Goal: Task Accomplishment & Management: Complete application form

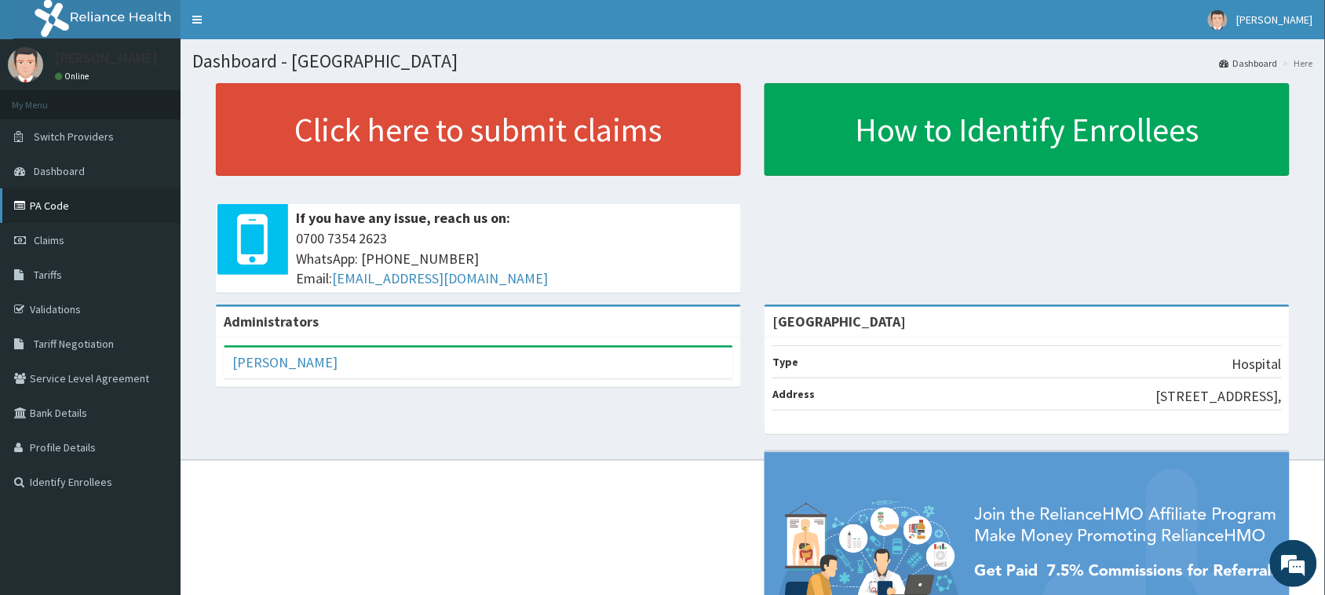
click at [48, 198] on link "PA Code" at bounding box center [90, 205] width 181 height 35
click at [48, 197] on link "PA Code" at bounding box center [90, 205] width 181 height 35
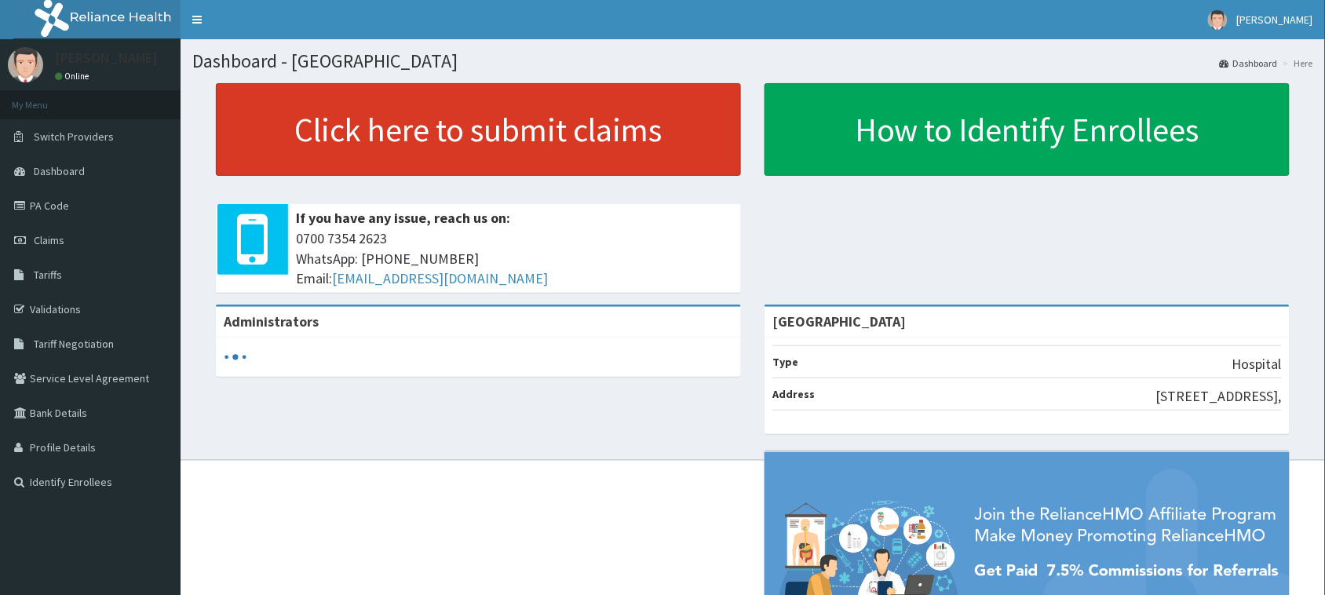
drag, startPoint x: 573, startPoint y: 154, endPoint x: 587, endPoint y: 166, distance: 18.9
click at [574, 153] on link "Click here to submit claims" at bounding box center [478, 129] width 525 height 93
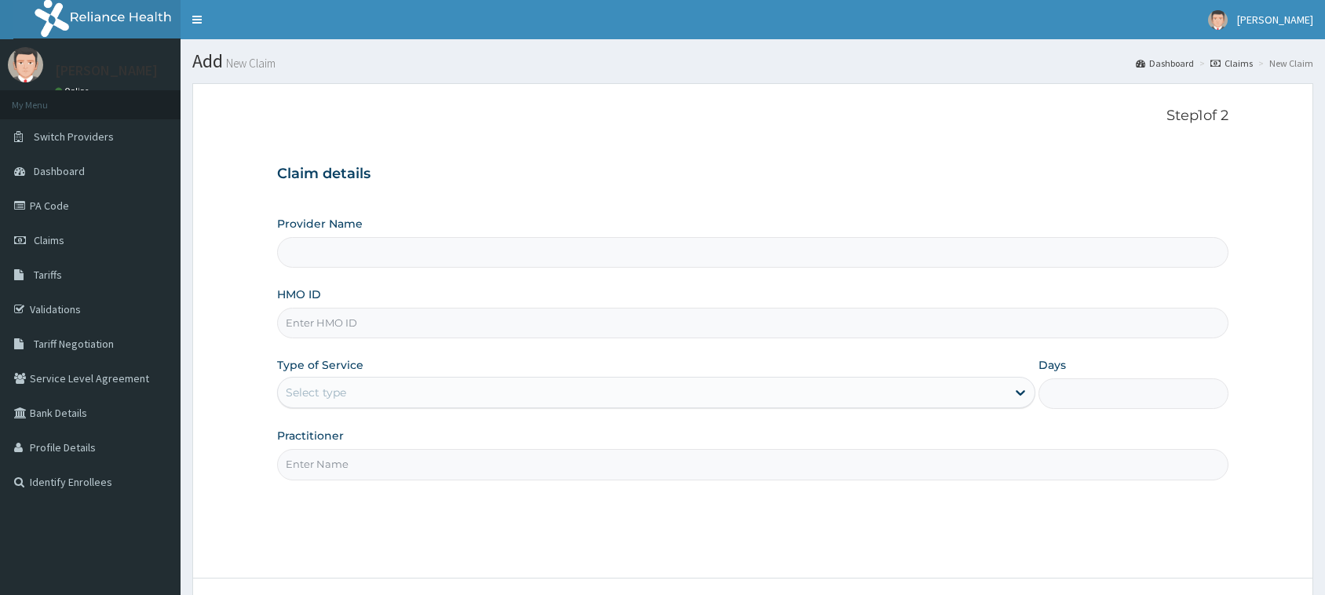
type input "[GEOGRAPHIC_DATA]"
click at [375, 323] on input "HMO ID" at bounding box center [752, 323] width 951 height 31
paste input "LBP/10245/A"
click at [314, 330] on input "LBP/10245/A" at bounding box center [752, 323] width 951 height 31
type input "LBP/10245/A"
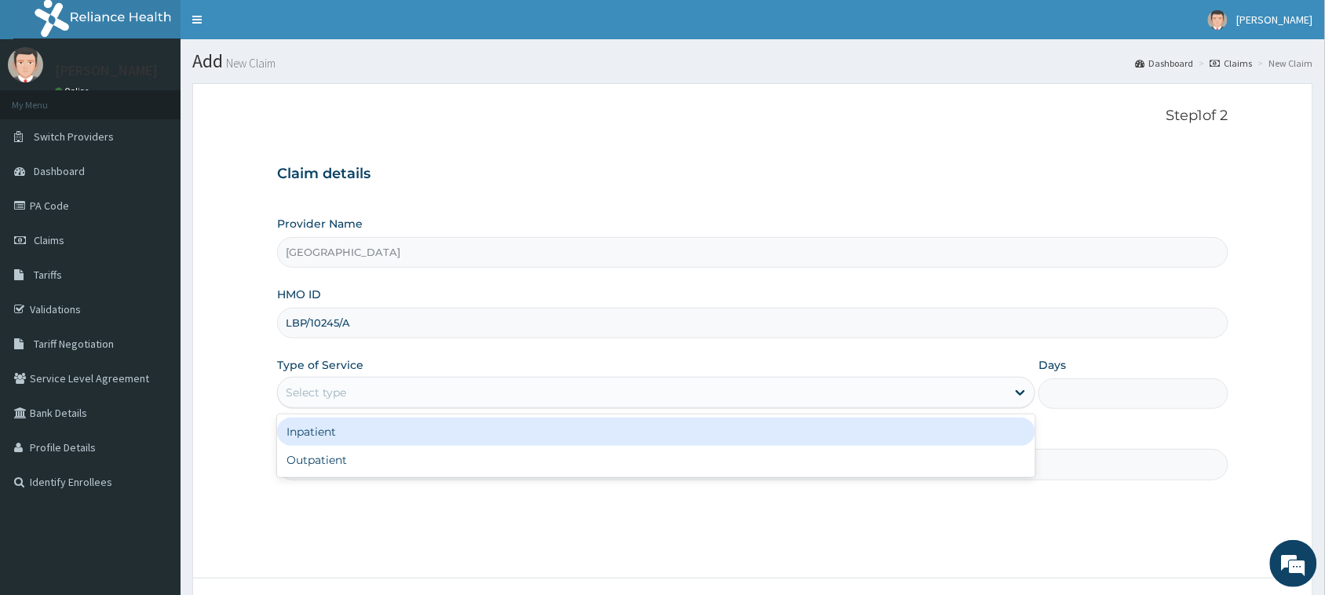
click at [367, 403] on div "Select type" at bounding box center [642, 392] width 728 height 25
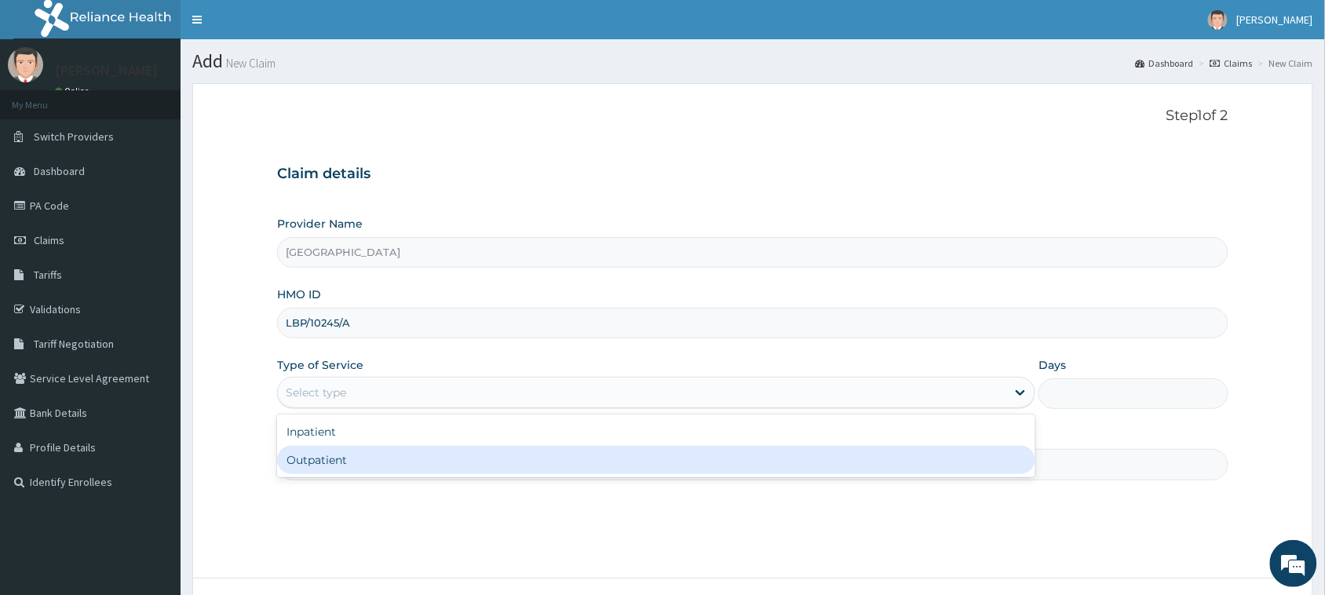
click at [345, 459] on div "Outpatient" at bounding box center [656, 460] width 758 height 28
type input "1"
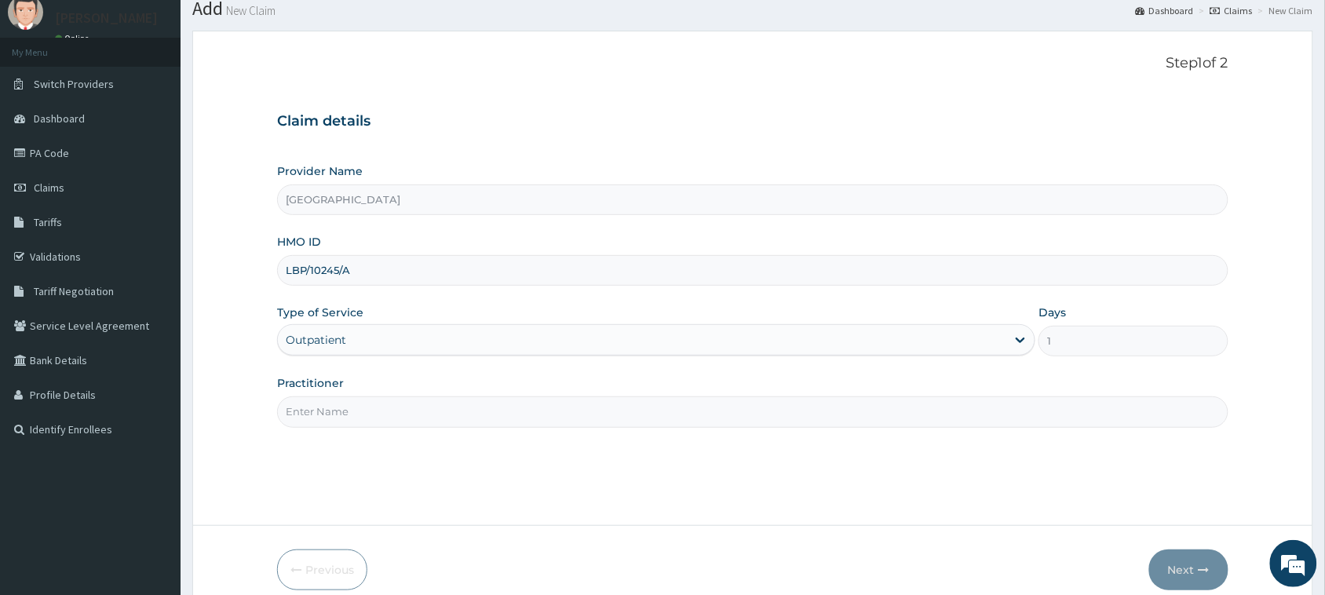
scroll to position [98, 0]
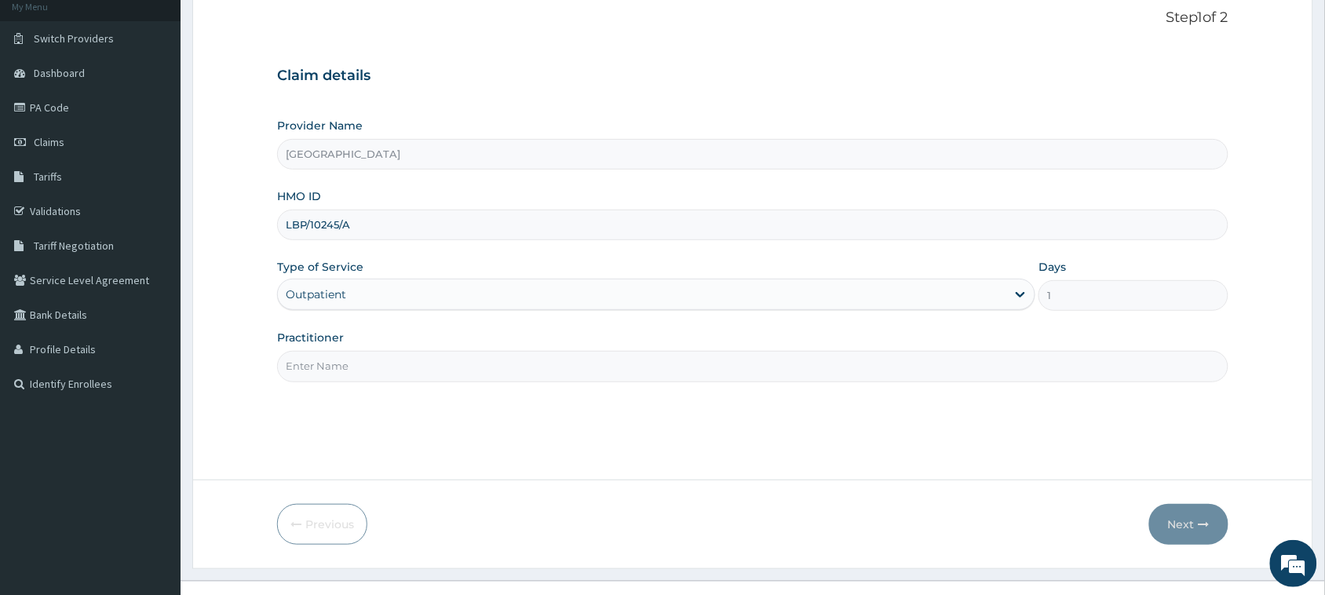
click at [440, 371] on input "Practitioner" at bounding box center [752, 366] width 951 height 31
type input "[PERSON_NAME]"
click at [1189, 523] on button "Next" at bounding box center [1188, 524] width 79 height 41
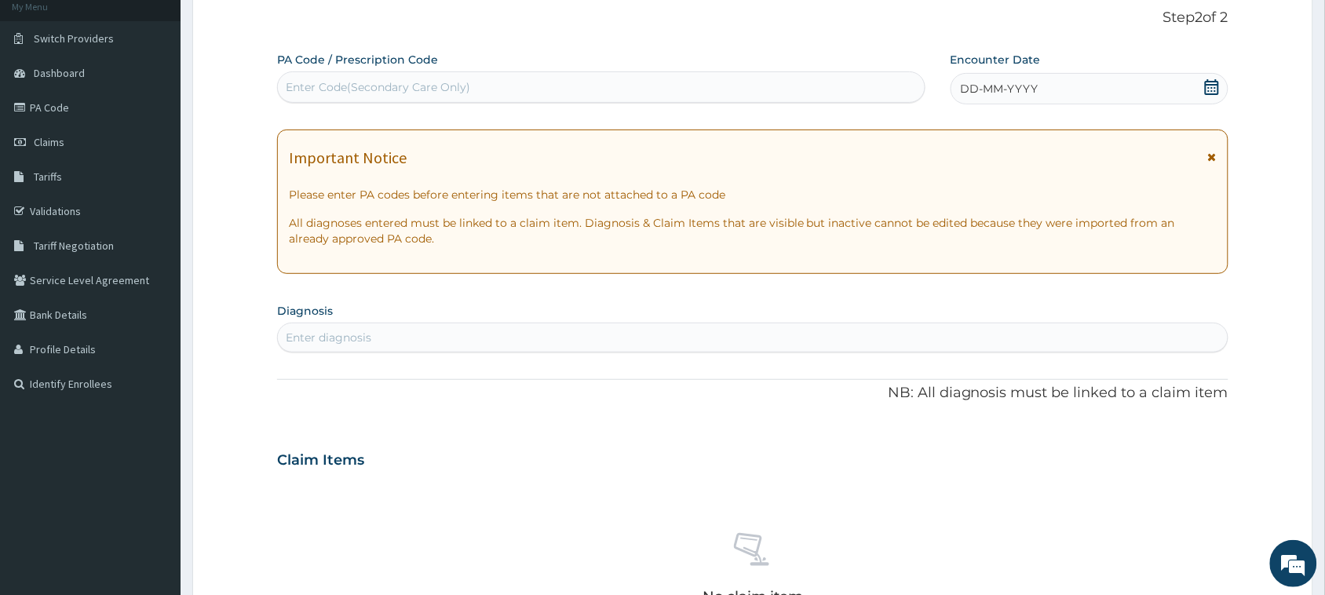
click at [468, 76] on div "Enter Code(Secondary Care Only)" at bounding box center [601, 87] width 647 height 25
drag, startPoint x: 468, startPoint y: 78, endPoint x: 362, endPoint y: 79, distance: 106.0
click at [362, 79] on div "Enter Code(Secondary Care Only)" at bounding box center [378, 87] width 184 height 16
drag, startPoint x: 363, startPoint y: 79, endPoint x: 323, endPoint y: 79, distance: 40.8
click at [316, 83] on div "Enter Code(Secondary Care Only)" at bounding box center [378, 87] width 184 height 16
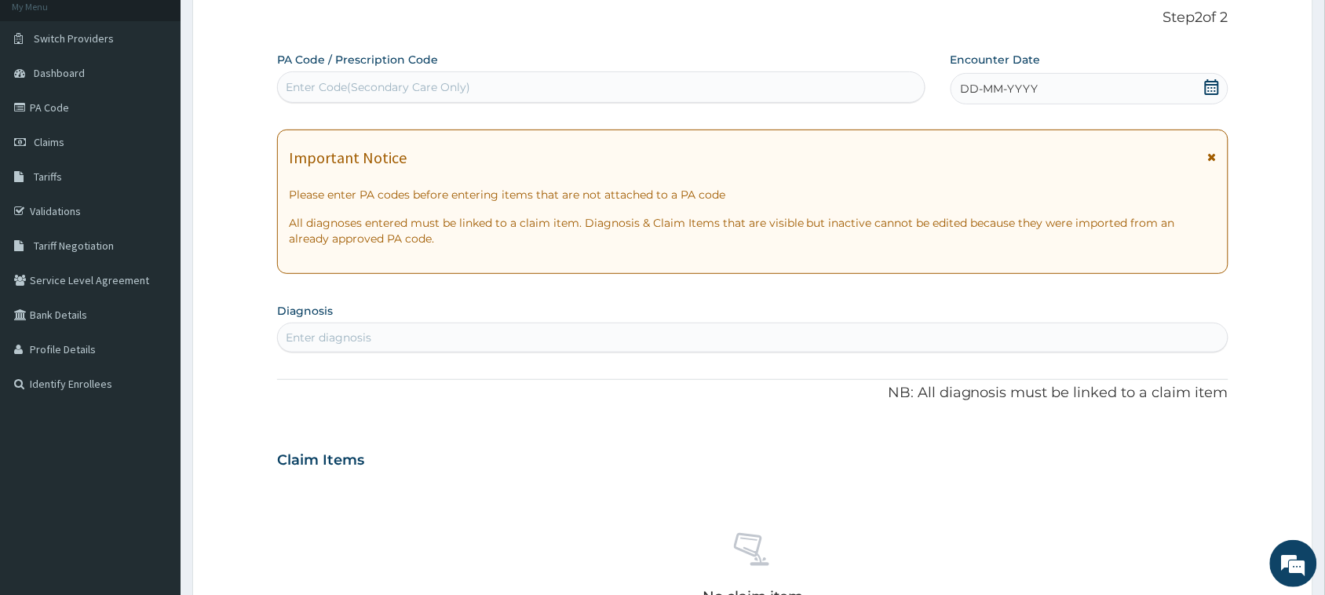
paste input "PA/D7F737"
type input "PA/D7F737"
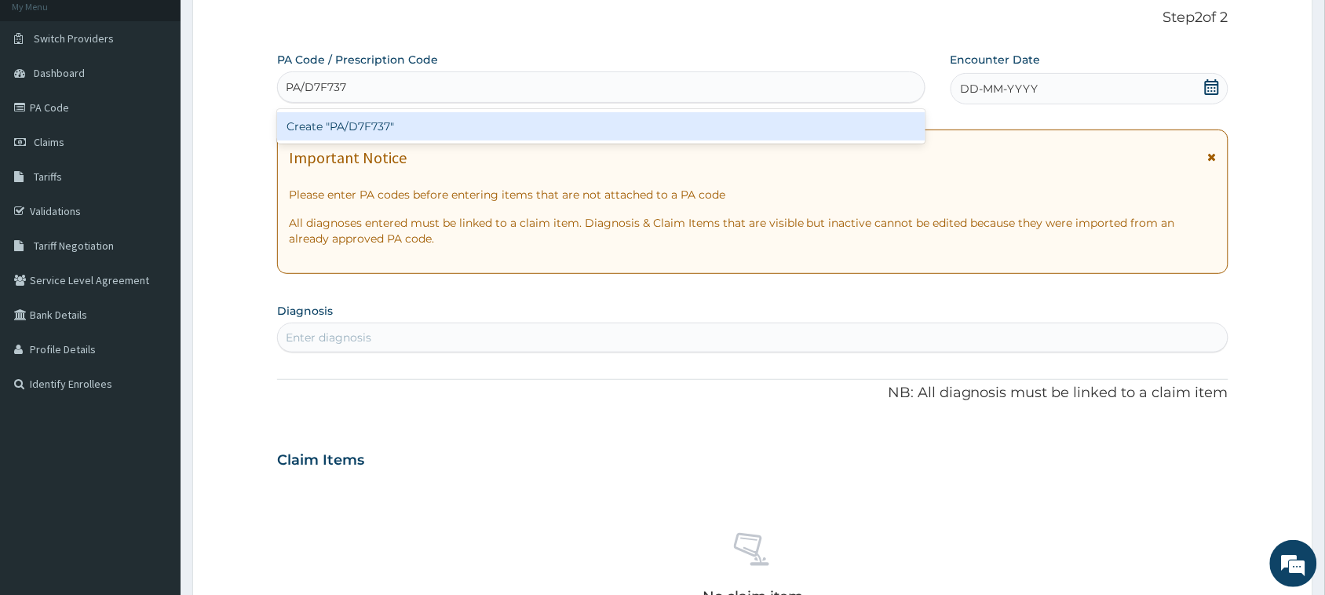
click at [574, 127] on div "Create "PA/D7F737"" at bounding box center [601, 126] width 648 height 28
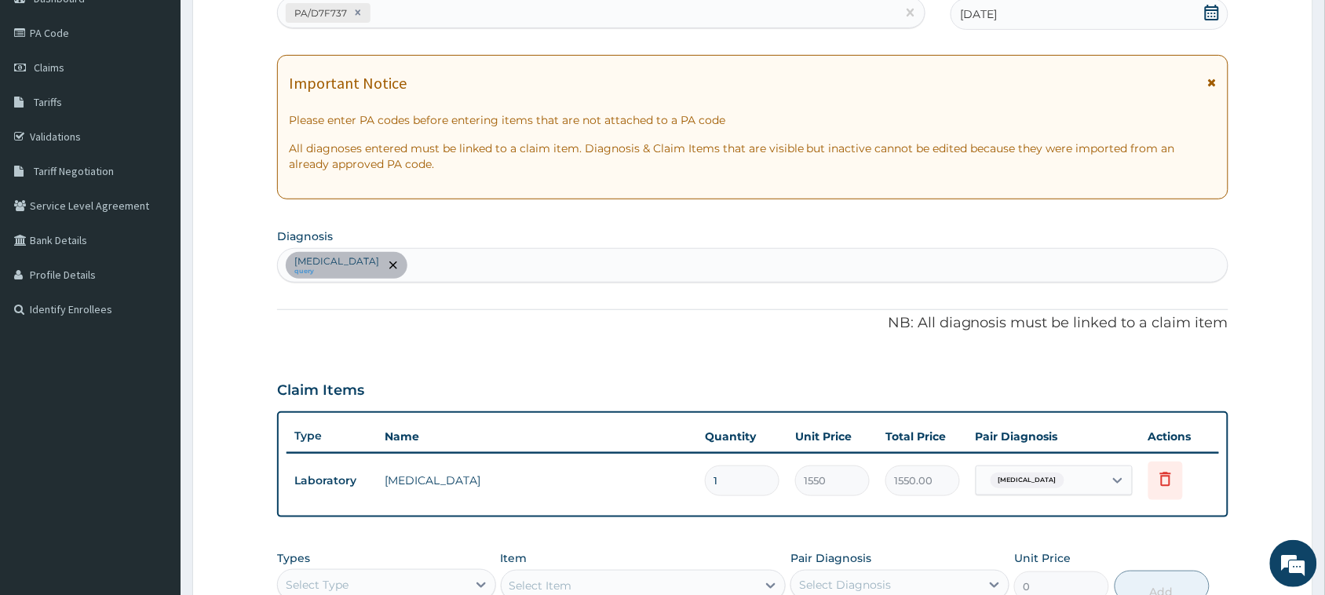
scroll to position [294, 0]
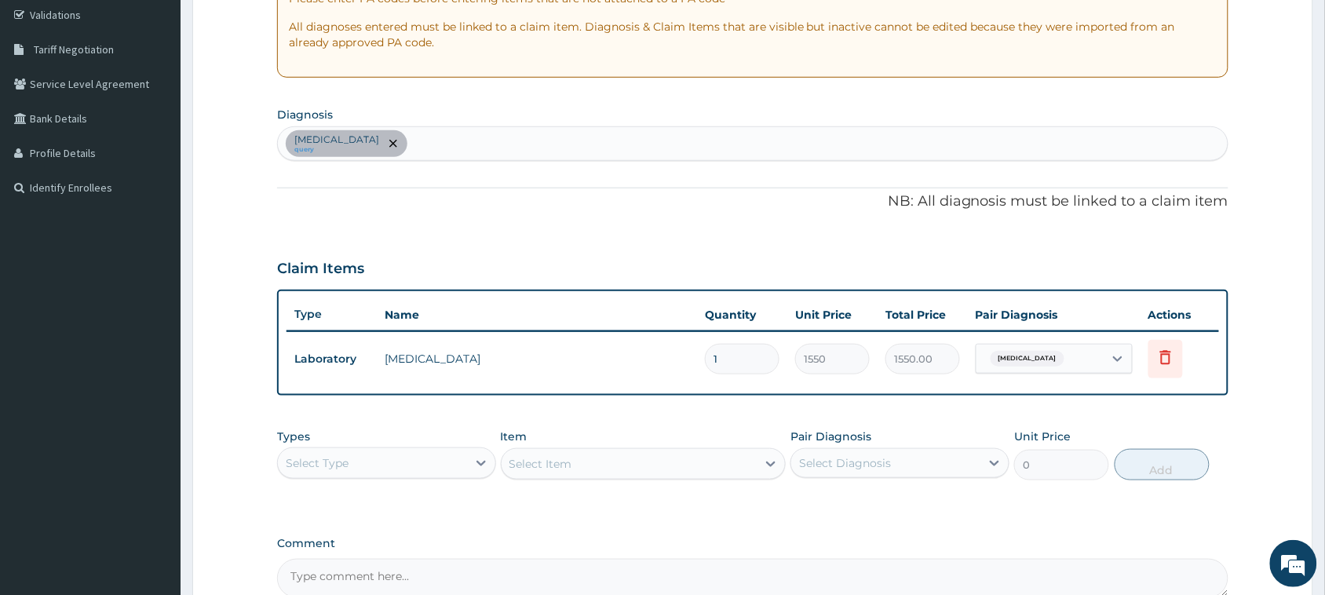
type input "0"
type input "0.00"
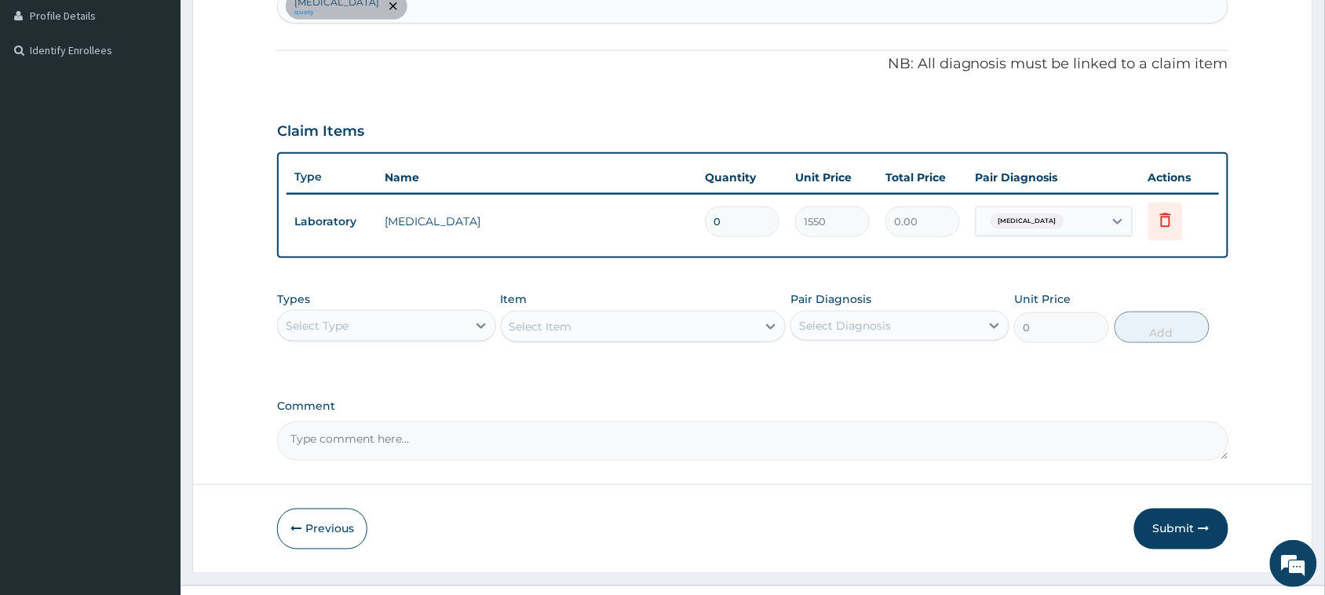
scroll to position [461, 0]
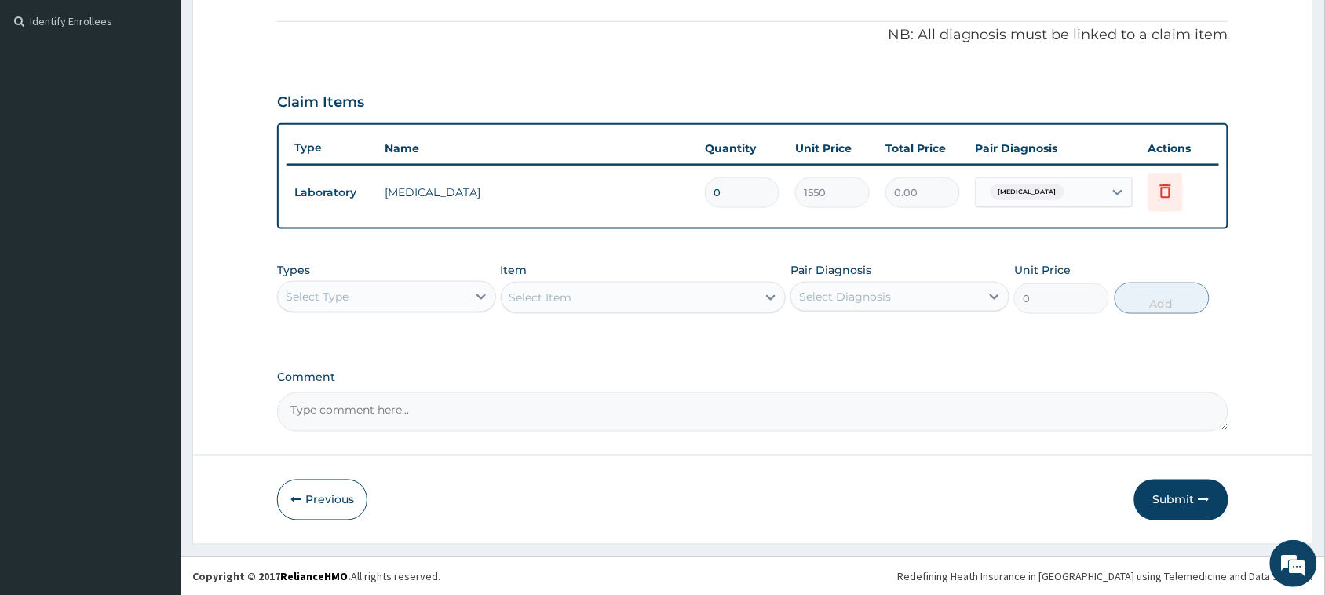
drag, startPoint x: 724, startPoint y: 187, endPoint x: 662, endPoint y: 213, distance: 68.2
click at [662, 213] on tr "Laboratory genotype 0 1550 0.00 Sickle cell trait Delete" at bounding box center [752, 193] width 932 height 54
type input "1"
type input "1550.00"
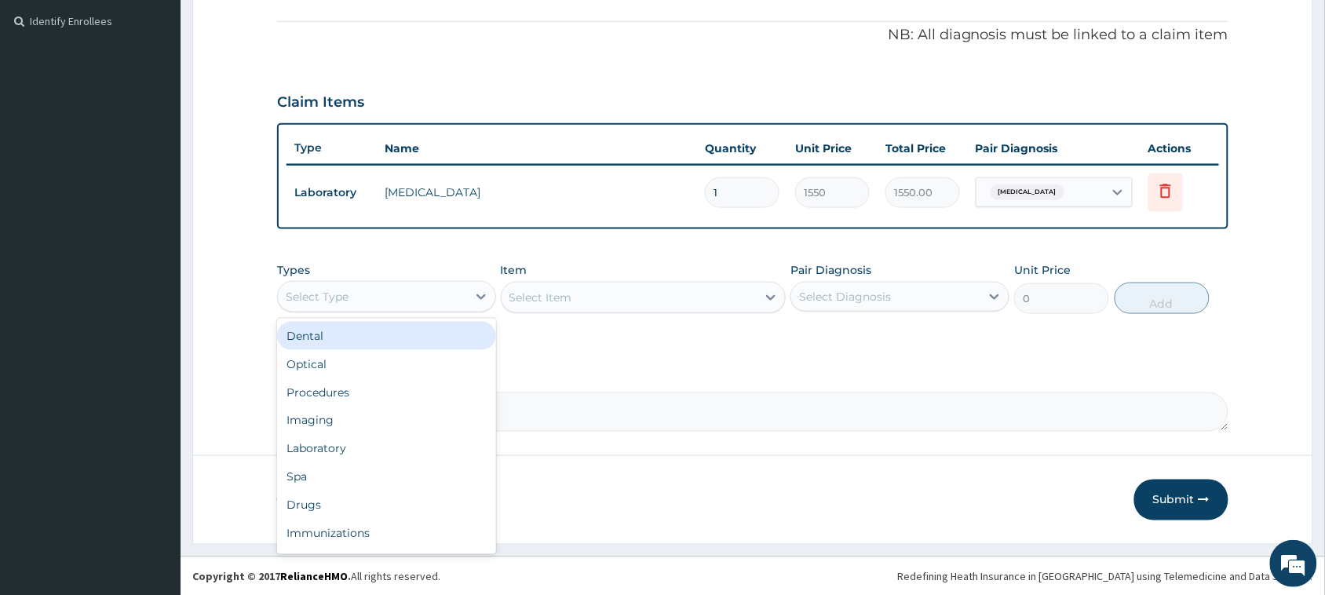
drag, startPoint x: 429, startPoint y: 285, endPoint x: 399, endPoint y: 326, distance: 51.0
click at [428, 291] on div "Select Type" at bounding box center [372, 296] width 189 height 25
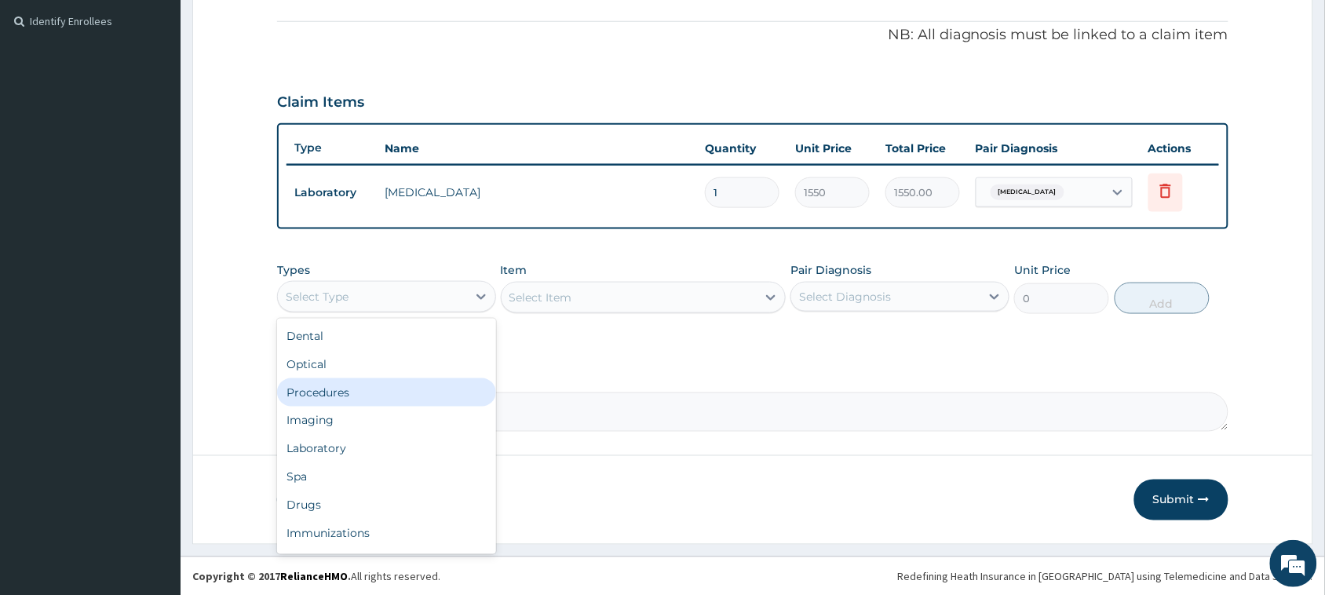
drag, startPoint x: 324, startPoint y: 397, endPoint x: 367, endPoint y: 402, distance: 42.6
click at [324, 396] on div "Procedures" at bounding box center [386, 392] width 219 height 28
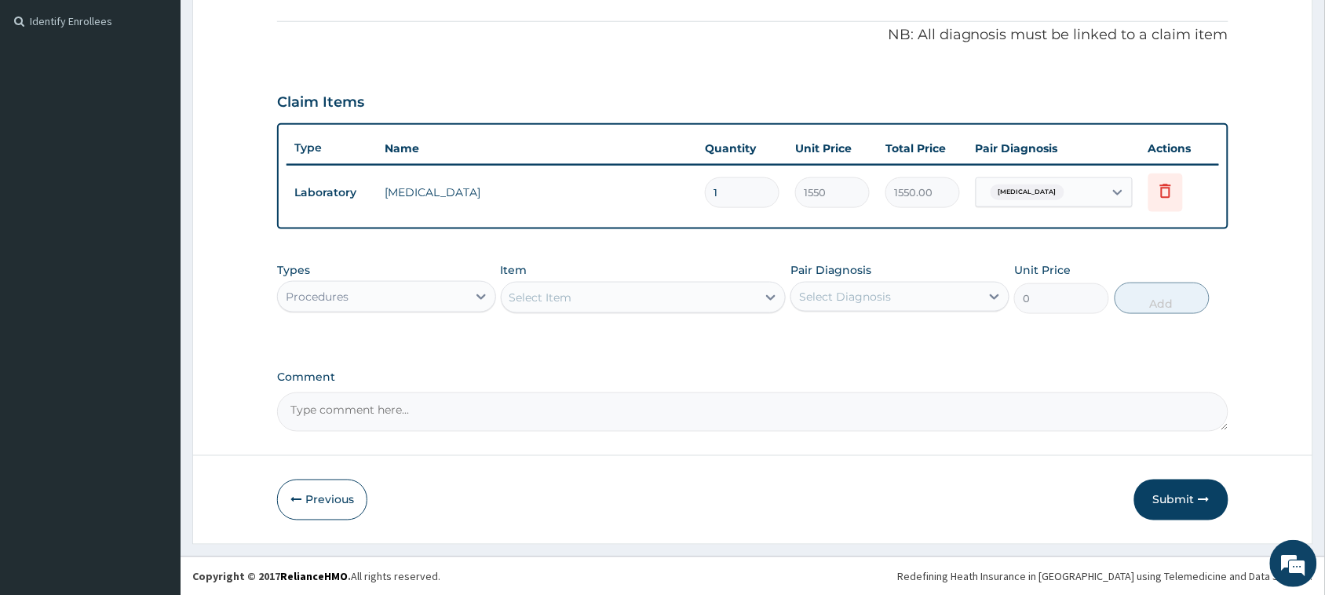
drag, startPoint x: 608, startPoint y: 293, endPoint x: 607, endPoint y: 301, distance: 8.0
click at [608, 295] on div "Select Item" at bounding box center [630, 297] width 256 height 25
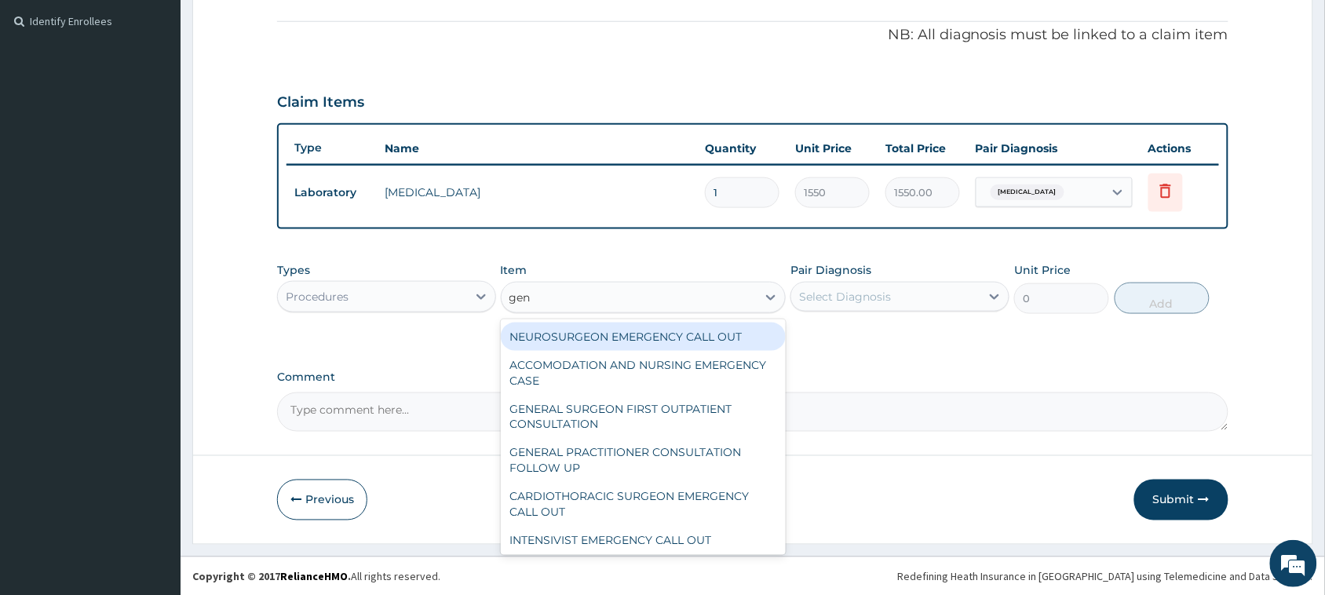
type input "gene"
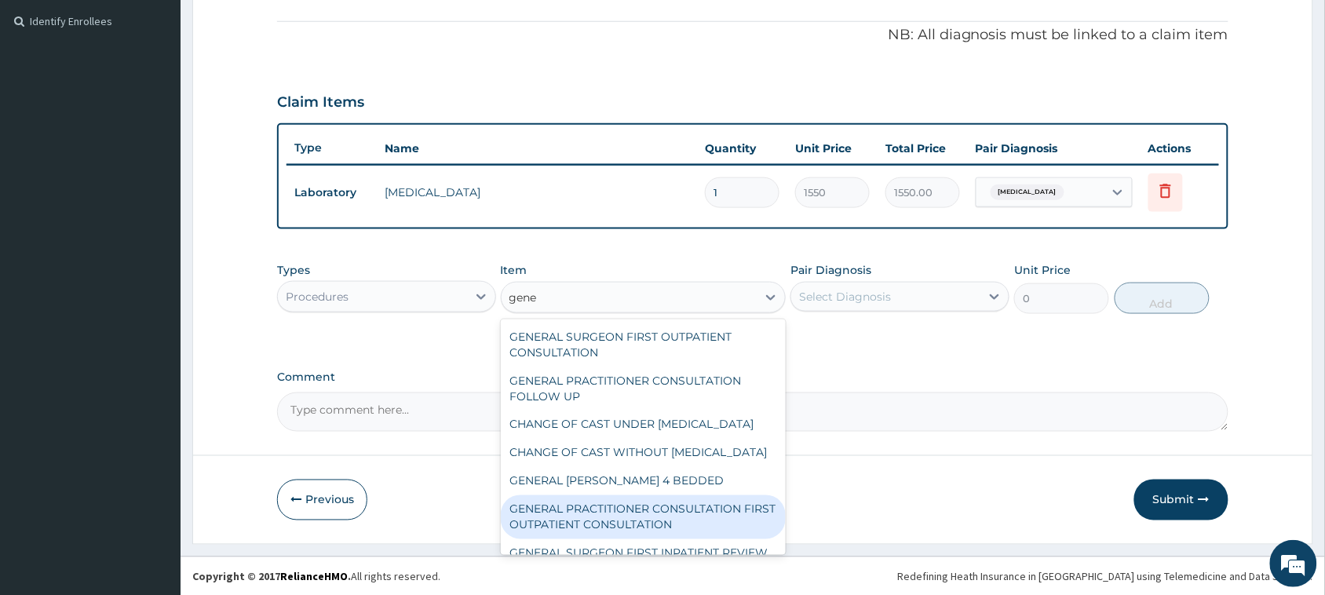
click at [665, 539] on div "GENERAL PRACTITIONER CONSULTATION FIRST OUTPATIENT CONSULTATION" at bounding box center [644, 517] width 286 height 44
type input "3795"
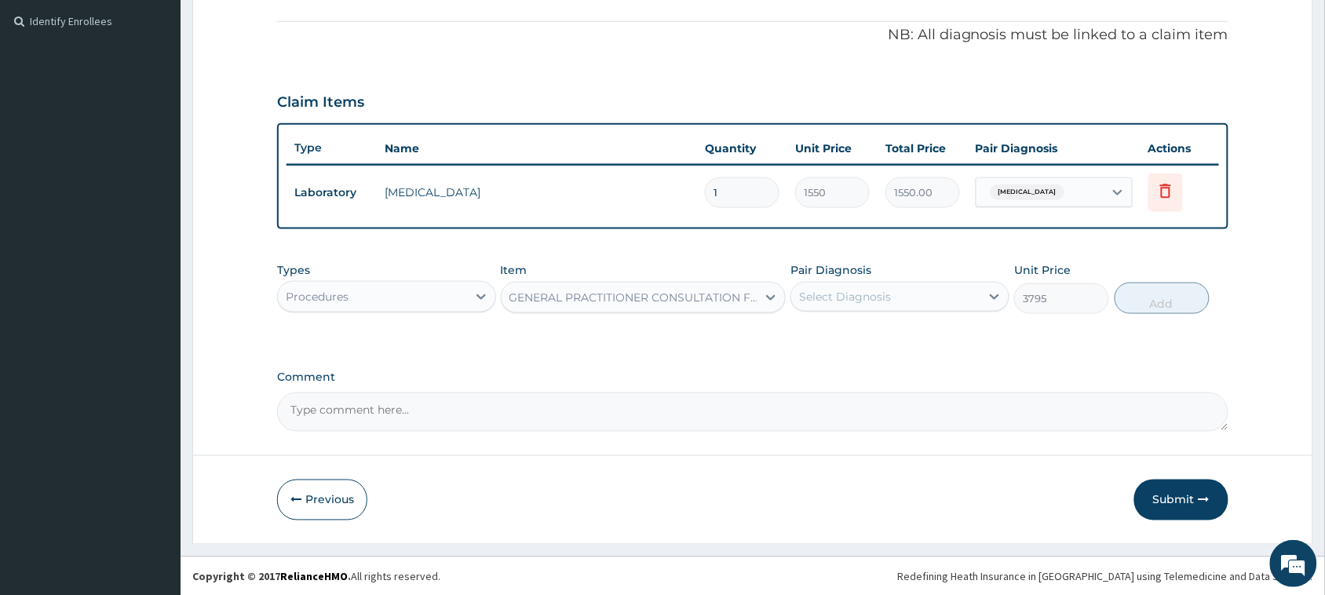
click at [936, 301] on div "Select Diagnosis" at bounding box center [885, 296] width 189 height 25
click at [913, 331] on div "Sickle cell trait" at bounding box center [899, 337] width 219 height 32
checkbox input "true"
click at [1166, 299] on button "Add" at bounding box center [1162, 298] width 95 height 31
type input "0"
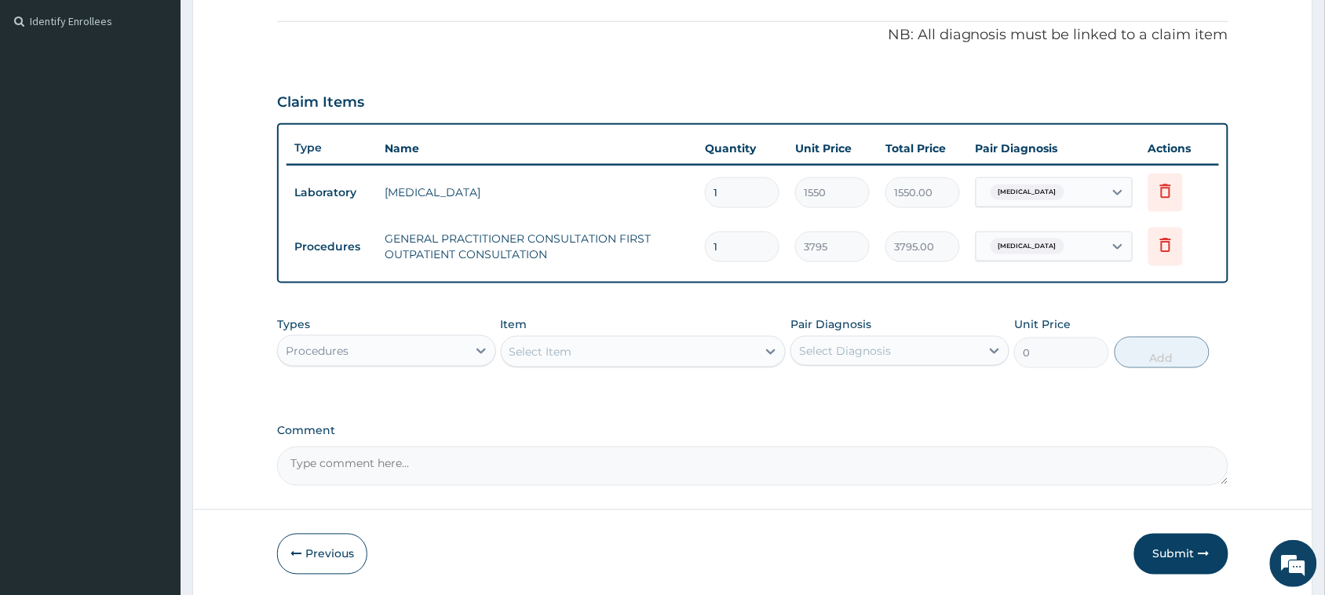
click at [626, 352] on div "Select Item" at bounding box center [630, 351] width 256 height 25
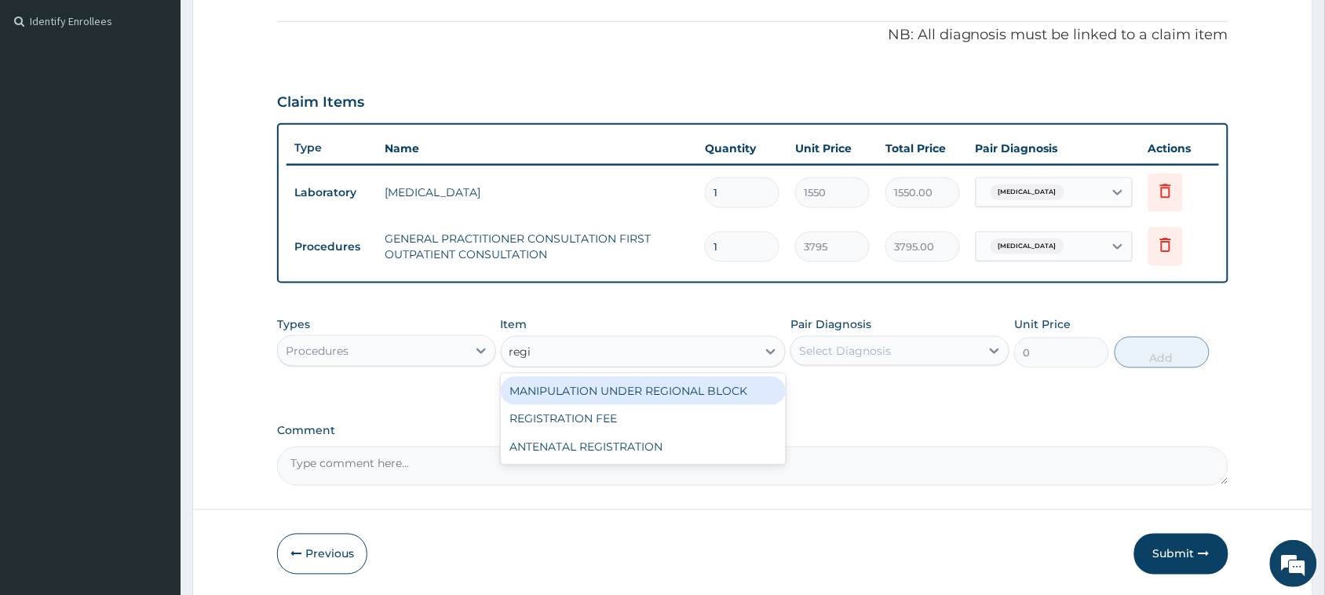
type input "regis"
click at [634, 385] on div "REGISTRATION FEE" at bounding box center [644, 391] width 286 height 28
type input "2164.741712362911"
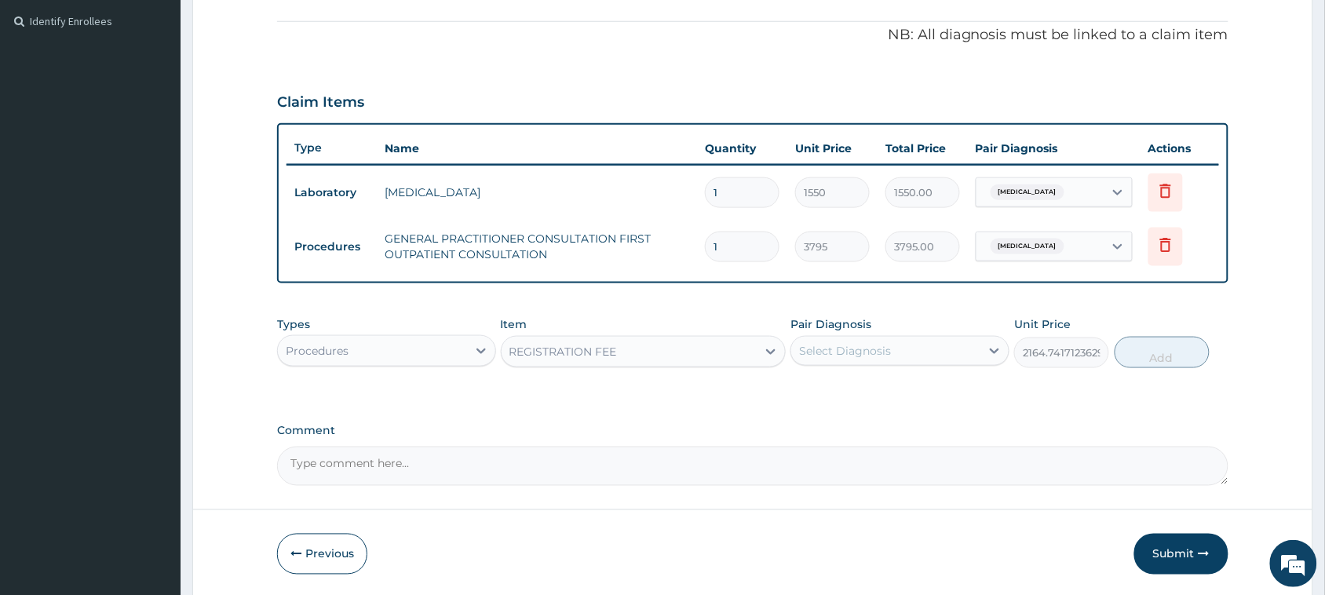
click at [885, 334] on div "Pair Diagnosis Select Diagnosis" at bounding box center [899, 342] width 219 height 52
drag, startPoint x: 885, startPoint y: 346, endPoint x: 885, endPoint y: 359, distance: 12.6
click at [885, 351] on div "Select Diagnosis" at bounding box center [845, 351] width 92 height 16
click at [885, 382] on label "Sickle cell trait" at bounding box center [864, 389] width 97 height 16
checkbox input "true"
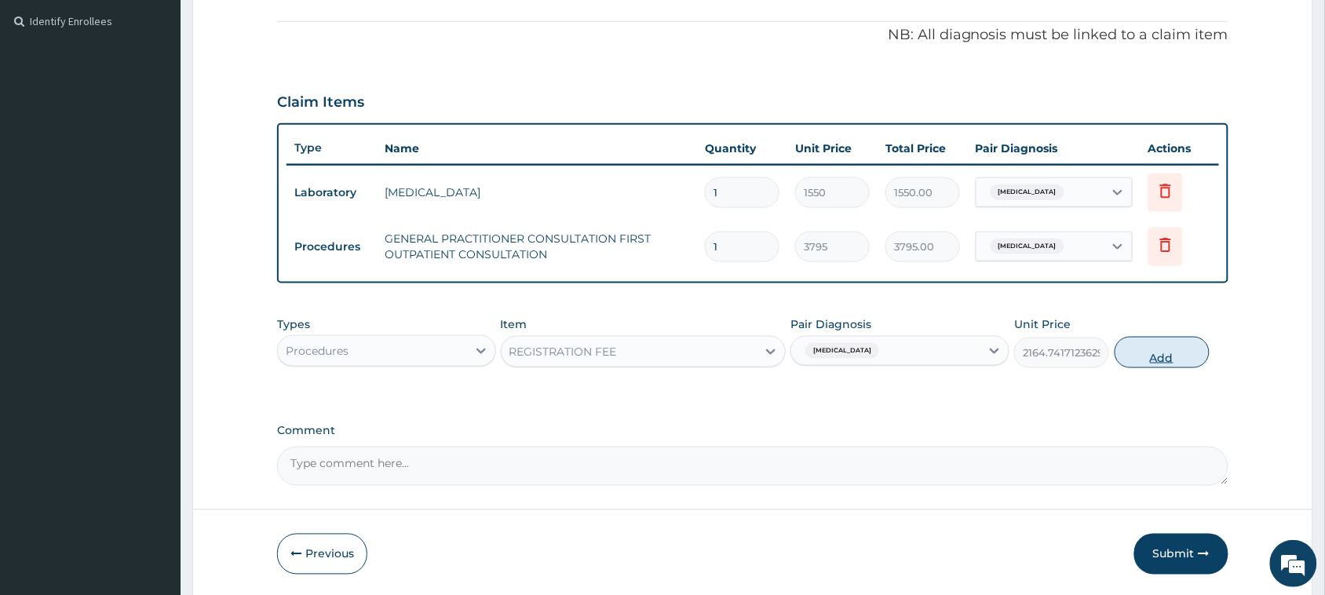
click at [1170, 352] on button "Add" at bounding box center [1162, 352] width 95 height 31
type input "0"
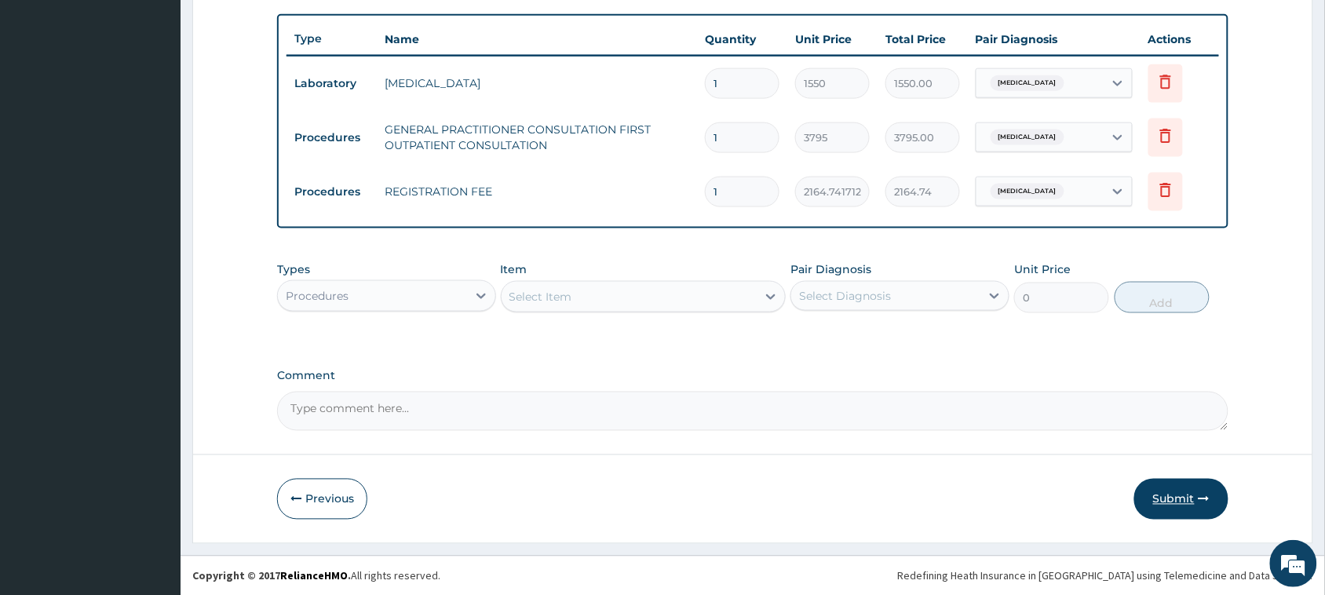
click at [1194, 498] on button "Submit" at bounding box center [1181, 499] width 94 height 41
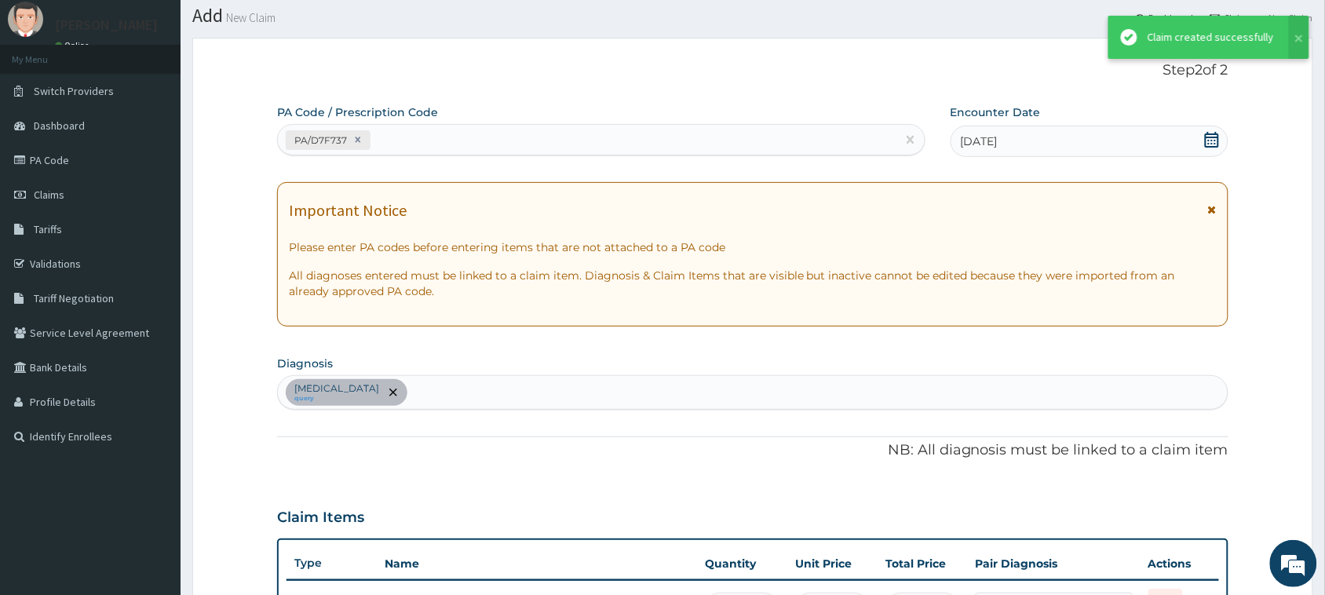
scroll to position [570, 0]
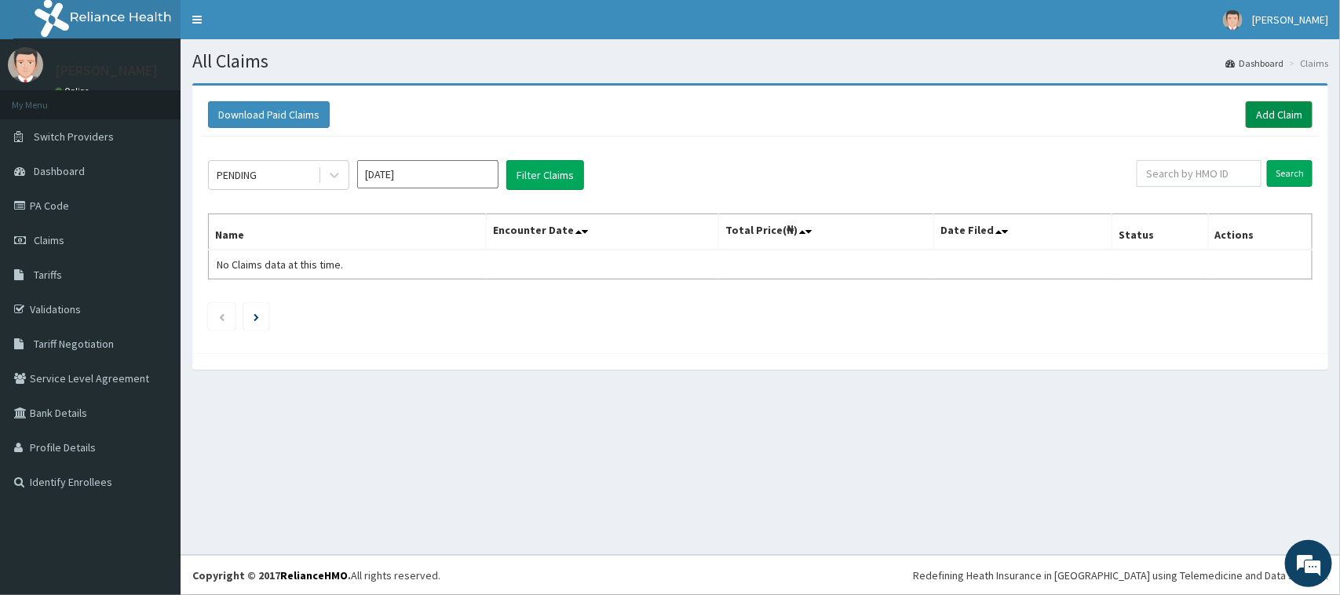
click at [1277, 111] on link "Add Claim" at bounding box center [1279, 114] width 67 height 27
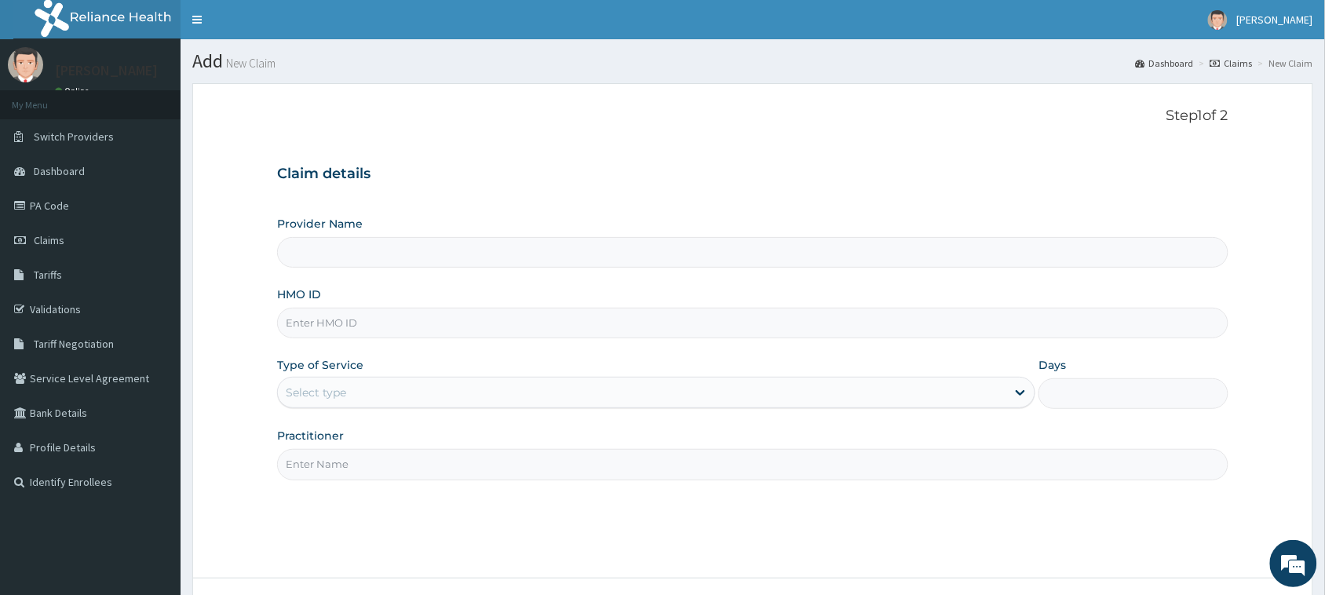
type input "[GEOGRAPHIC_DATA]"
click at [396, 323] on input "HMO ID" at bounding box center [752, 323] width 951 height 31
paste input "vtl/10293/a"
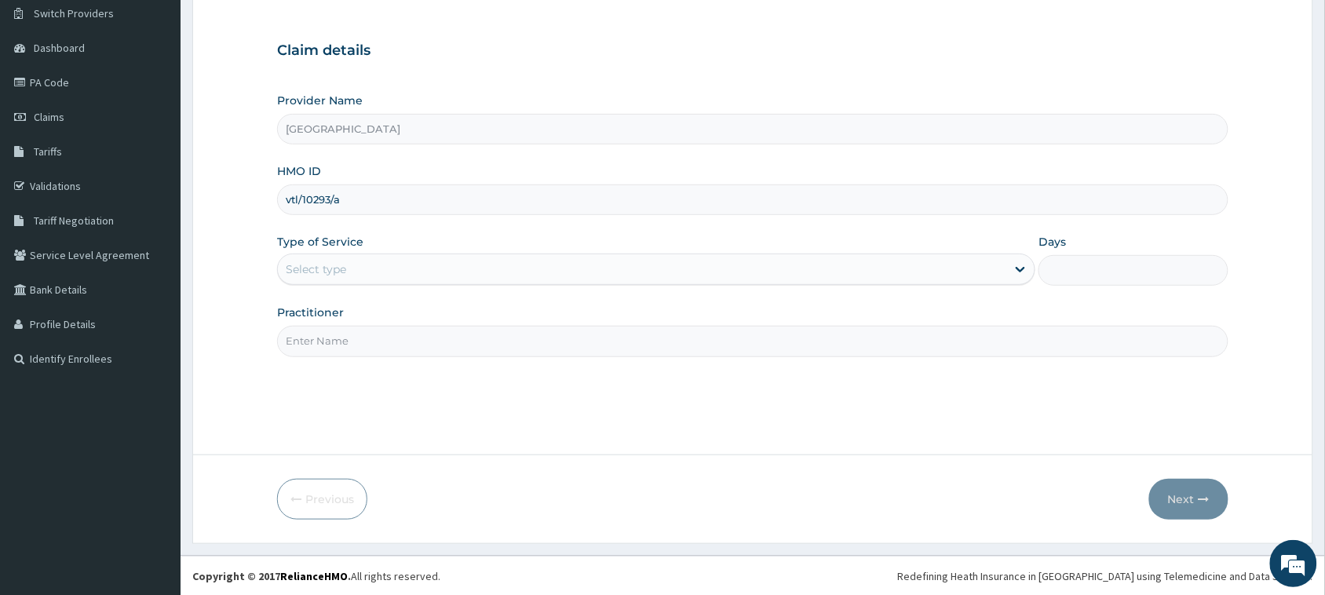
scroll to position [124, 0]
type input "vtl/10293/a"
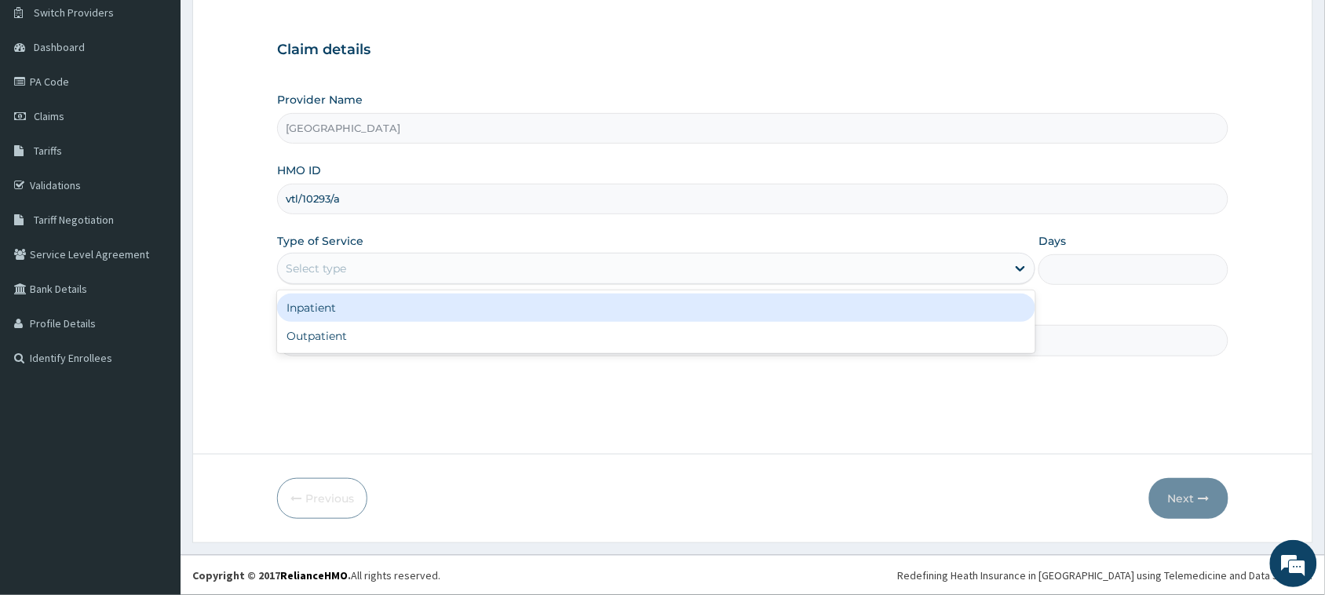
click at [378, 272] on div "Select type" at bounding box center [642, 268] width 728 height 25
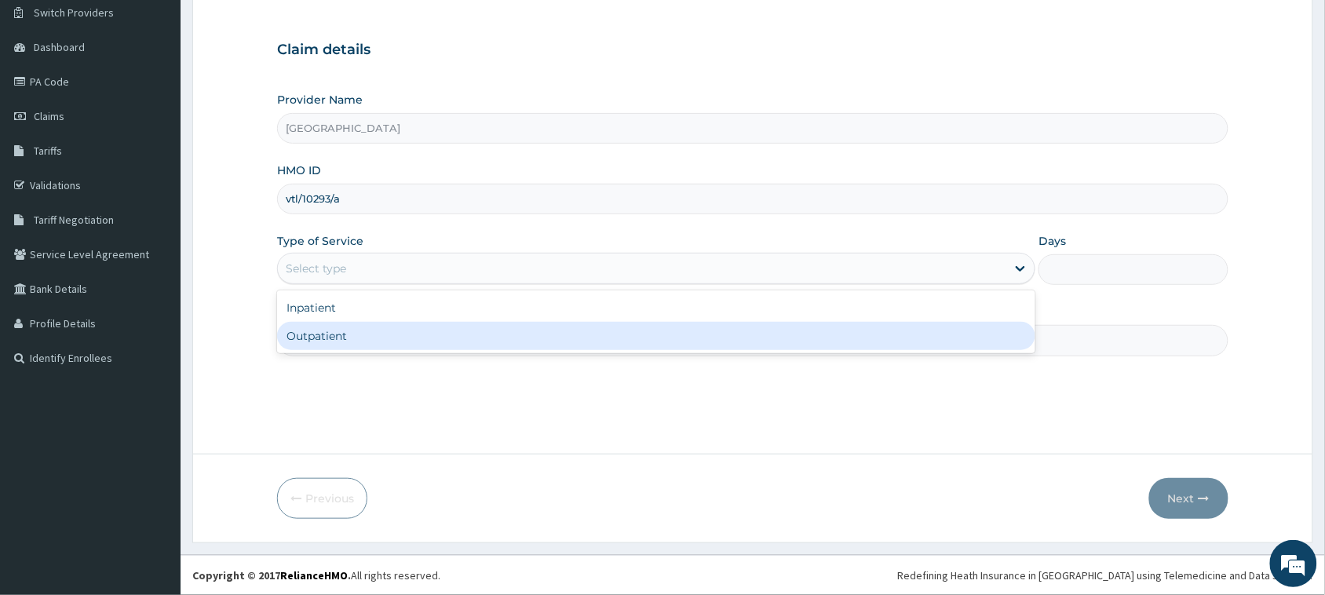
click at [343, 334] on div "Outpatient" at bounding box center [656, 336] width 758 height 28
type input "1"
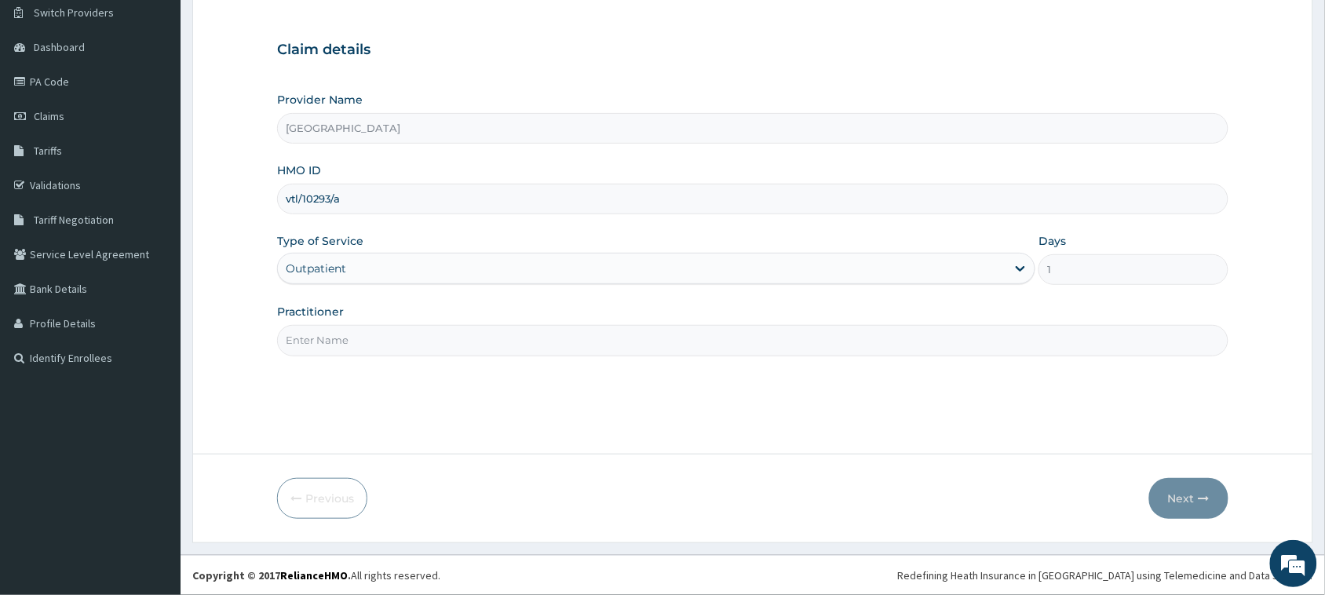
click at [416, 346] on input "Practitioner" at bounding box center [752, 340] width 951 height 31
type input "OBENG SIMON"
click at [1178, 498] on button "Next" at bounding box center [1188, 498] width 79 height 41
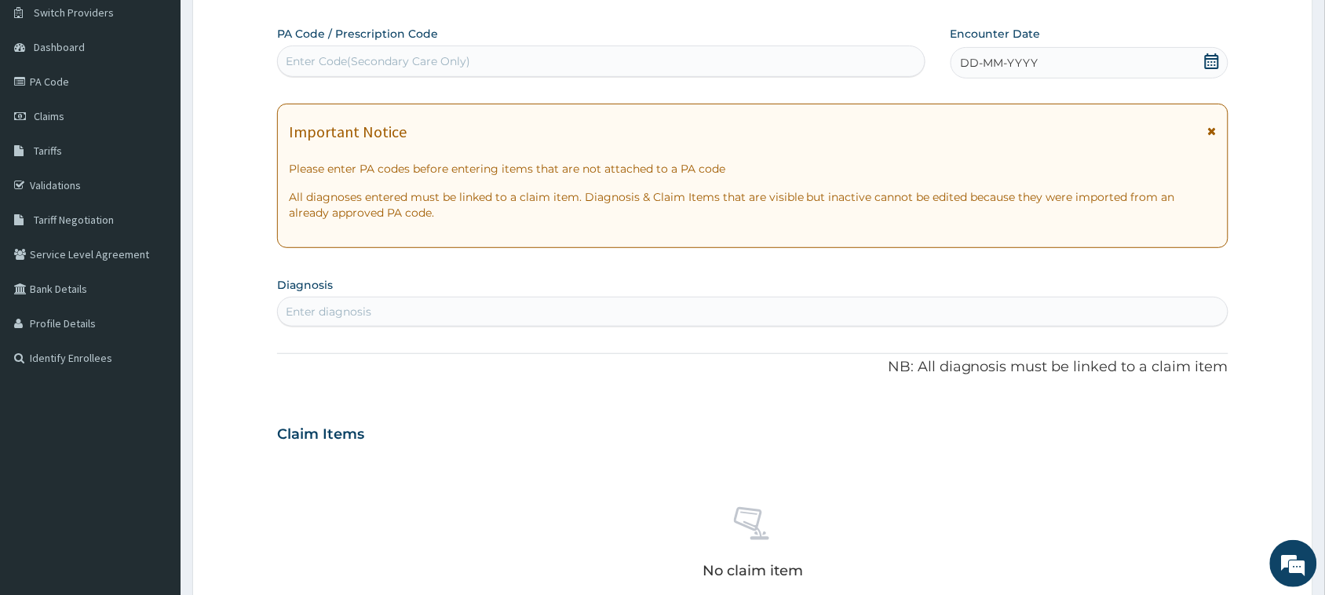
click at [559, 61] on div "Enter Code(Secondary Care Only)" at bounding box center [601, 61] width 647 height 25
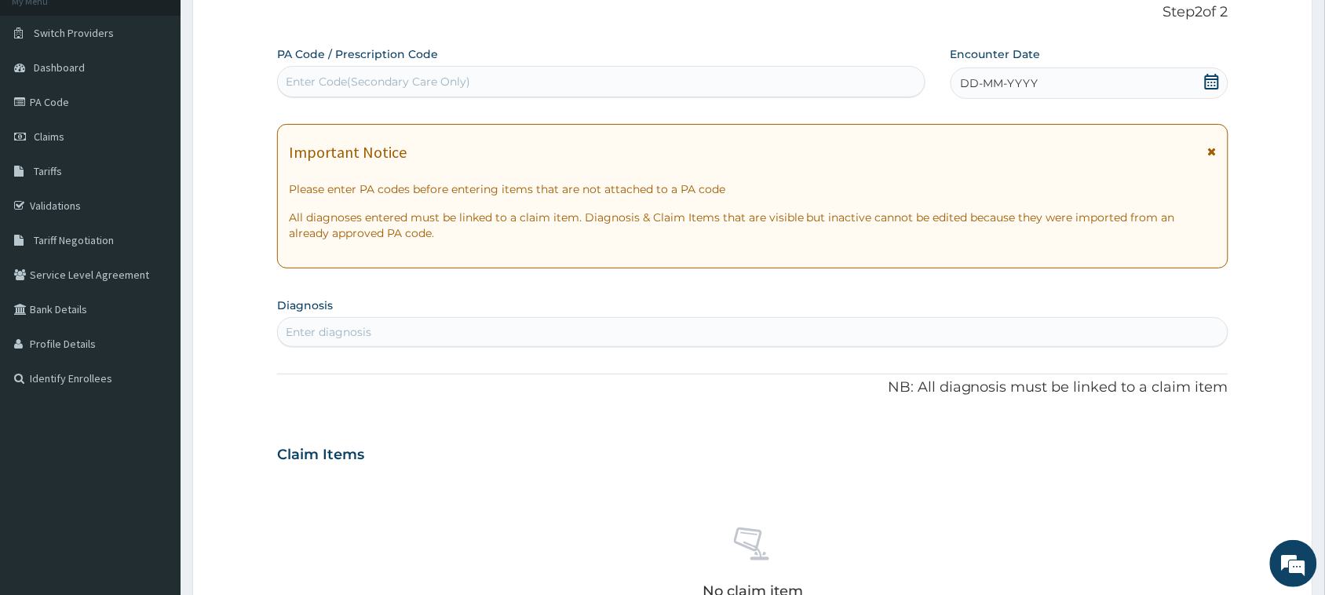
scroll to position [26, 0]
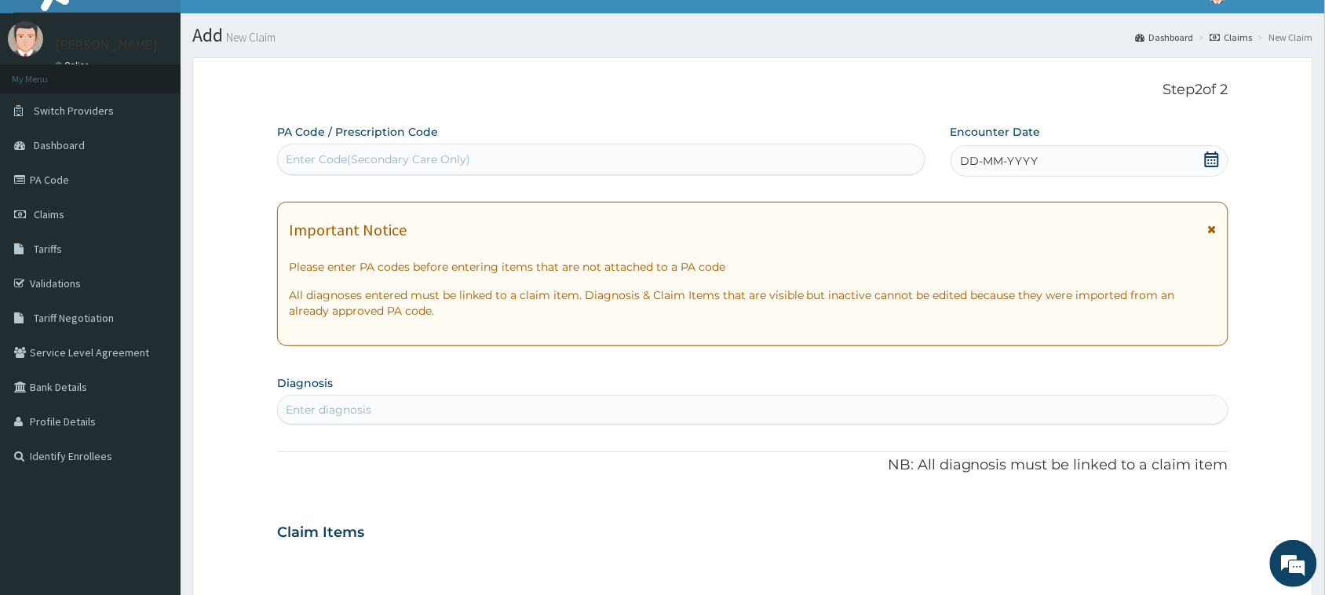
click at [414, 155] on div "Enter Code(Secondary Care Only)" at bounding box center [378, 159] width 184 height 16
paste input "PA/10F6C7"
type input "PA/10F6C7"
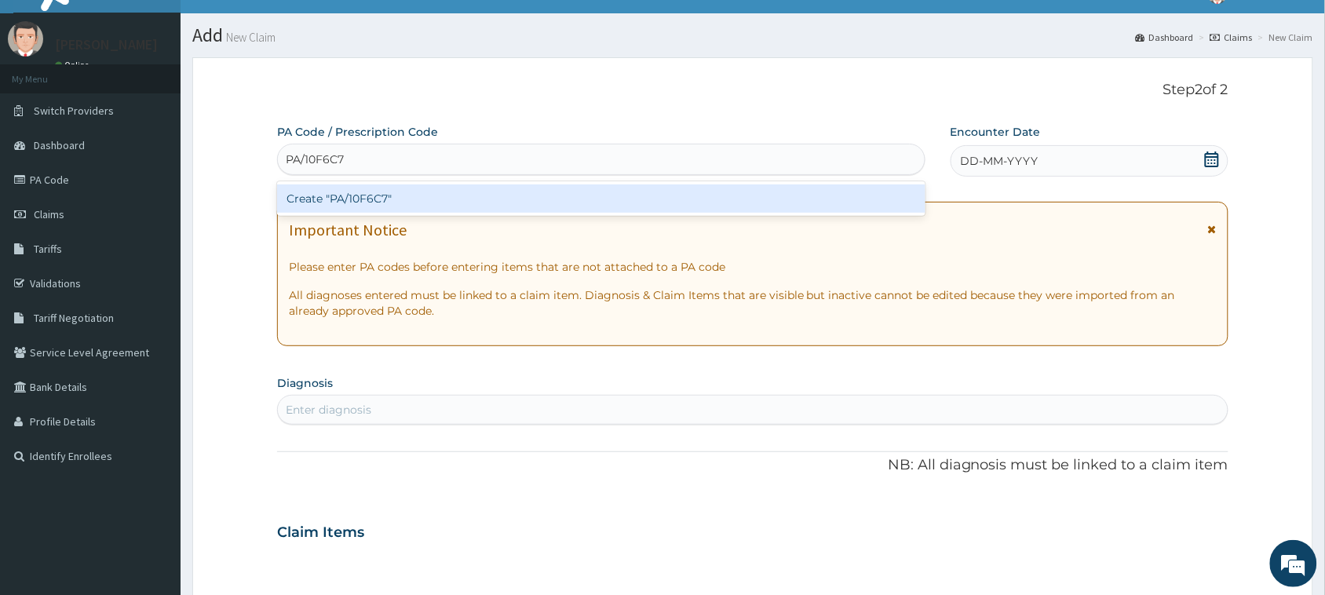
click at [403, 201] on div "Create "PA/10F6C7"" at bounding box center [601, 198] width 648 height 28
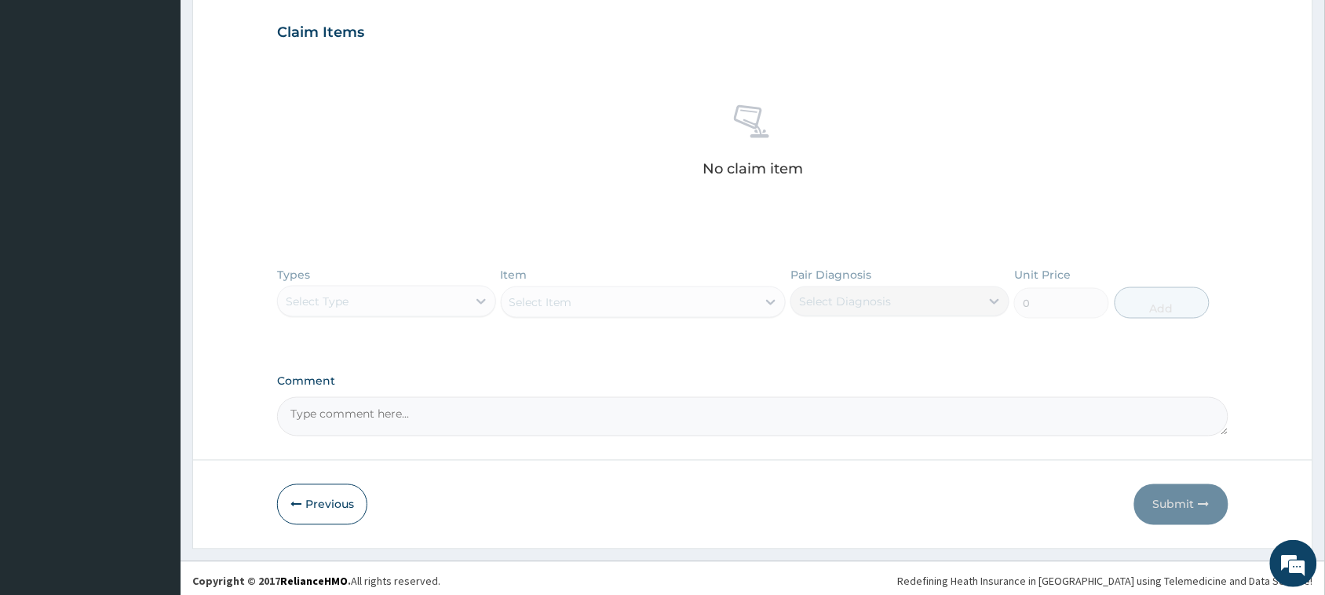
scroll to position [547, 0]
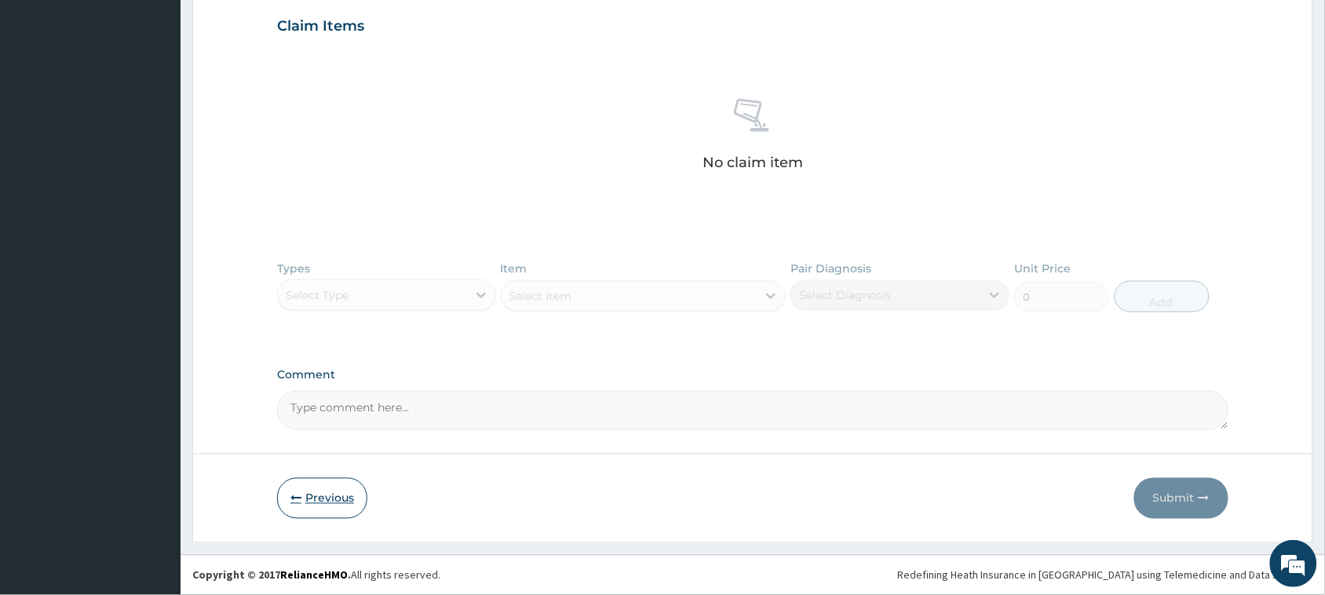
click at [323, 498] on button "Previous" at bounding box center [322, 498] width 90 height 41
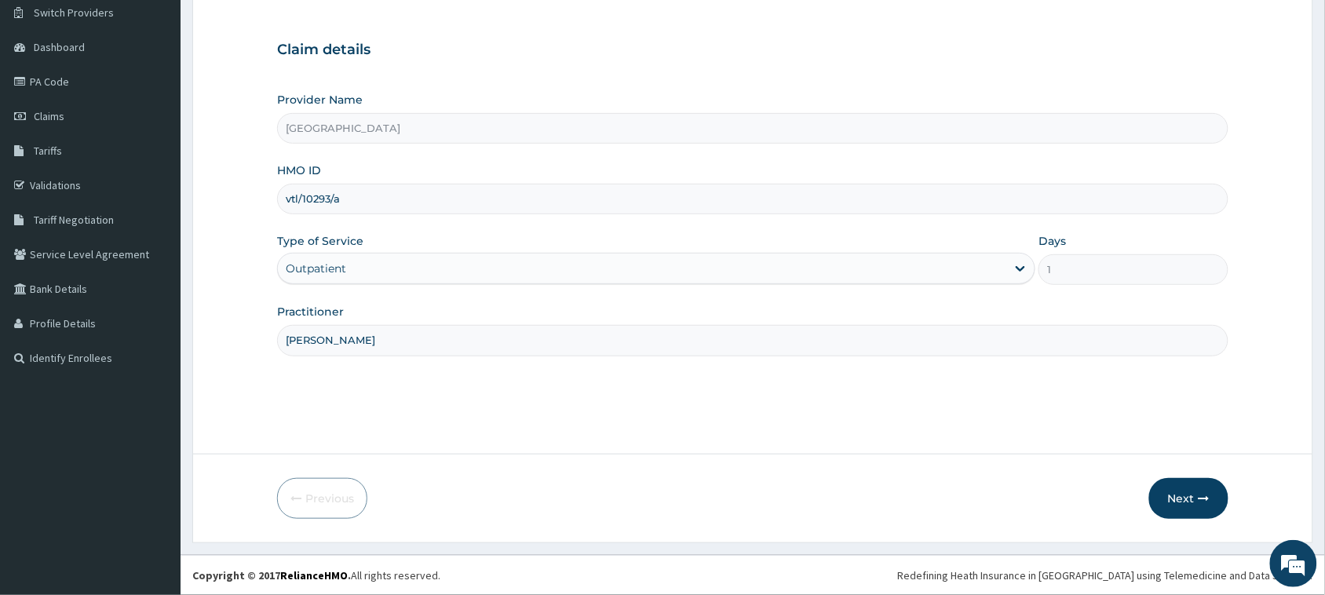
drag, startPoint x: 391, startPoint y: 206, endPoint x: 257, endPoint y: 206, distance: 134.2
click at [257, 206] on form "Step 1 of 2 Claim details Provider Name Vigor Hospitals HMO ID vtl/10293/a Type…" at bounding box center [752, 251] width 1121 height 584
paste input "LBP/10309/A"
type input "LBP/10309/A"
click at [1201, 505] on button "Next" at bounding box center [1188, 498] width 79 height 41
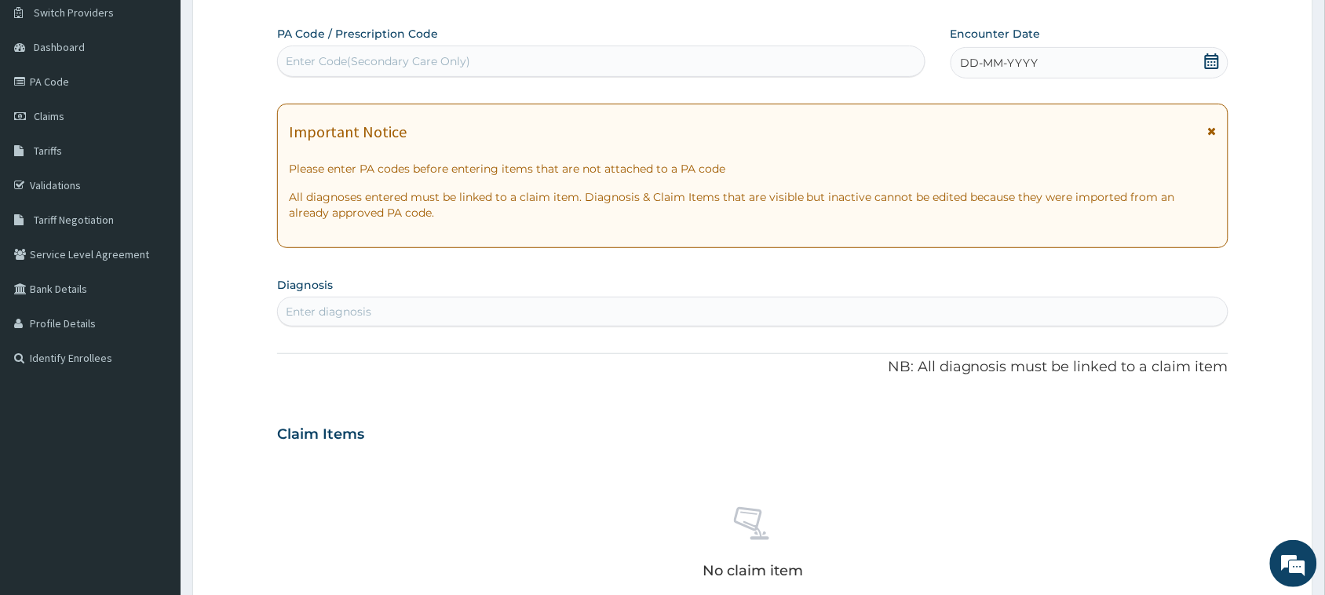
click at [387, 55] on div "Enter Code(Secondary Care Only)" at bounding box center [378, 61] width 184 height 16
paste input "PA/FB6B80"
type input "PA/FB6B80"
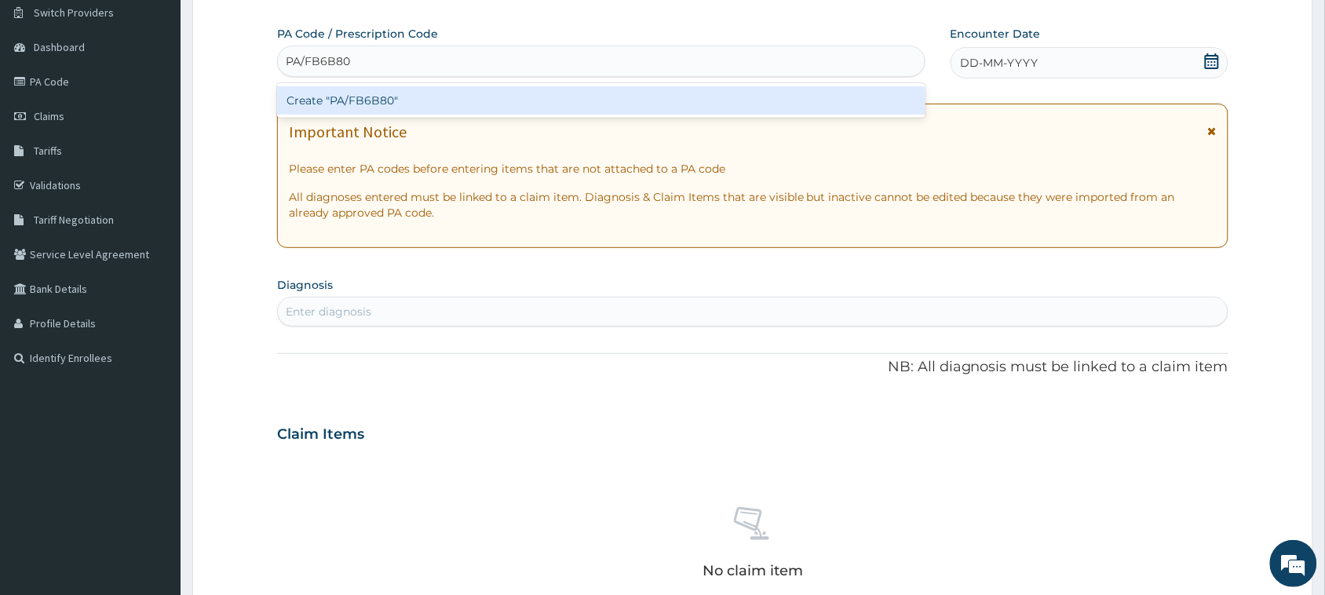
click at [400, 102] on div "Create "PA/FB6B80"" at bounding box center [601, 100] width 648 height 28
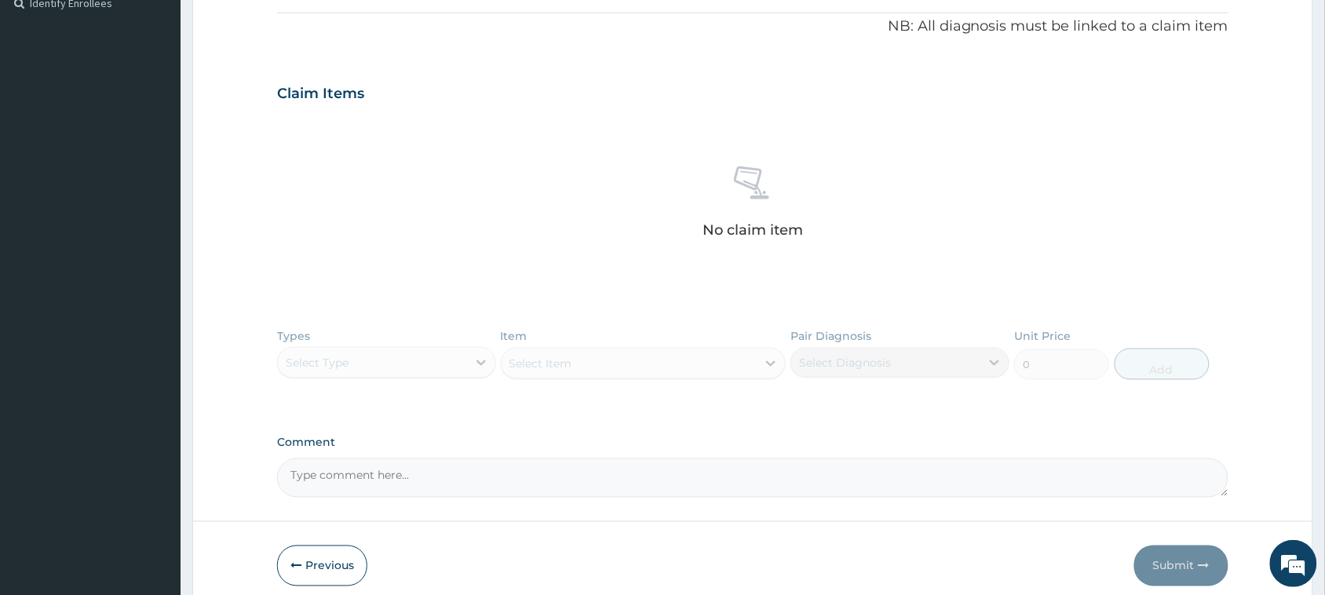
scroll to position [516, 0]
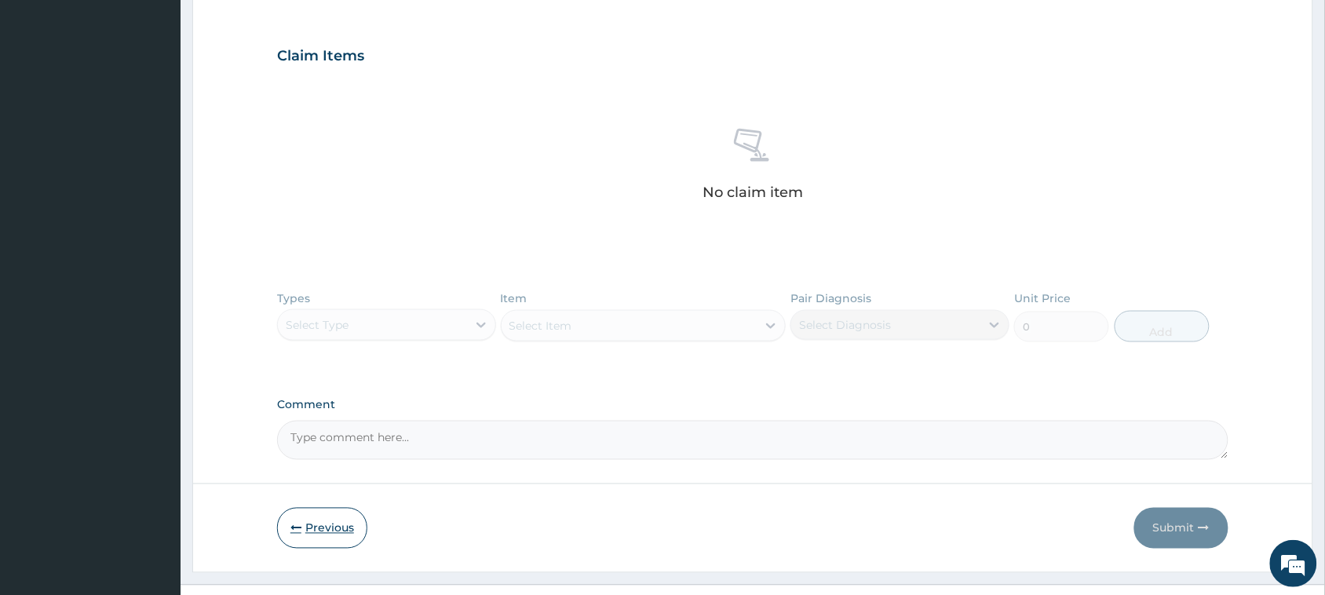
click at [319, 523] on button "Previous" at bounding box center [322, 528] width 90 height 41
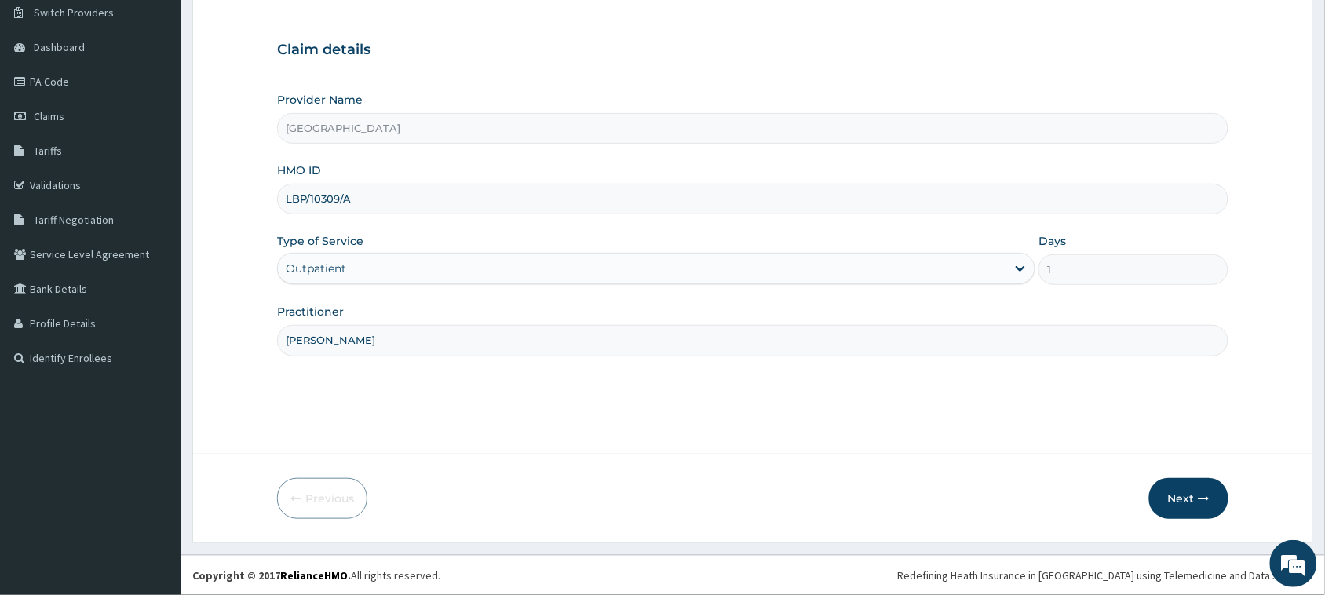
scroll to position [124, 0]
drag, startPoint x: 378, startPoint y: 200, endPoint x: 265, endPoint y: 217, distance: 114.3
click at [265, 217] on form "Step 1 of 2 Claim details Provider Name Vigor Hospitals HMO ID LBP/10309/A Type…" at bounding box center [752, 251] width 1121 height 584
paste input "PPI/10018/C"
click at [311, 200] on input "PPI/10018/C" at bounding box center [752, 199] width 951 height 31
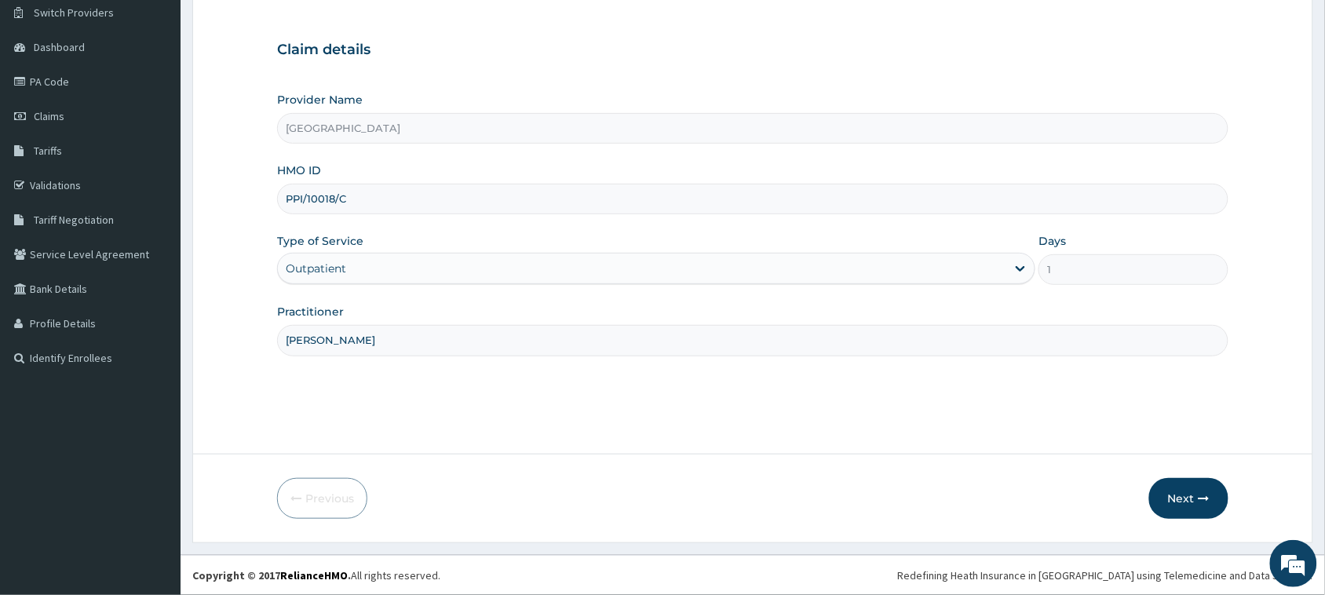
type input "PPI/10018/C"
click at [1188, 497] on button "Next" at bounding box center [1188, 498] width 79 height 41
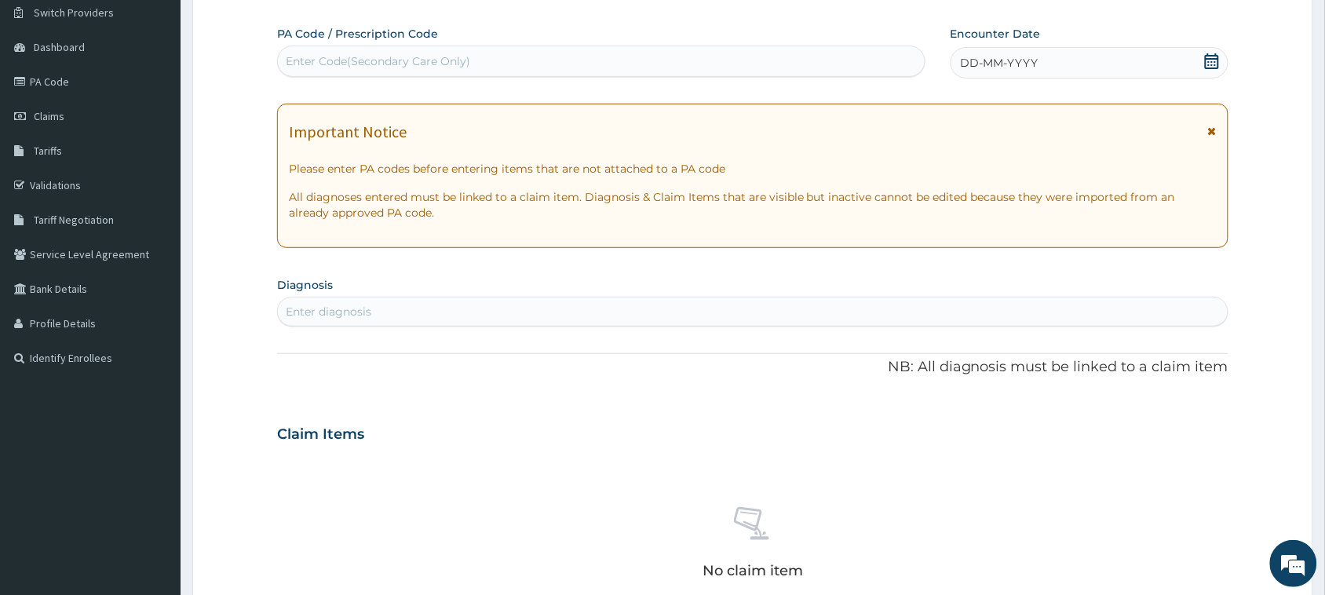
click at [444, 61] on div "Enter Code(Secondary Care Only)" at bounding box center [378, 61] width 184 height 16
paste input "PA/92E55A"
type input "PA/92E55A"
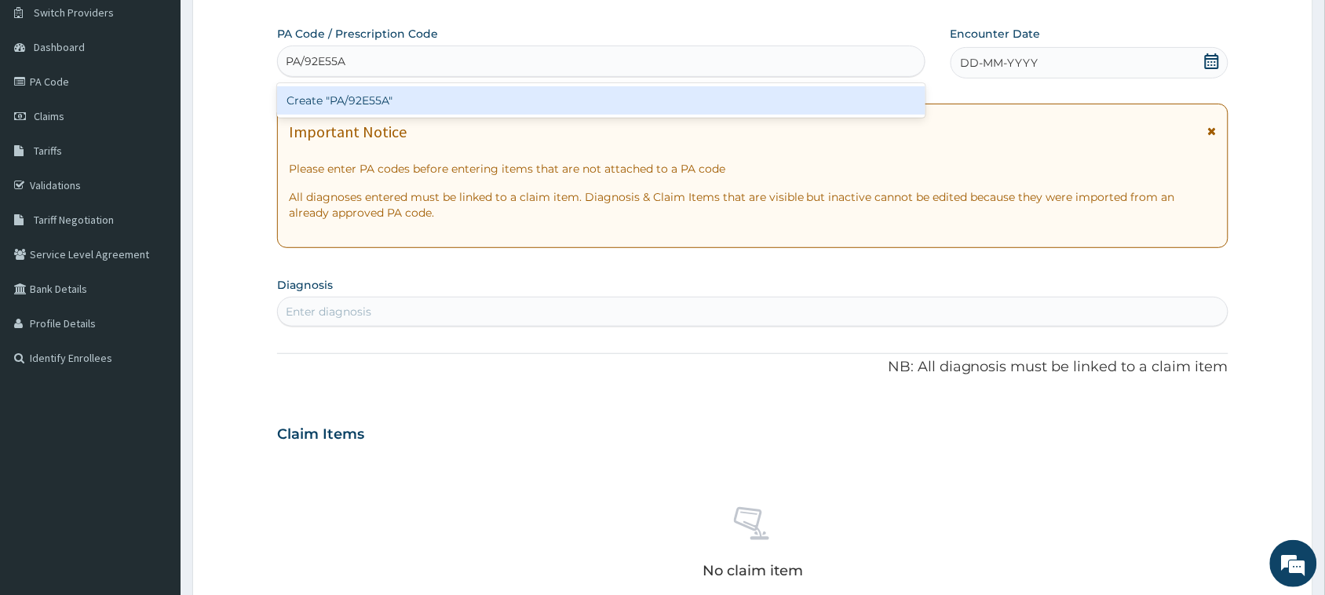
click at [406, 102] on div "Create "PA/92E55A"" at bounding box center [601, 100] width 648 height 28
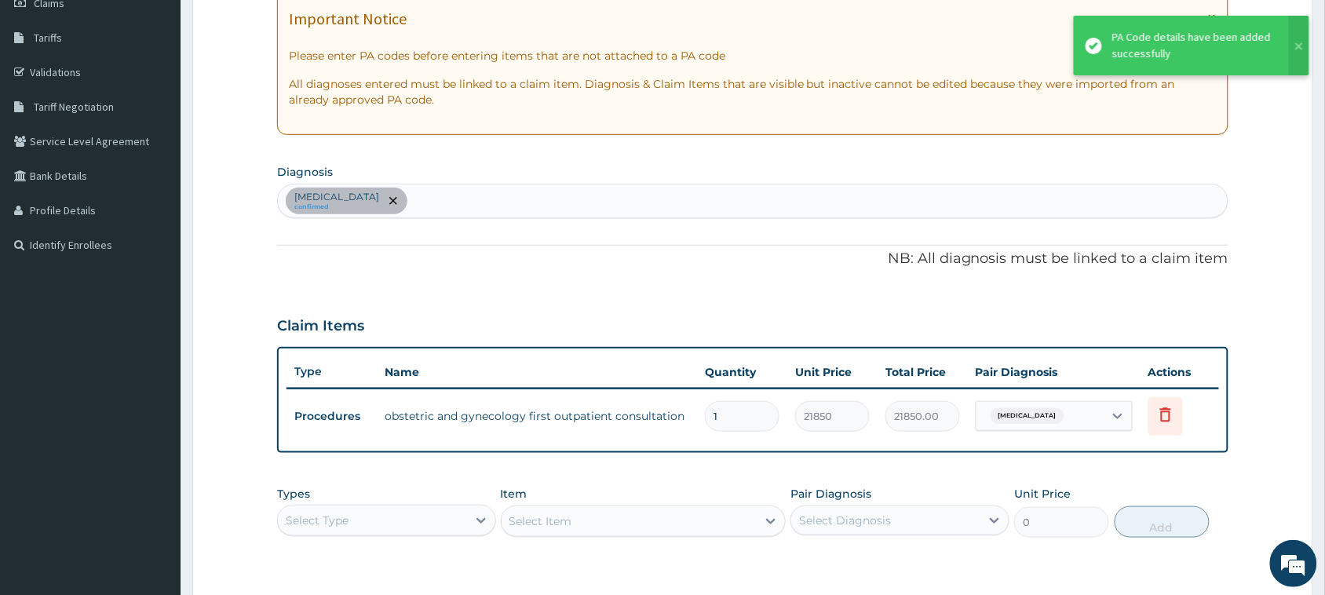
scroll to position [461, 0]
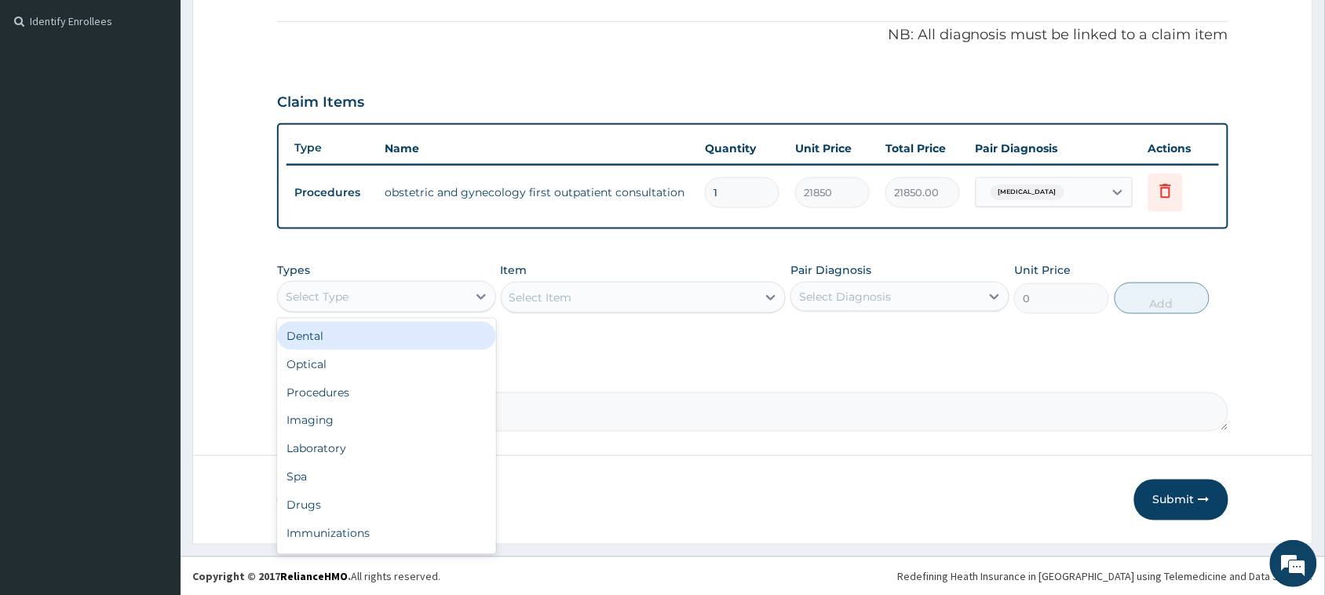
click at [398, 295] on div "Select Type" at bounding box center [372, 296] width 189 height 25
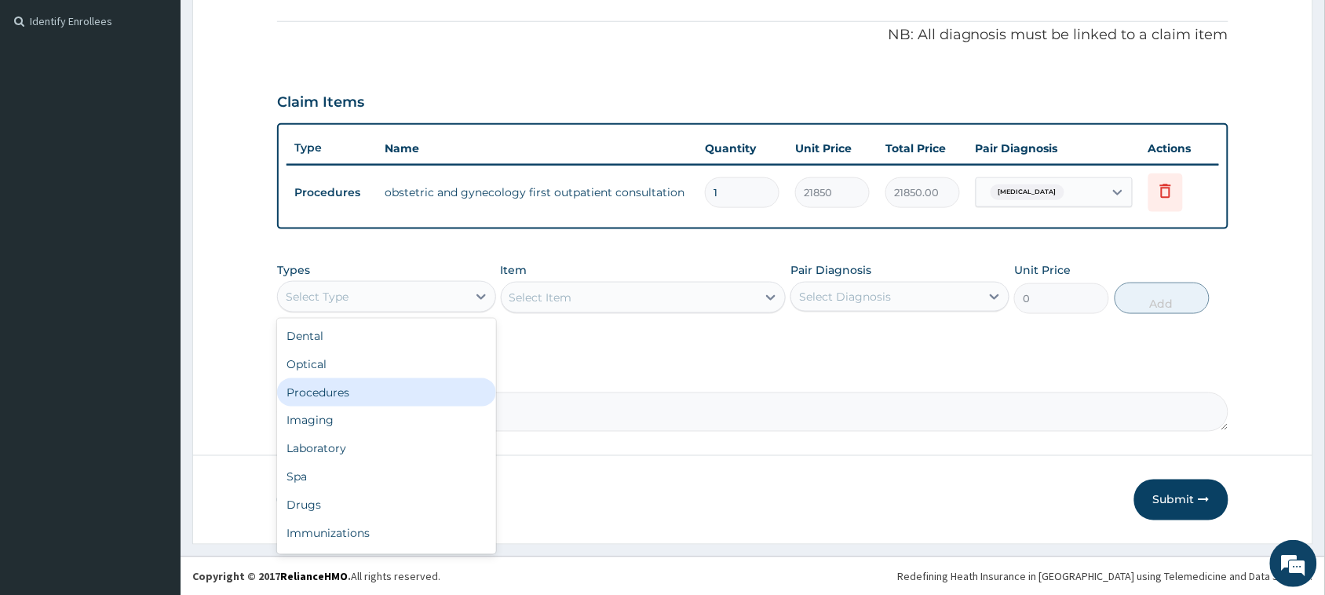
click at [363, 390] on div "Procedures" at bounding box center [386, 392] width 219 height 28
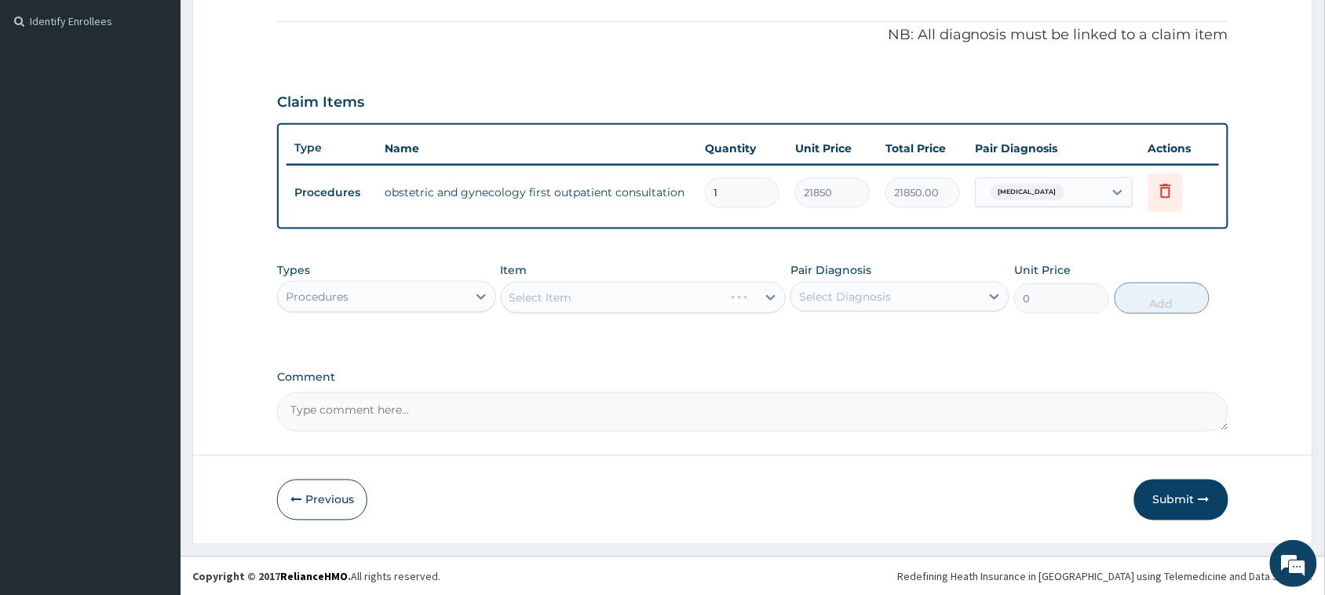
click at [560, 290] on div "Select Item" at bounding box center [644, 297] width 286 height 31
click at [610, 302] on div "Select Item" at bounding box center [644, 297] width 286 height 31
click at [630, 301] on div "Select Item" at bounding box center [630, 297] width 256 height 25
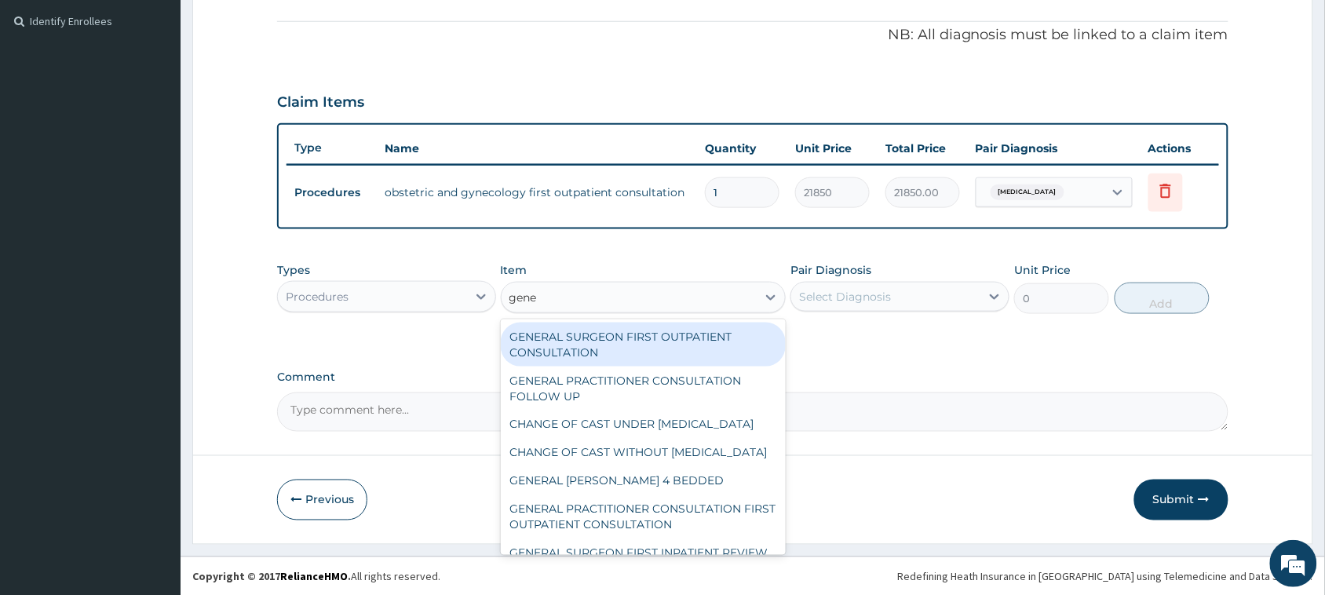
type input "gener"
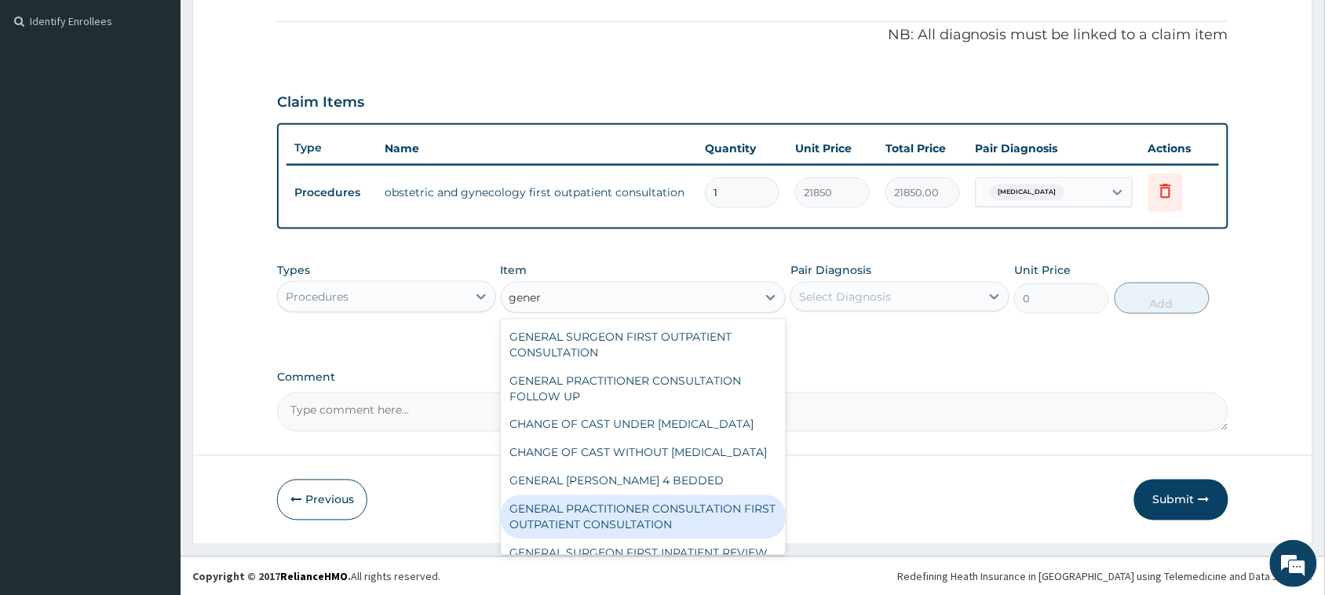
click at [680, 528] on div "GENERAL PRACTITIONER CONSULTATION FIRST OUTPATIENT CONSULTATION" at bounding box center [644, 517] width 286 height 44
type input "3795"
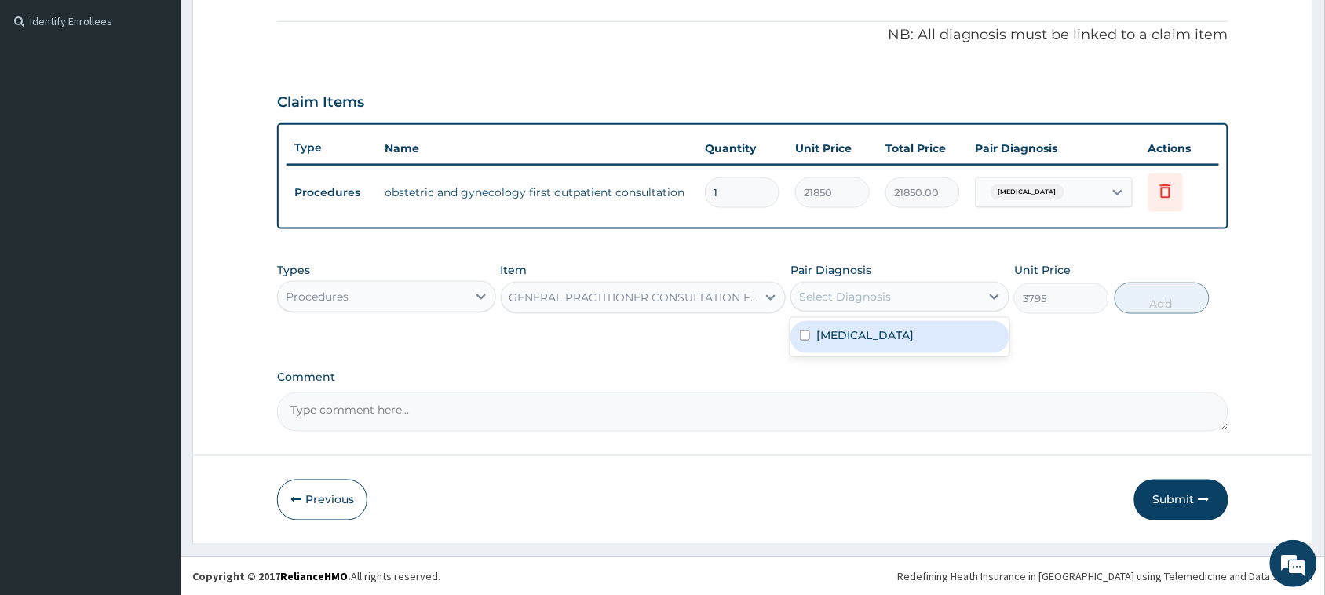
click at [861, 289] on div "Select Diagnosis" at bounding box center [845, 297] width 92 height 16
click at [866, 327] on label "Amenorrhea" at bounding box center [864, 335] width 97 height 16
checkbox input "true"
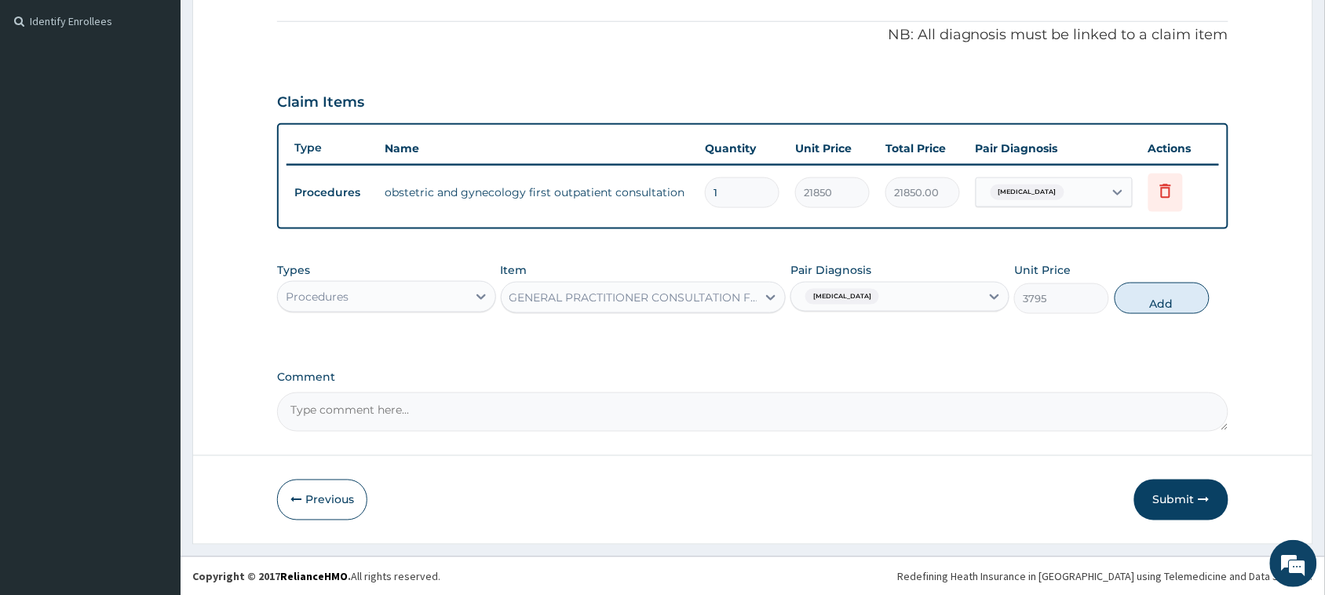
click at [1155, 296] on button "Add" at bounding box center [1162, 298] width 95 height 31
type input "0"
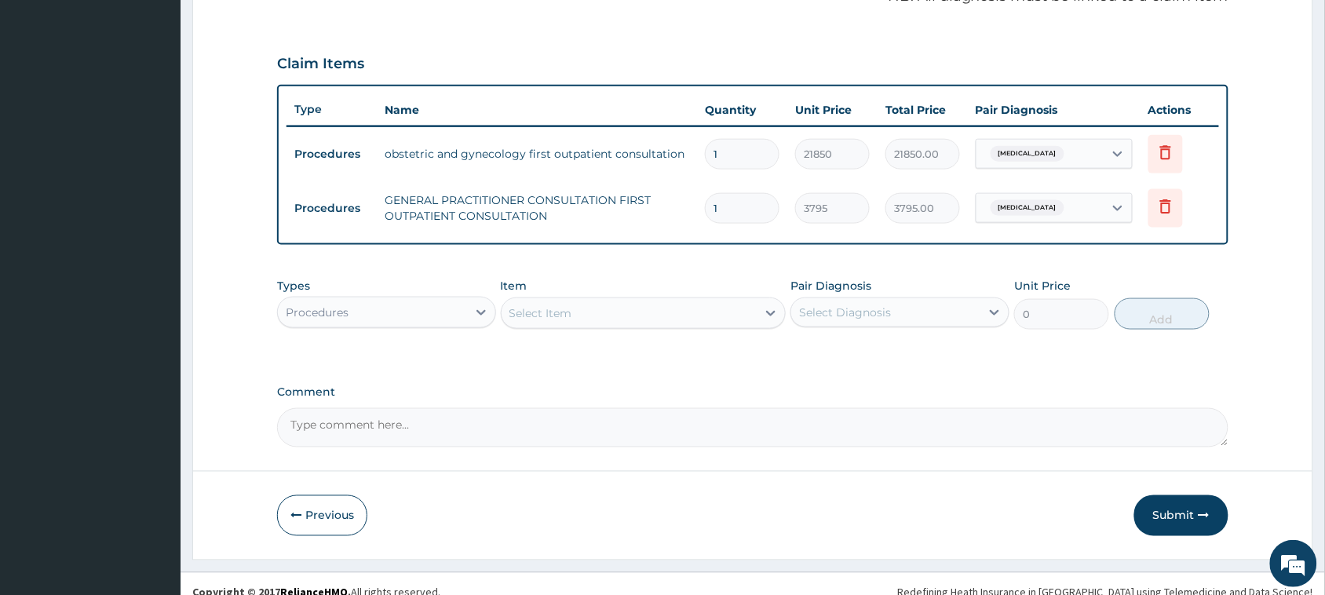
scroll to position [515, 0]
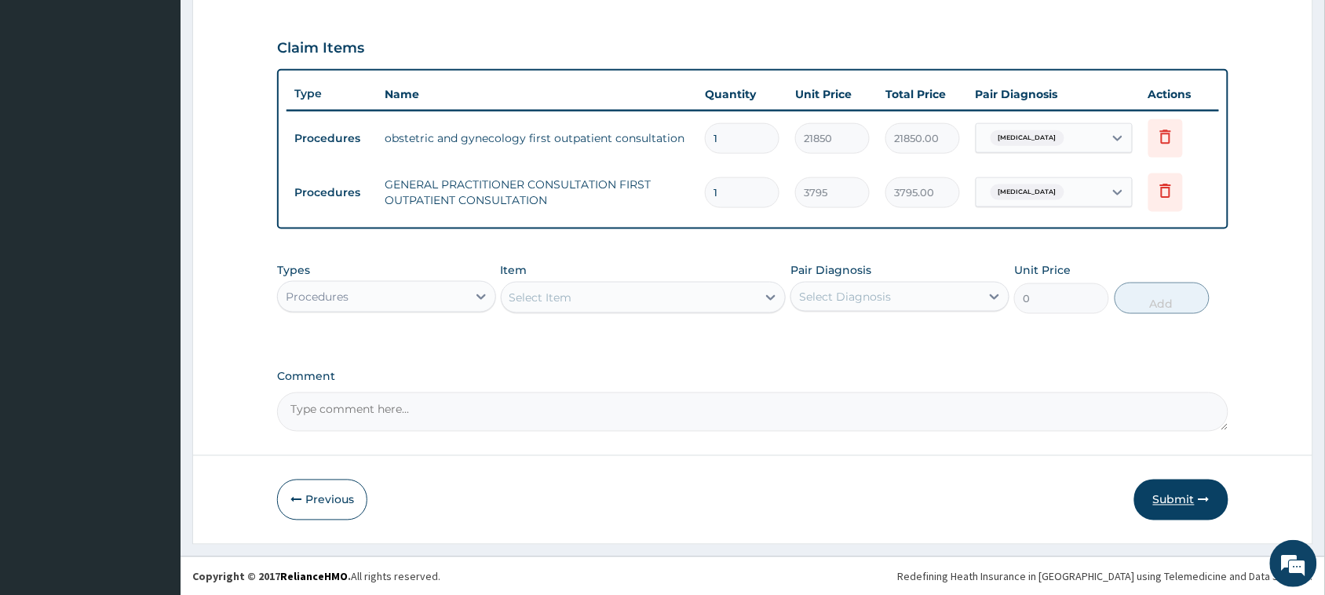
click at [1191, 502] on button "Submit" at bounding box center [1181, 500] width 94 height 41
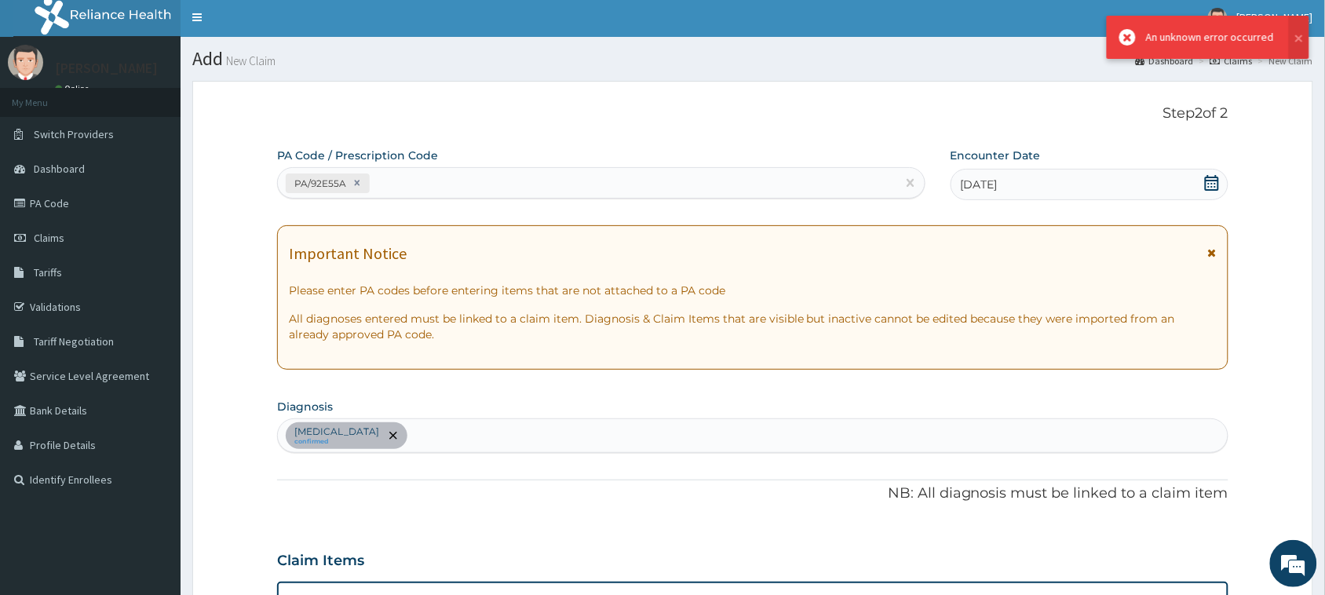
scroll to position [0, 0]
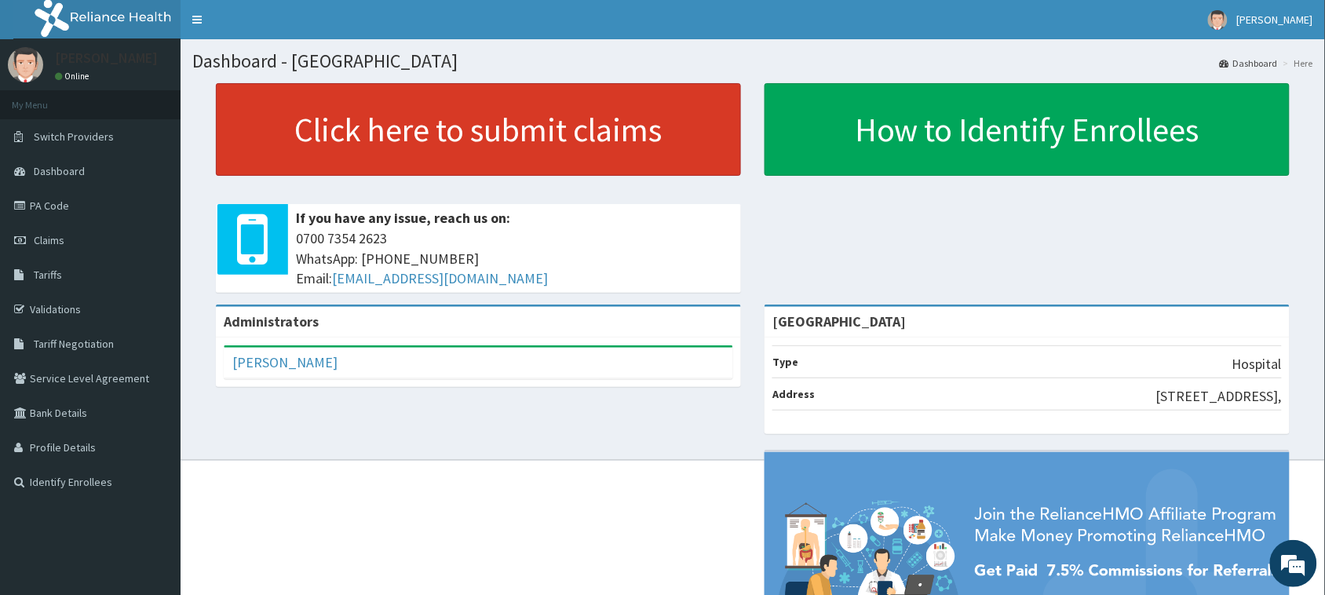
drag, startPoint x: 429, startPoint y: 140, endPoint x: 516, endPoint y: 98, distance: 97.3
click at [430, 138] on link "Click here to submit claims" at bounding box center [478, 129] width 525 height 93
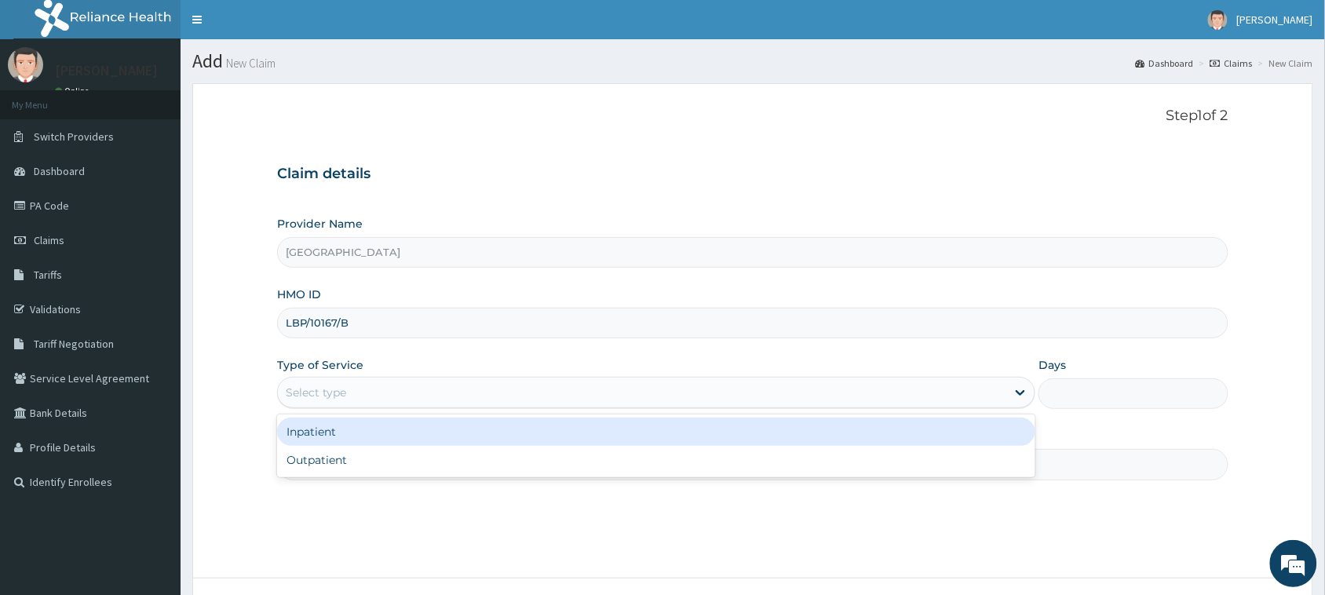
click at [401, 404] on div "Select type" at bounding box center [642, 392] width 728 height 25
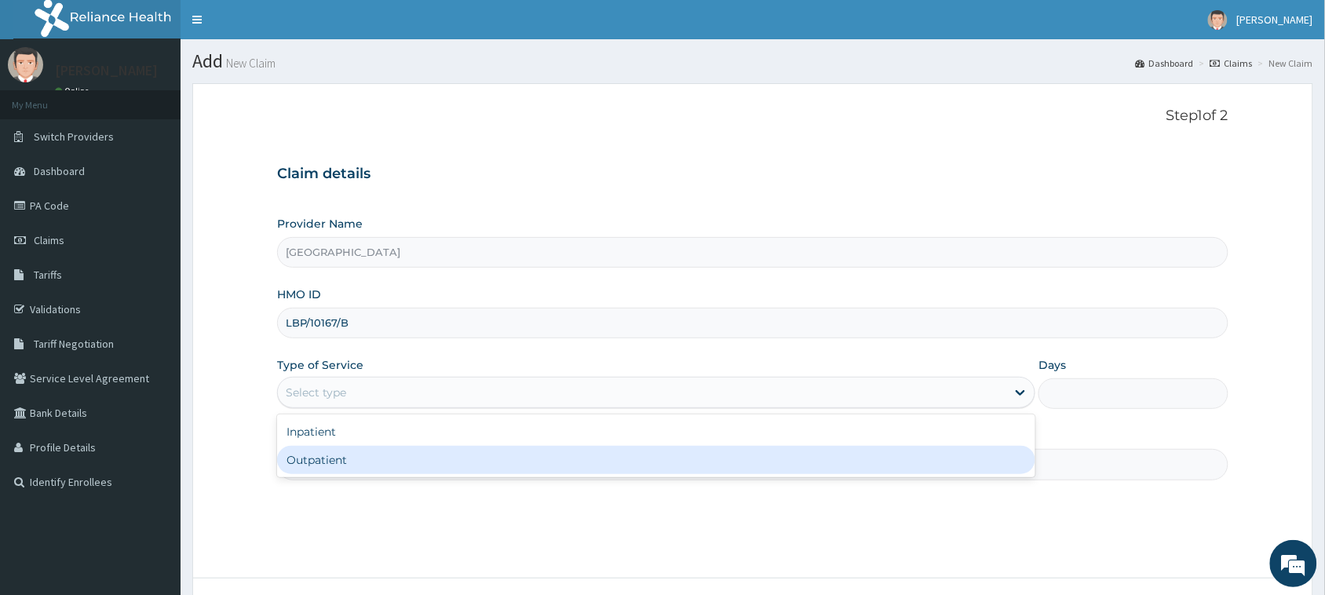
click at [391, 456] on div "Outpatient" at bounding box center [656, 460] width 758 height 28
type input "1"
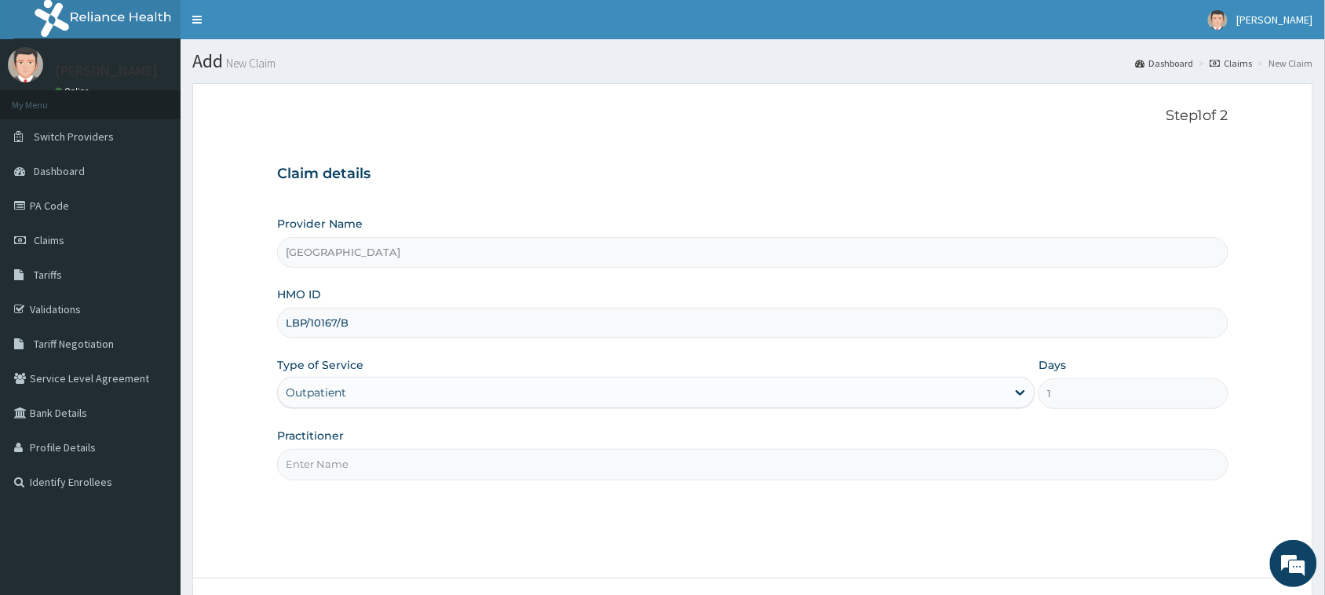
click at [393, 456] on input "Practitioner" at bounding box center [752, 464] width 951 height 31
type input "EDOBOR CLEMENT"
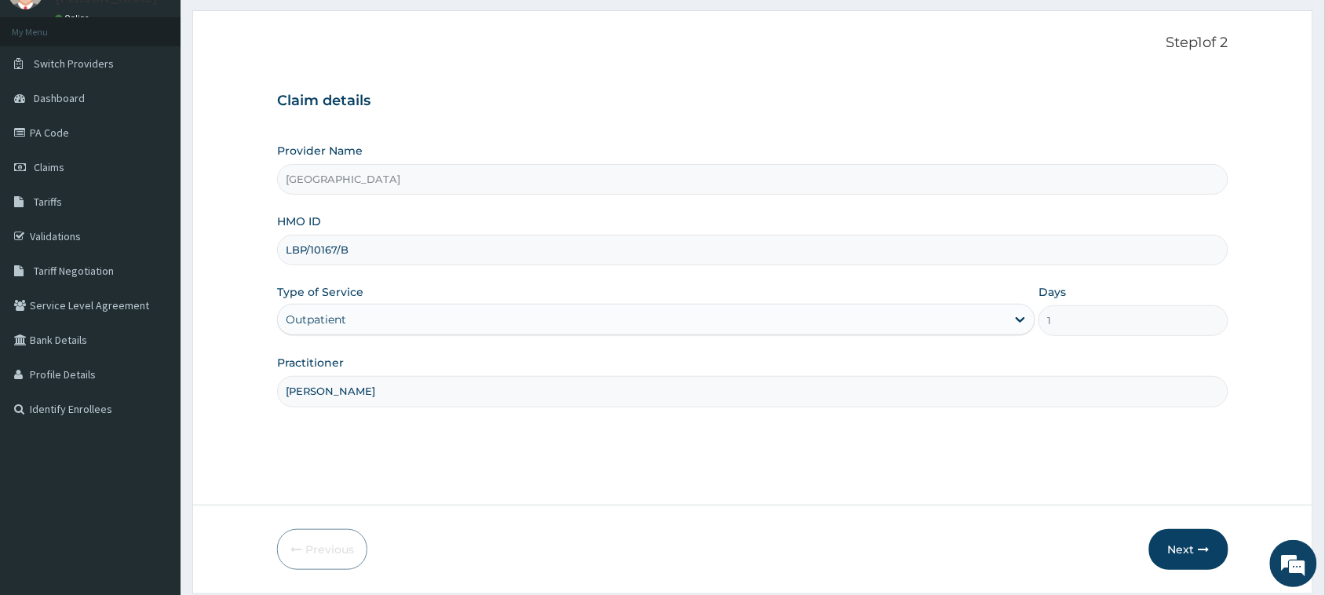
scroll to position [124, 0]
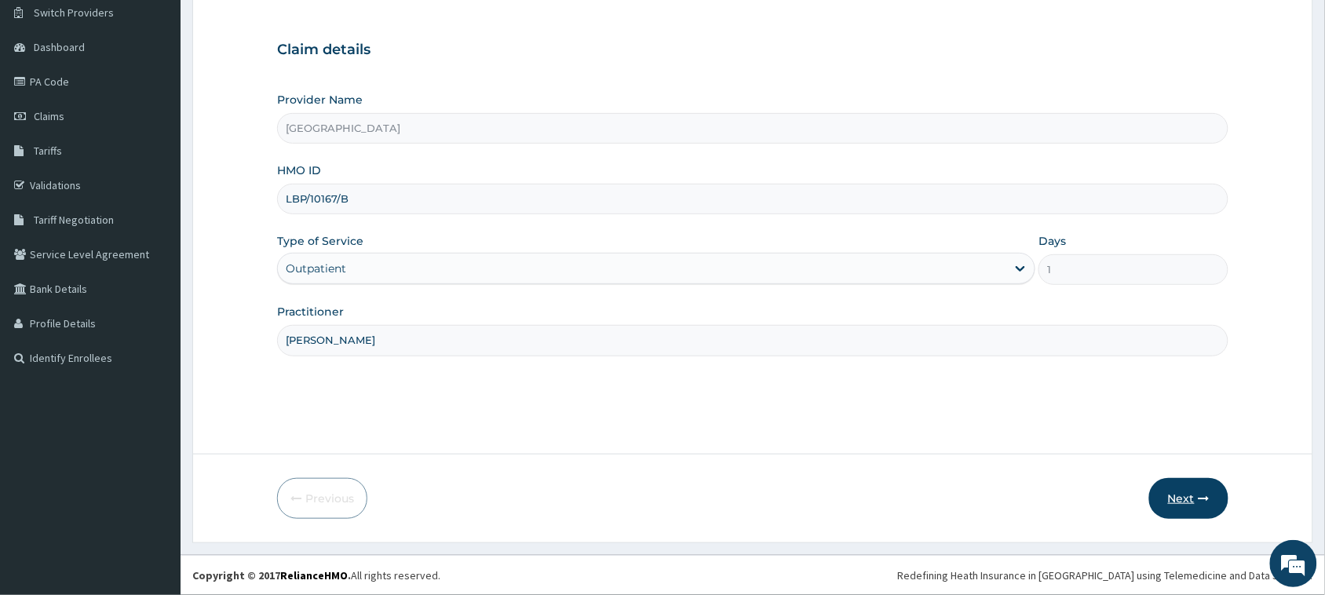
click at [1184, 498] on button "Next" at bounding box center [1188, 498] width 79 height 41
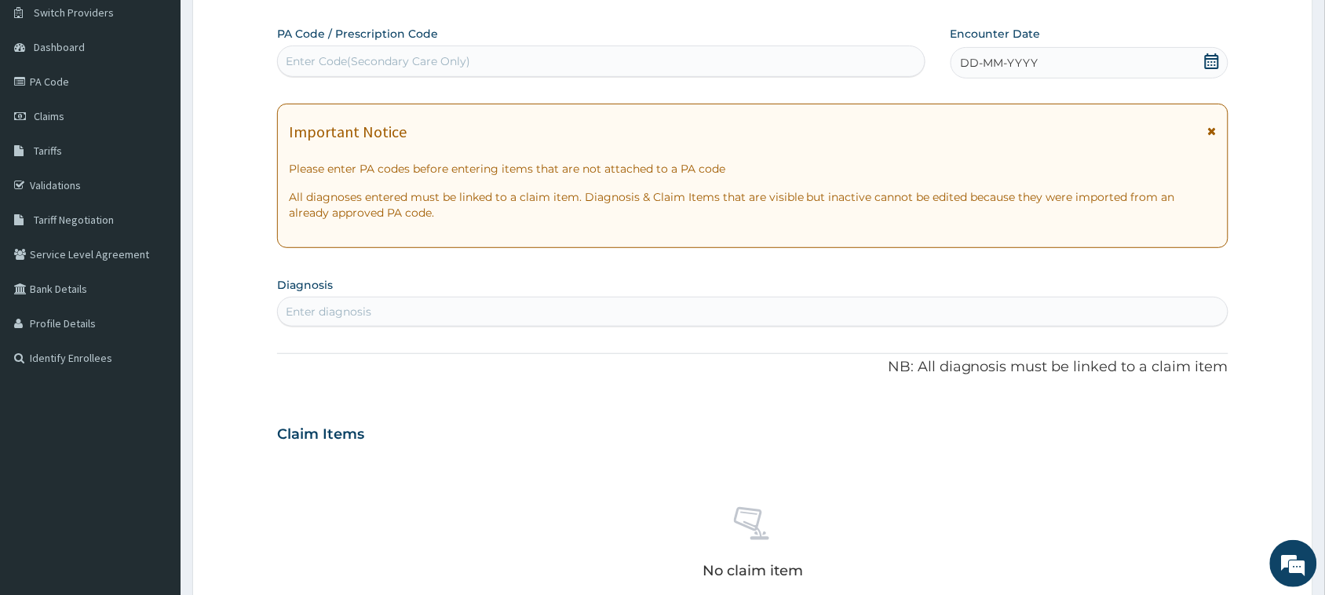
scroll to position [0, 0]
click at [764, 60] on div "Enter Code(Secondary Care Only)" at bounding box center [601, 61] width 647 height 25
paste input "PA/75C87B"
type input "PA/75C87B"
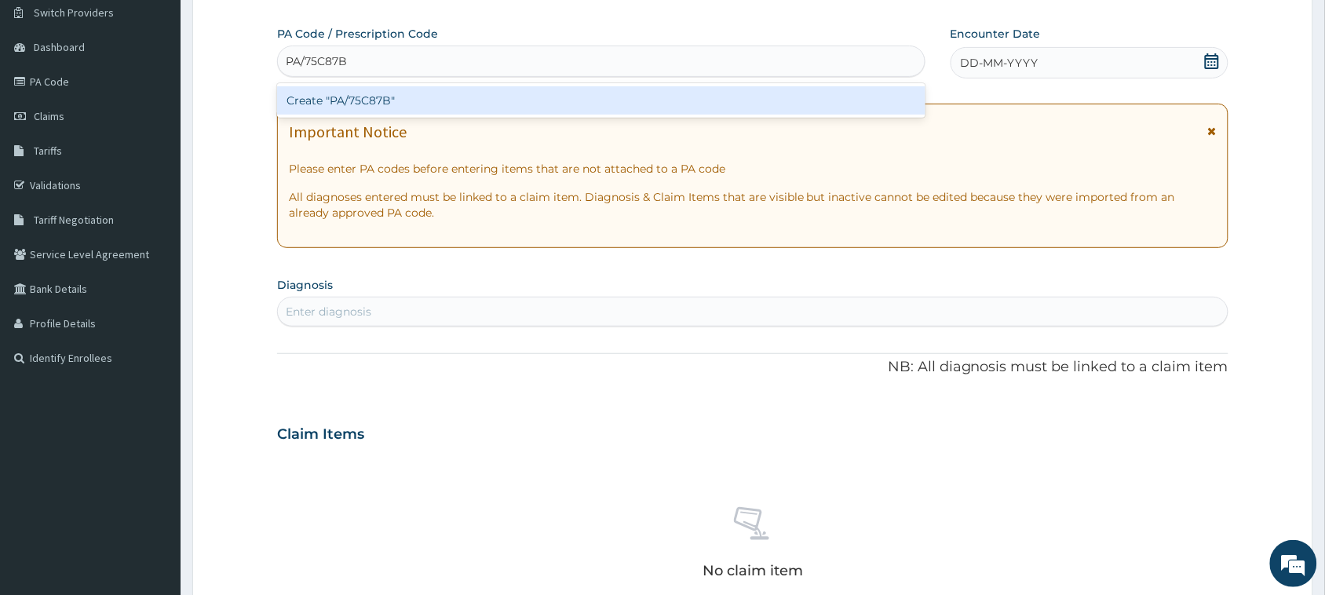
click at [763, 97] on div "Create "PA/75C87B"" at bounding box center [601, 100] width 648 height 28
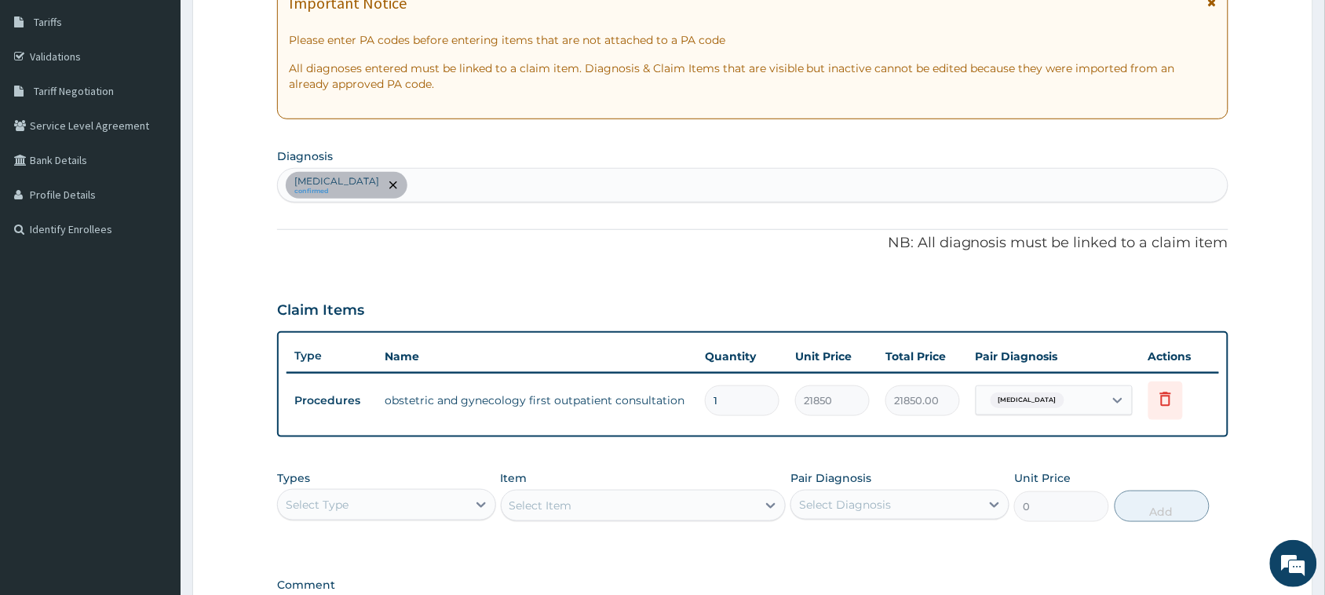
scroll to position [320, 0]
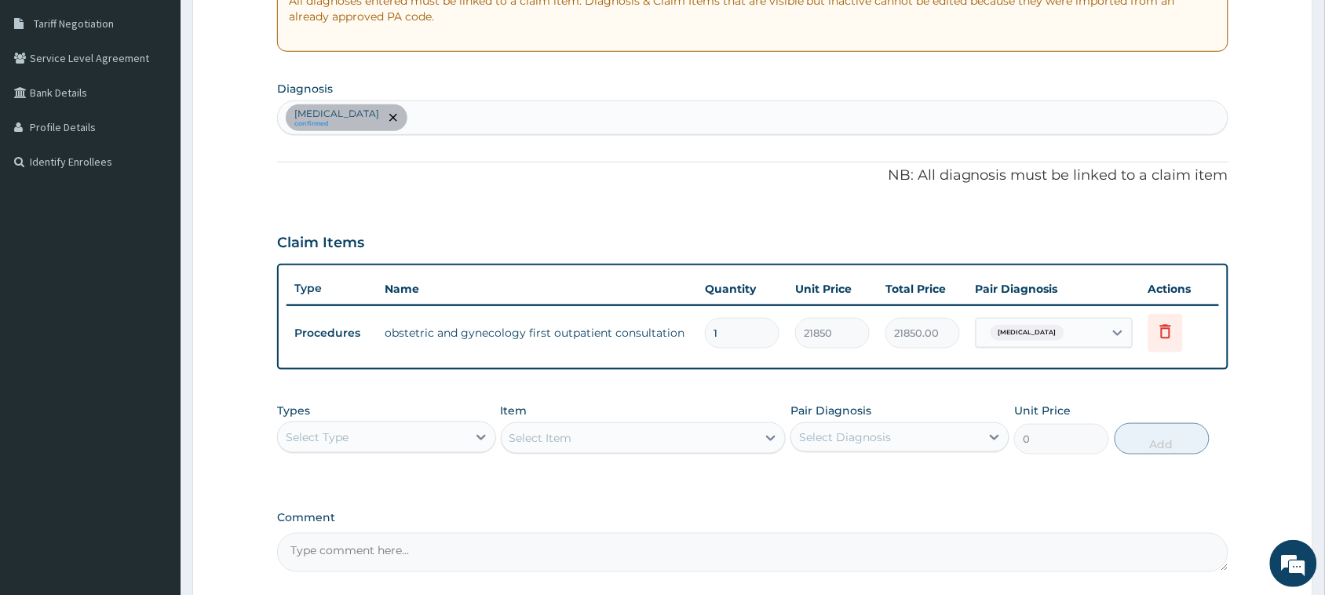
click at [365, 426] on div "Select Type" at bounding box center [372, 437] width 189 height 25
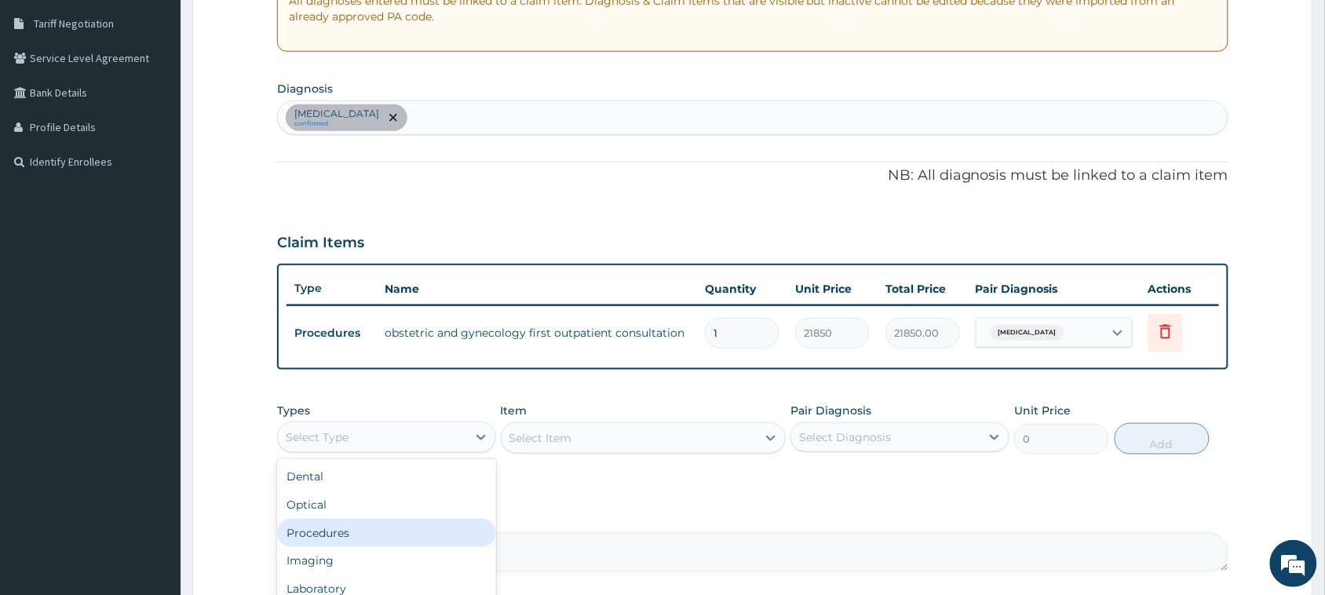
click at [330, 530] on div "Procedures" at bounding box center [386, 533] width 219 height 28
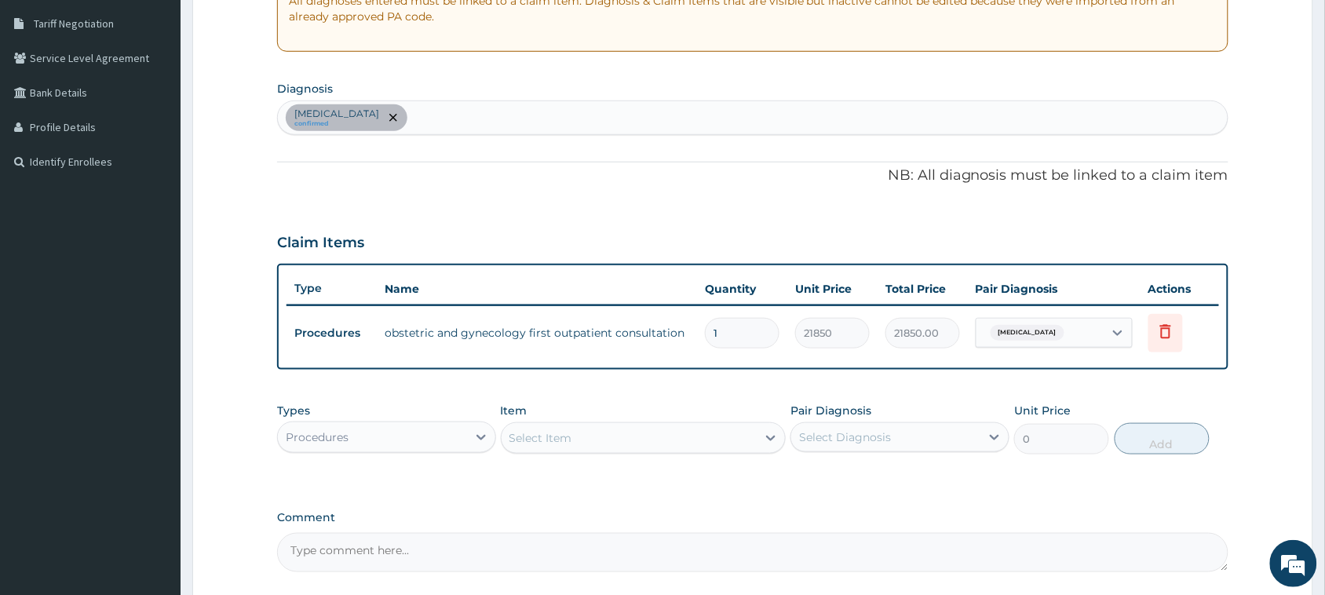
click at [567, 450] on div "Select Item" at bounding box center [644, 437] width 286 height 31
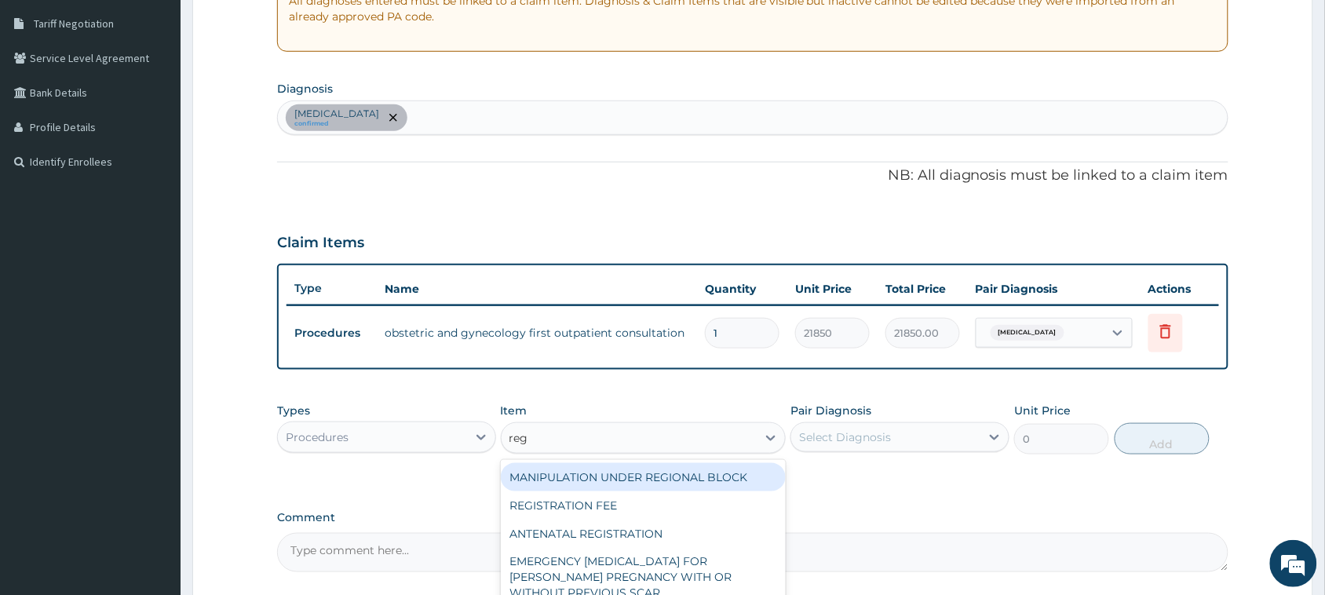
type input "regi"
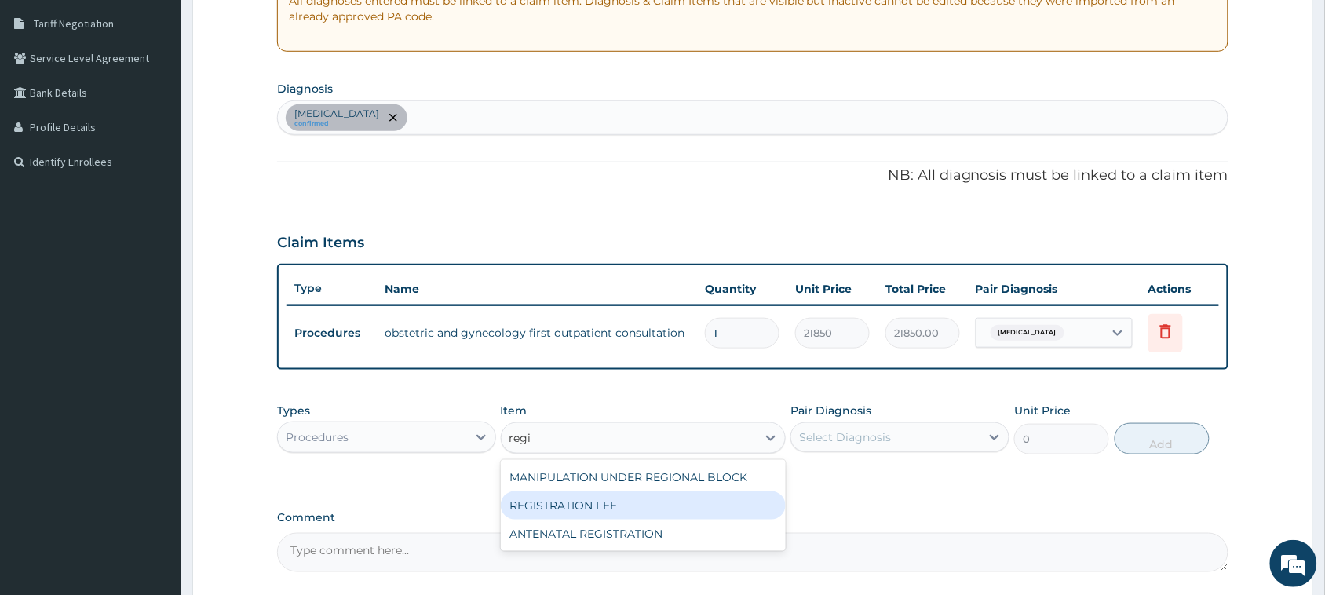
click at [603, 510] on div "REGISTRATION FEE" at bounding box center [644, 505] width 286 height 28
type input "2164.741712362911"
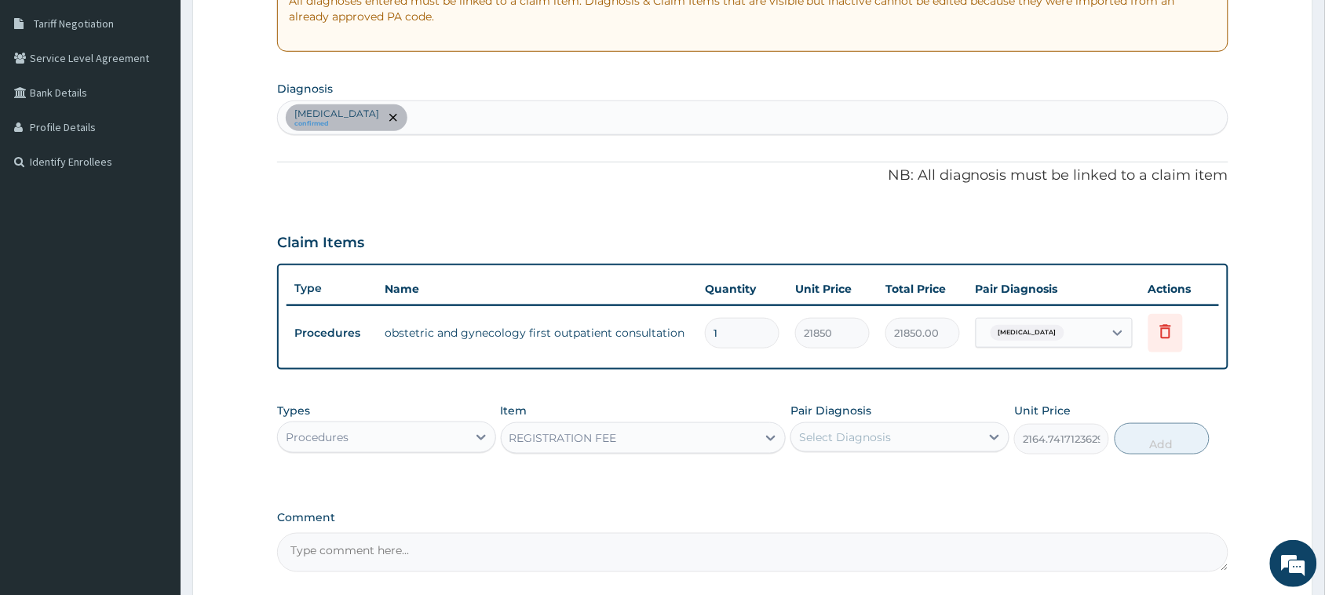
click at [850, 440] on div "Select Diagnosis" at bounding box center [845, 437] width 92 height 16
click at [871, 483] on div "Amenorrhea" at bounding box center [899, 478] width 219 height 32
checkbox input "true"
click at [1148, 437] on button "Add" at bounding box center [1162, 438] width 95 height 31
type input "0"
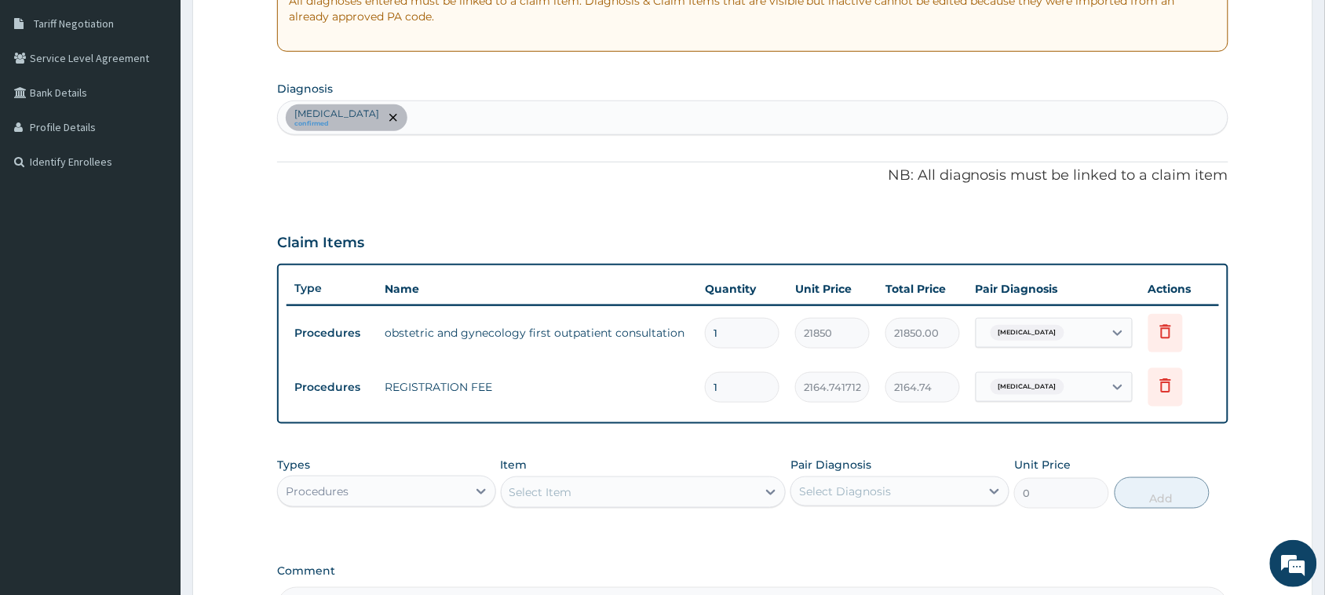
click at [595, 480] on div "Select Item" at bounding box center [630, 492] width 256 height 25
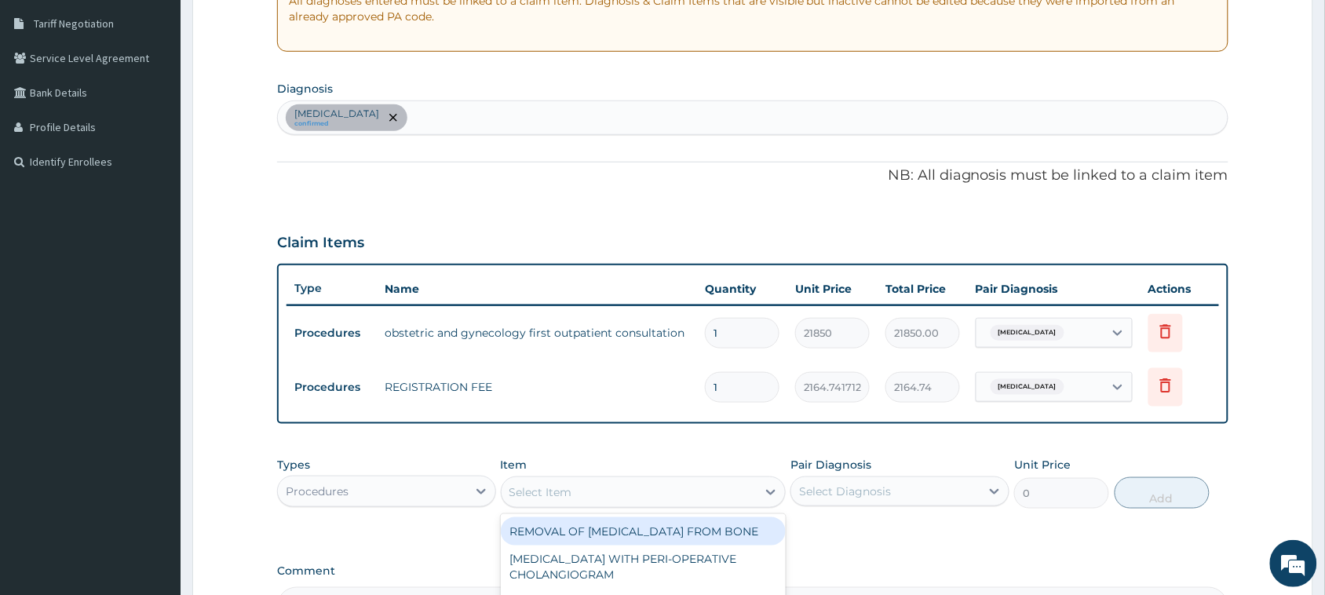
click at [1203, 213] on div "PA Code / Prescription Code PA/75C87B Encounter Date 28-08-2025 Important Notic…" at bounding box center [752, 228] width 951 height 797
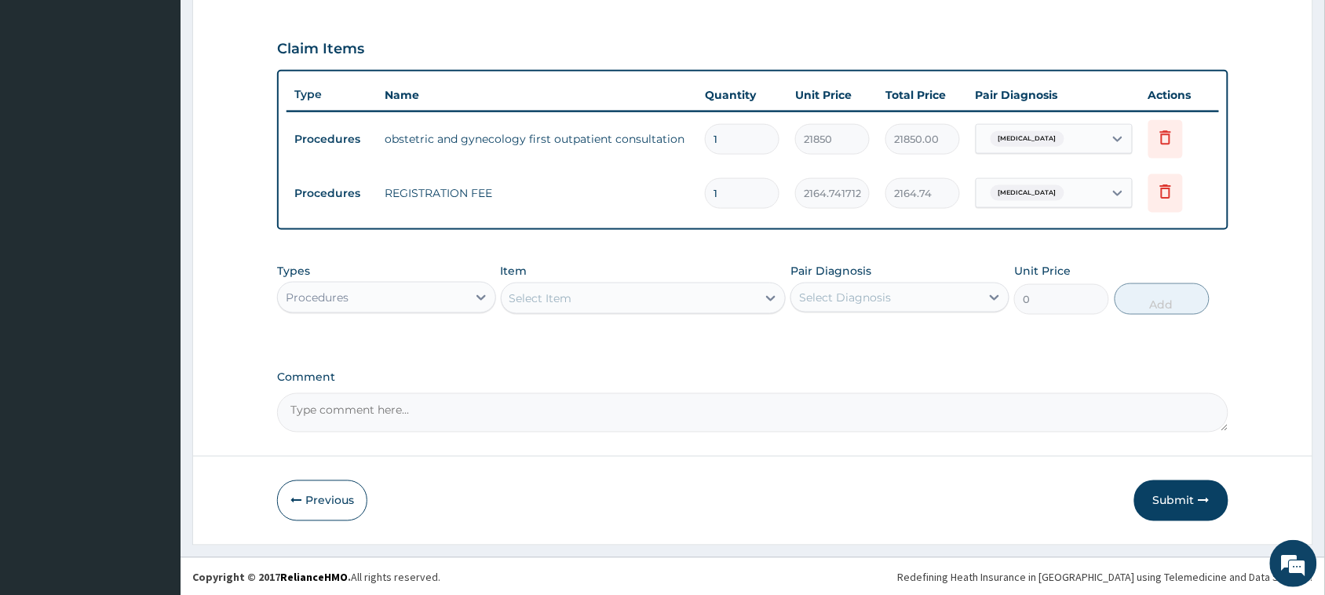
scroll to position [515, 0]
click at [1166, 505] on button "Submit" at bounding box center [1181, 500] width 94 height 41
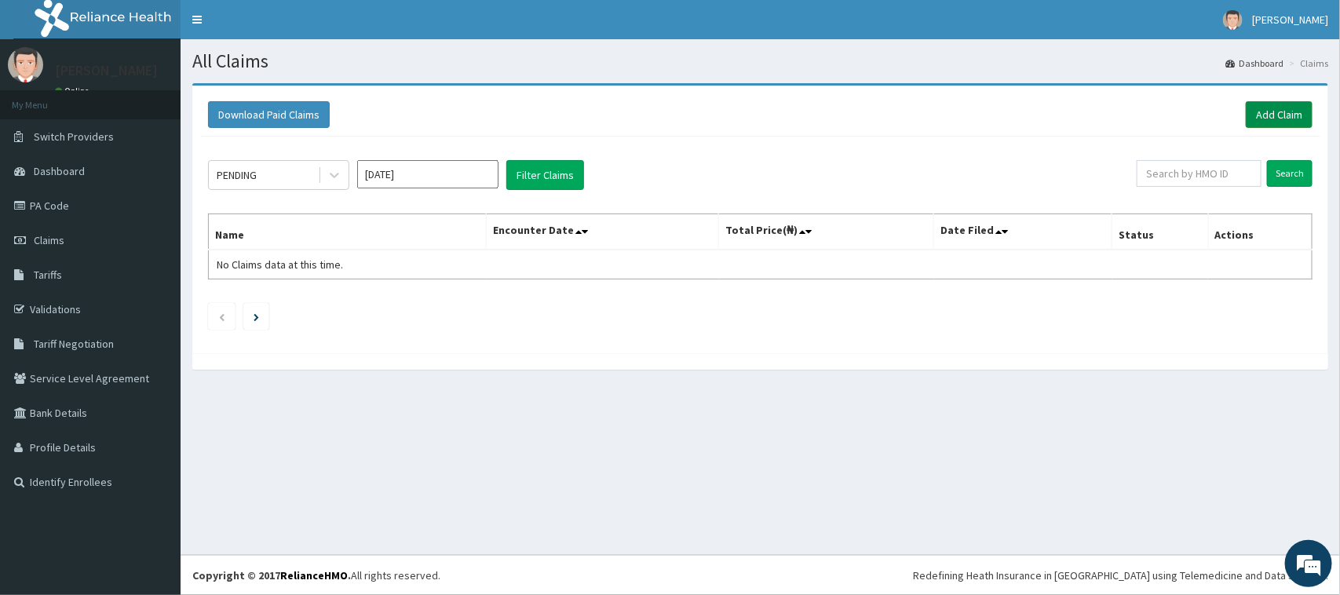
click at [1279, 110] on link "Add Claim" at bounding box center [1279, 114] width 67 height 27
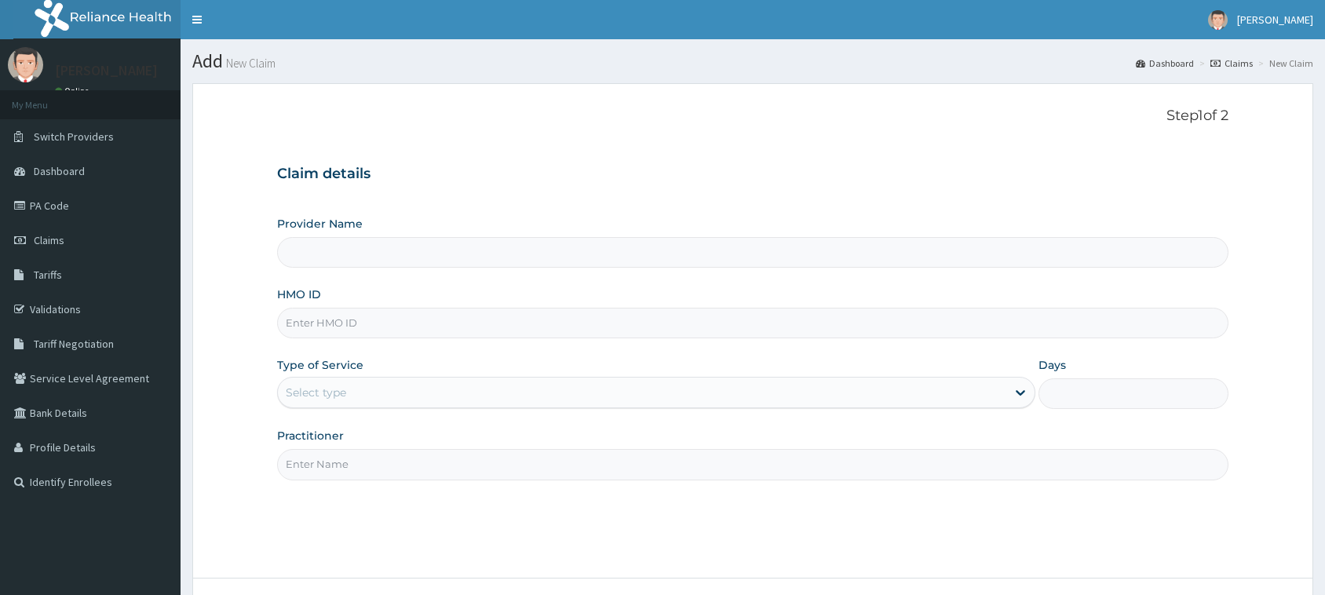
type input "[GEOGRAPHIC_DATA]"
click at [350, 320] on input "HMO ID" at bounding box center [752, 323] width 951 height 31
paste input "LBP/10120/B"
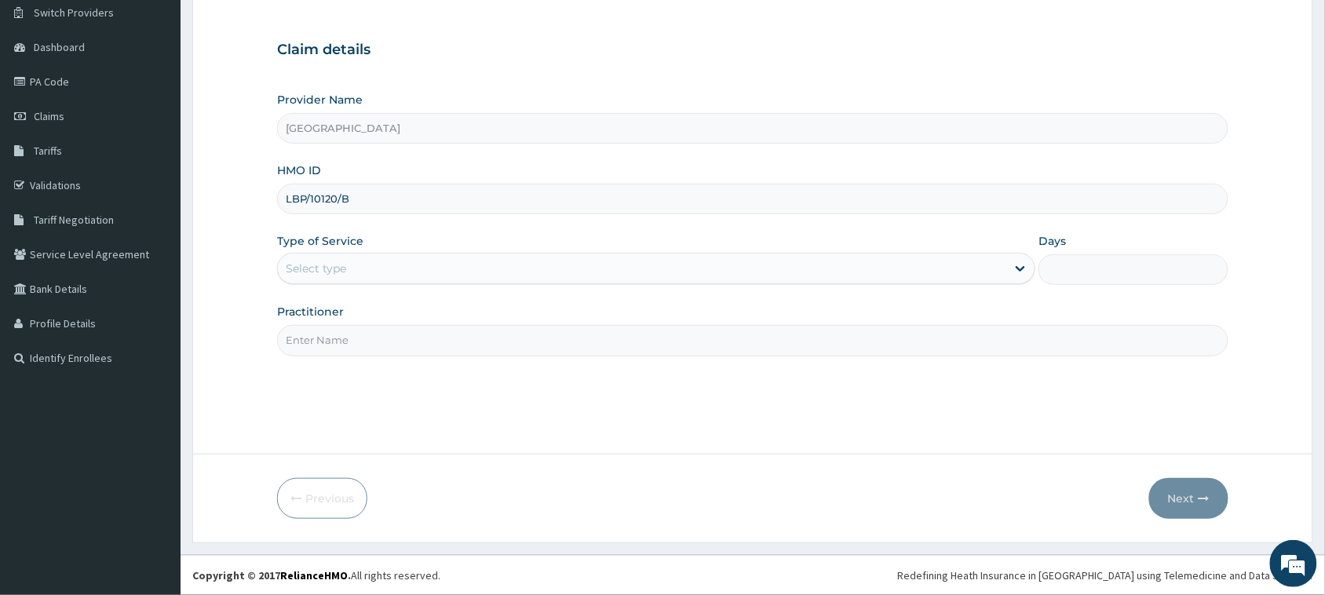
click at [308, 193] on input "LBP/10120/B" at bounding box center [752, 199] width 951 height 31
click at [314, 196] on input "LBP/10120/B" at bounding box center [752, 199] width 951 height 31
click at [312, 202] on input "LBP/10120/B" at bounding box center [752, 199] width 951 height 31
type input "LBP/10120/B"
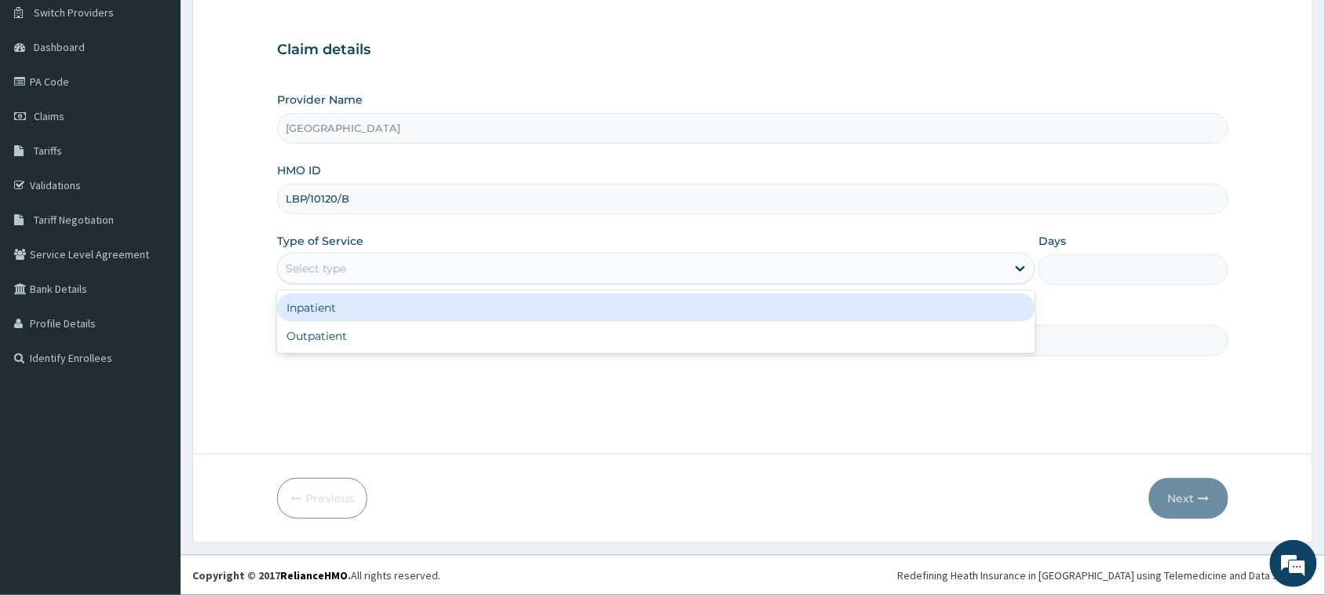
click at [359, 275] on div "Select type" at bounding box center [642, 268] width 728 height 25
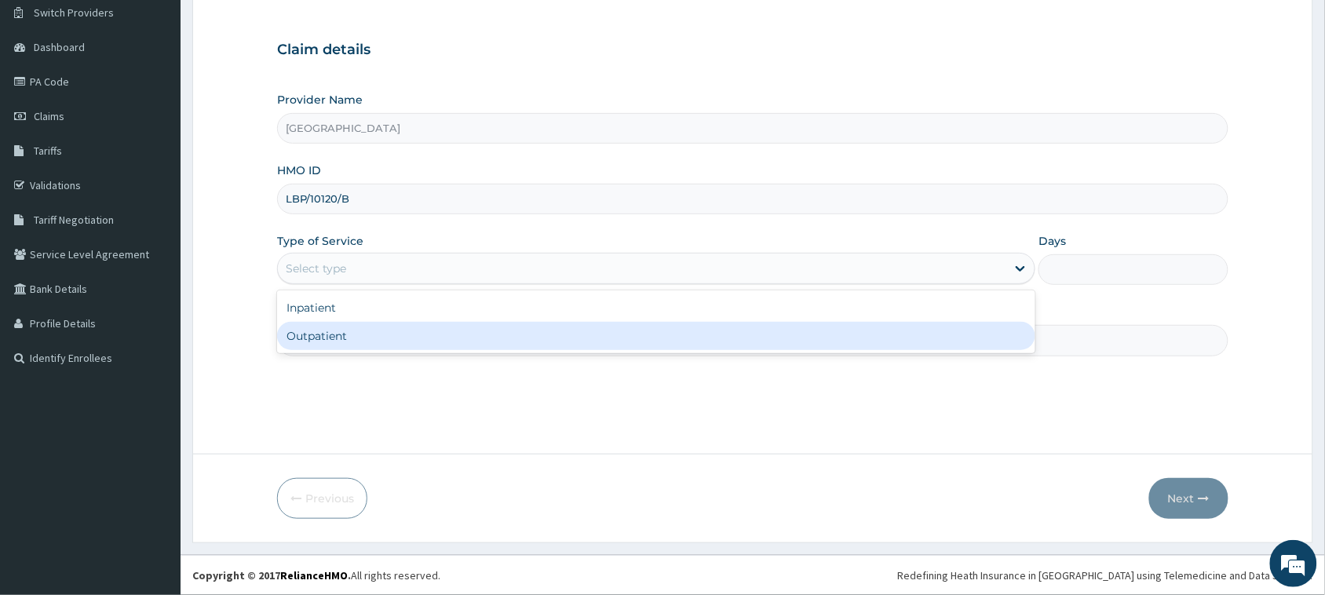
click at [357, 335] on div "Outpatient" at bounding box center [656, 336] width 758 height 28
type input "1"
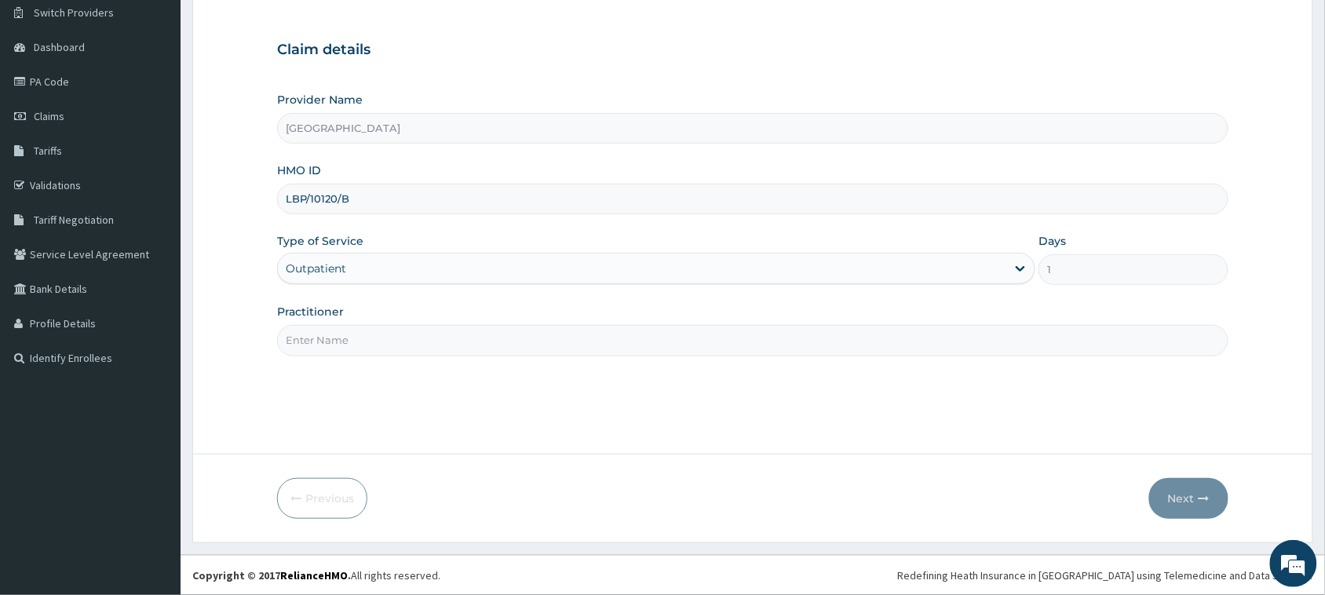
click at [359, 342] on input "Practitioner" at bounding box center [752, 340] width 951 height 31
type input "OKO ONYEDIKACHI"
click at [1186, 498] on button "Next" at bounding box center [1188, 498] width 79 height 41
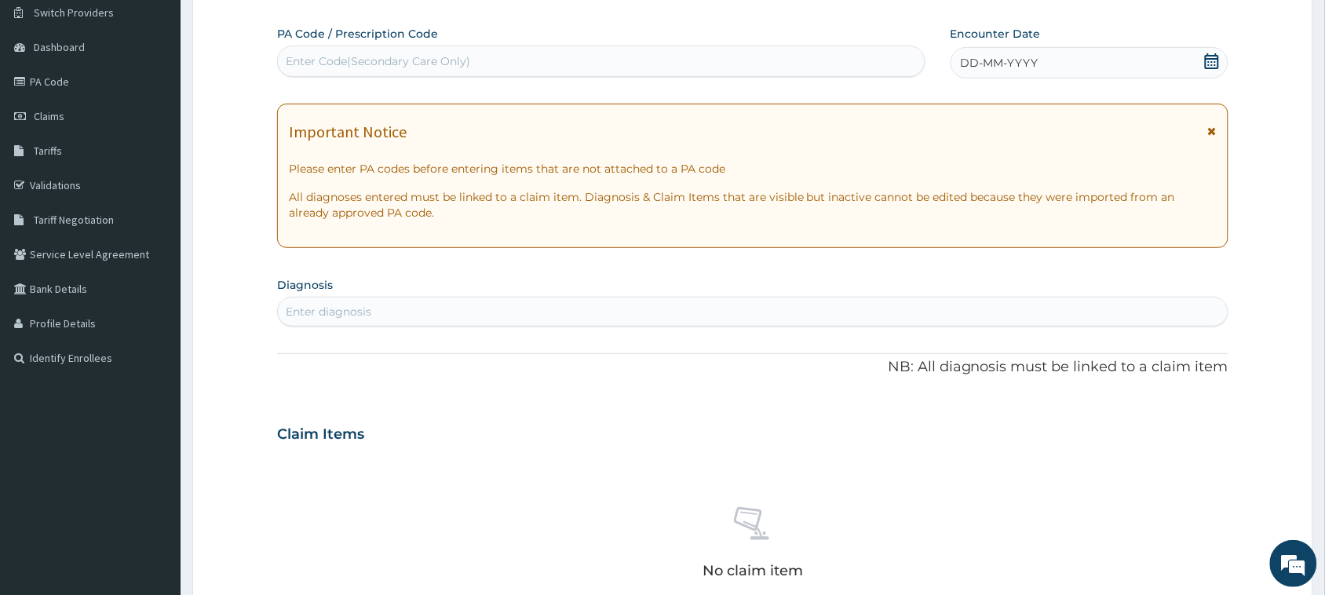
click at [475, 59] on div "Enter Code(Secondary Care Only)" at bounding box center [601, 61] width 647 height 25
paste input "PA/40721D"
type input "PA/40721D"
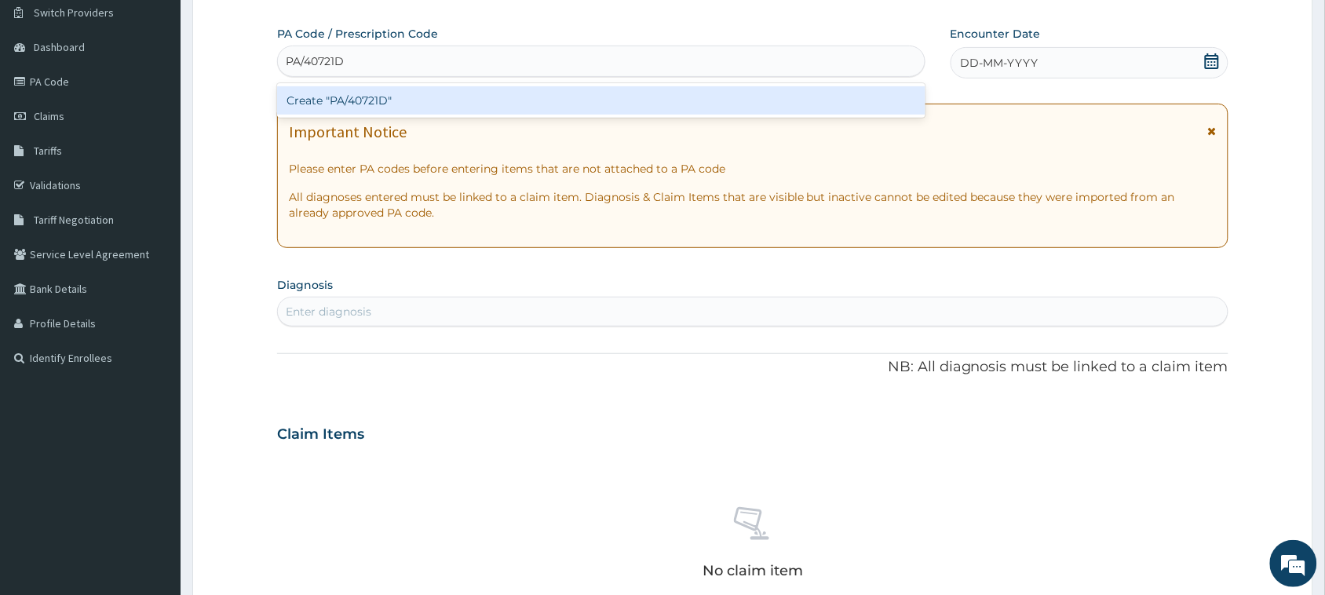
click at [414, 98] on div "Create "PA/40721D"" at bounding box center [601, 100] width 648 height 28
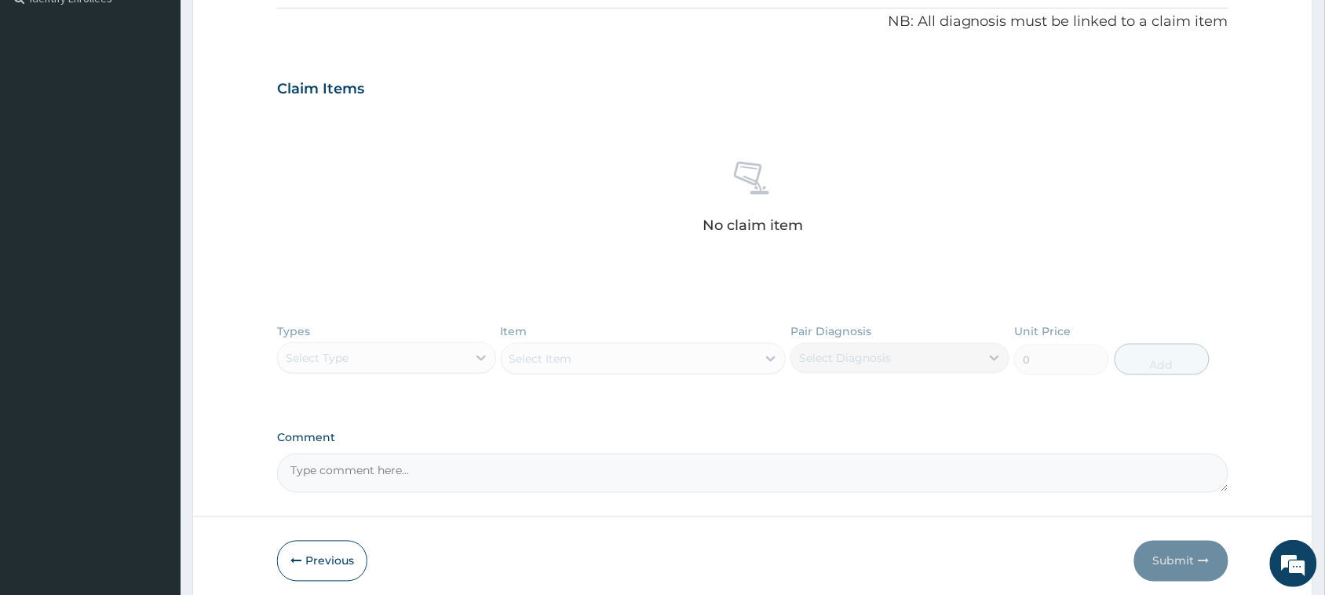
scroll to position [547, 0]
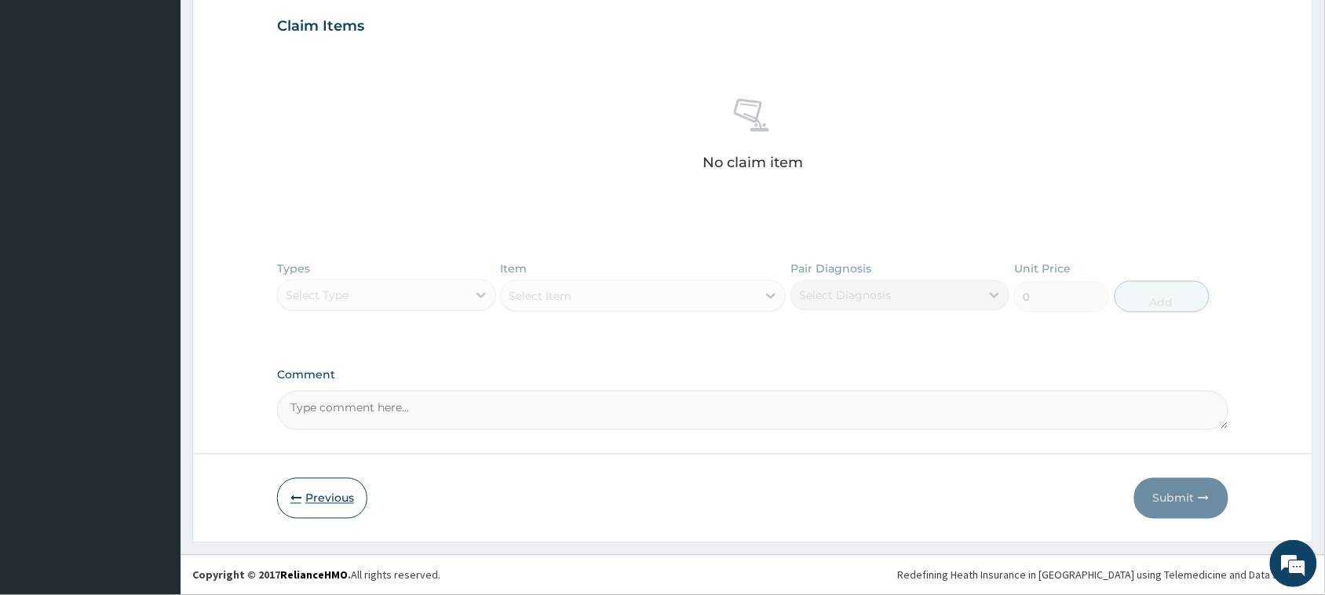
click at [307, 499] on button "Previous" at bounding box center [322, 498] width 90 height 41
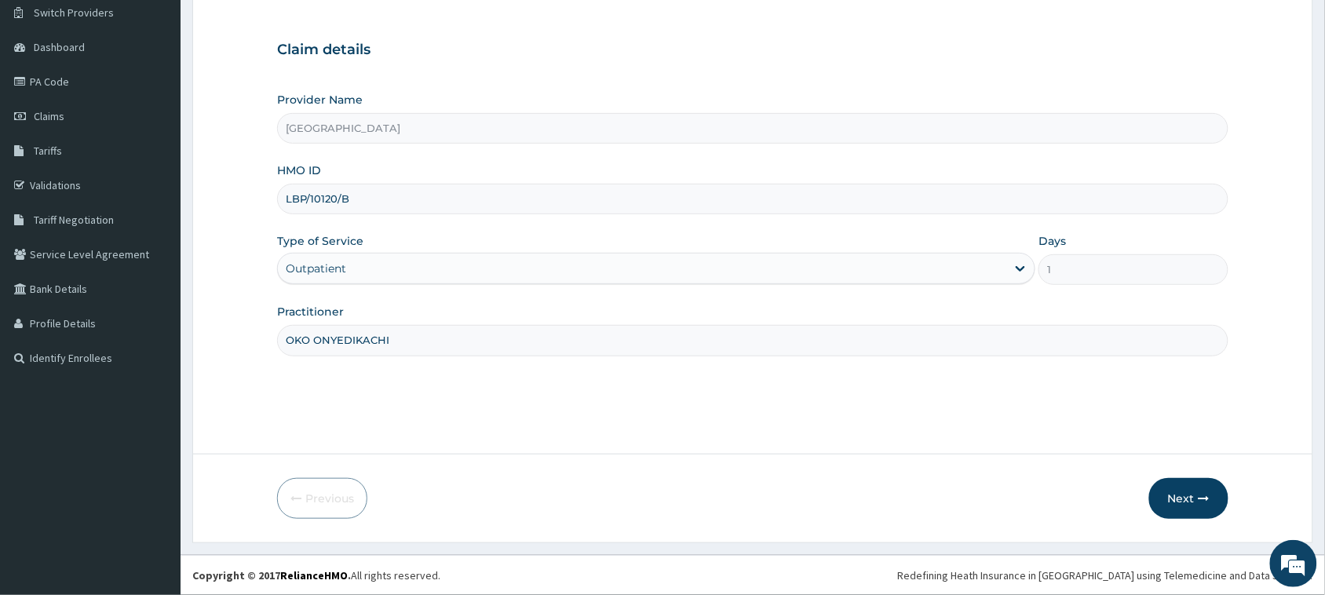
scroll to position [124, 0]
drag, startPoint x: 378, startPoint y: 201, endPoint x: 213, endPoint y: 206, distance: 165.7
click at [213, 206] on form "Step 1 of 2 Claim details Provider Name Vigor Hospitals HMO ID LBP/10120/B Type…" at bounding box center [752, 251] width 1121 height 584
paste input "HPN/10047/a"
click at [315, 201] on input "HPN/10047/a" at bounding box center [752, 199] width 951 height 31
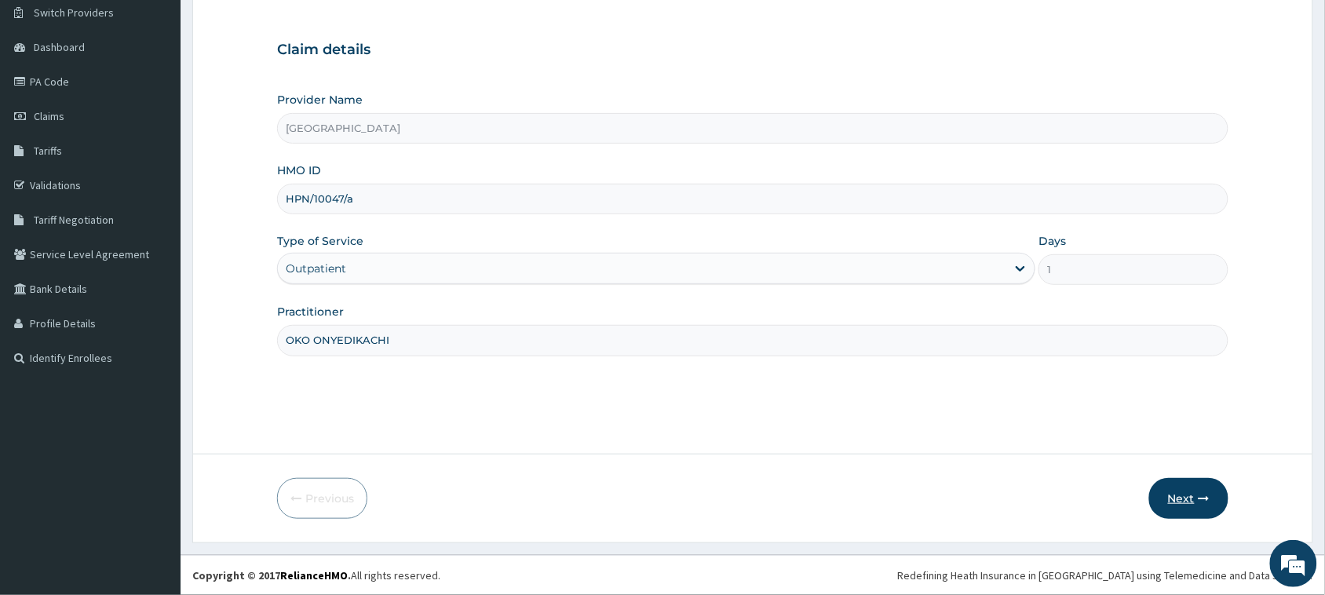
type input "HPN/10047/a"
click at [1192, 501] on button "Next" at bounding box center [1188, 498] width 79 height 41
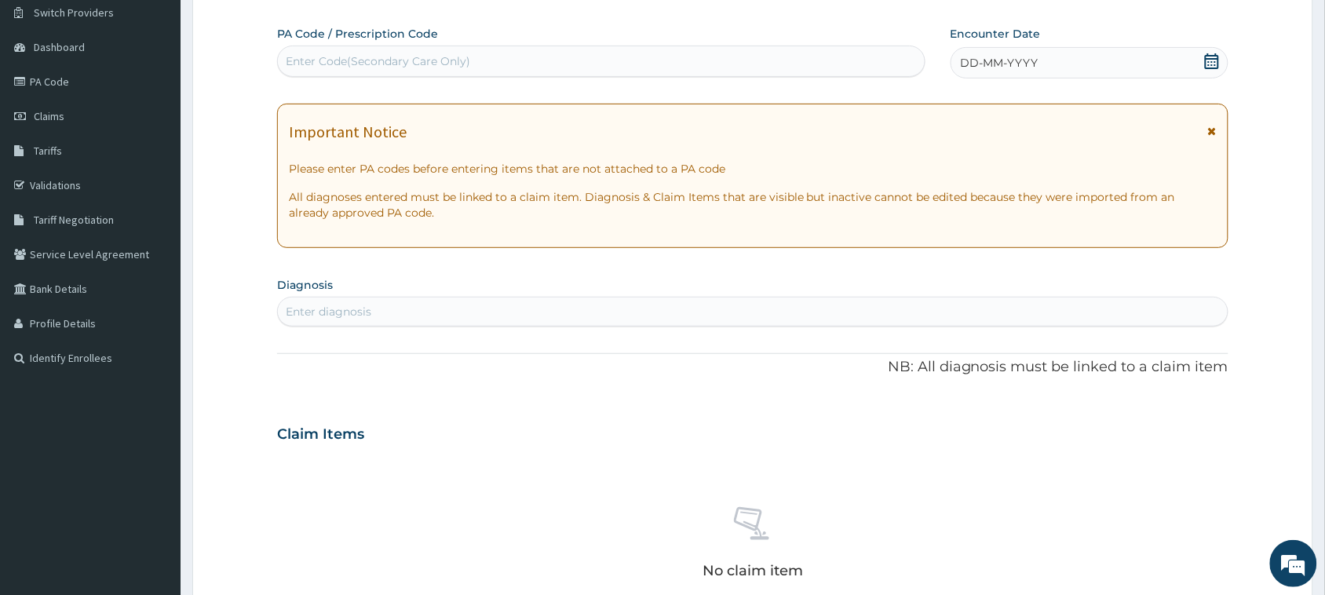
click at [742, 43] on div "PA Code / Prescription Code Enter Code(Secondary Care Only)" at bounding box center [601, 51] width 648 height 51
click at [735, 52] on div "Enter Code(Secondary Care Only)" at bounding box center [601, 61] width 647 height 25
paste input "PA/24C3D2"
type input "PA/24C3D2"
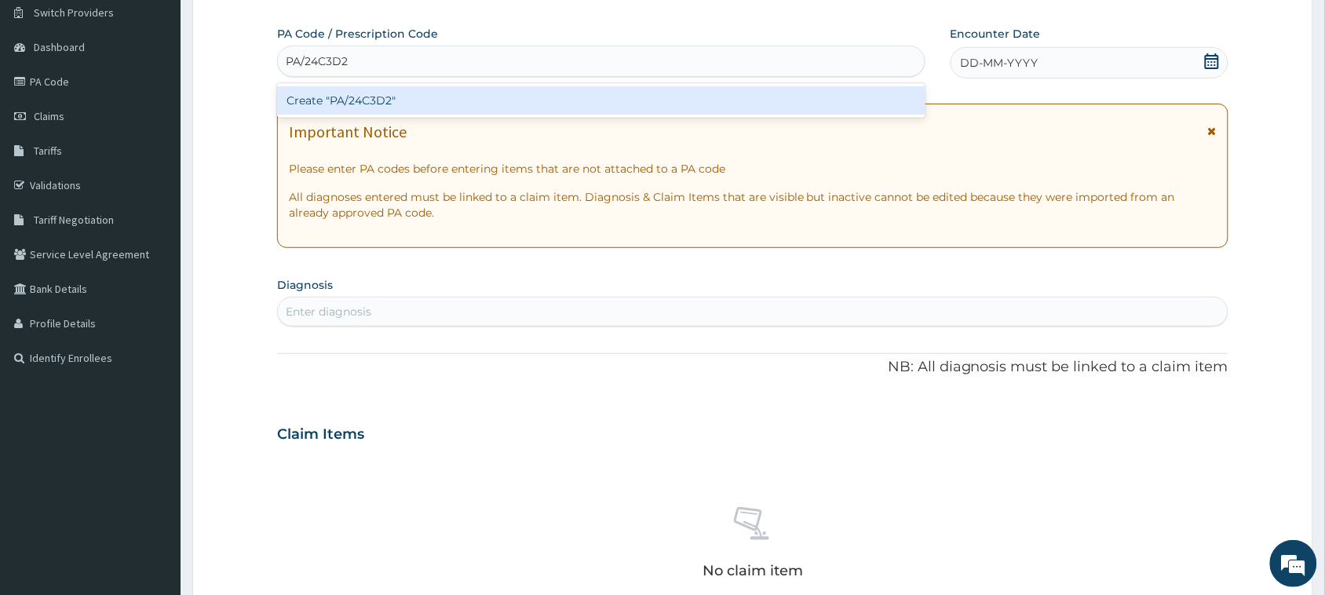
click at [613, 102] on div "Create "PA/24C3D2"" at bounding box center [601, 100] width 648 height 28
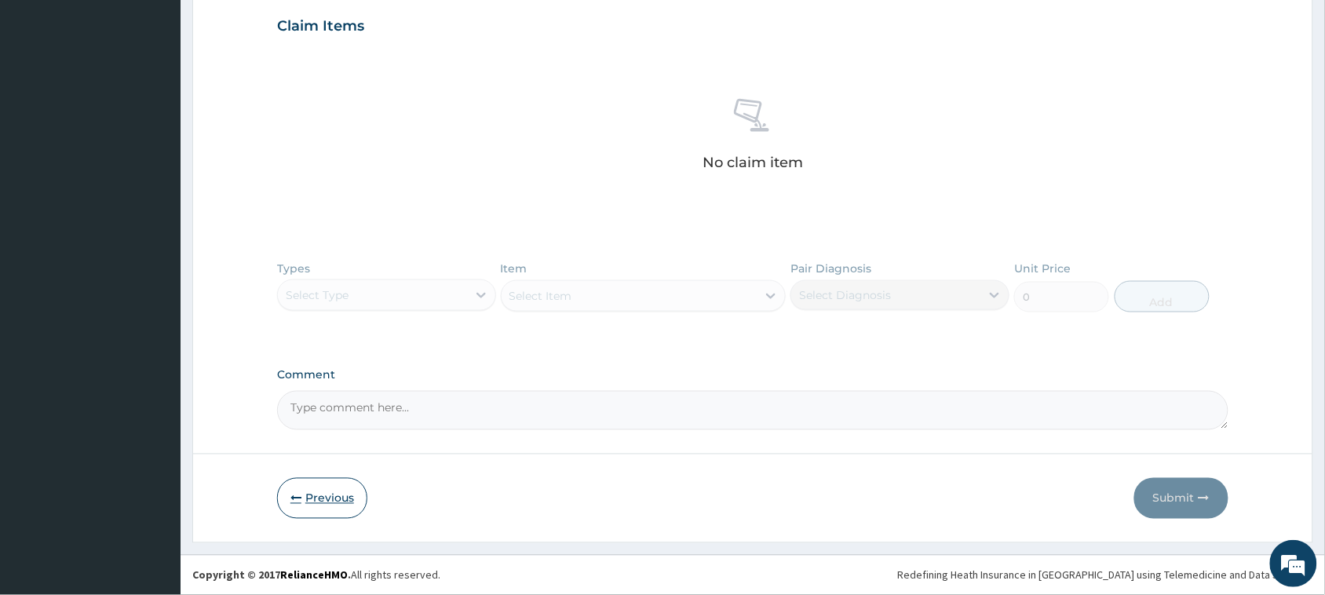
click at [316, 491] on button "Previous" at bounding box center [322, 498] width 90 height 41
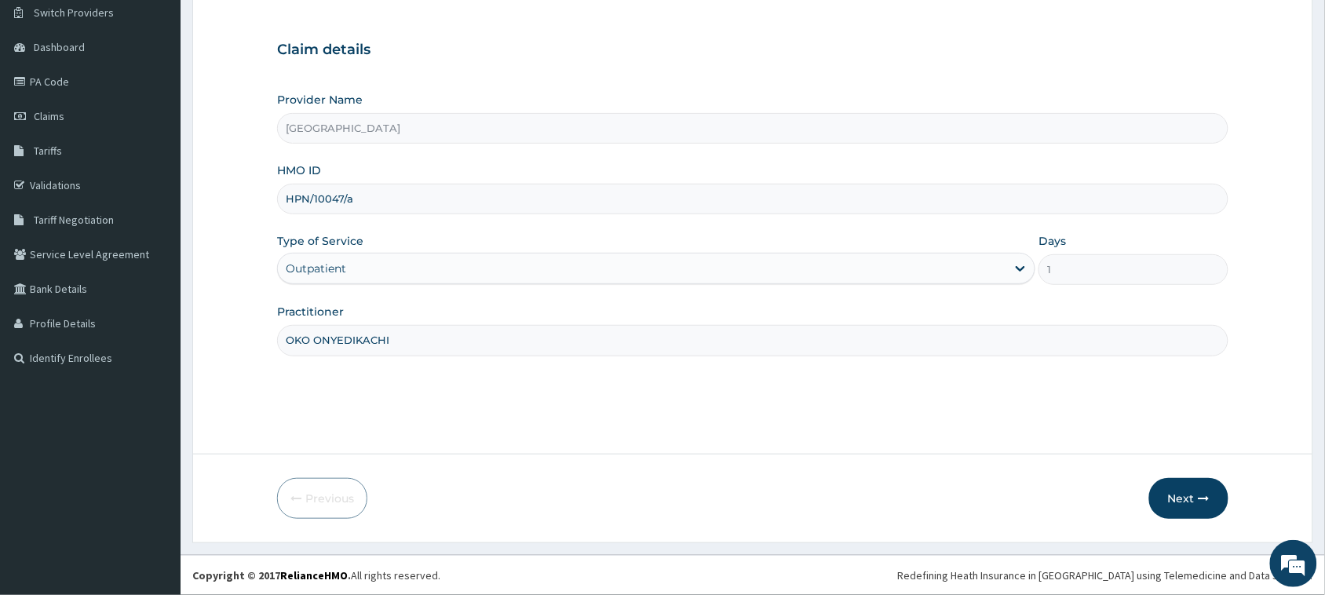
drag, startPoint x: 358, startPoint y: 206, endPoint x: 276, endPoint y: 206, distance: 82.4
click at [277, 206] on div "HPN/10047/a" at bounding box center [752, 199] width 951 height 31
paste input "fpg/10005/d"
type input "fpg/10005/d"
click at [1199, 495] on icon "button" at bounding box center [1204, 498] width 11 height 11
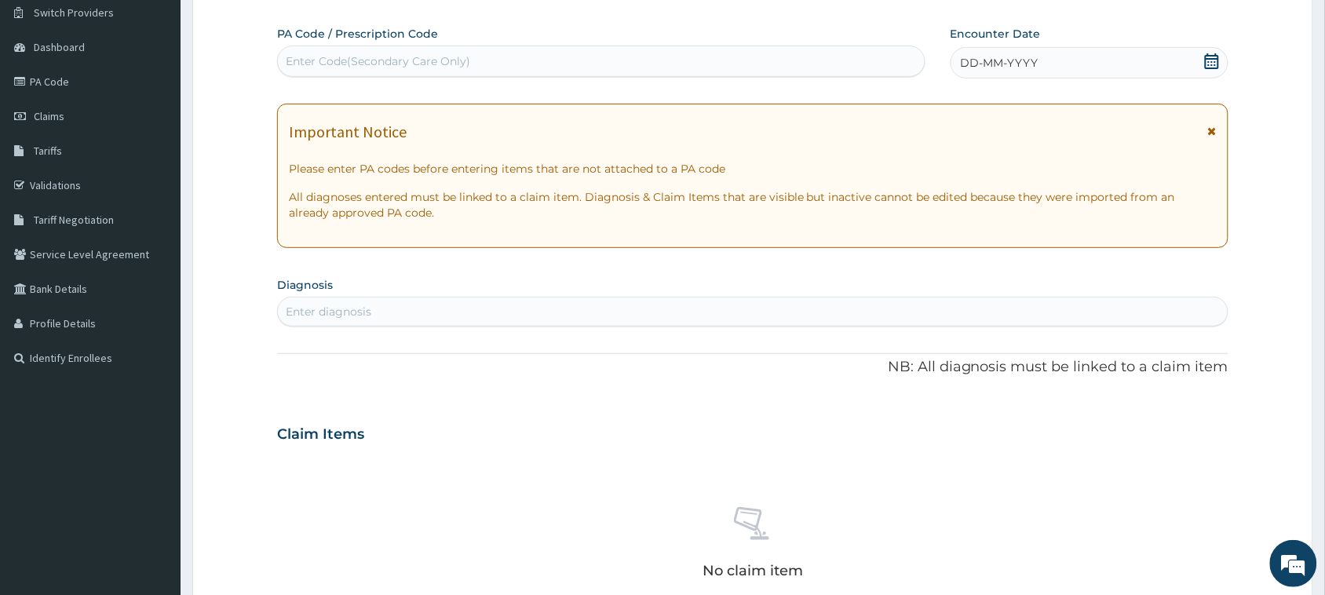
click at [413, 59] on div "Enter Code(Secondary Care Only)" at bounding box center [378, 61] width 184 height 16
paste input "PA/7FE359"
type input "PA/7FE359"
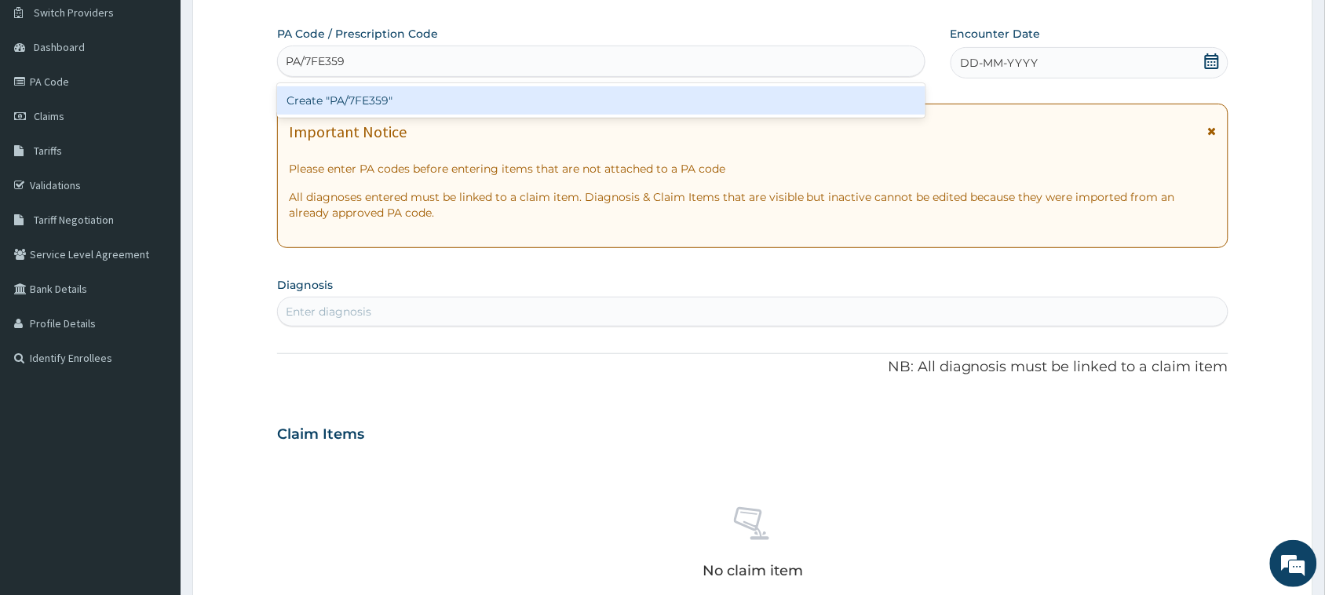
click at [425, 95] on div "Create "PA/7FE359"" at bounding box center [601, 100] width 648 height 28
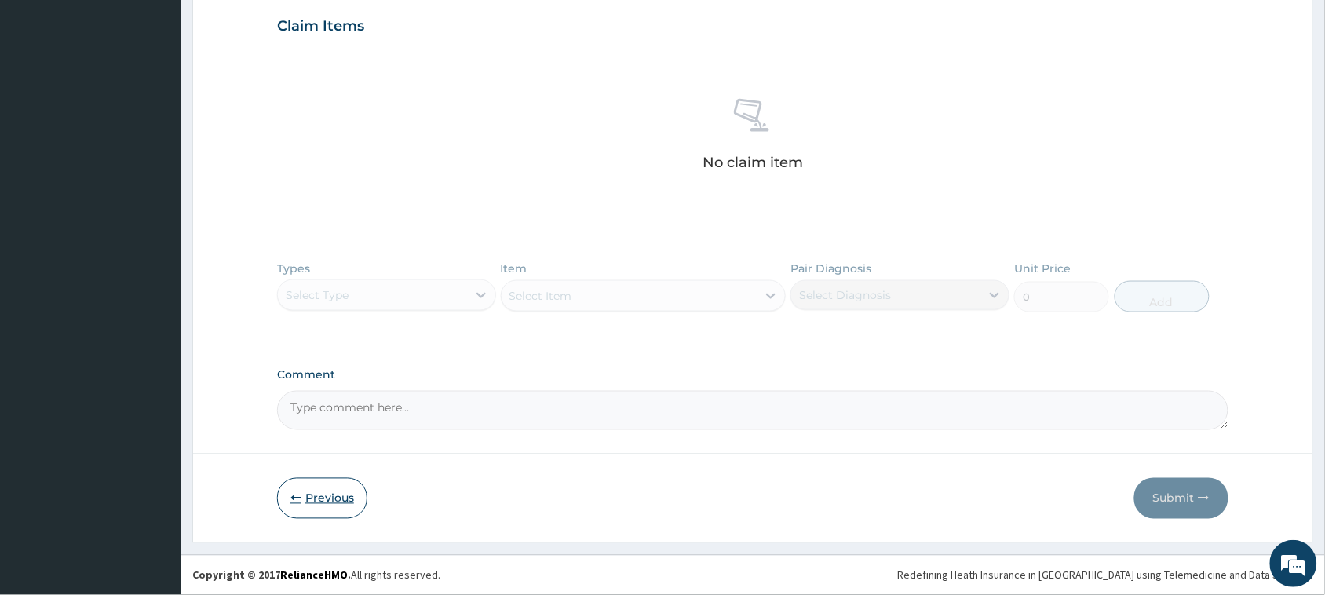
click at [326, 499] on button "Previous" at bounding box center [322, 498] width 90 height 41
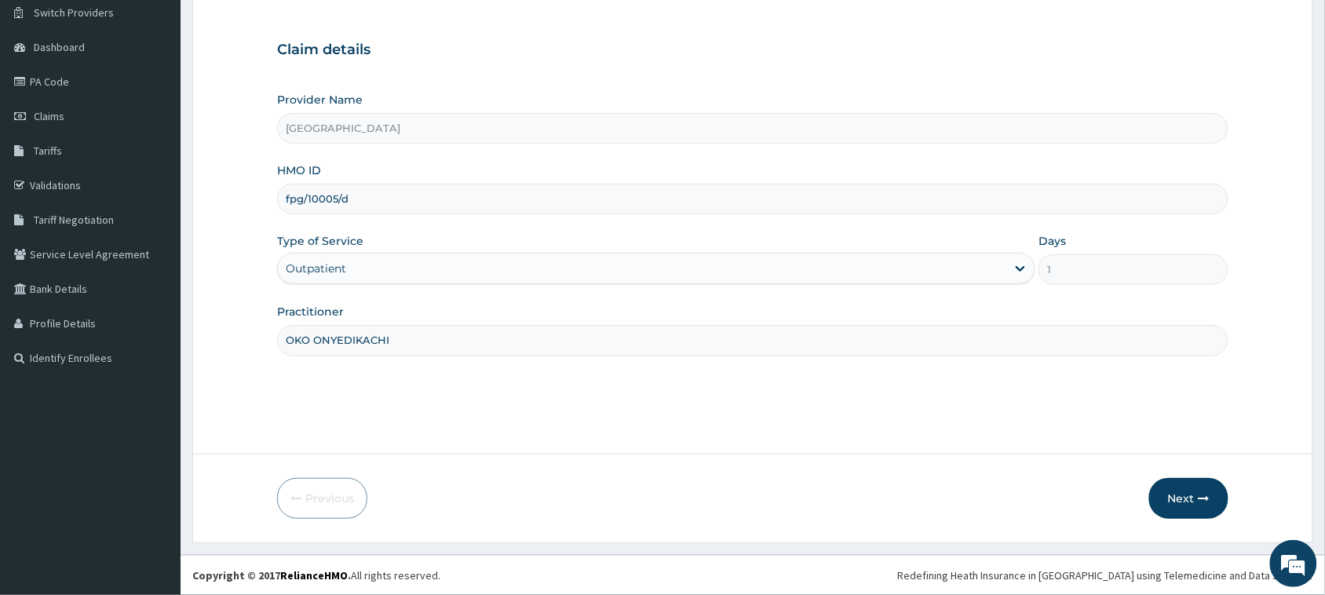
drag, startPoint x: 366, startPoint y: 206, endPoint x: 233, endPoint y: 189, distance: 133.8
click at [233, 189] on form "Step 1 of 2 Claim details Provider Name Vigor Hospitals HMO ID fpg/10005/d Type…" at bounding box center [752, 251] width 1121 height 584
paste input "LBP/10188/C"
type input "LBP/10188/C"
click at [1176, 499] on button "Next" at bounding box center [1188, 498] width 79 height 41
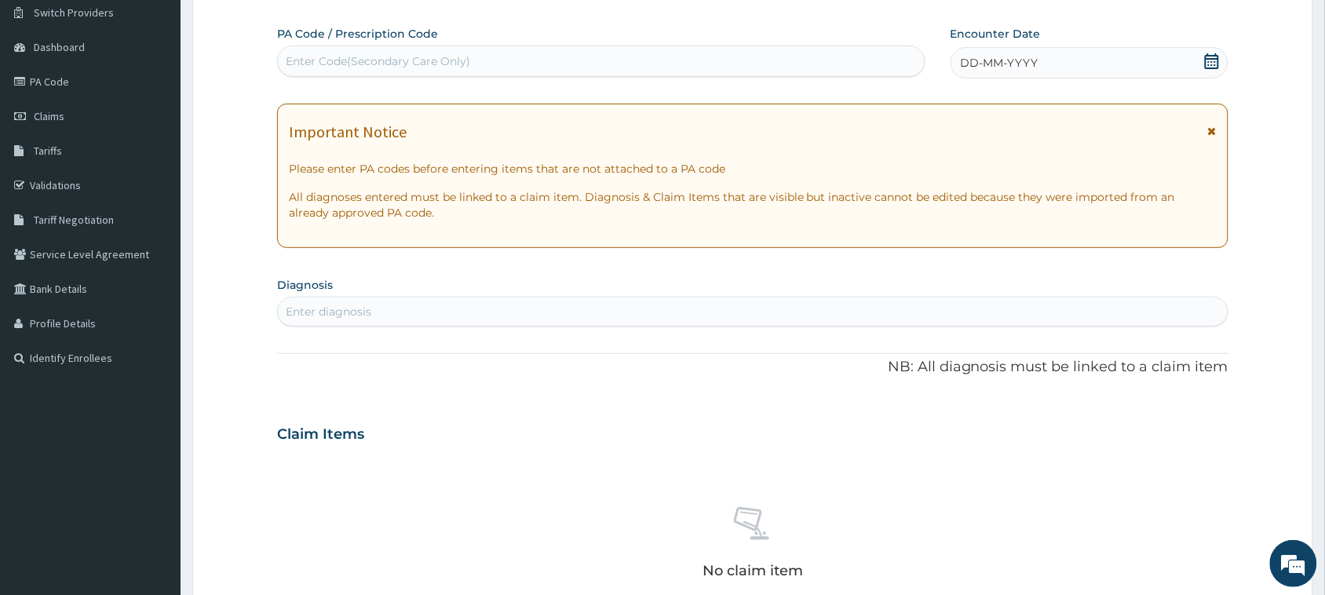
click at [463, 56] on div "Enter Code(Secondary Care Only)" at bounding box center [378, 61] width 184 height 16
paste input "PA/CB1723"
type input "PA/CB1723"
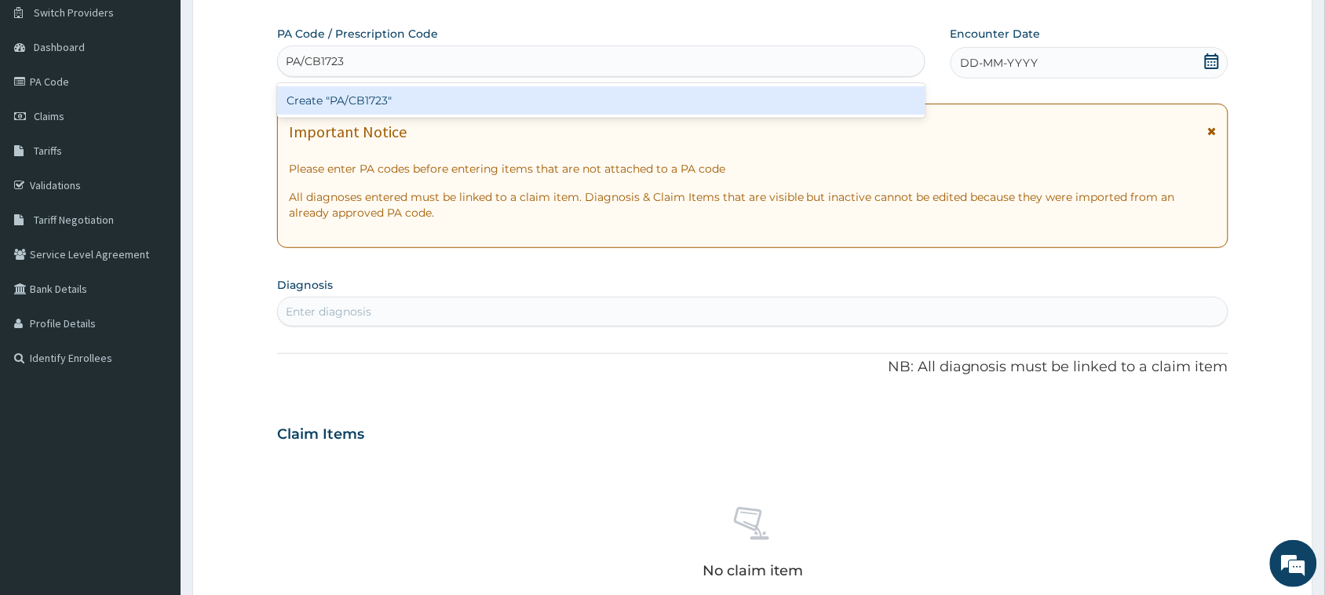
click at [759, 104] on div "Create "PA/CB1723"" at bounding box center [601, 100] width 648 height 28
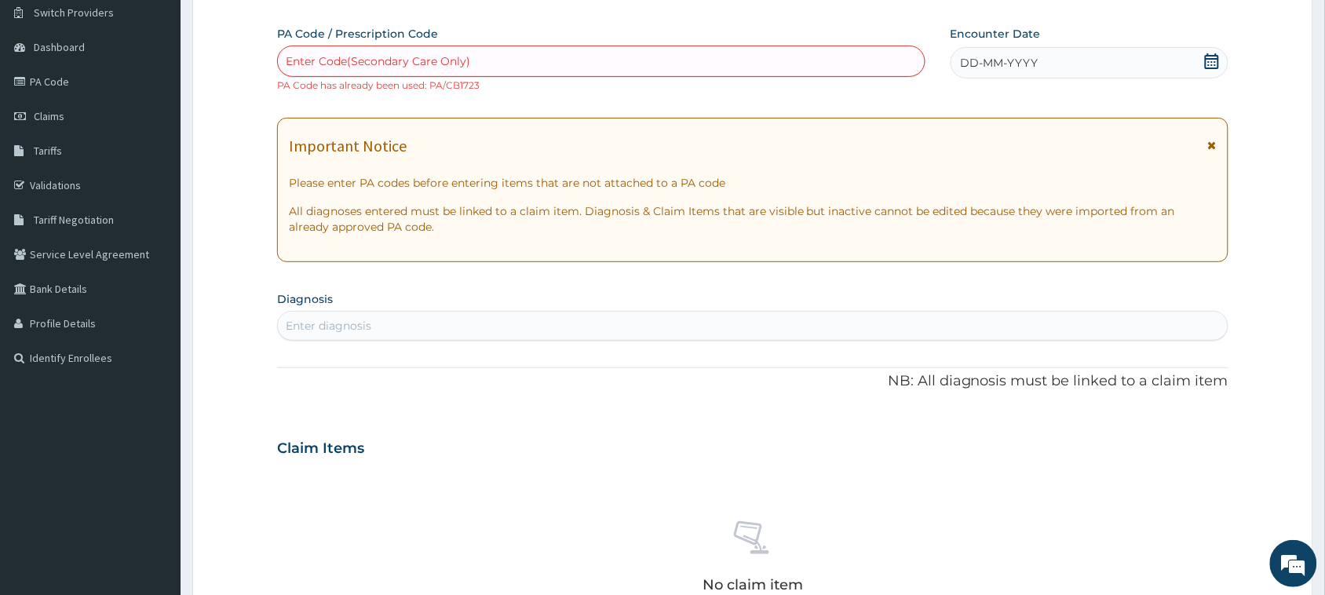
drag, startPoint x: 456, startPoint y: 59, endPoint x: 232, endPoint y: 84, distance: 225.9
click at [232, 84] on form "Step 2 of 2 PA Code / Prescription Code Enter Code(Secondary Care Only) PA Code…" at bounding box center [752, 462] width 1121 height 1006
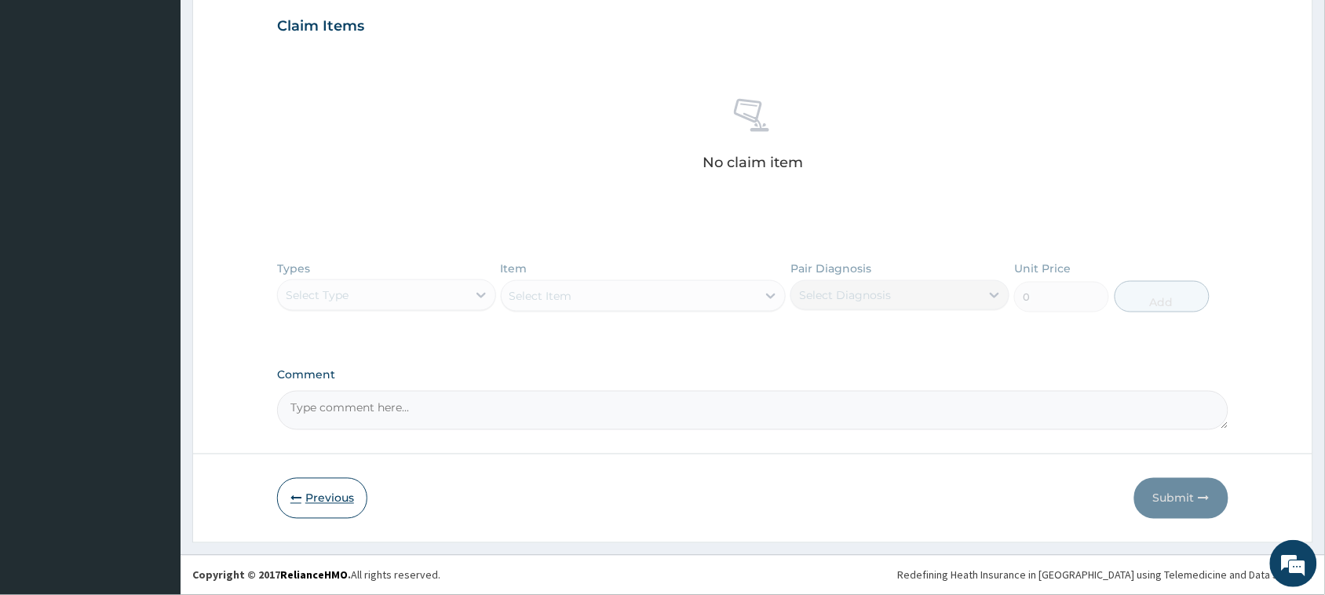
click at [324, 491] on button "Previous" at bounding box center [322, 498] width 90 height 41
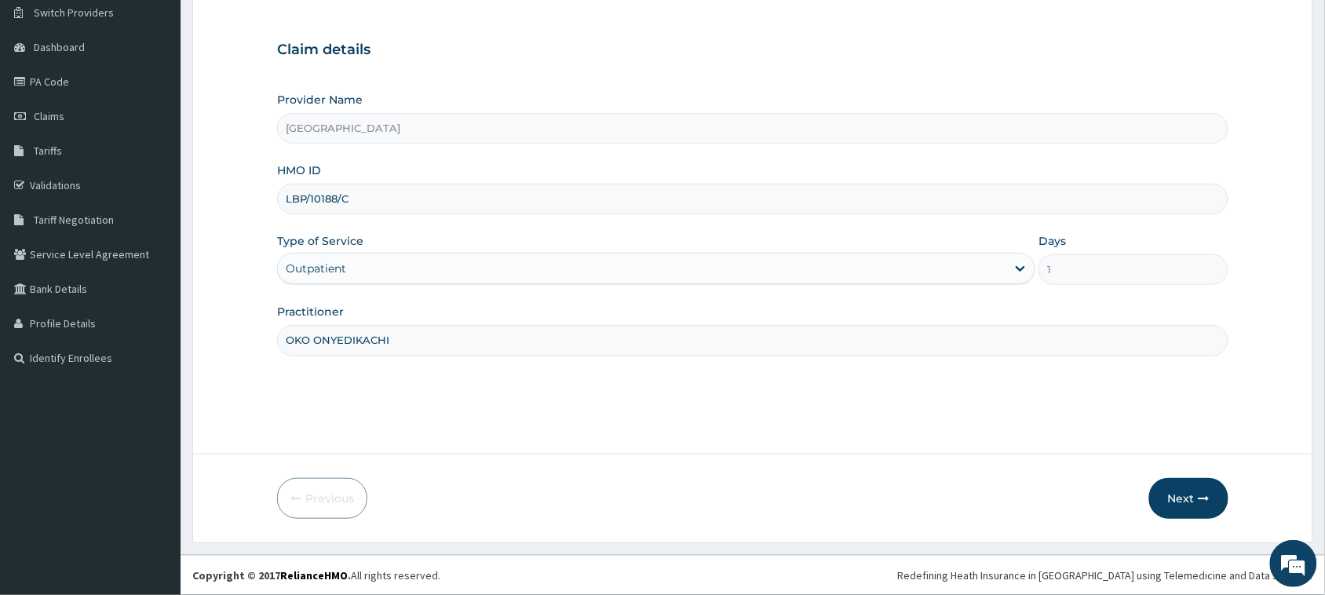
drag, startPoint x: 367, startPoint y: 197, endPoint x: 293, endPoint y: 199, distance: 73.8
click at [271, 199] on form "Step 1 of 2 Claim details Provider Name Vigor Hospitals HMO ID LBP/10188/C Type…" at bounding box center [752, 251] width 1121 height 584
paste input "207/A"
type input "LBP/10207/A"
click at [1187, 498] on button "Next" at bounding box center [1188, 498] width 79 height 41
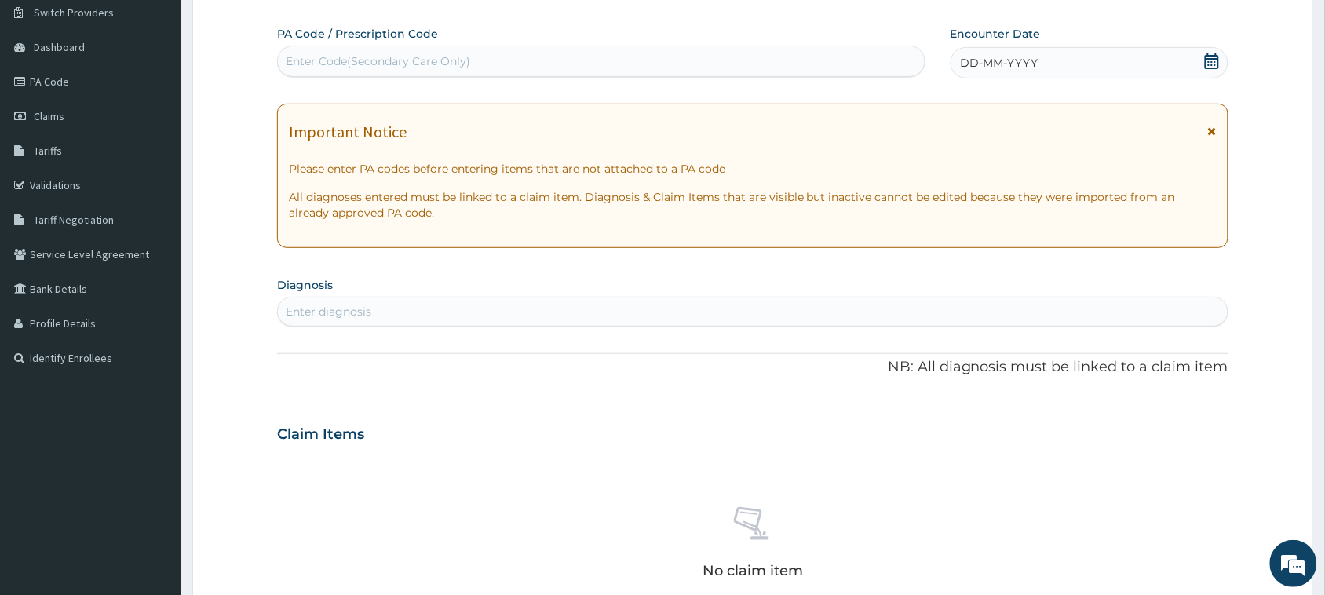
drag, startPoint x: 356, startPoint y: 38, endPoint x: 356, endPoint y: 52, distance: 14.1
click at [356, 45] on div "PA Code / Prescription Code Enter Code(Secondary Care Only)" at bounding box center [601, 51] width 648 height 51
click at [356, 53] on div "Enter Code(Secondary Care Only)" at bounding box center [601, 61] width 647 height 25
paste input "PA/3ADFFF"
type input "PA/3ADFFF"
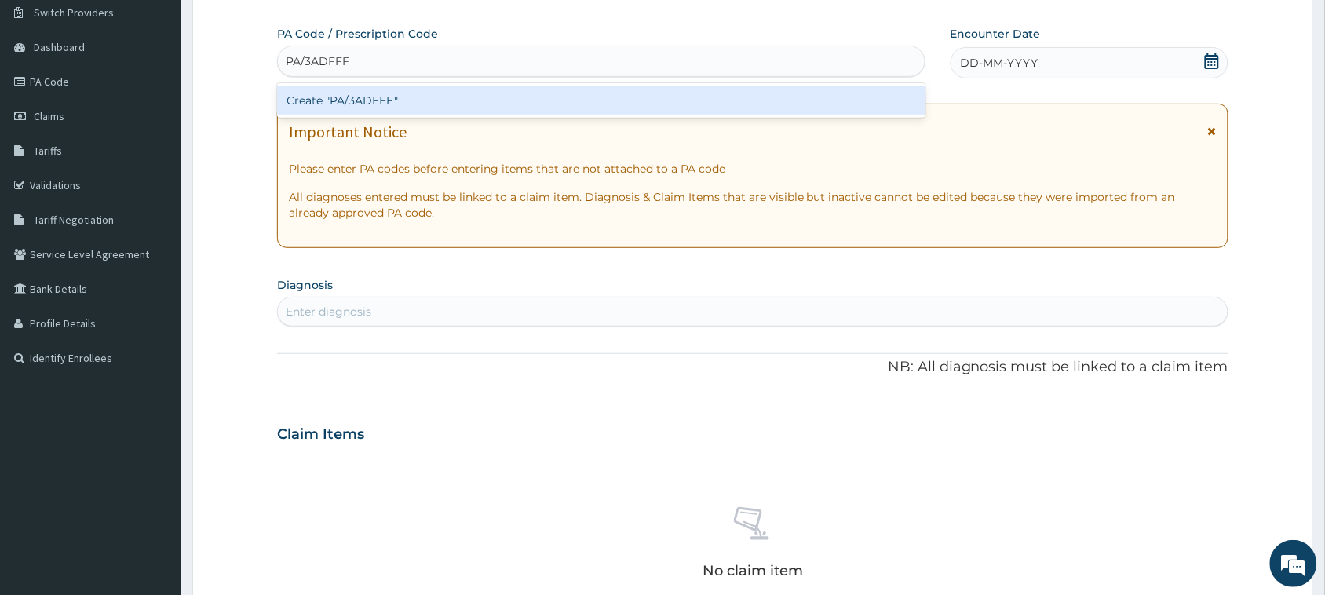
click at [375, 99] on div "Create "PA/3ADFFF"" at bounding box center [601, 100] width 648 height 28
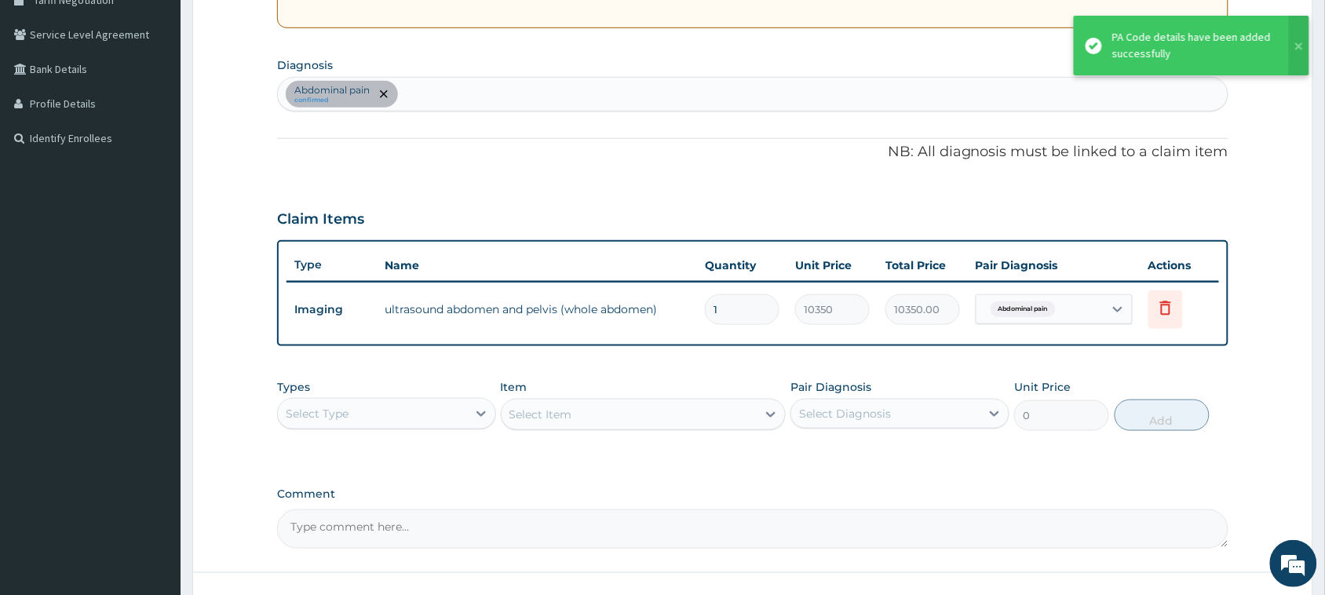
scroll to position [418, 0]
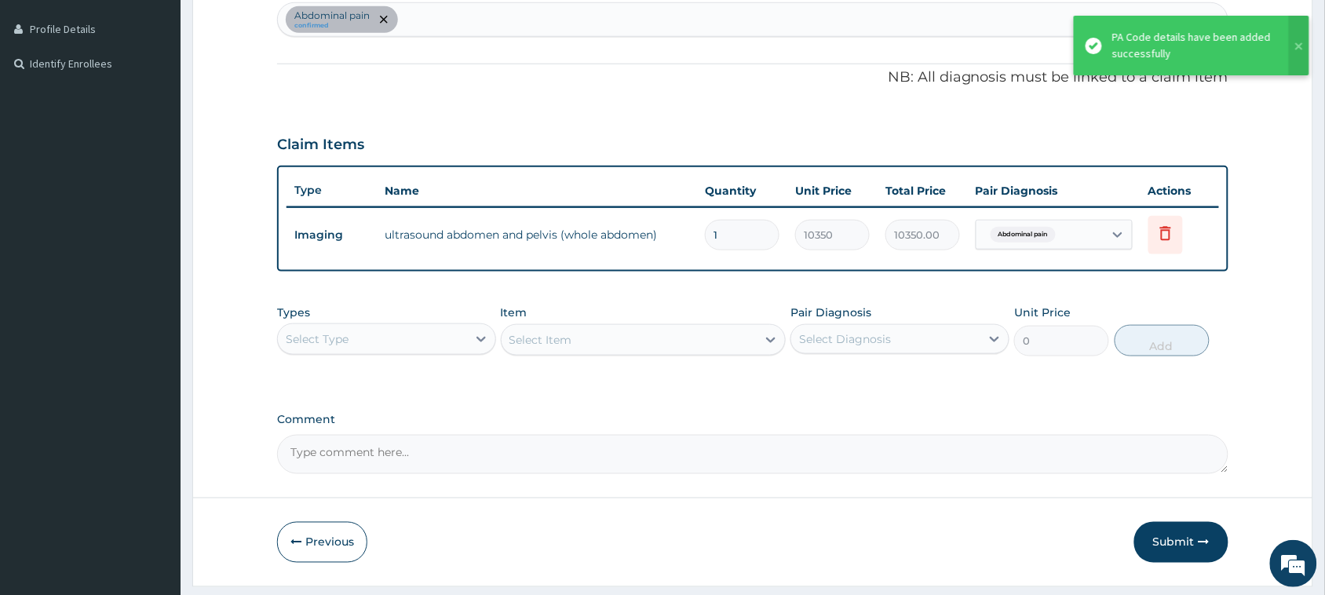
click at [420, 332] on div "Select Type" at bounding box center [372, 339] width 189 height 25
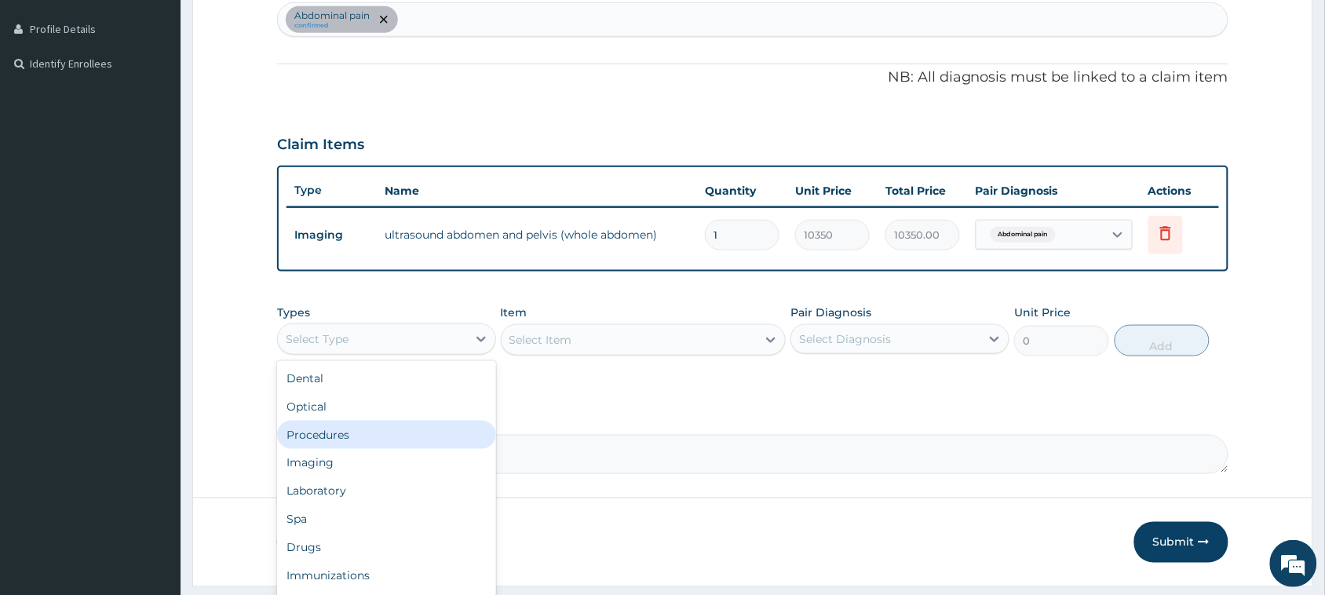
click at [358, 438] on div "Procedures" at bounding box center [386, 435] width 219 height 28
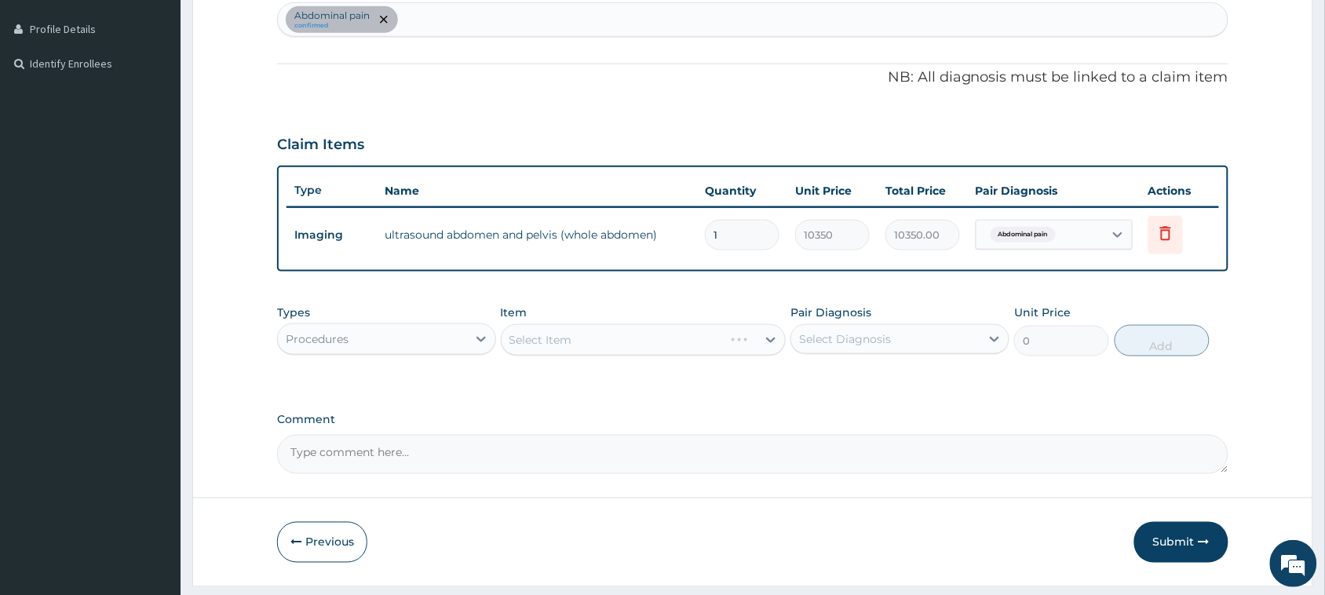
click at [538, 334] on div "Select Item" at bounding box center [644, 339] width 286 height 31
click at [544, 340] on div "Select Item" at bounding box center [644, 339] width 286 height 31
click at [560, 334] on div "Select Item" at bounding box center [644, 339] width 286 height 31
click at [608, 342] on div "Select Item" at bounding box center [644, 339] width 286 height 31
click at [610, 342] on div "Select Item" at bounding box center [644, 339] width 286 height 31
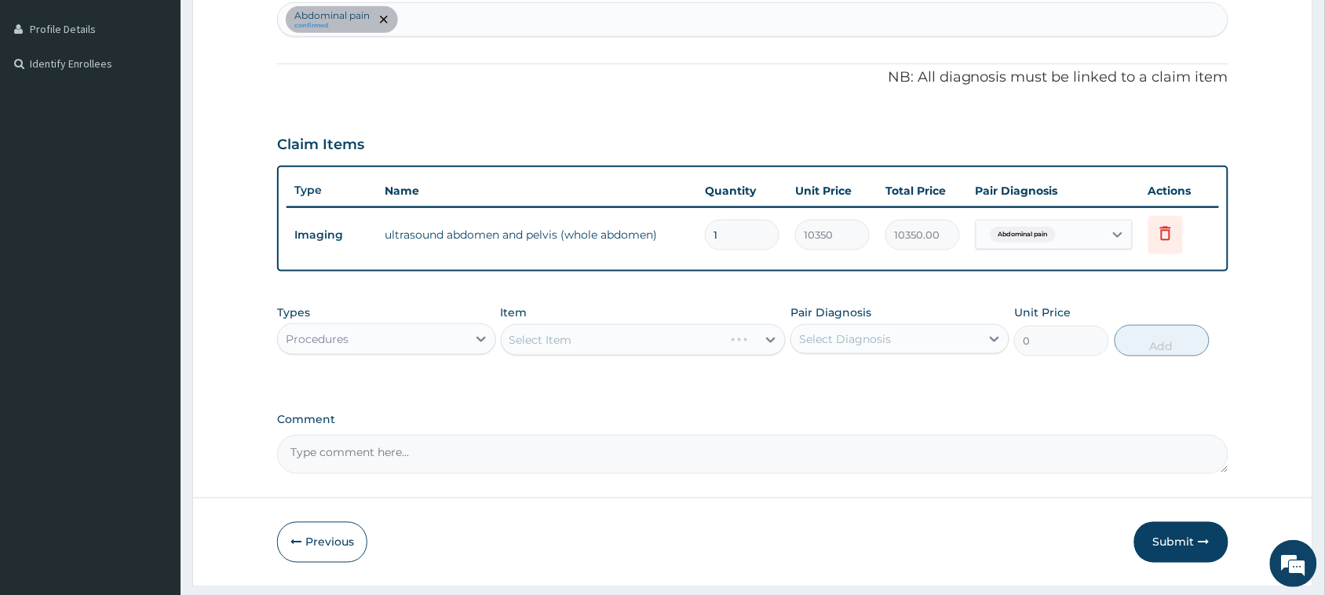
click at [626, 344] on div "Select Item" at bounding box center [644, 339] width 286 height 31
click at [663, 345] on div "Select Item" at bounding box center [644, 339] width 286 height 31
click at [663, 345] on div "Select Item" at bounding box center [630, 339] width 256 height 25
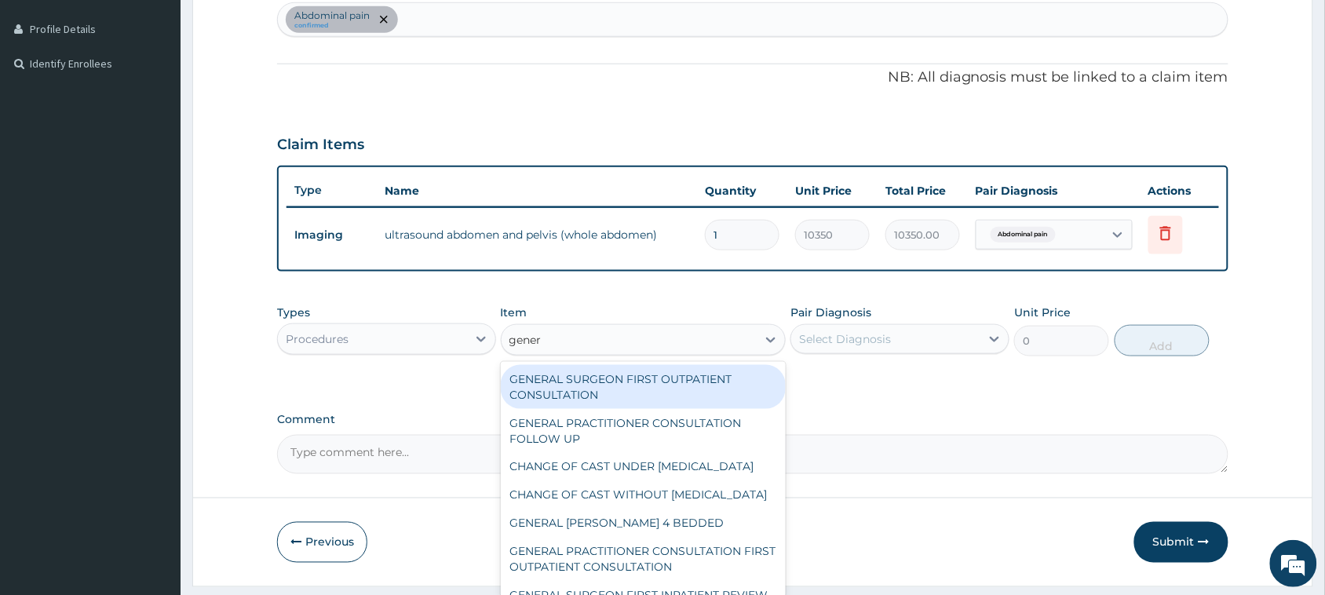
type input "genera"
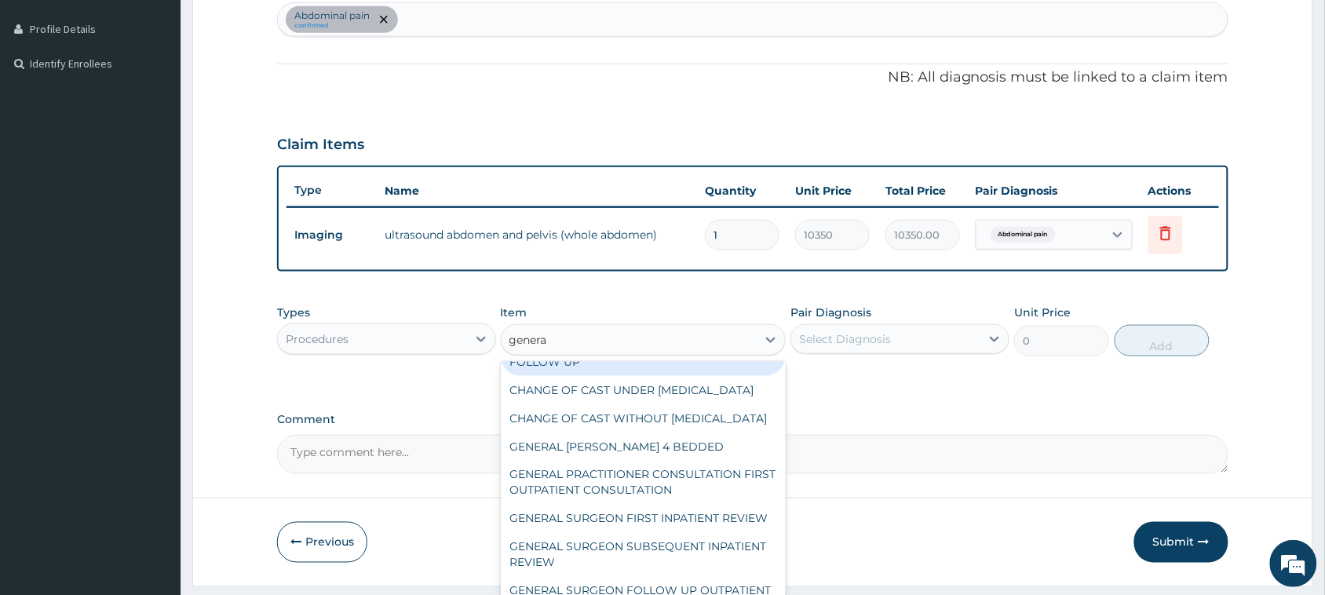
scroll to position [95, 0]
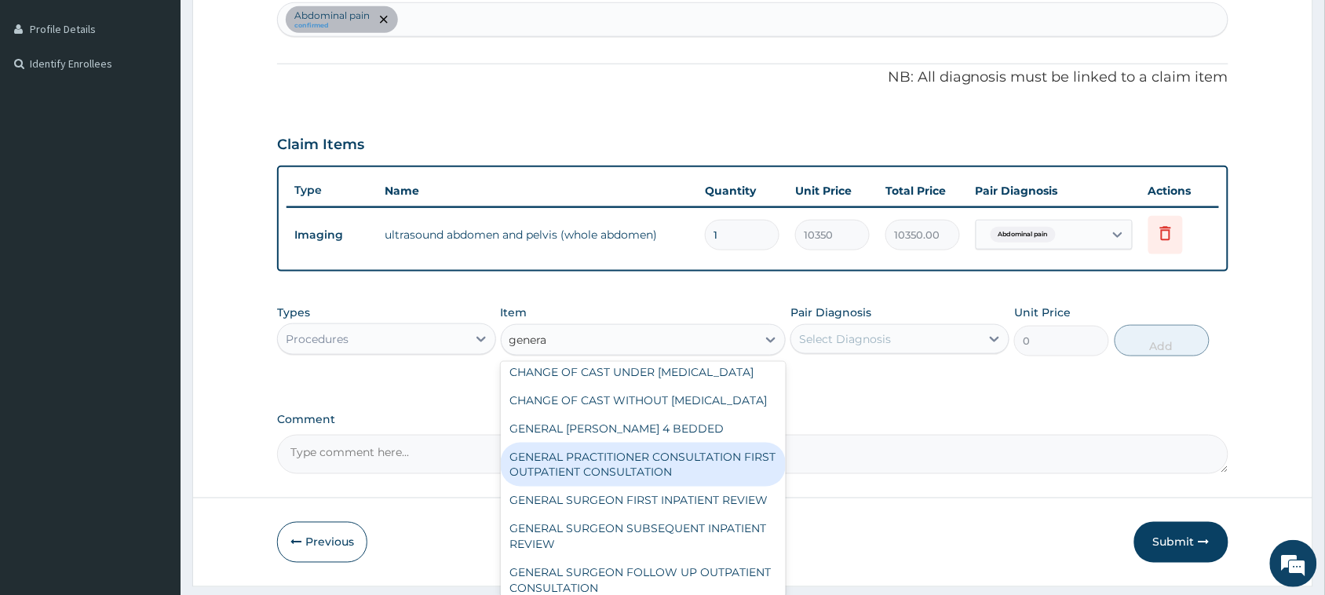
click at [644, 487] on div "GENERAL PRACTITIONER CONSULTATION FIRST OUTPATIENT CONSULTATION" at bounding box center [644, 465] width 286 height 44
type input "3795"
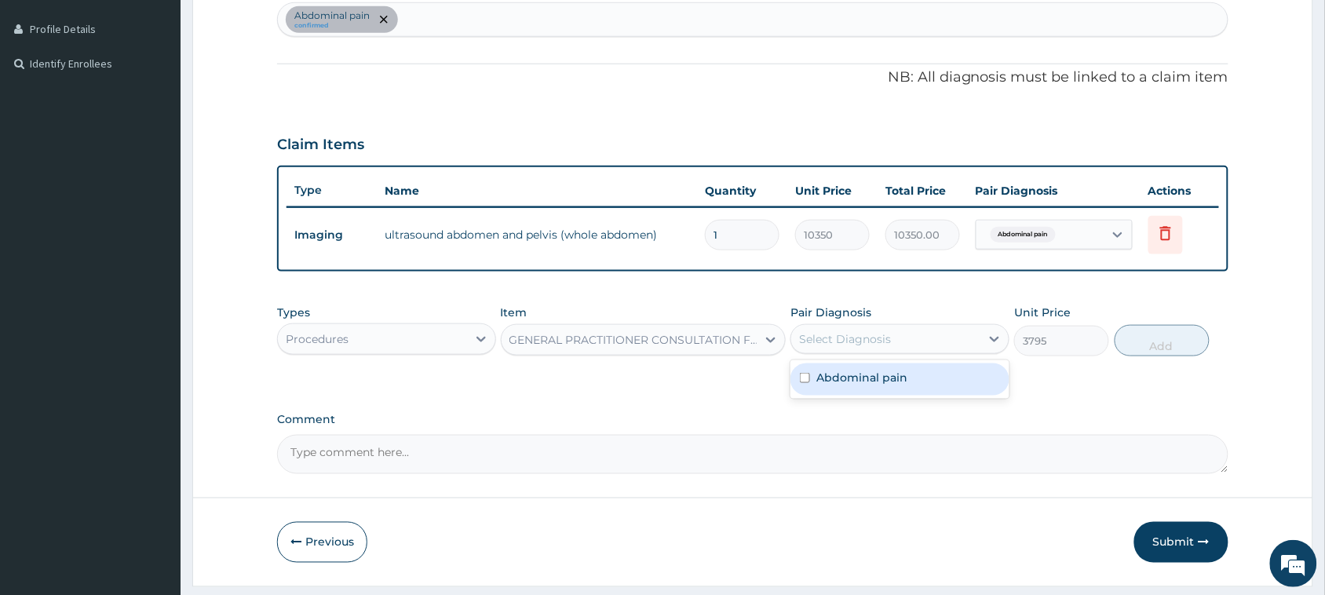
click at [834, 343] on div "Select Diagnosis" at bounding box center [845, 339] width 92 height 16
drag, startPoint x: 833, startPoint y: 379, endPoint x: 869, endPoint y: 377, distance: 36.2
click at [832, 379] on label "Abdominal pain" at bounding box center [861, 378] width 91 height 16
checkbox input "true"
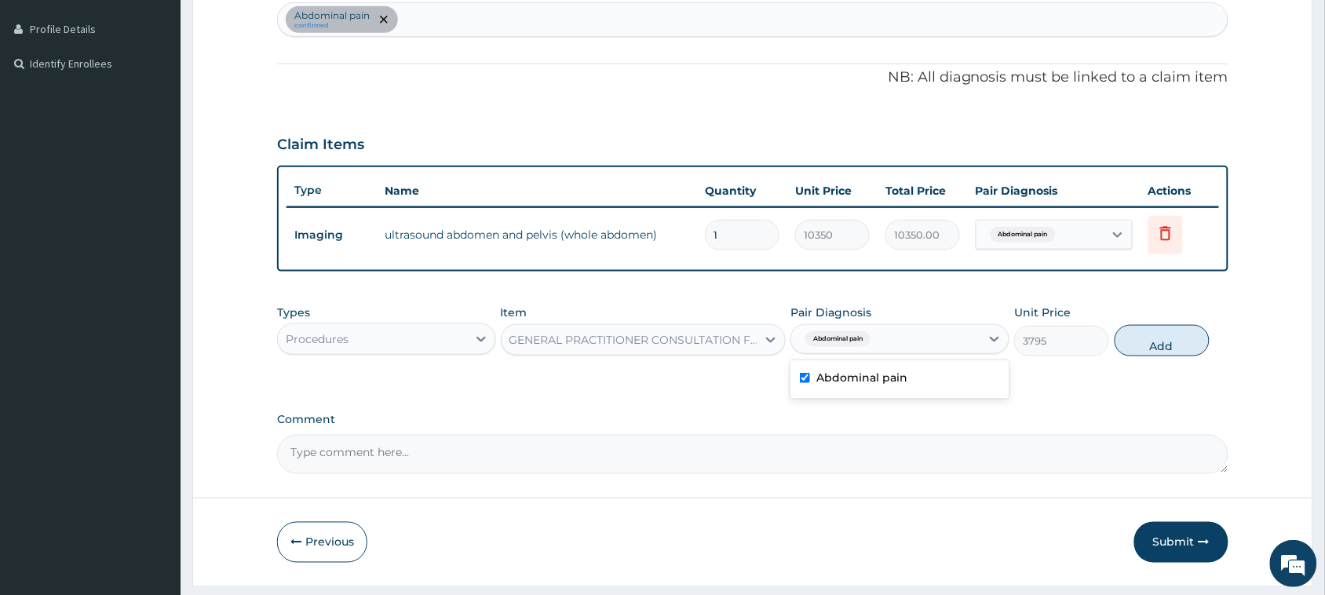
click at [1155, 344] on button "Add" at bounding box center [1162, 340] width 95 height 31
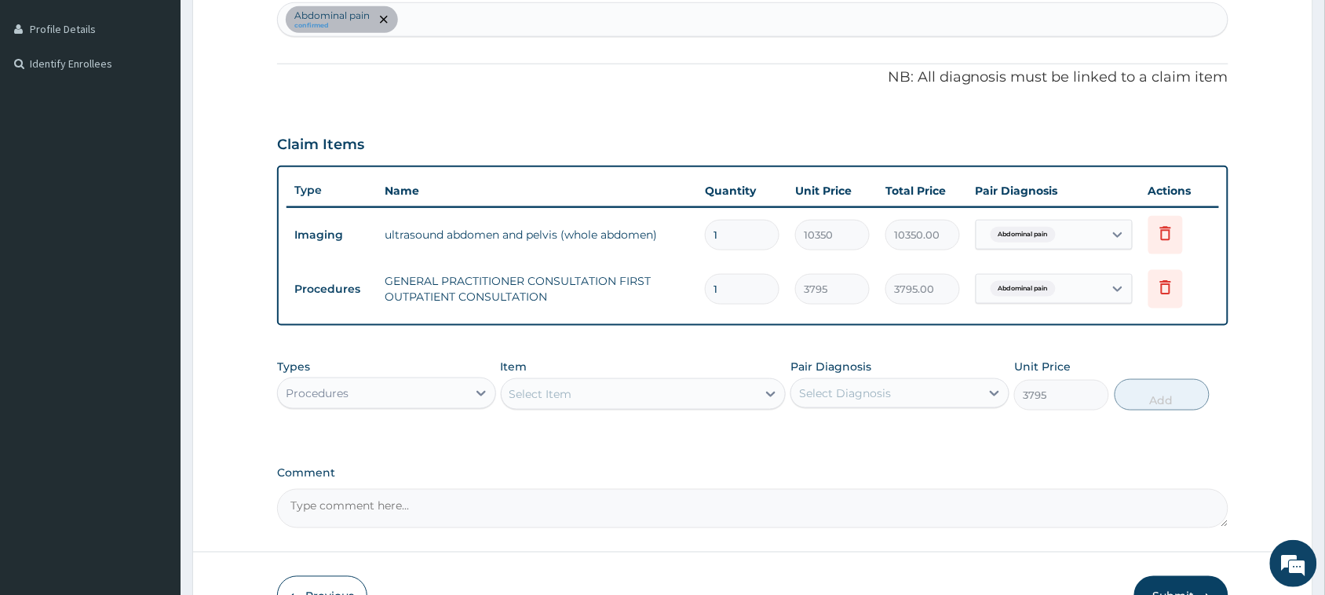
type input "0"
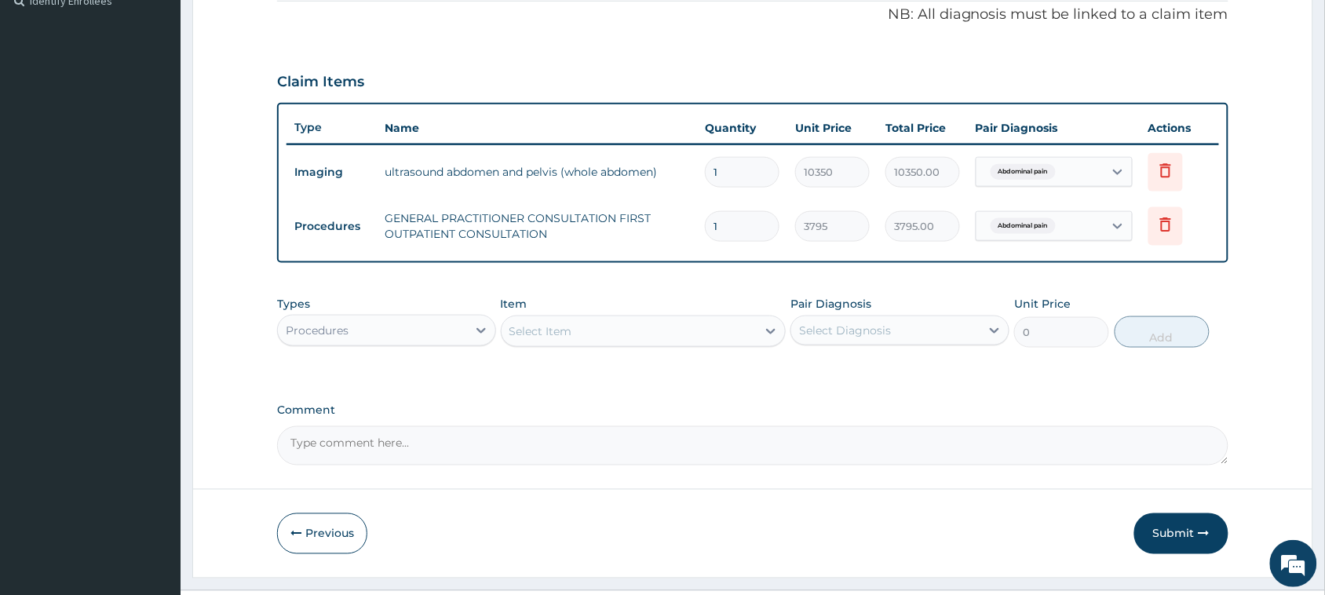
scroll to position [515, 0]
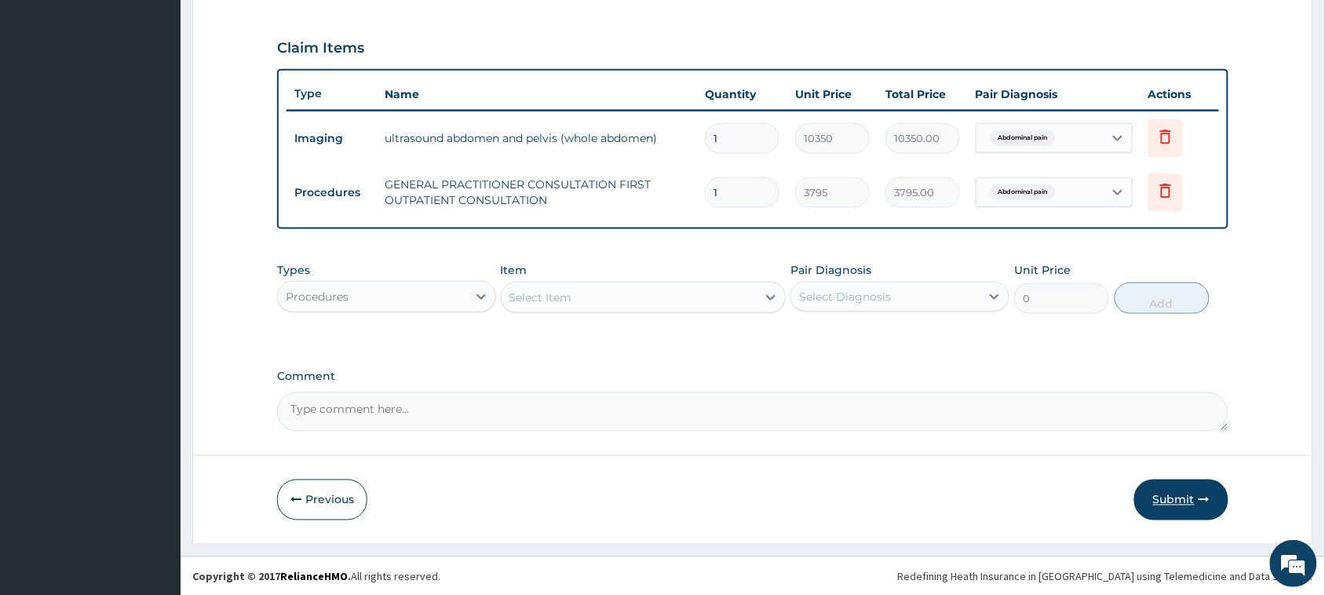
click at [1174, 498] on button "Submit" at bounding box center [1181, 500] width 94 height 41
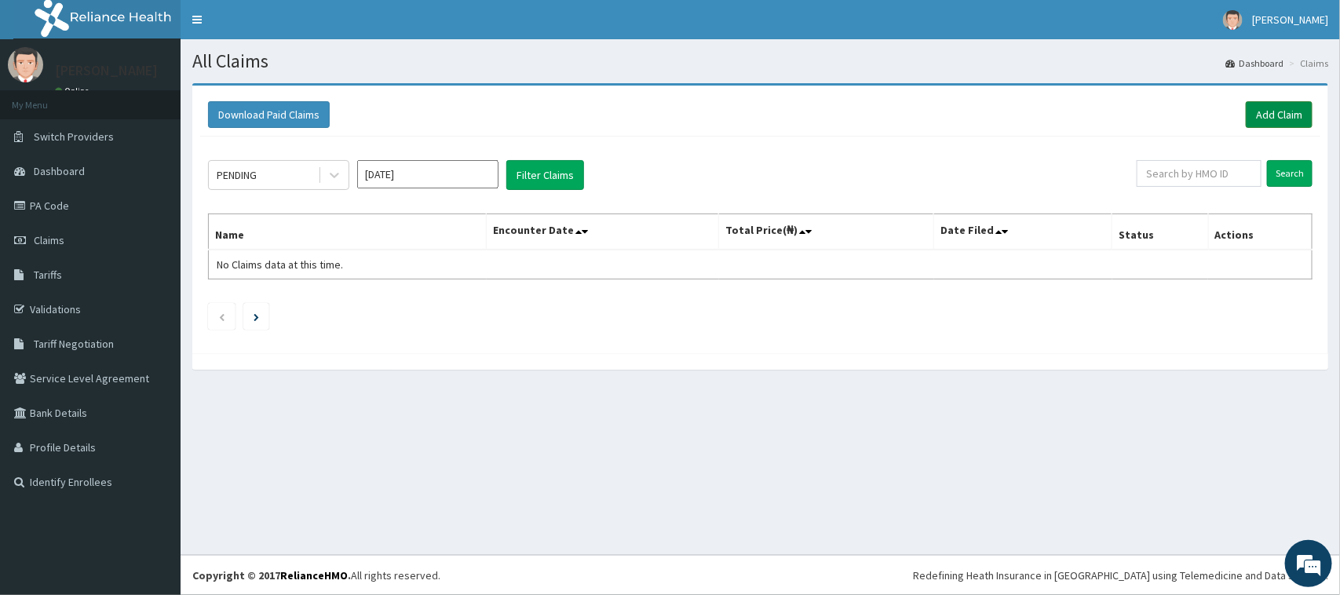
click at [1272, 119] on link "Add Claim" at bounding box center [1279, 114] width 67 height 27
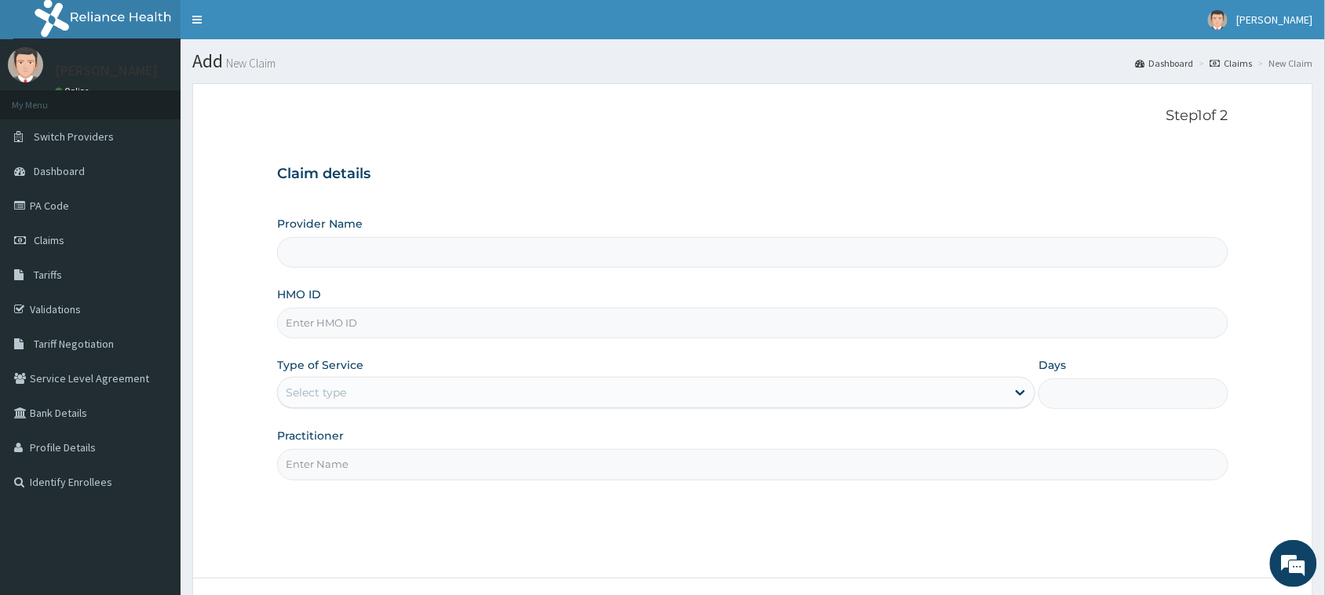
click at [410, 263] on input "Provider Name" at bounding box center [752, 252] width 951 height 31
click at [385, 319] on input "HMO ID" at bounding box center [752, 323] width 951 height 31
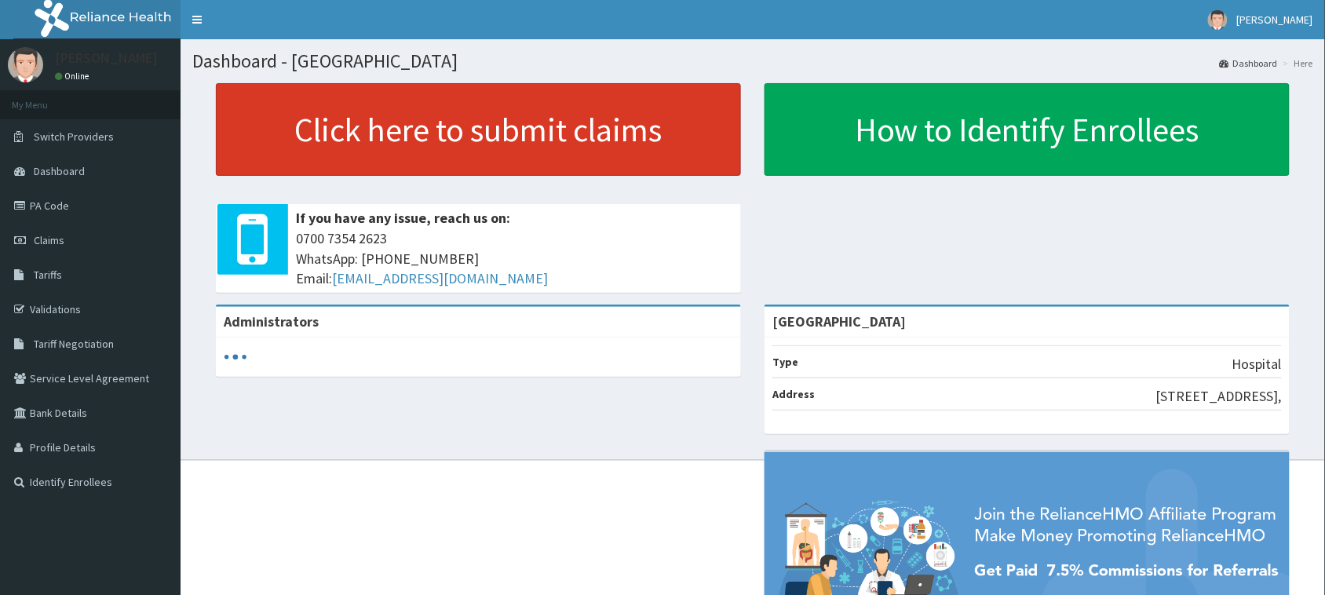
click at [447, 138] on link "Click here to submit claims" at bounding box center [478, 129] width 525 height 93
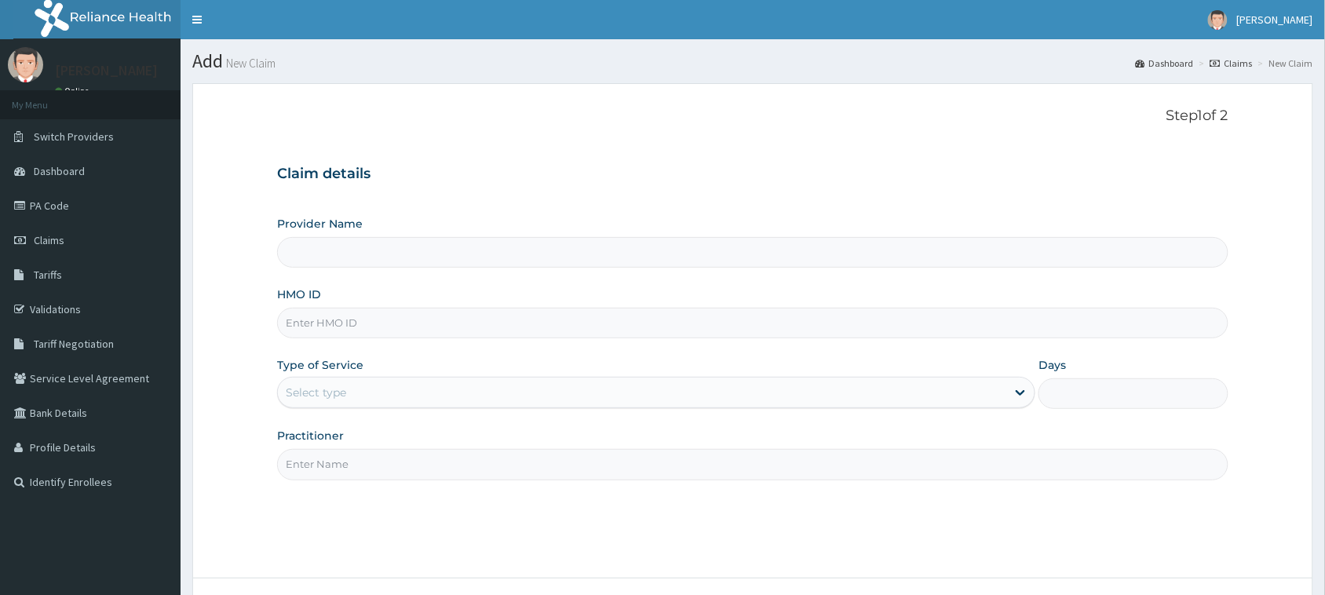
type input "[GEOGRAPHIC_DATA]"
click at [473, 323] on input "HMO ID" at bounding box center [752, 323] width 951 height 31
paste input "WOL/10070/D"
type input "WOL/10070/D"
click at [719, 401] on div "Select type" at bounding box center [642, 392] width 728 height 25
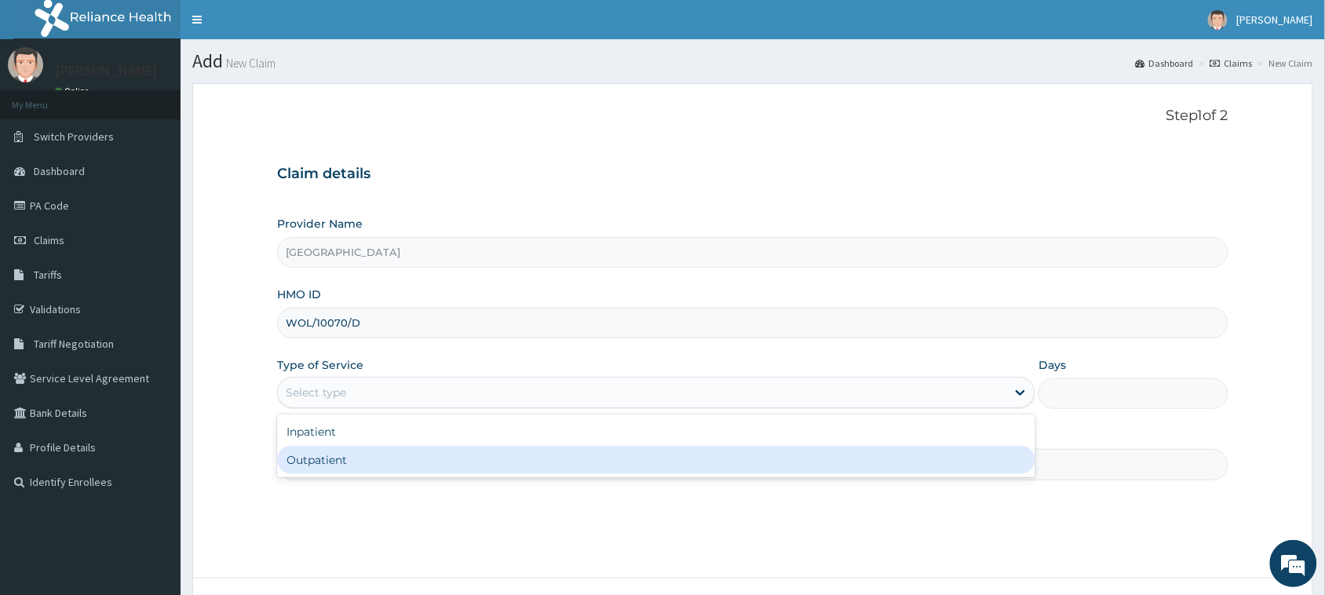
click at [644, 454] on div "Outpatient" at bounding box center [656, 460] width 758 height 28
type input "1"
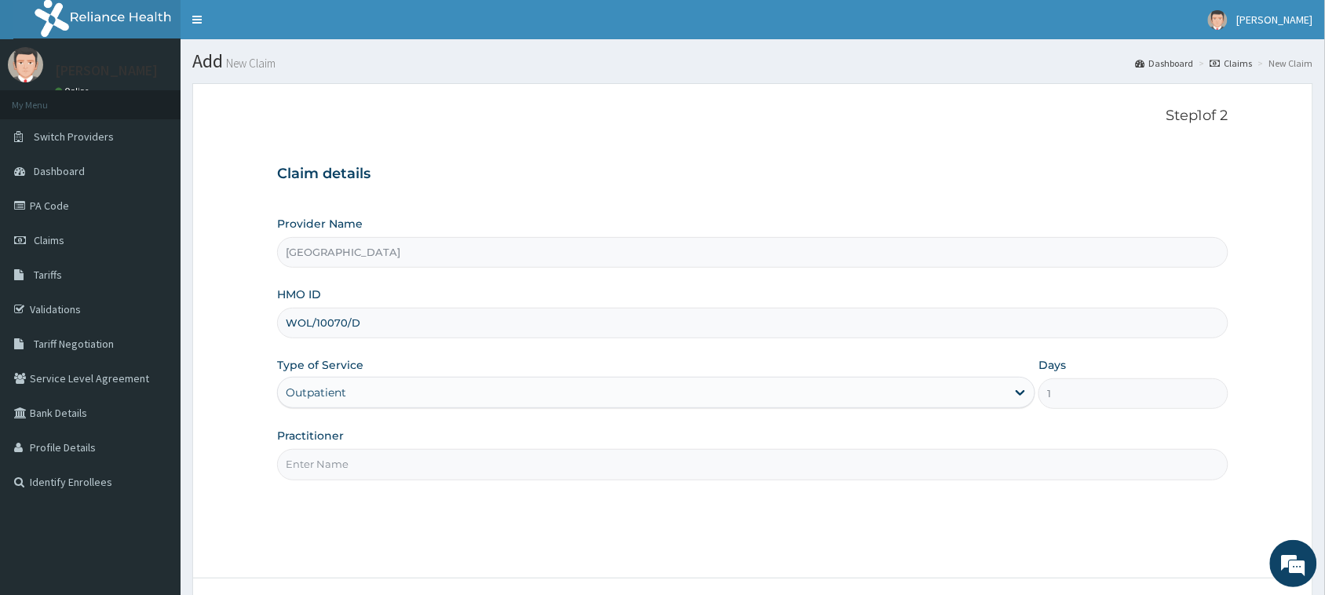
click at [649, 454] on input "Practitioner" at bounding box center [752, 464] width 951 height 31
type input "OBENG SIMON"
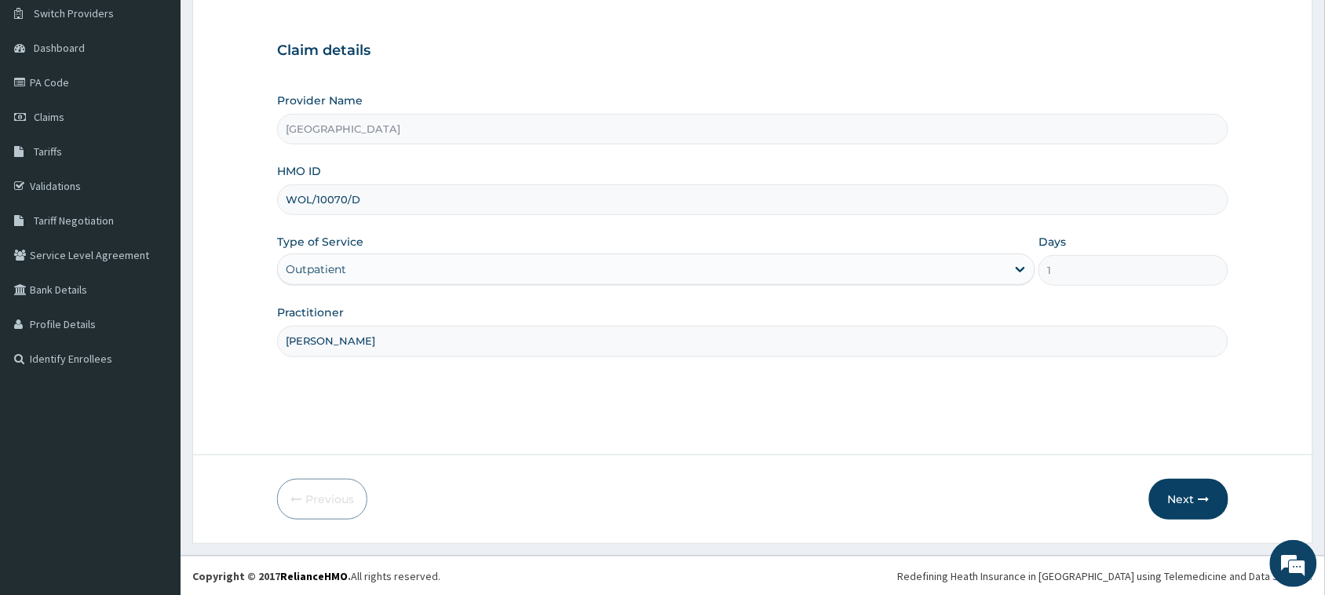
scroll to position [124, 0]
click at [1179, 493] on button "Next" at bounding box center [1188, 498] width 79 height 41
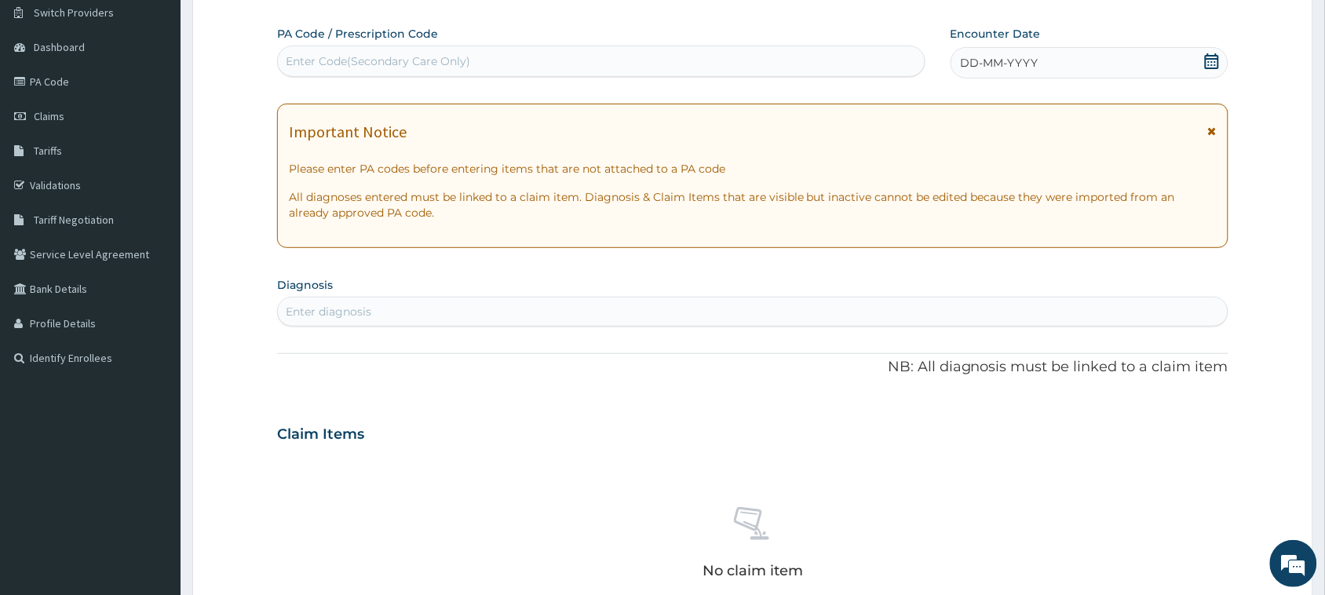
click at [709, 59] on div "Enter Code(Secondary Care Only)" at bounding box center [601, 61] width 647 height 25
click at [1206, 61] on icon at bounding box center [1212, 61] width 14 height 16
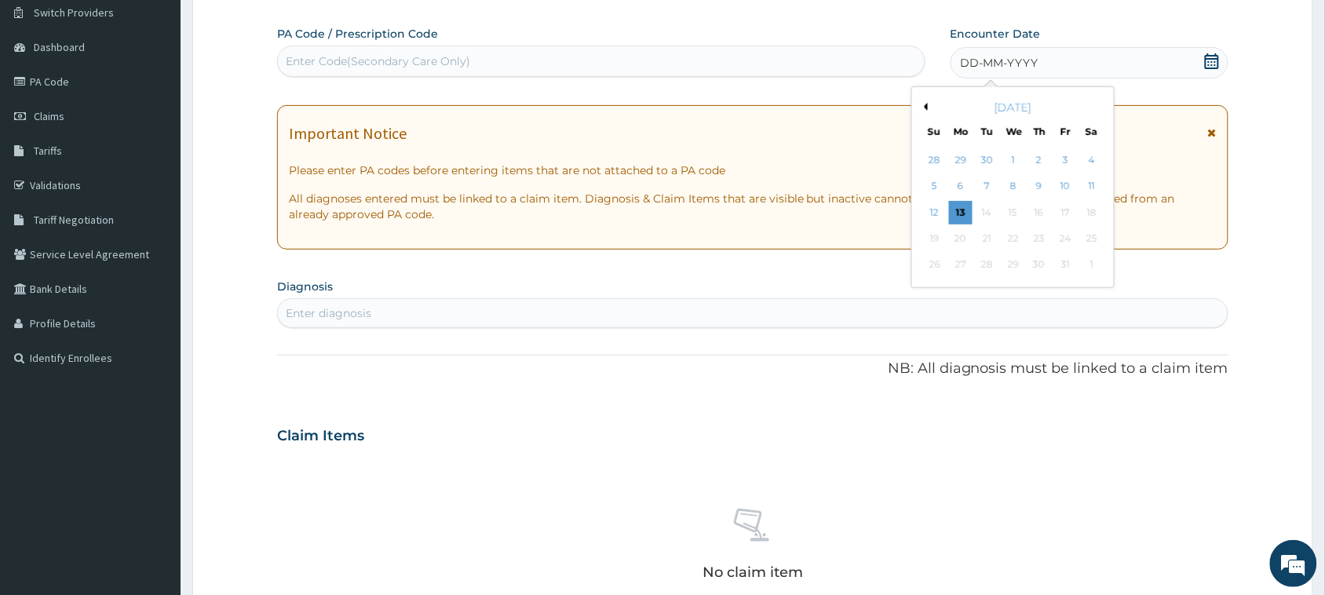
click at [923, 104] on button "Previous Month" at bounding box center [924, 107] width 8 height 8
click at [930, 261] on div "28" at bounding box center [935, 266] width 24 height 24
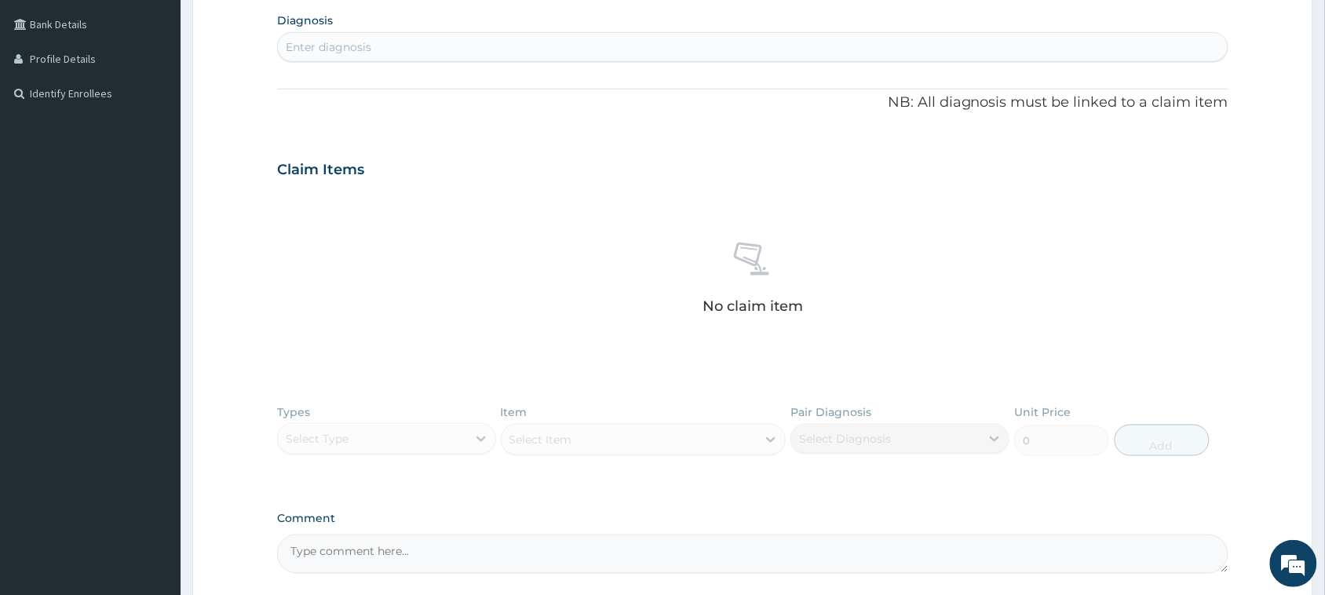
scroll to position [418, 0]
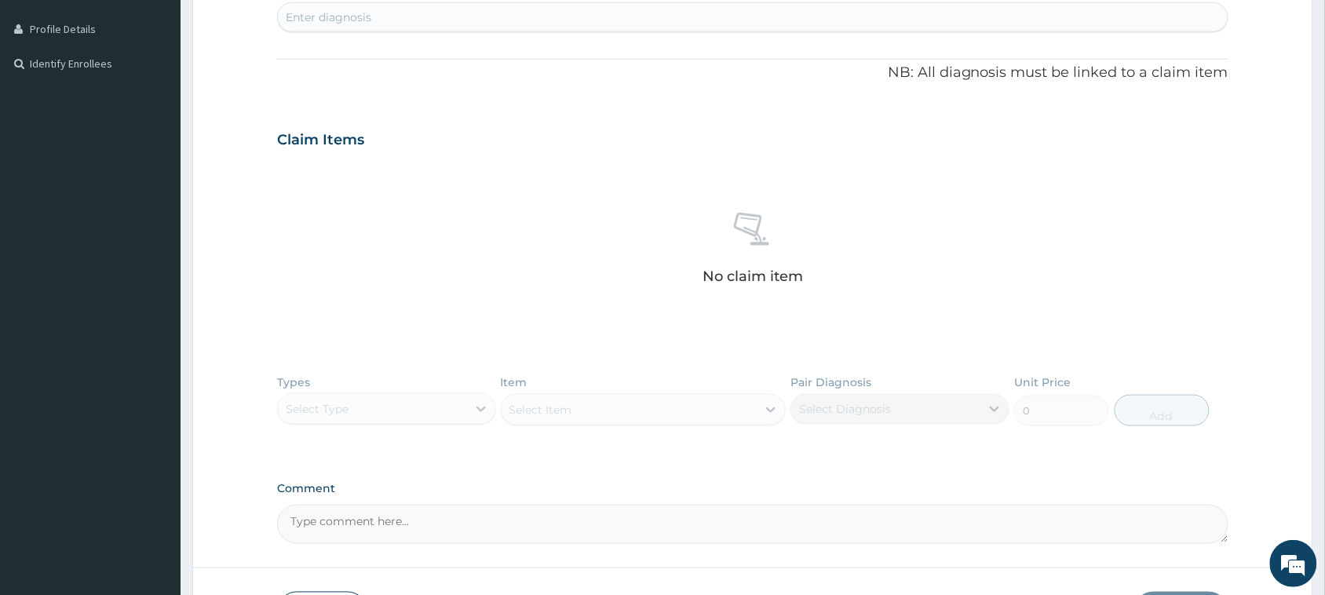
drag, startPoint x: 440, startPoint y: 5, endPoint x: 438, endPoint y: 14, distance: 8.9
click at [440, 13] on div "Enter diagnosis" at bounding box center [753, 17] width 950 height 25
type input "[MEDICAL_DATA]"
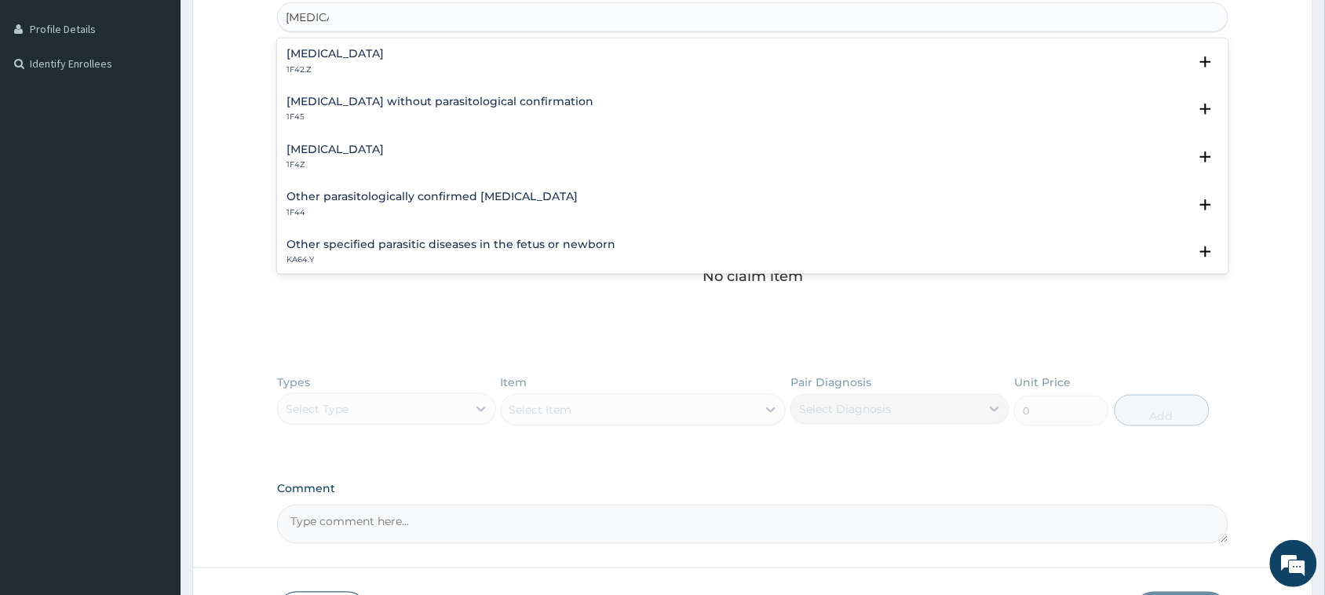
scroll to position [98, 0]
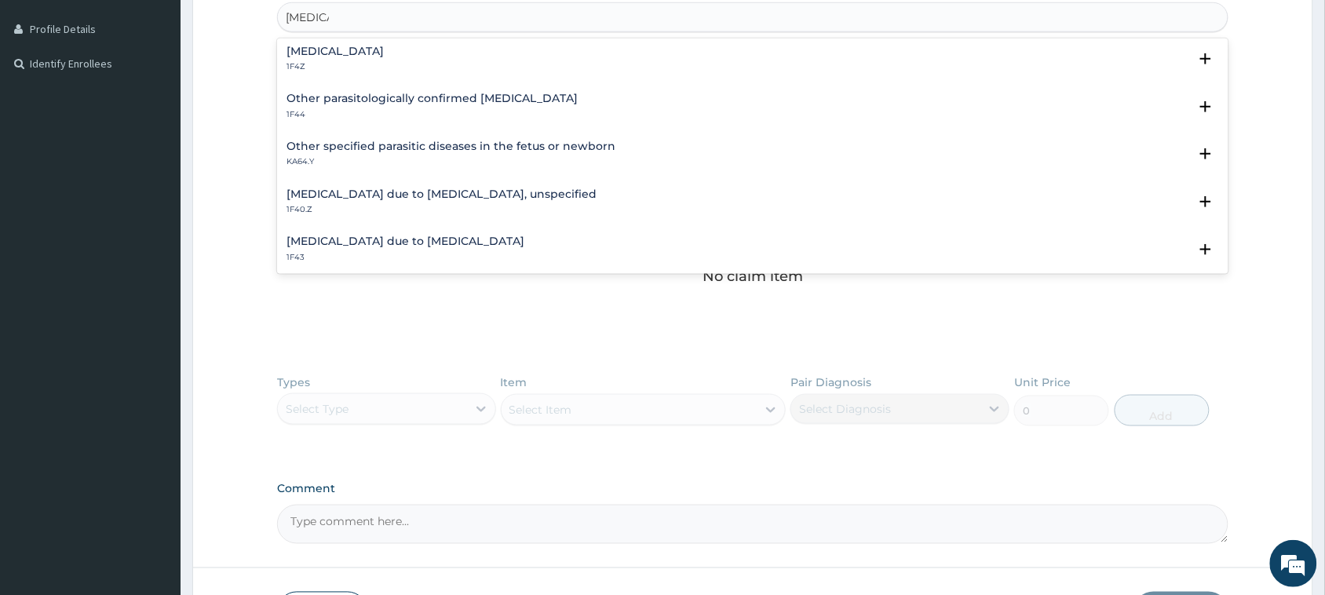
click at [341, 53] on h4 "[MEDICAL_DATA]" at bounding box center [334, 52] width 97 height 12
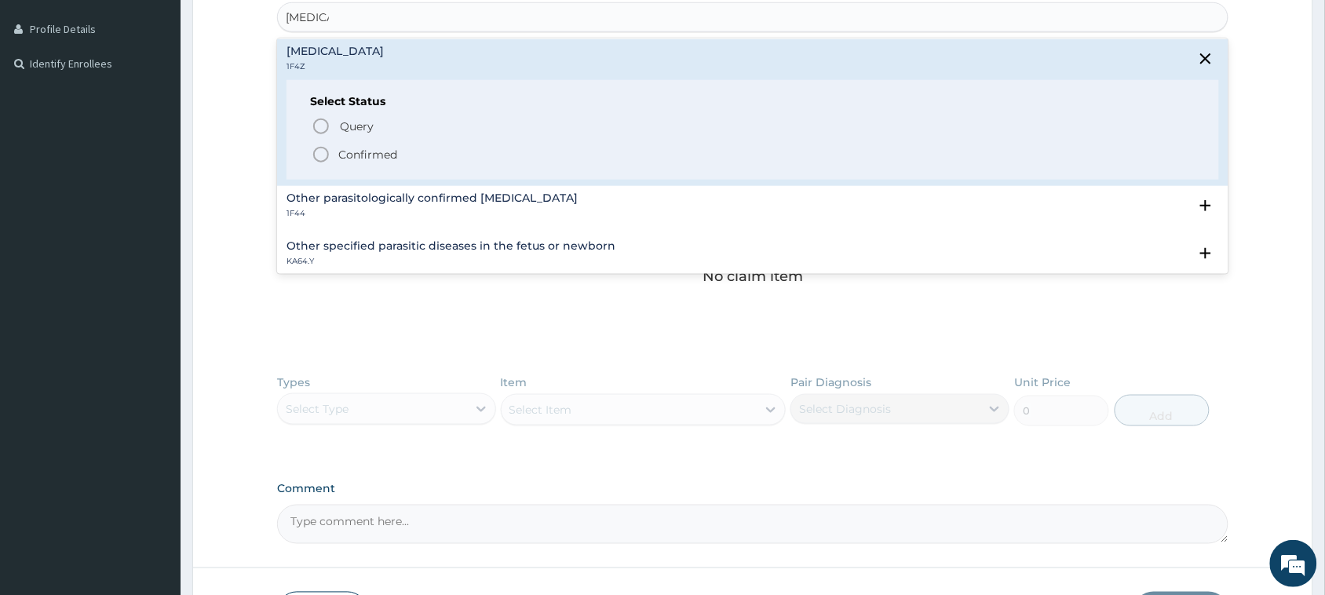
click at [343, 143] on div "Query Query covers suspected (?), Keep in view (kiv), Ruled out (r/o) Confirmed" at bounding box center [752, 140] width 885 height 48
click at [347, 151] on p "Confirmed" at bounding box center [367, 155] width 59 height 16
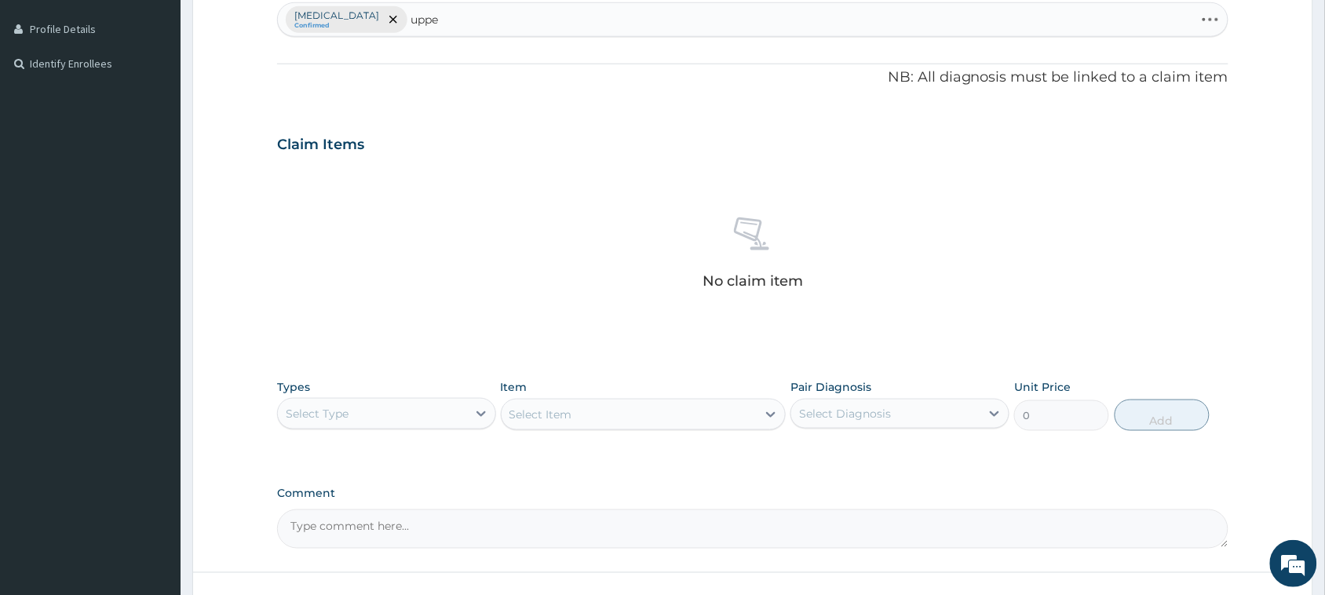
type input "upper"
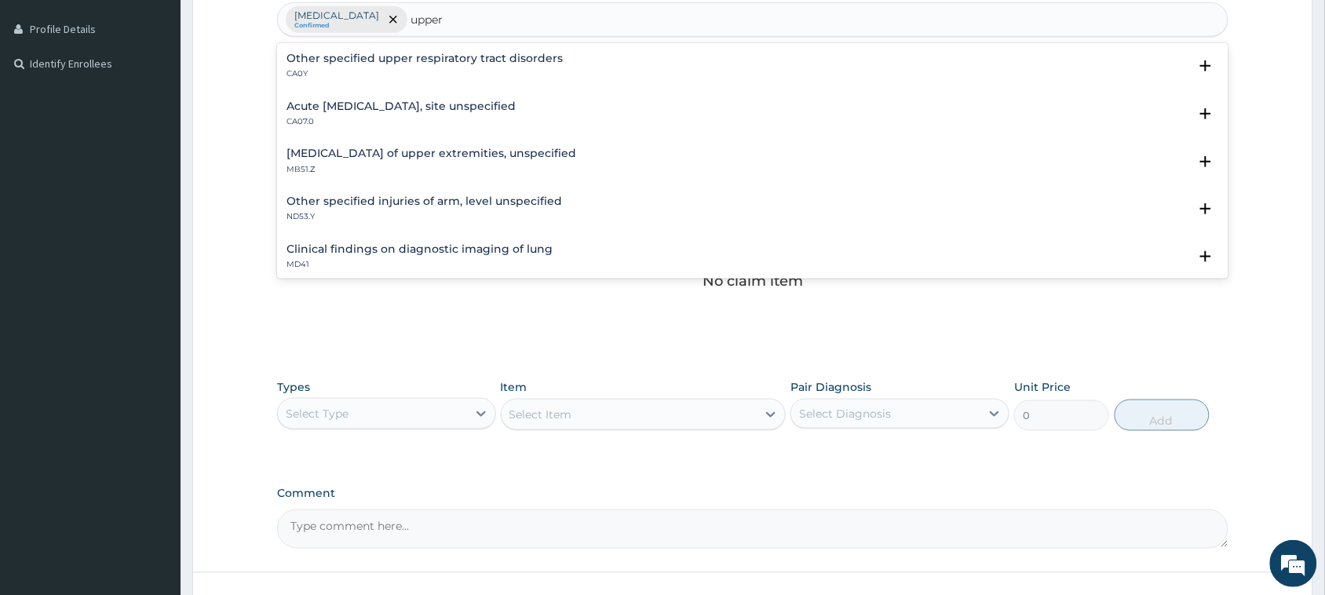
click at [410, 108] on h4 "Acute upper respiratory infection, site unspecified" at bounding box center [400, 106] width 229 height 12
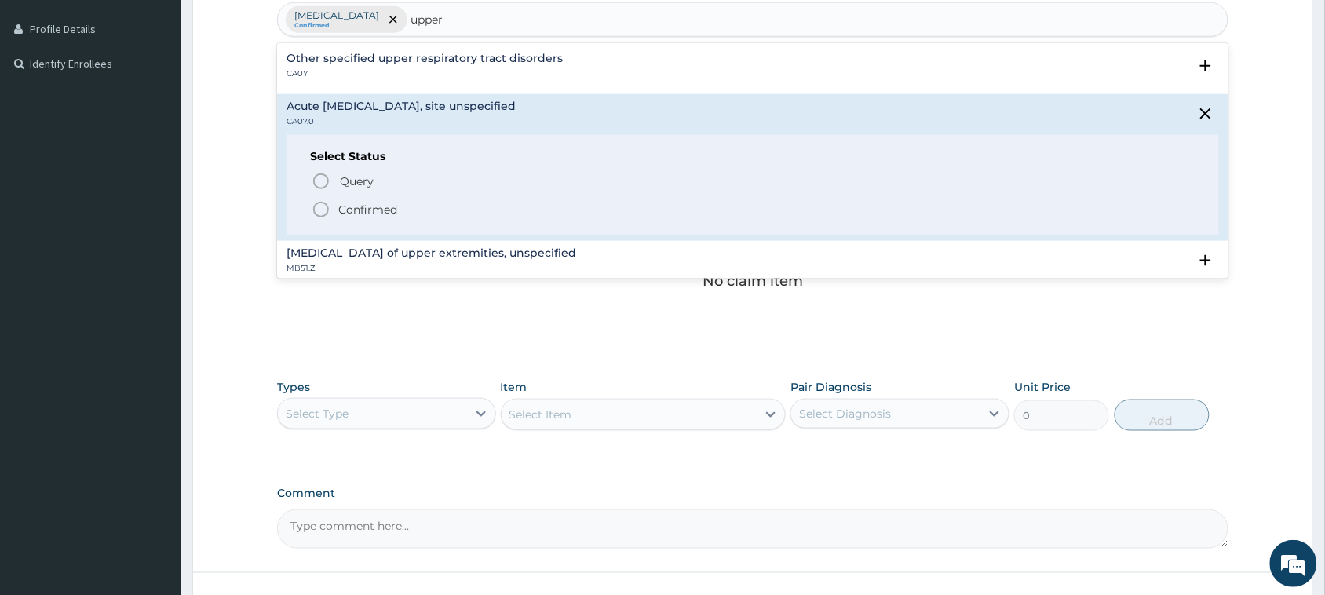
click at [378, 204] on p "Confirmed" at bounding box center [367, 210] width 59 height 16
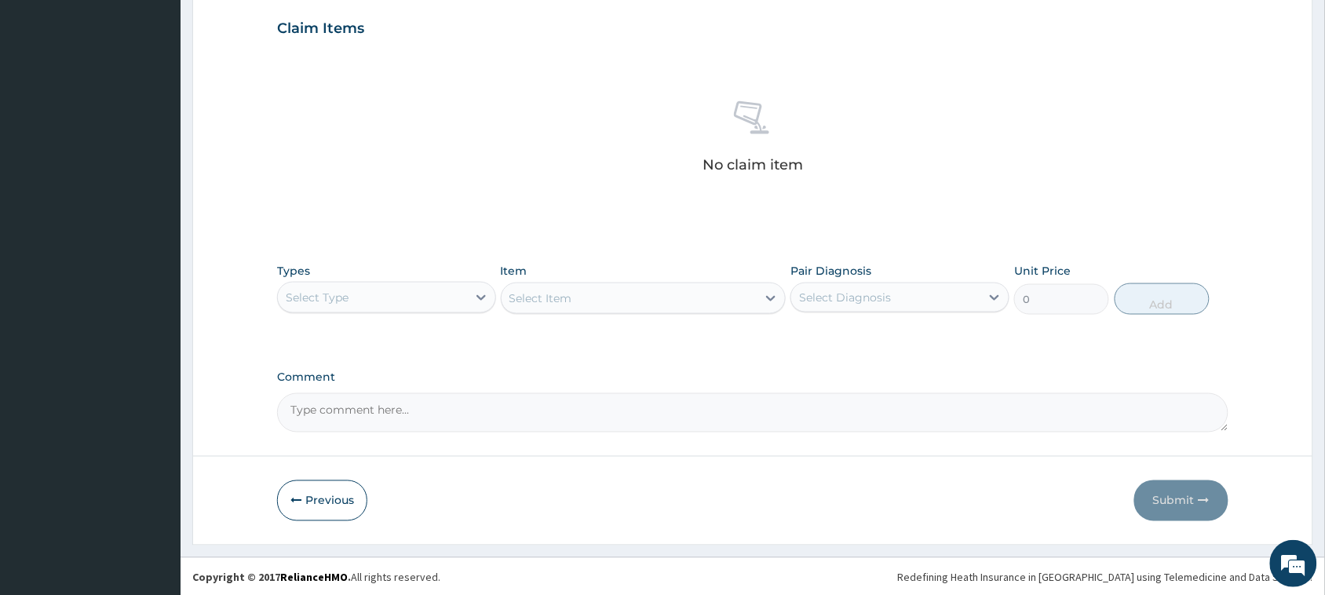
scroll to position [538, 0]
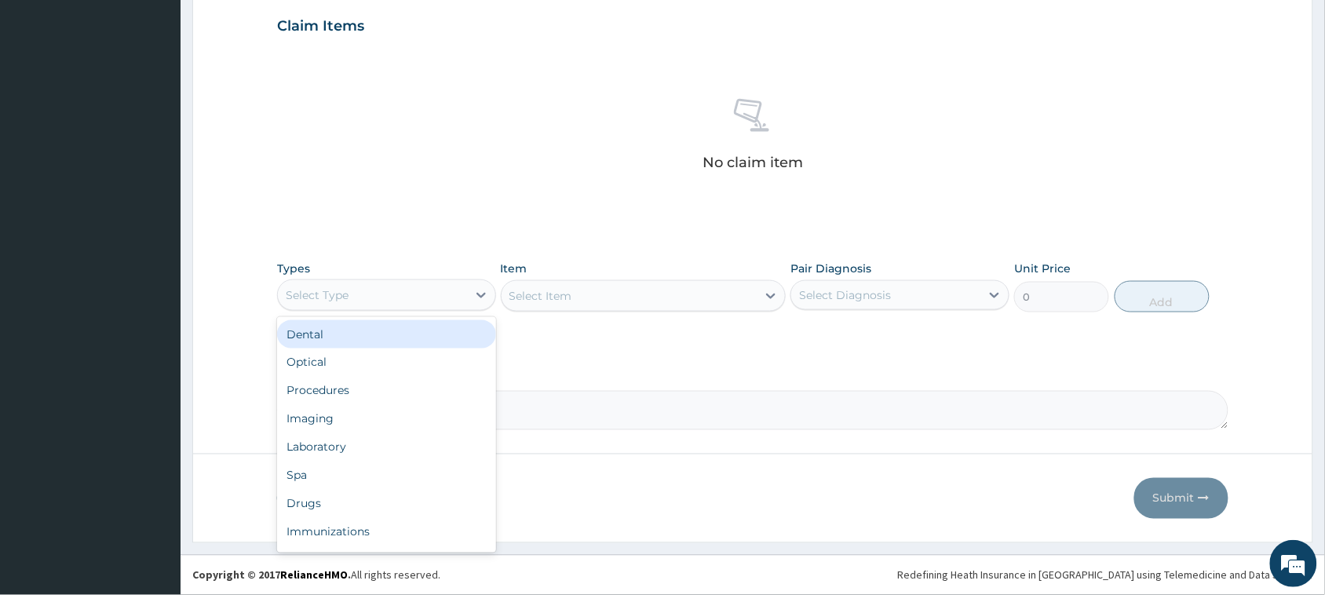
drag, startPoint x: 363, startPoint y: 299, endPoint x: 361, endPoint y: 366, distance: 66.7
click at [362, 304] on div "Select Type" at bounding box center [372, 295] width 189 height 25
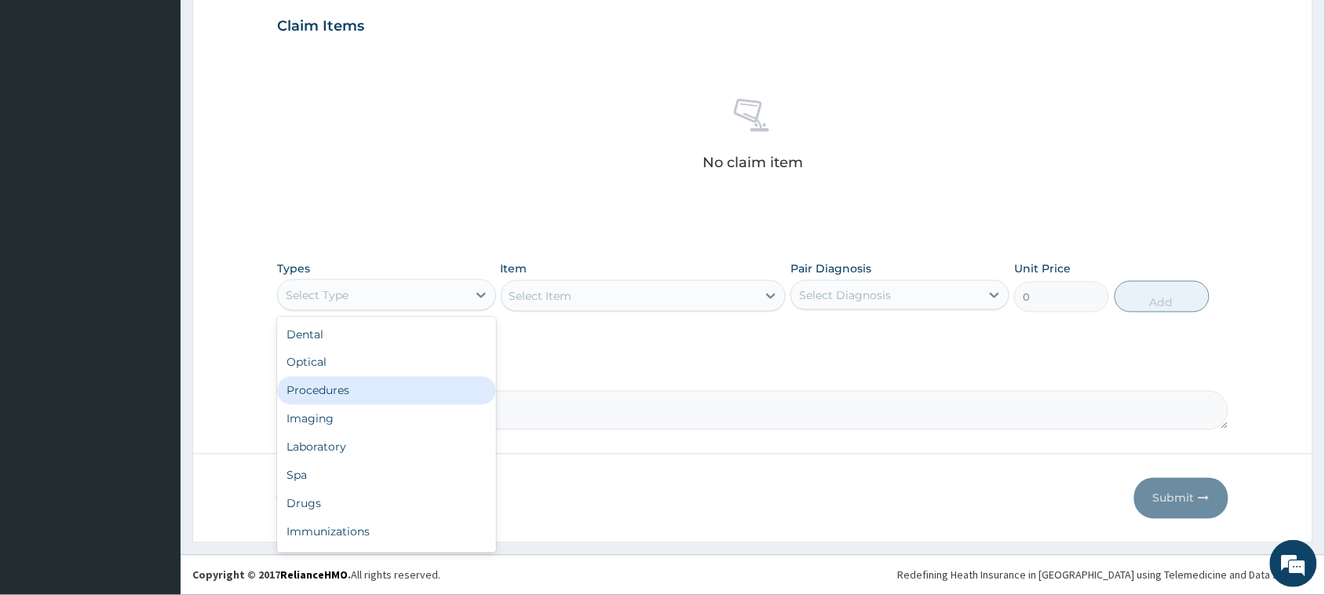
click at [359, 382] on div "Procedures" at bounding box center [386, 391] width 219 height 28
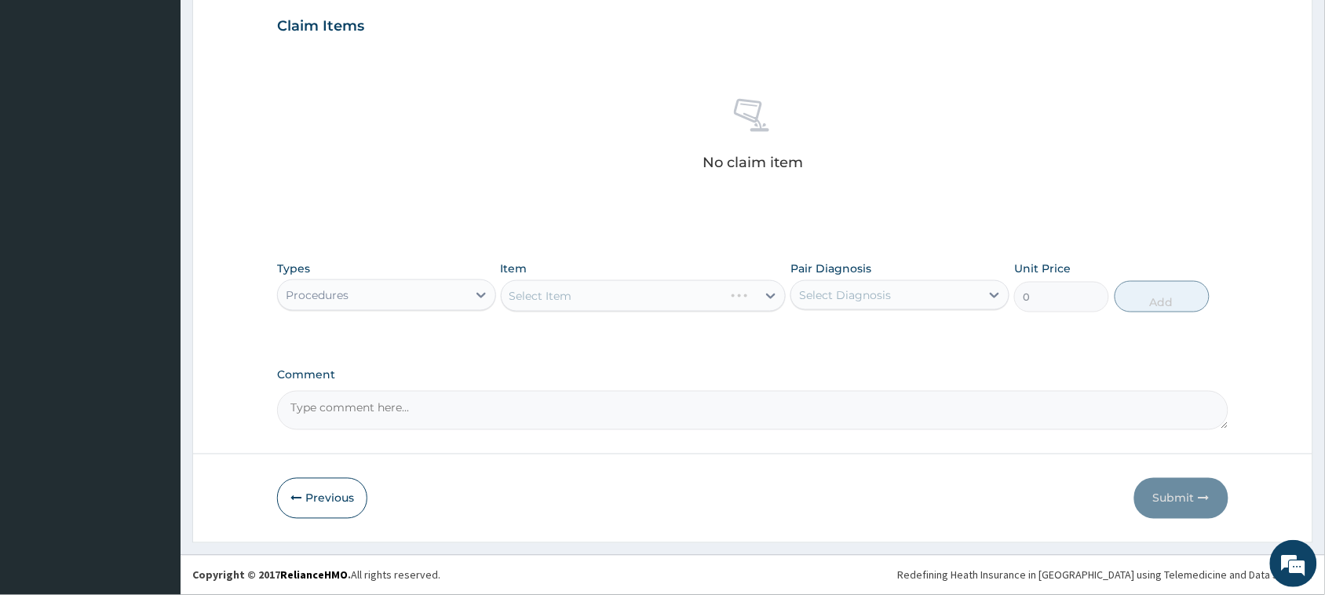
click at [609, 297] on div "Select Item" at bounding box center [644, 295] width 286 height 31
click at [542, 304] on div "Select Item" at bounding box center [644, 295] width 286 height 31
click at [527, 300] on div "Select Item" at bounding box center [644, 295] width 286 height 31
click at [551, 293] on div "Select Item" at bounding box center [540, 296] width 63 height 16
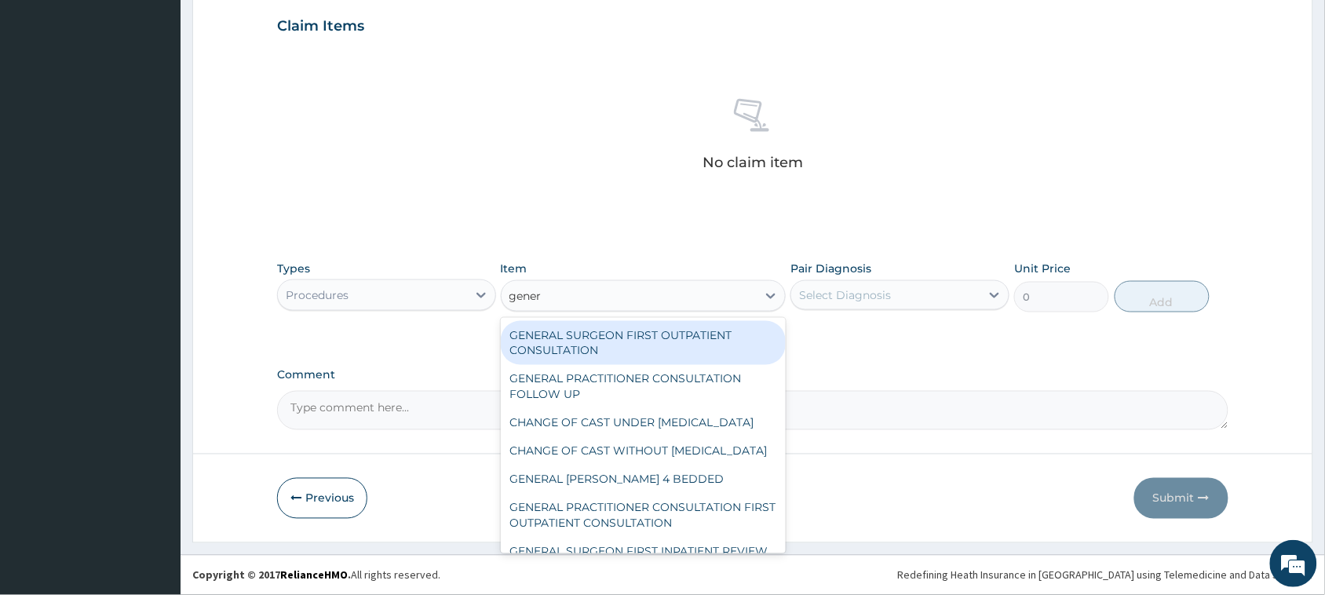
type input "genera"
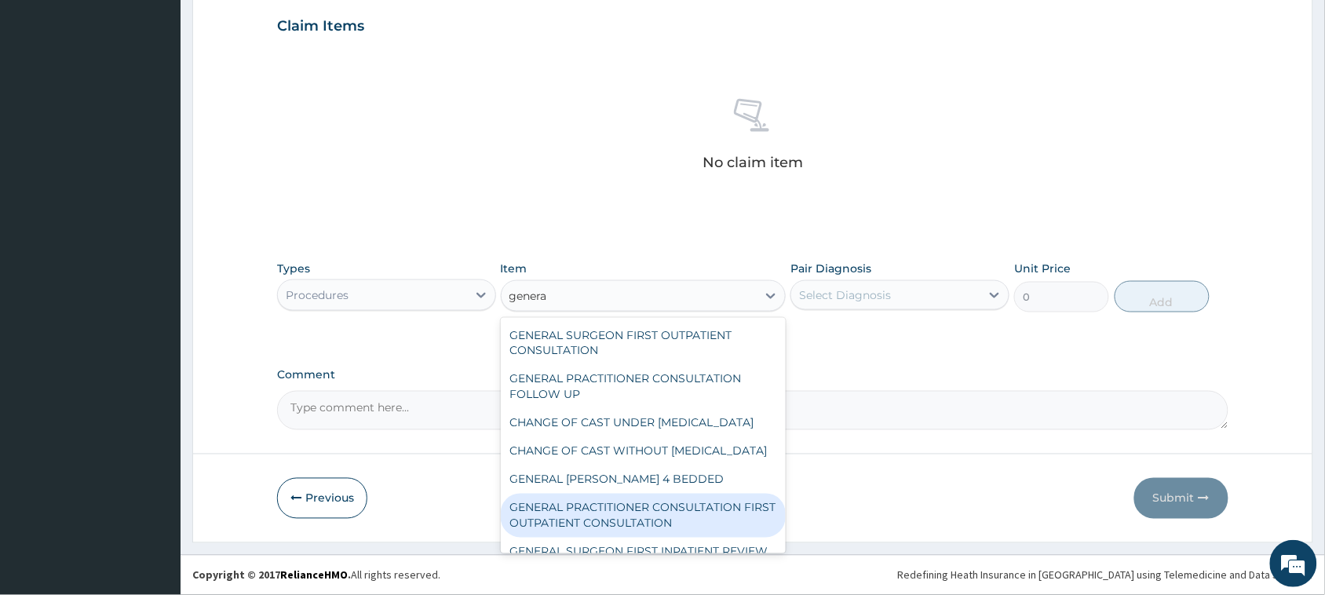
click at [681, 538] on div "GENERAL PRACTITIONER CONSULTATION FIRST OUTPATIENT CONSULTATION" at bounding box center [644, 516] width 286 height 44
type input "3795"
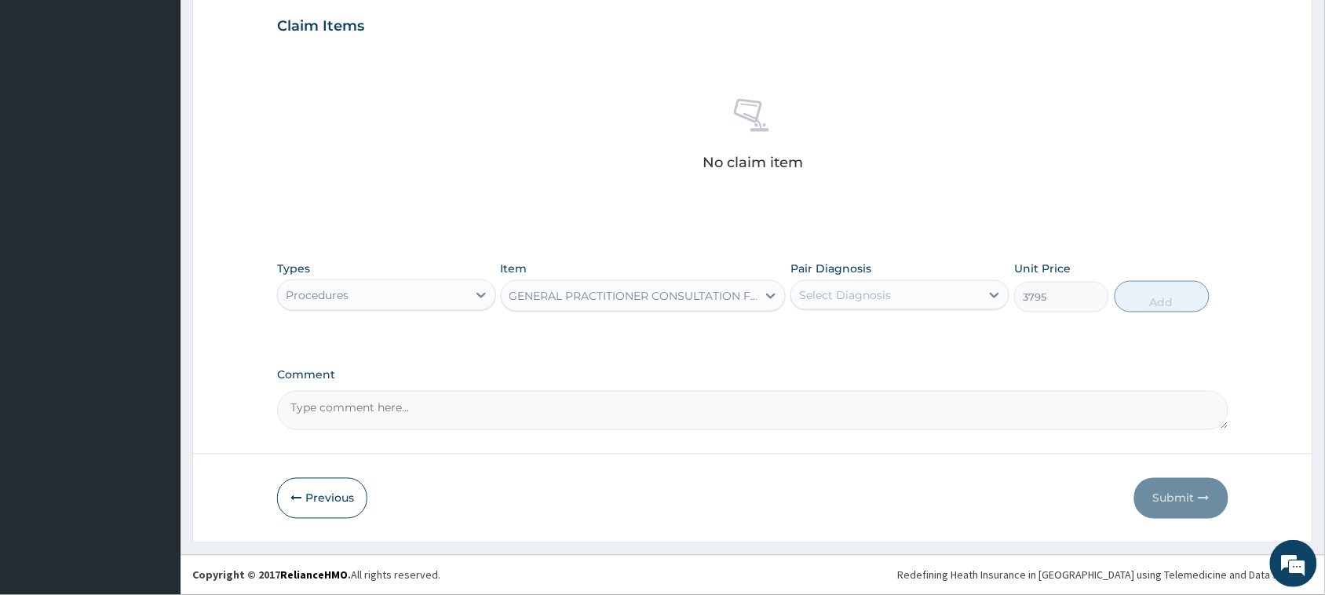
click at [853, 299] on div "Select Diagnosis" at bounding box center [845, 295] width 92 height 16
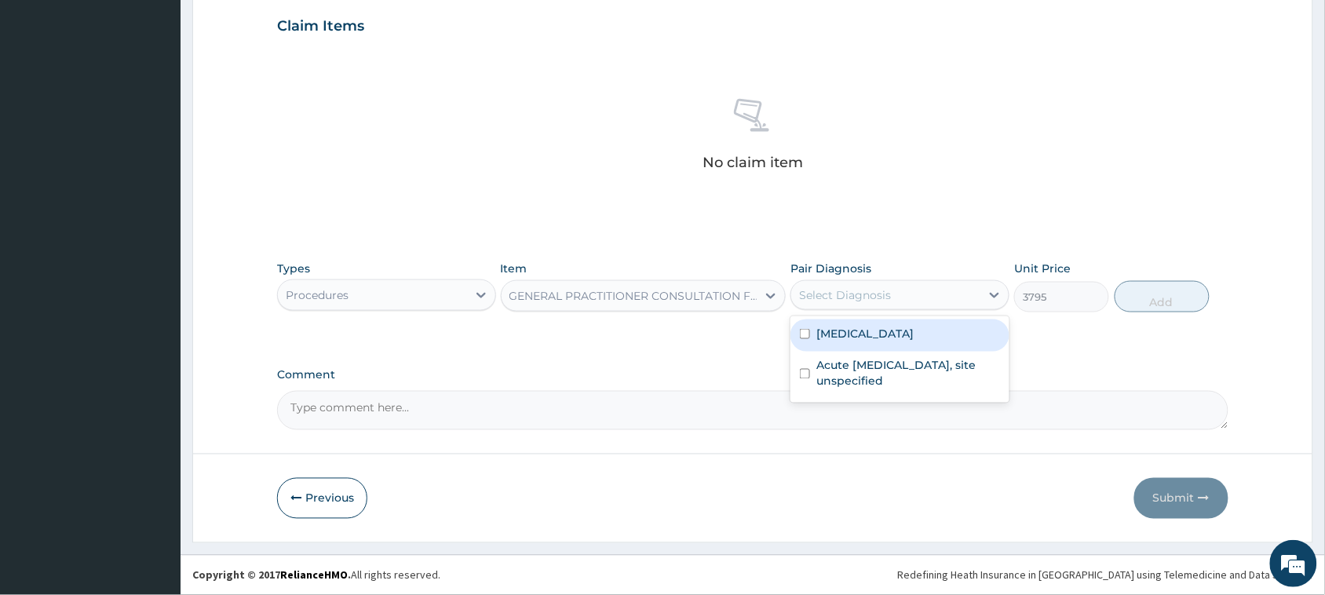
click at [846, 330] on label "[MEDICAL_DATA]" at bounding box center [864, 334] width 97 height 16
checkbox input "true"
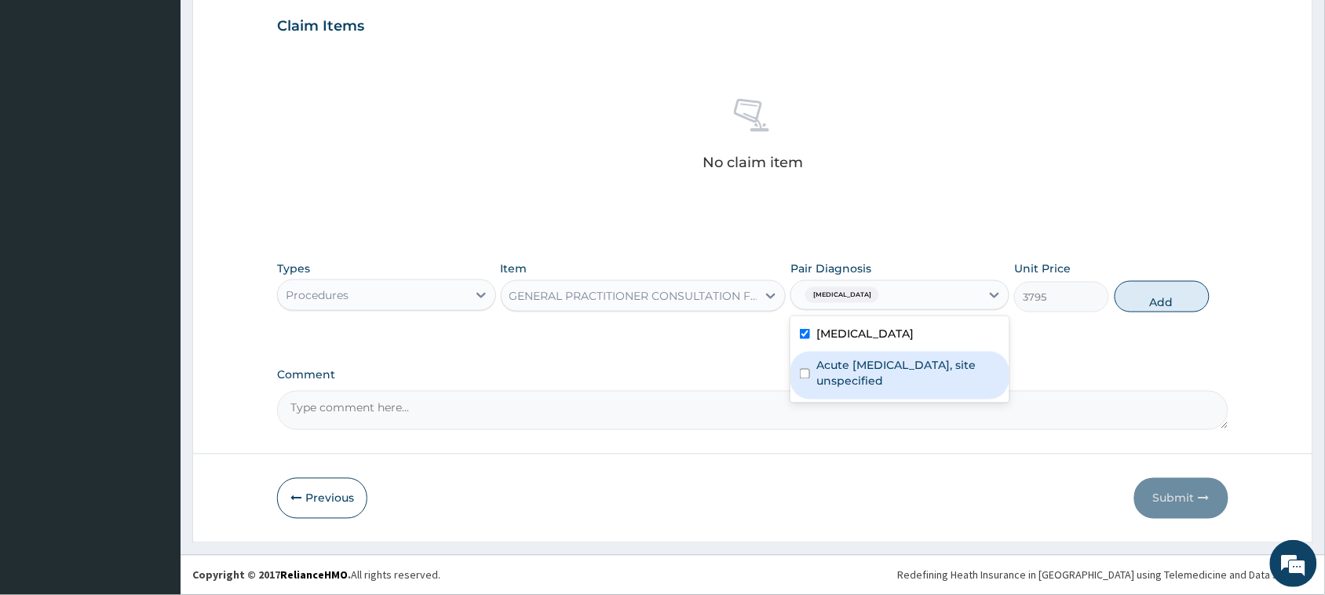
click at [846, 371] on label "Acute upper respiratory infection, site unspecified" at bounding box center [908, 373] width 184 height 31
checkbox input "true"
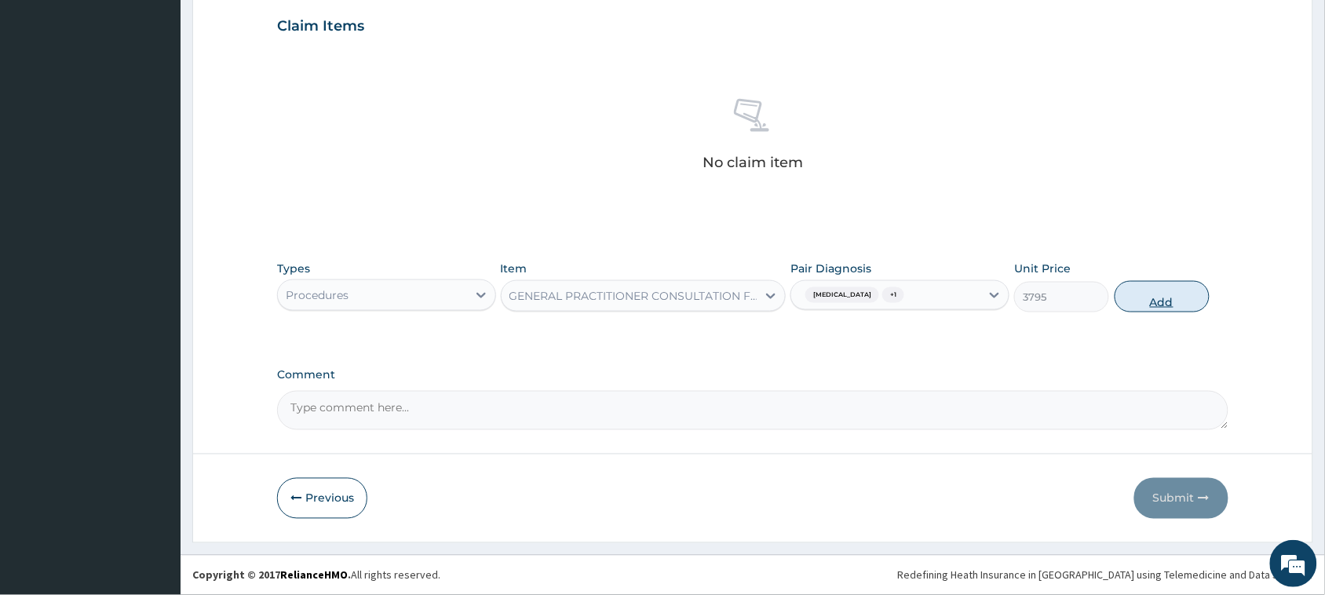
click at [1152, 298] on button "Add" at bounding box center [1162, 296] width 95 height 31
type input "0"
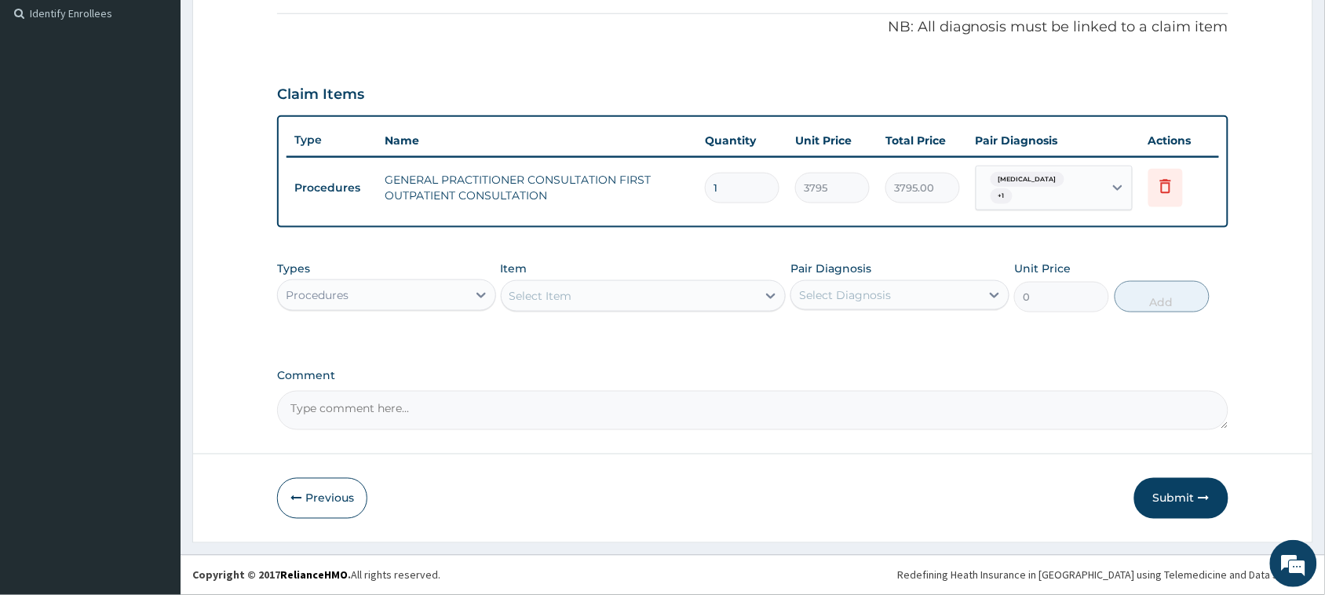
scroll to position [468, 0]
click at [347, 301] on div "Procedures" at bounding box center [317, 296] width 63 height 16
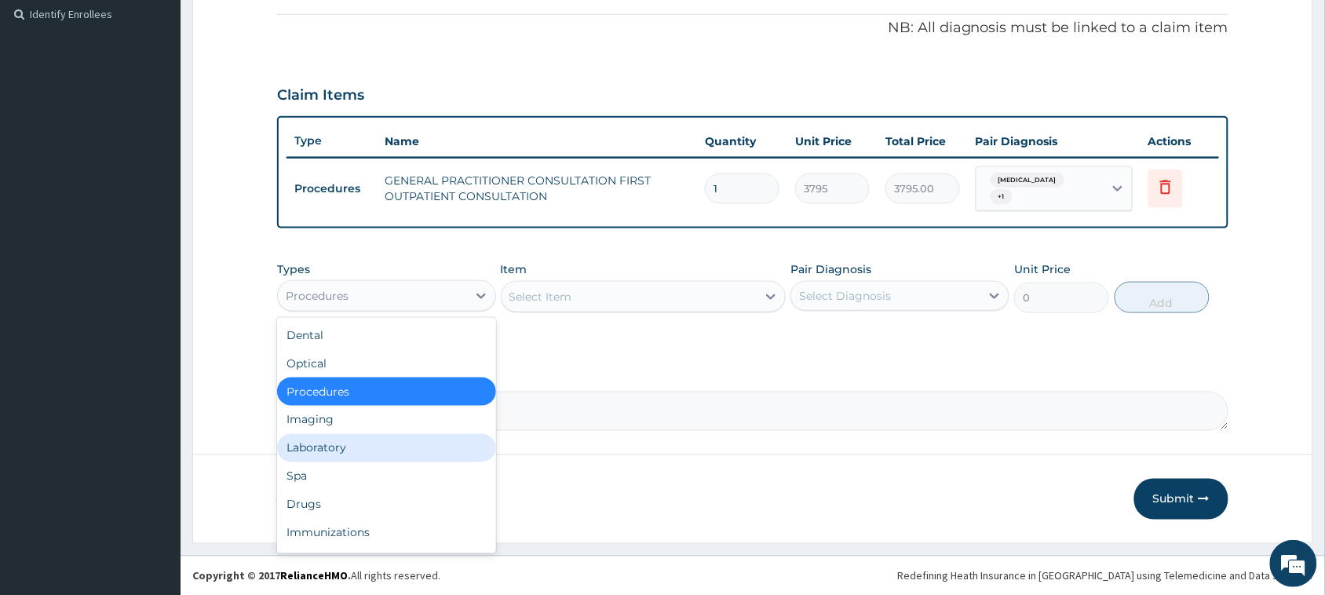
click at [332, 448] on div "Laboratory" at bounding box center [386, 448] width 219 height 28
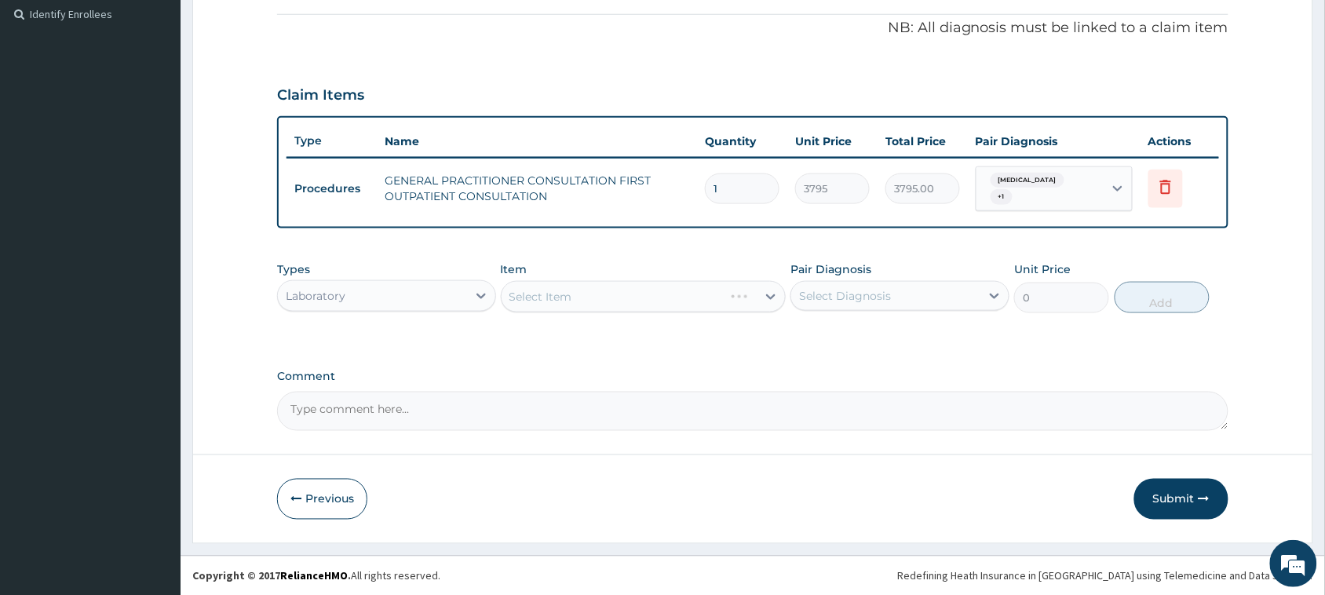
click at [566, 300] on div "Select Item" at bounding box center [644, 296] width 286 height 31
click at [565, 298] on div "Select Item" at bounding box center [644, 296] width 286 height 31
click at [565, 299] on div "Select Item" at bounding box center [644, 296] width 286 height 31
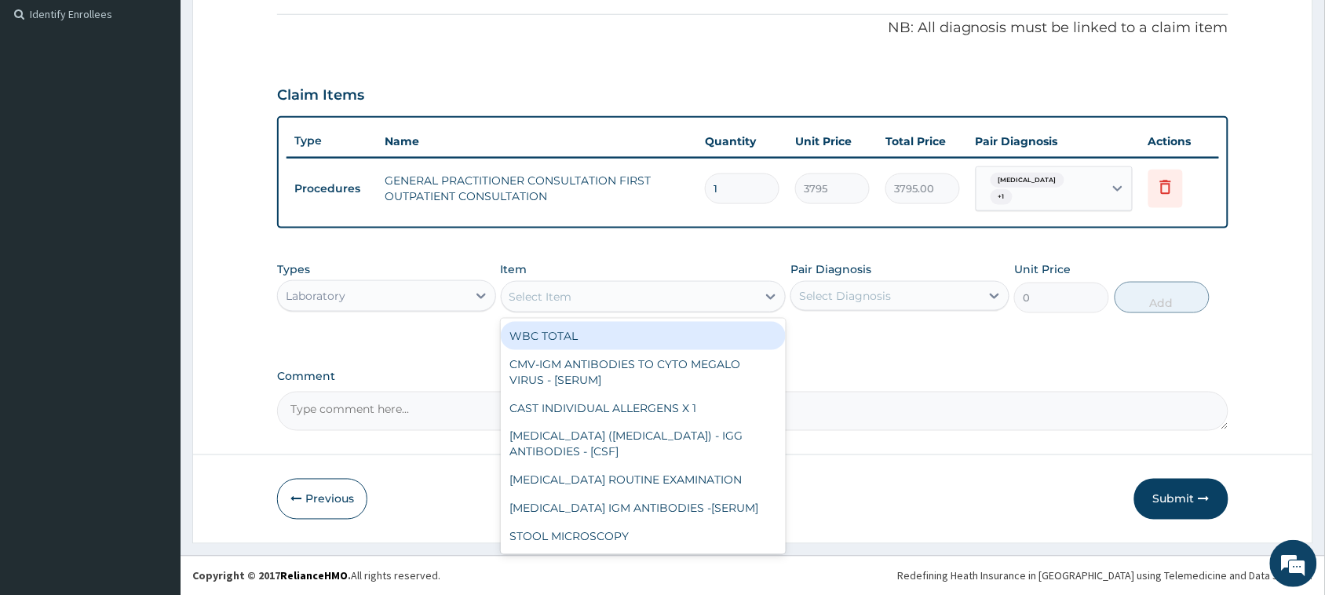
click at [566, 301] on div "Select Item" at bounding box center [540, 297] width 63 height 16
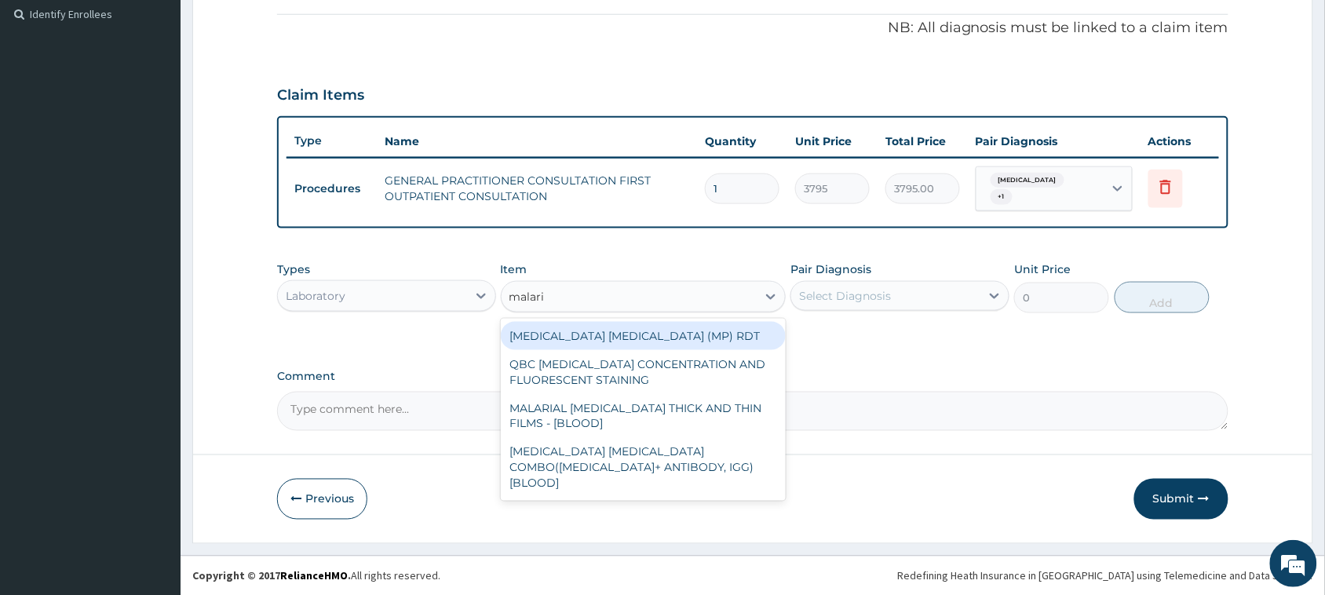
type input "[MEDICAL_DATA]"
click at [622, 340] on div "[MEDICAL_DATA] [MEDICAL_DATA] (MP) RDT" at bounding box center [644, 336] width 286 height 28
type input "1725"
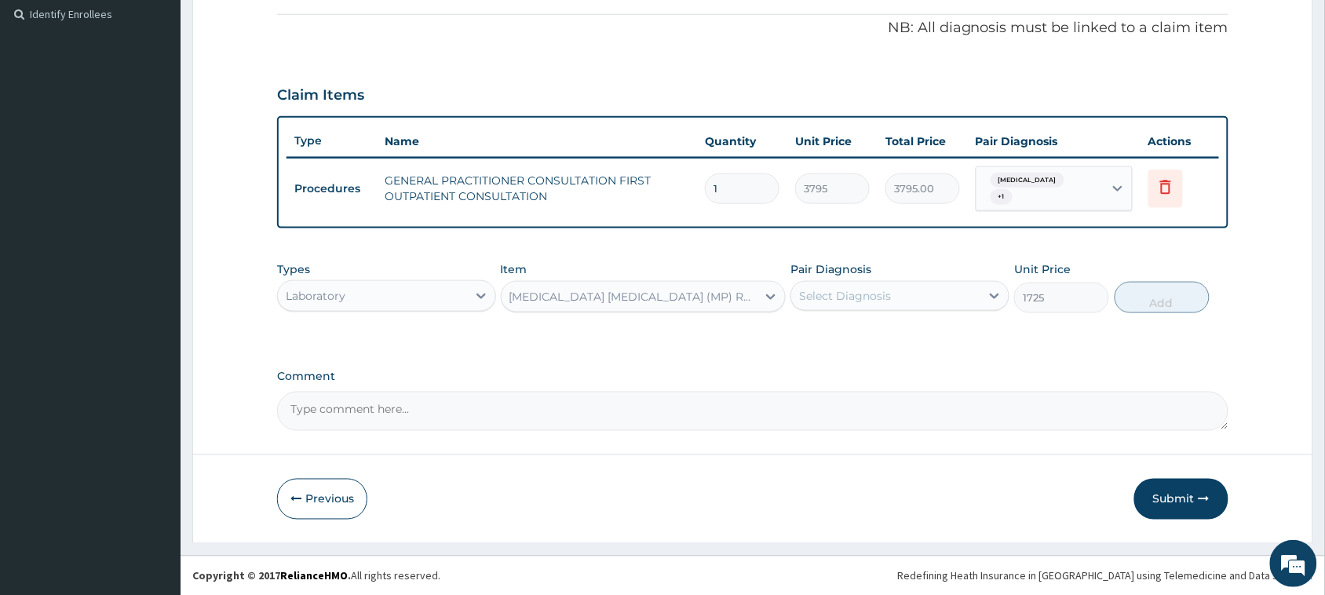
click at [731, 303] on div "[MEDICAL_DATA] [MEDICAL_DATA] (MP) RDT" at bounding box center [630, 296] width 256 height 25
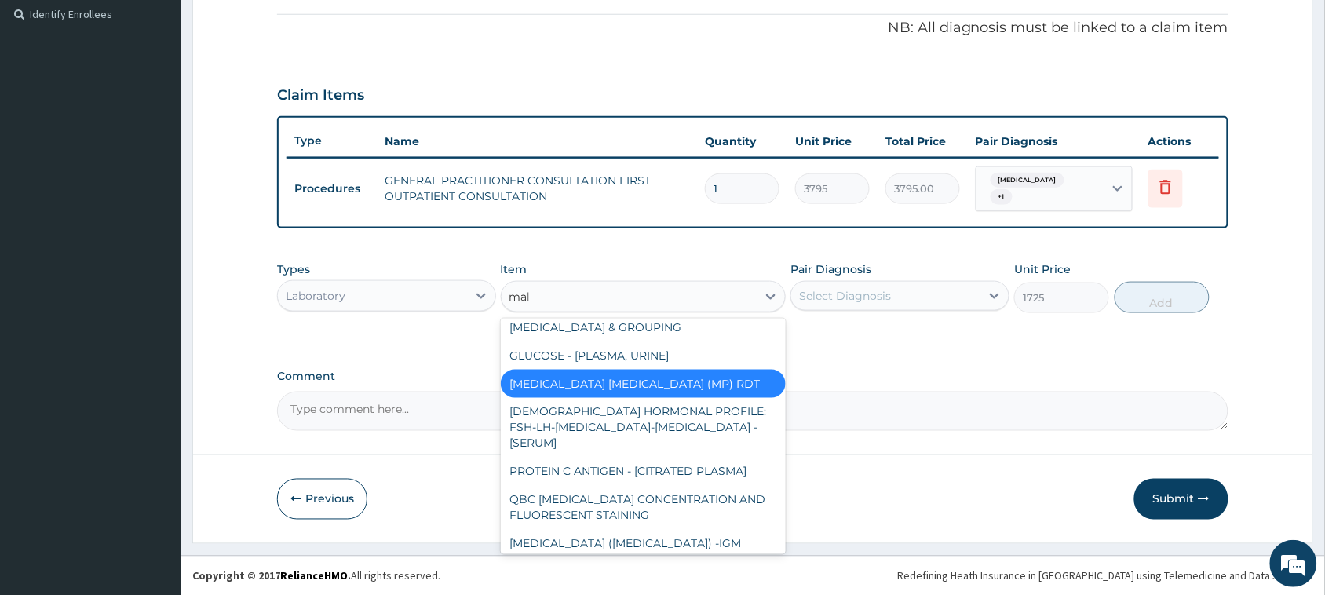
scroll to position [0, 0]
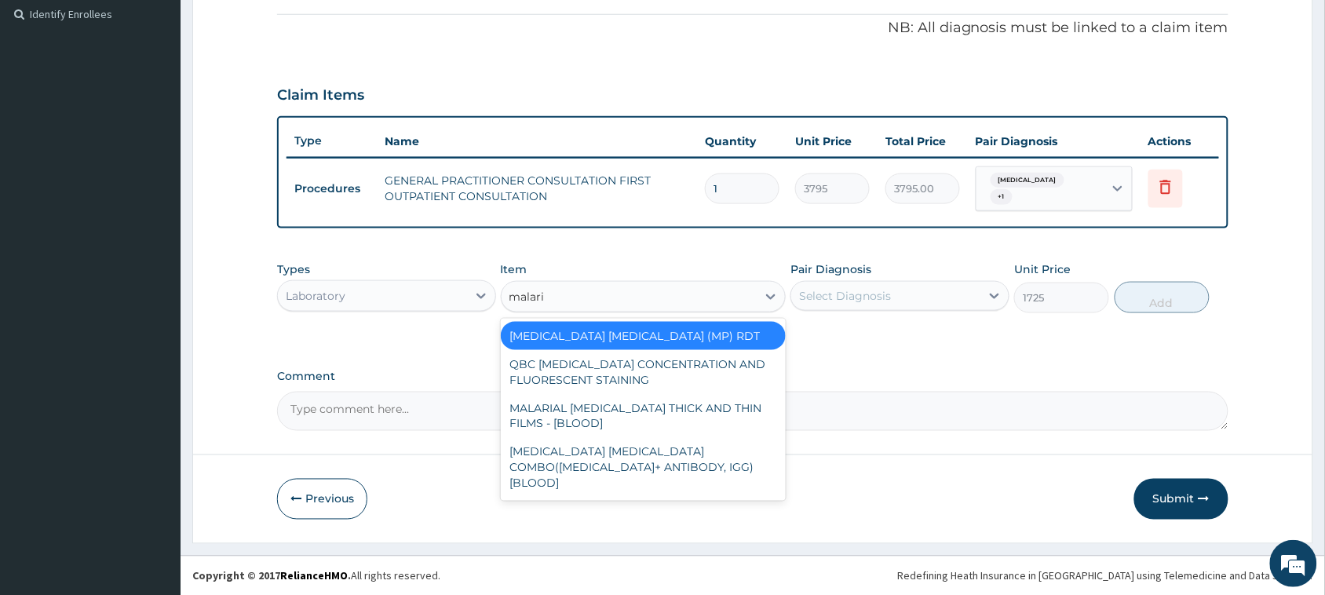
type input "[MEDICAL_DATA]"
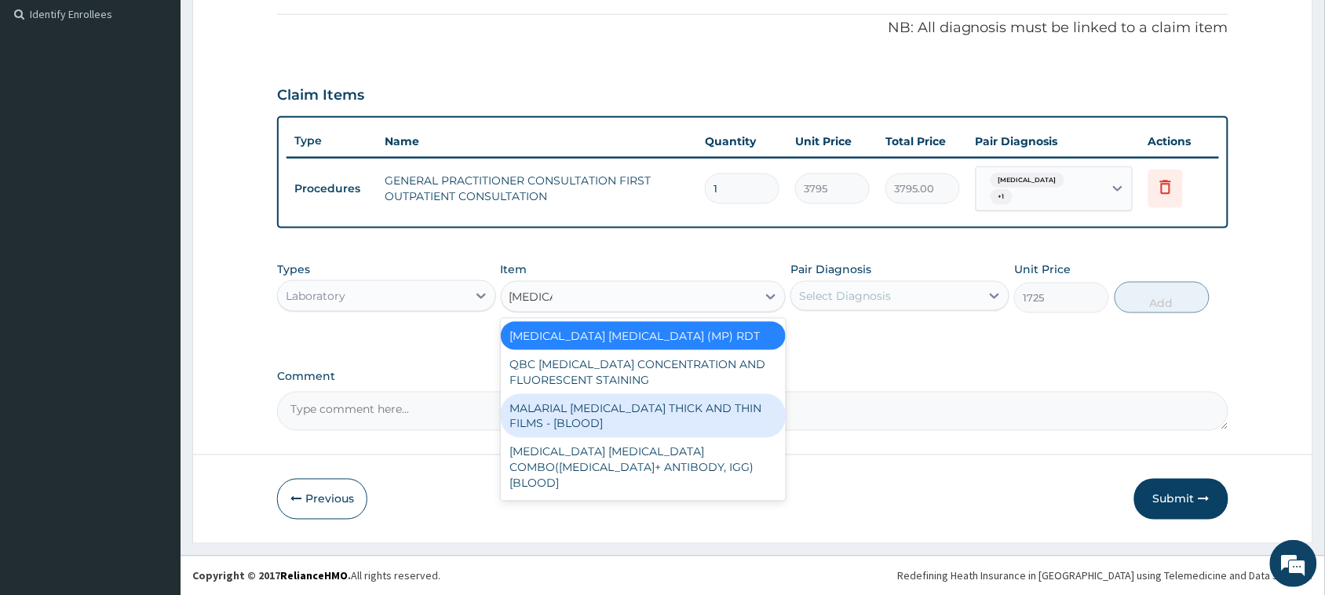
click at [641, 404] on div "MALARIAL [MEDICAL_DATA] THICK AND THIN FILMS - [BLOOD]" at bounding box center [644, 416] width 286 height 44
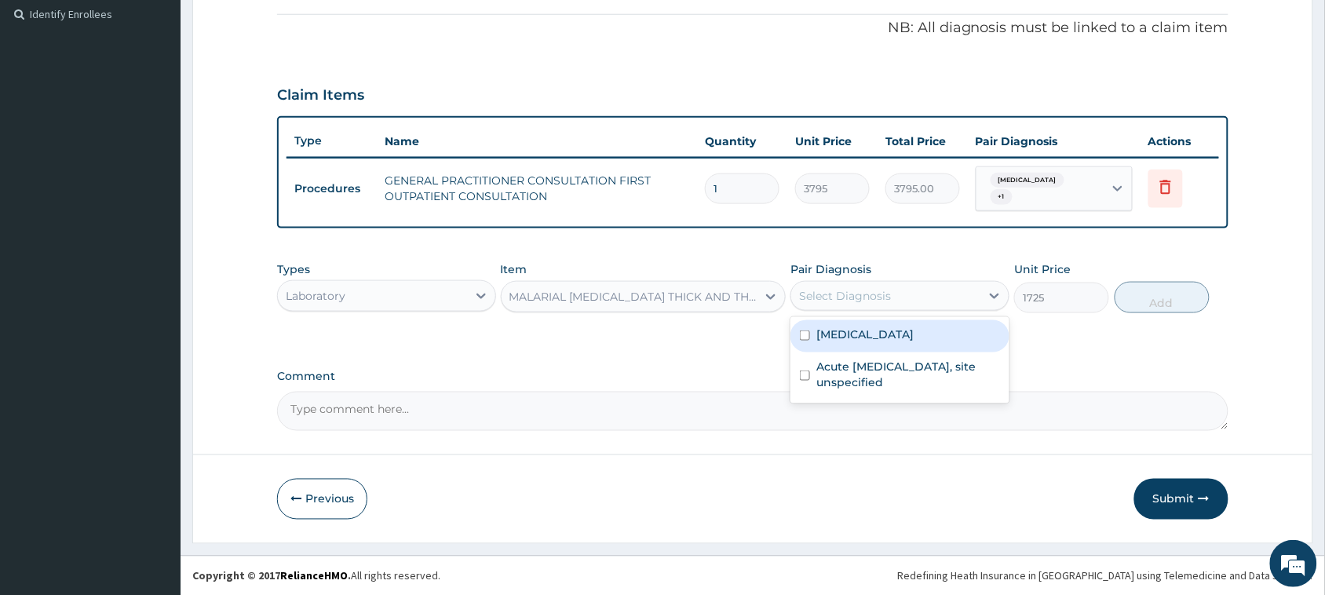
drag, startPoint x: 873, startPoint y: 293, endPoint x: 860, endPoint y: 311, distance: 22.0
click at [872, 295] on div "Select Diagnosis" at bounding box center [845, 296] width 92 height 16
click at [861, 340] on label "[MEDICAL_DATA]" at bounding box center [864, 335] width 97 height 16
checkbox input "true"
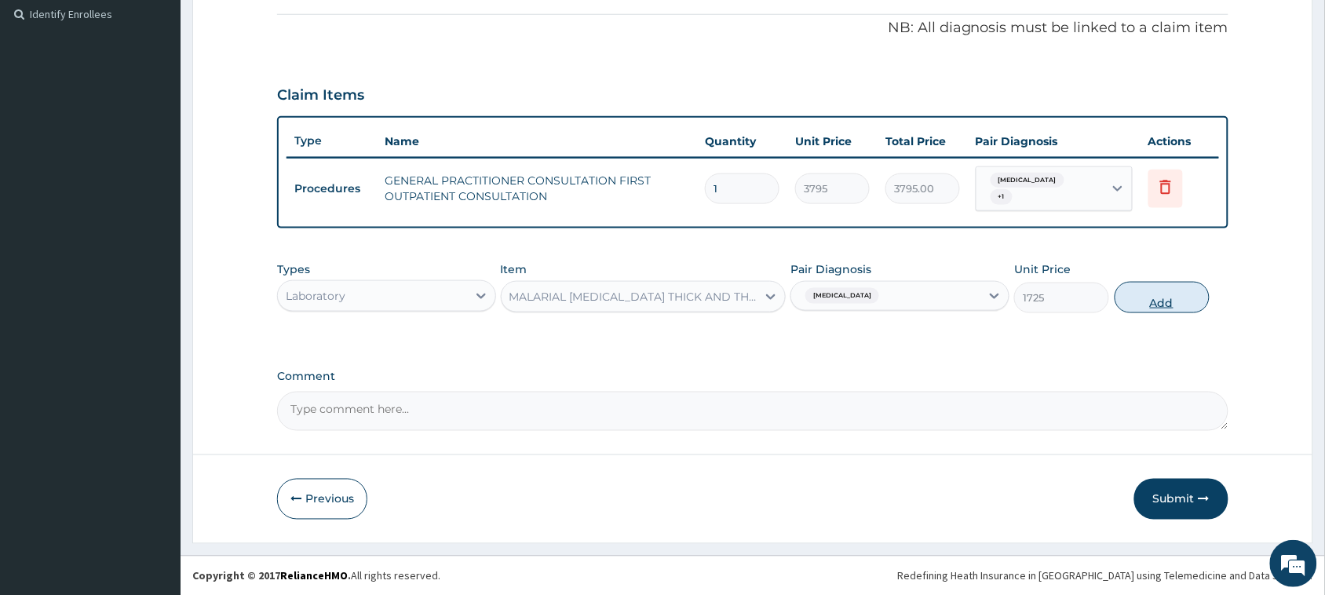
click at [1163, 299] on button "Add" at bounding box center [1162, 297] width 95 height 31
type input "0"
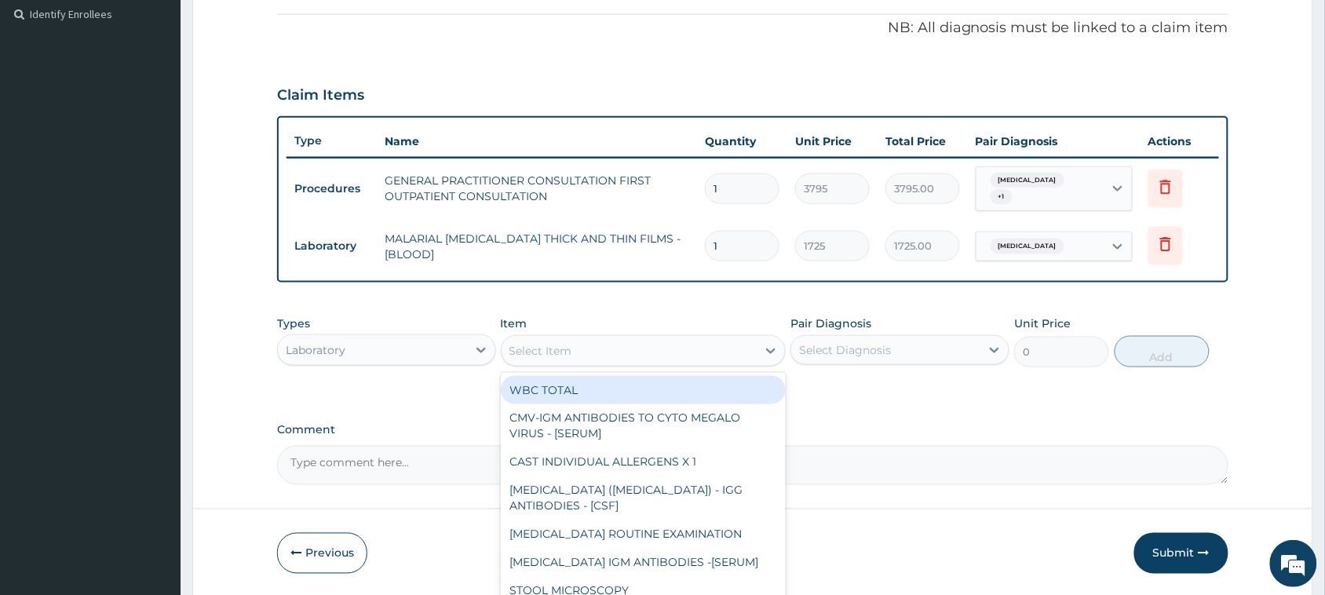
click at [620, 344] on div "Select Item" at bounding box center [630, 350] width 256 height 25
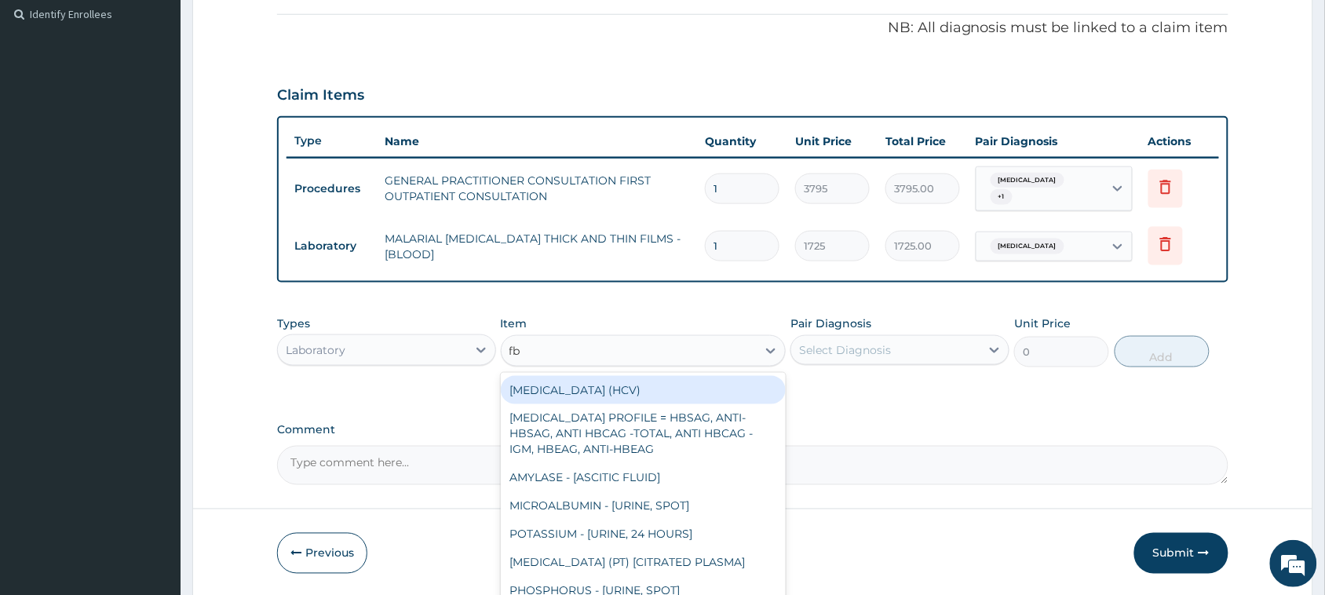
type input "fbc"
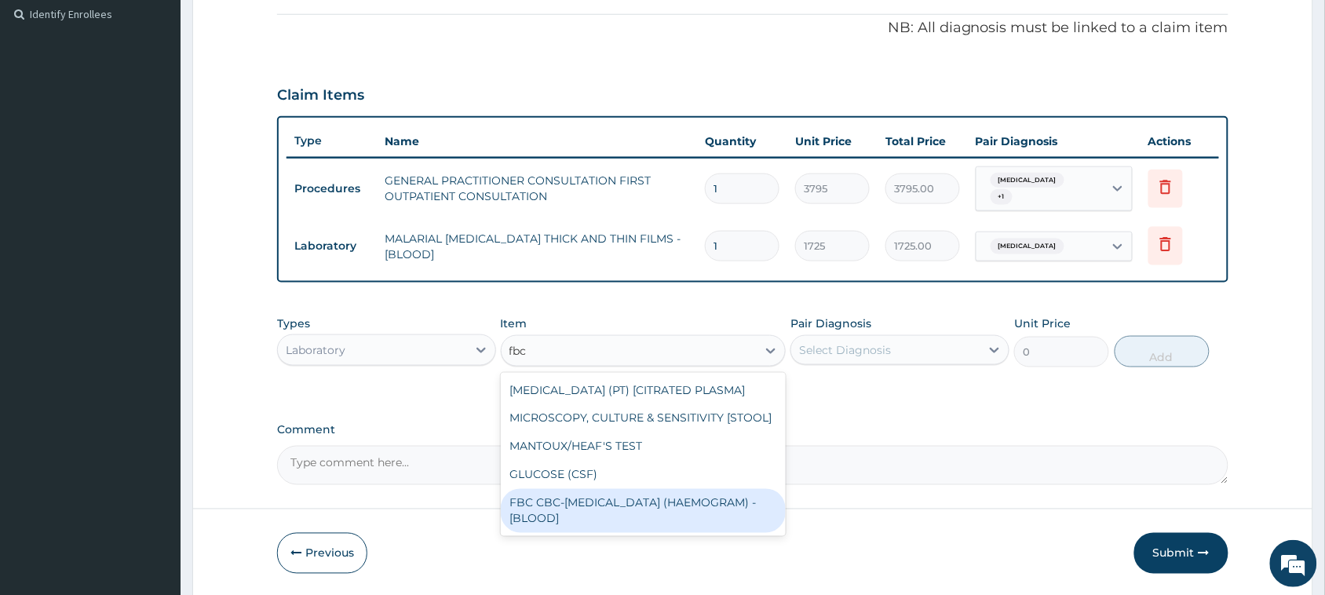
click at [683, 514] on div "FBC CBC-[MEDICAL_DATA] (HAEMOGRAM) - [BLOOD]" at bounding box center [644, 511] width 286 height 44
type input "4600"
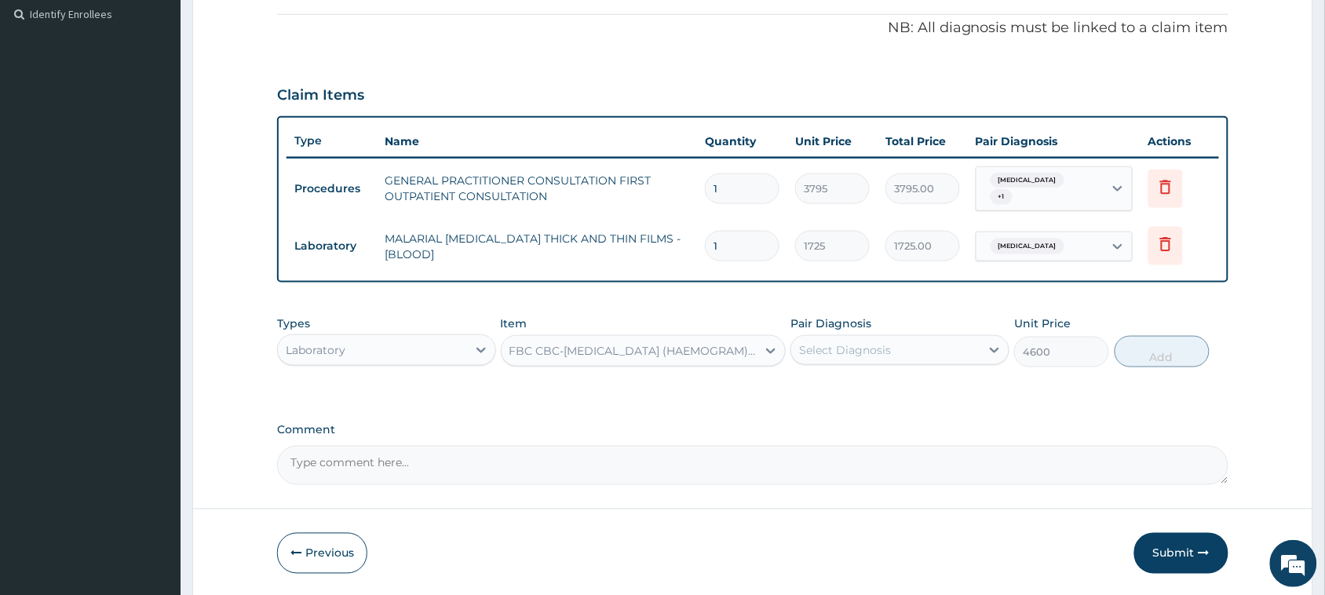
click at [852, 340] on div "Select Diagnosis" at bounding box center [885, 350] width 189 height 25
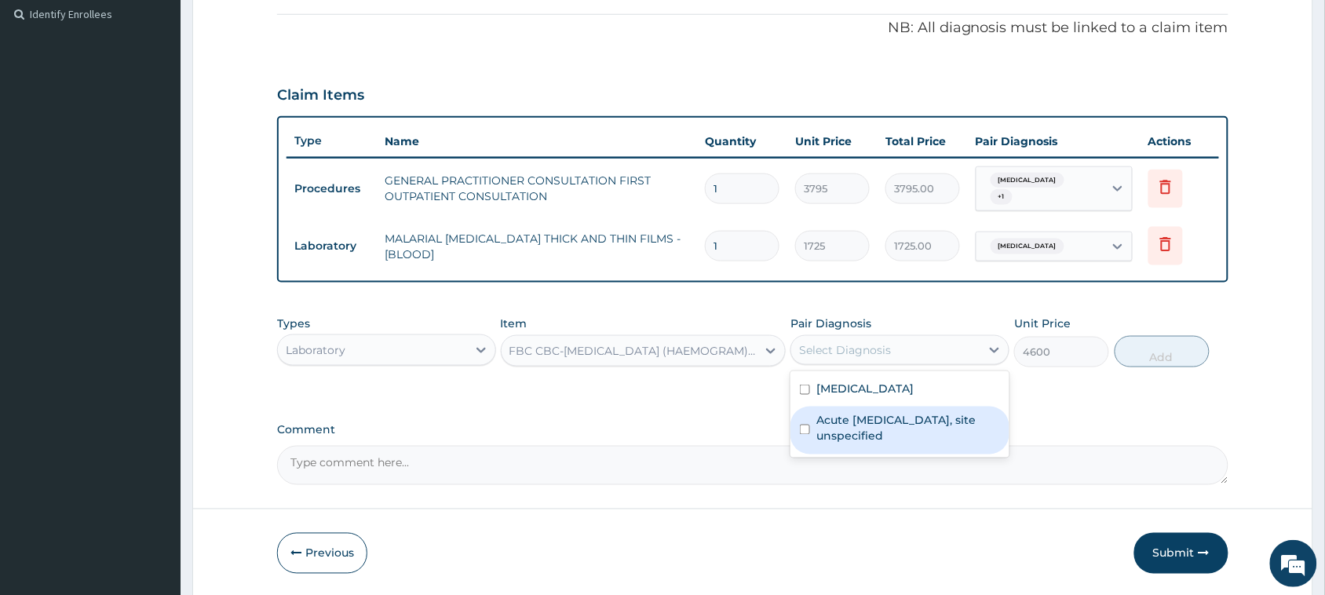
click at [850, 429] on label "Acute upper respiratory infection, site unspecified" at bounding box center [908, 428] width 184 height 31
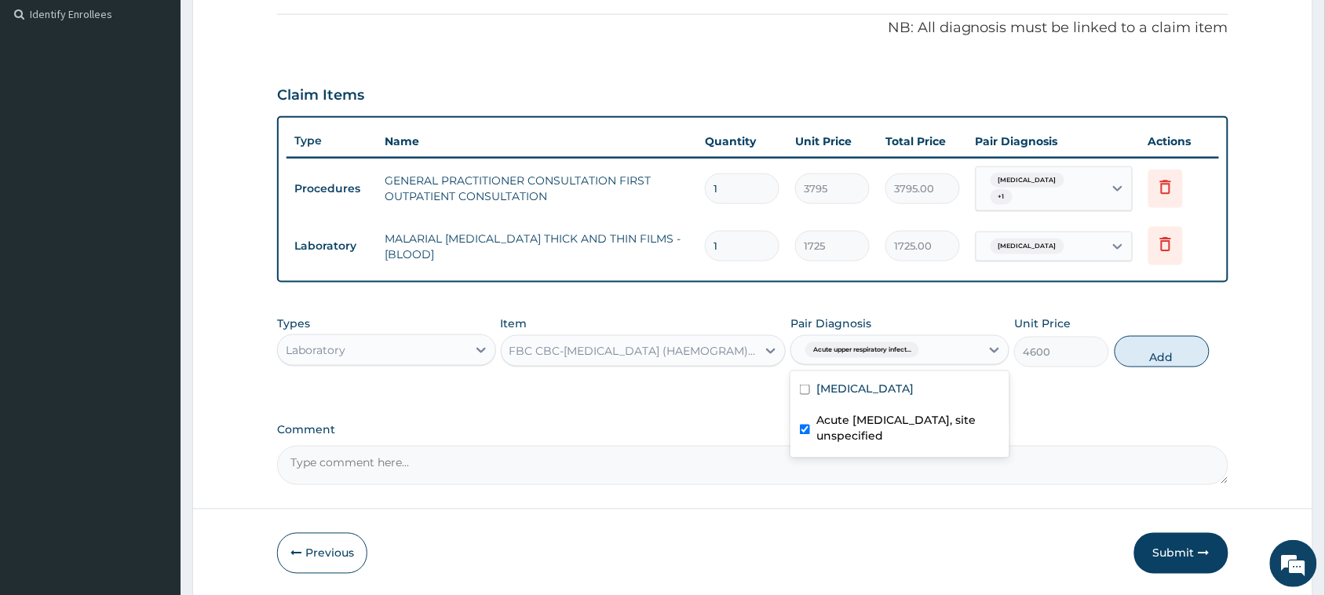
checkbox input "true"
click at [1152, 350] on button "Add" at bounding box center [1162, 351] width 95 height 31
type input "0"
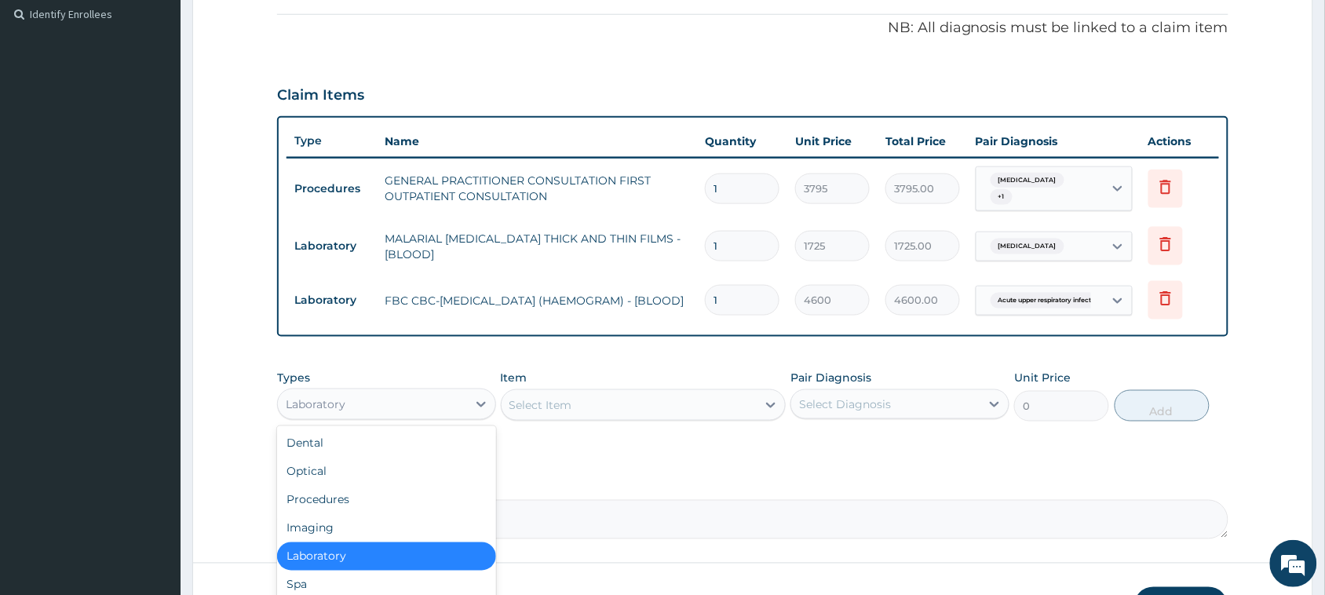
click at [361, 400] on div "Laboratory" at bounding box center [372, 404] width 189 height 25
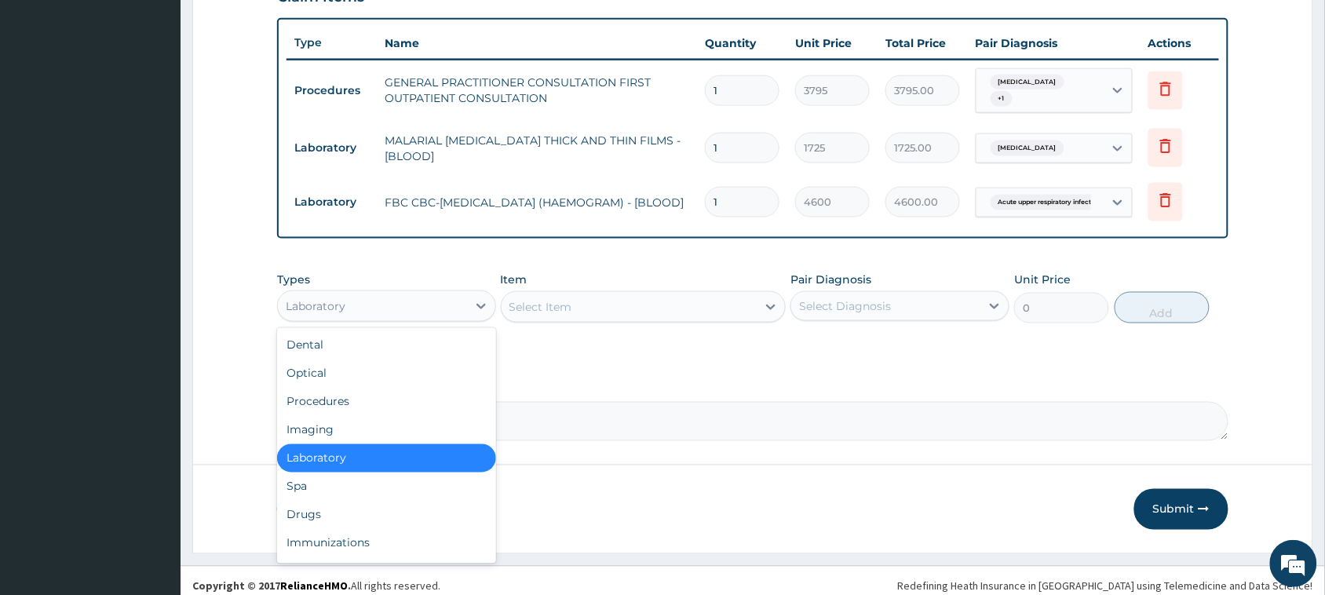
scroll to position [577, 0]
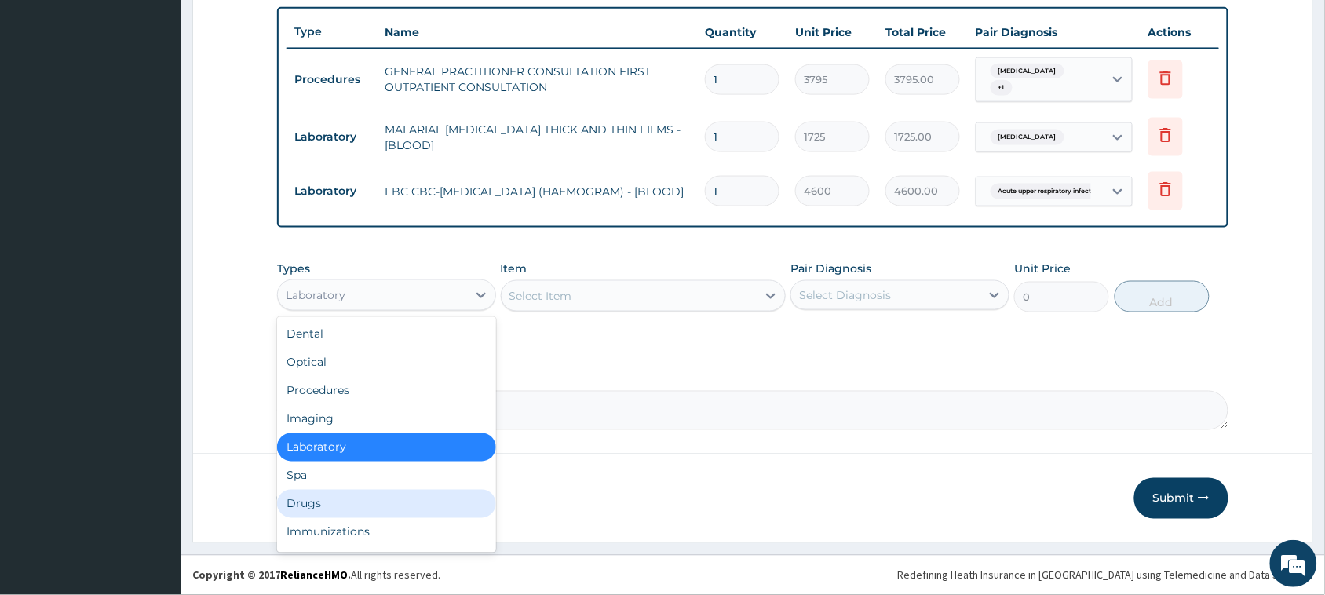
click at [314, 503] on div "Drugs" at bounding box center [386, 504] width 219 height 28
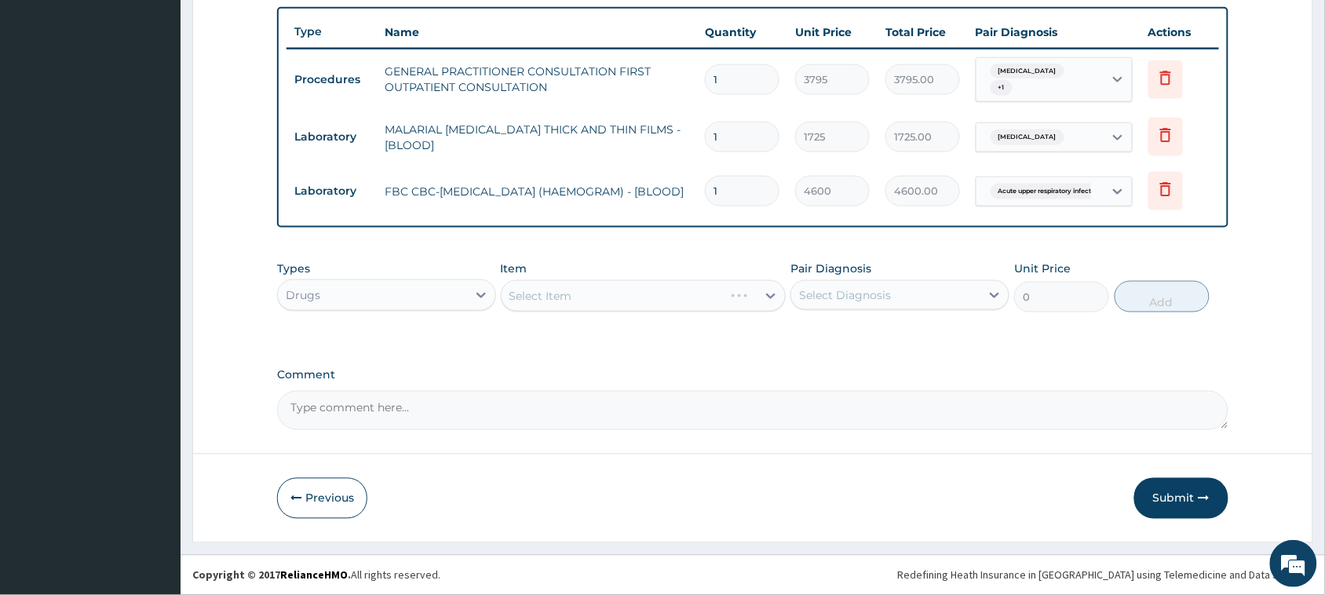
click at [564, 289] on div "Select Item" at bounding box center [644, 295] width 286 height 31
click at [573, 301] on div "Select Item" at bounding box center [644, 295] width 286 height 31
click at [566, 304] on div "Select Item" at bounding box center [644, 295] width 286 height 31
click at [567, 298] on div "Select Item" at bounding box center [540, 296] width 63 height 16
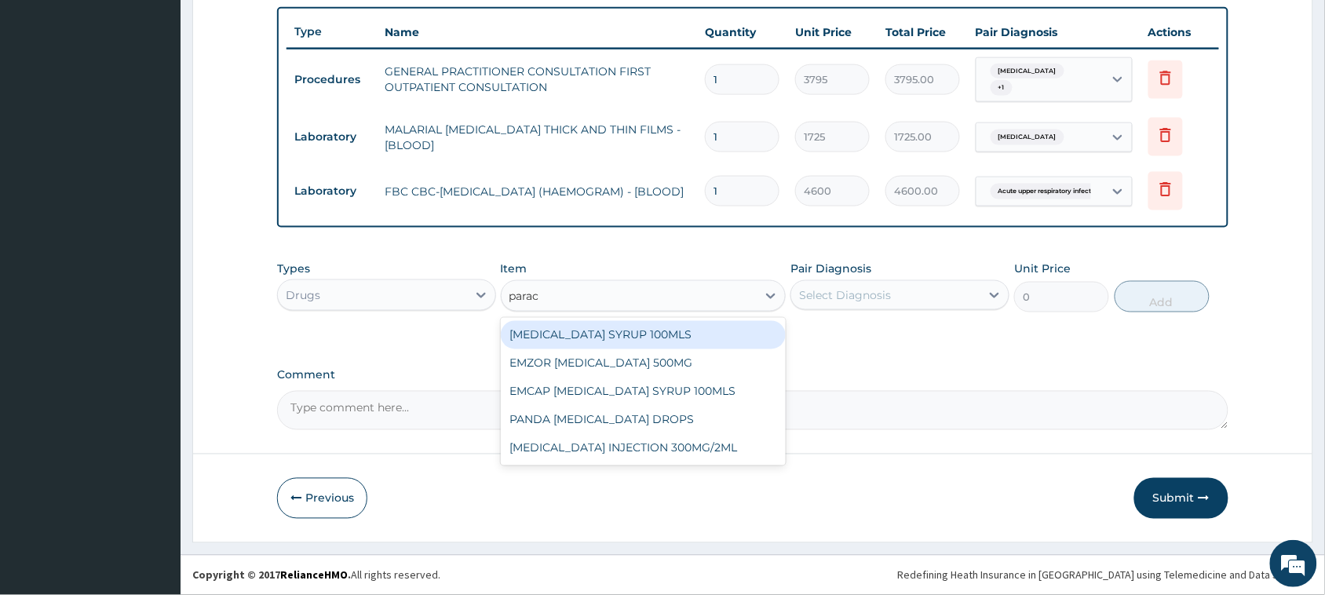
type input "parace"
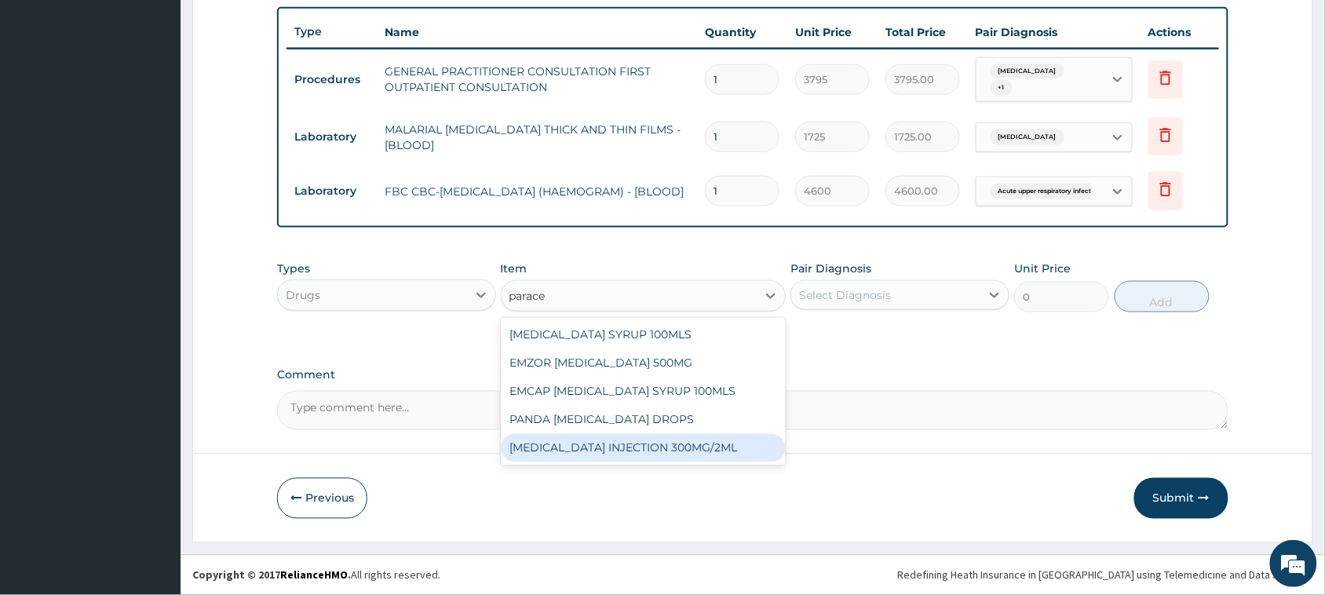
click at [670, 441] on div "[MEDICAL_DATA] INJECTION 300MG/2ML" at bounding box center [644, 448] width 286 height 28
type input "278.3"
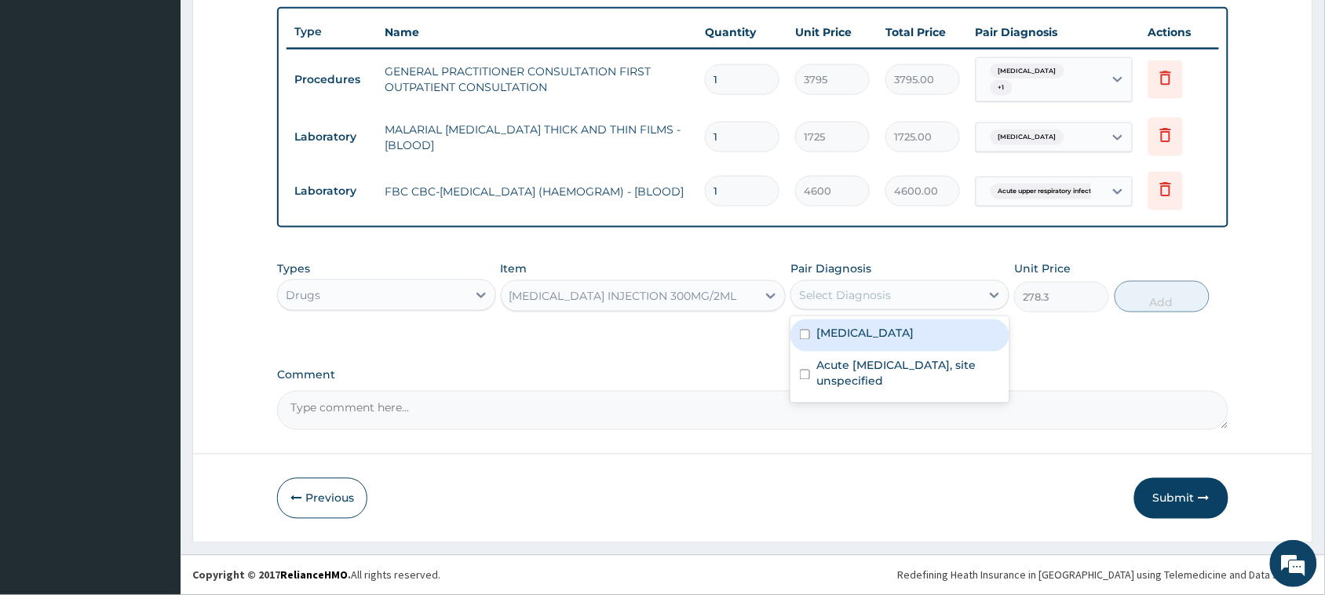
click at [845, 285] on div "Select Diagnosis" at bounding box center [885, 295] width 189 height 25
click at [859, 326] on div "[MEDICAL_DATA]" at bounding box center [899, 335] width 219 height 32
checkbox input "true"
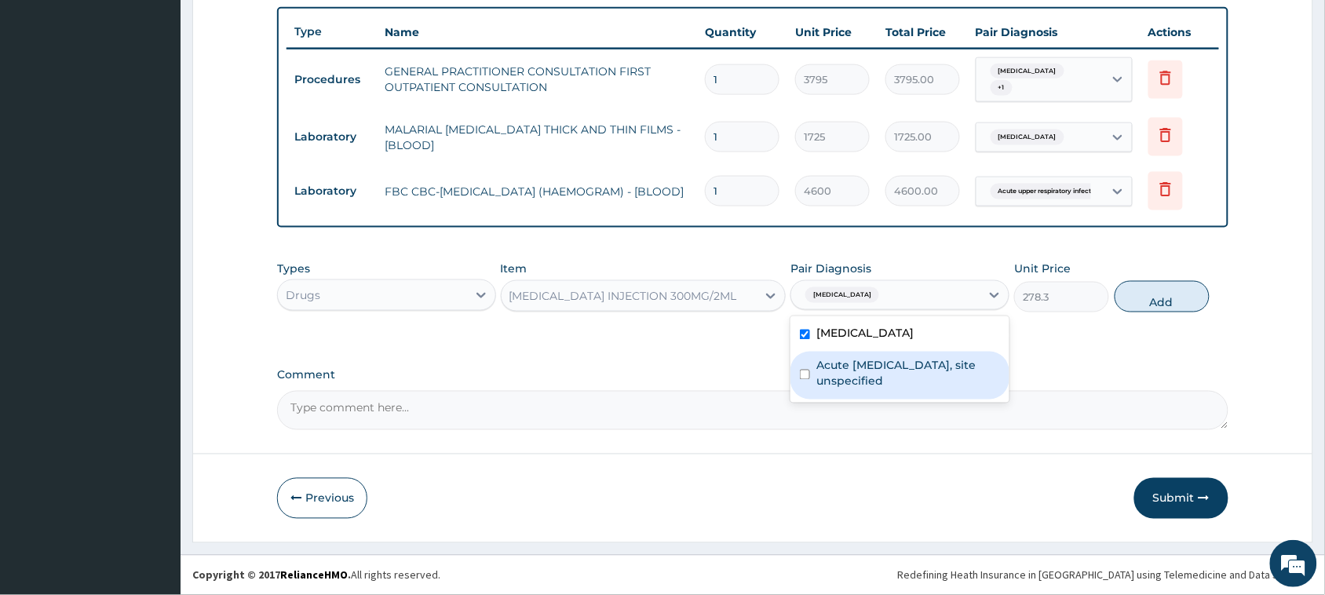
click at [863, 363] on label "Acute upper respiratory infection, site unspecified" at bounding box center [908, 373] width 184 height 31
checkbox input "true"
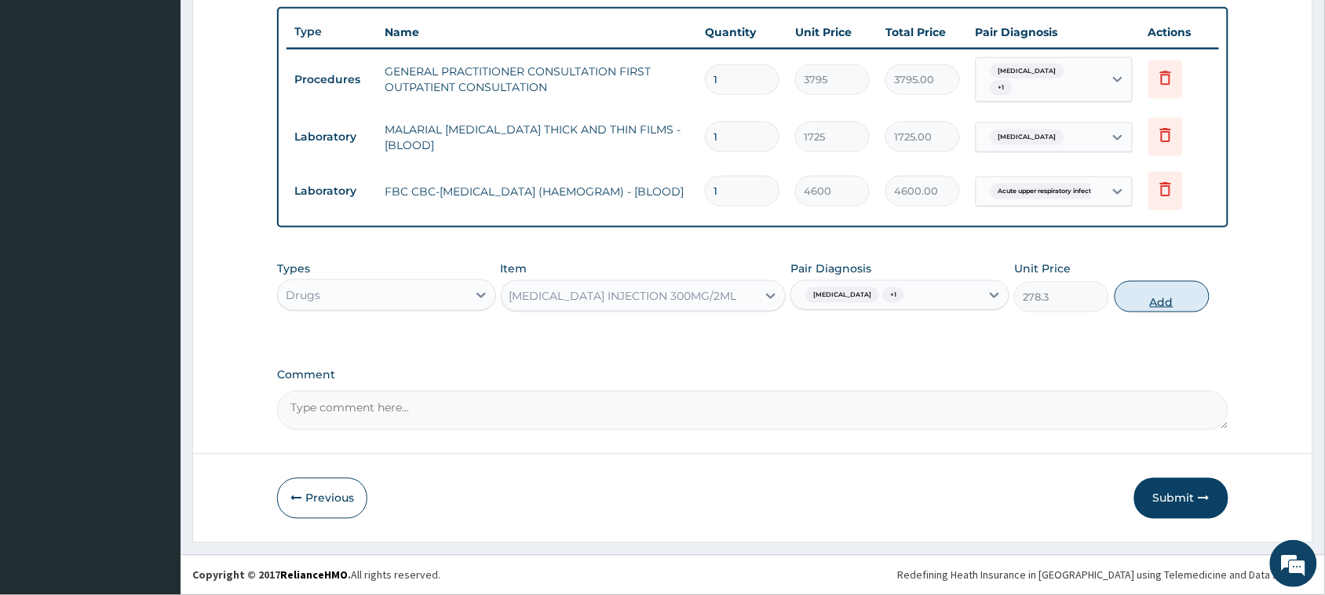
click at [1158, 308] on button "Add" at bounding box center [1162, 296] width 95 height 31
type input "0"
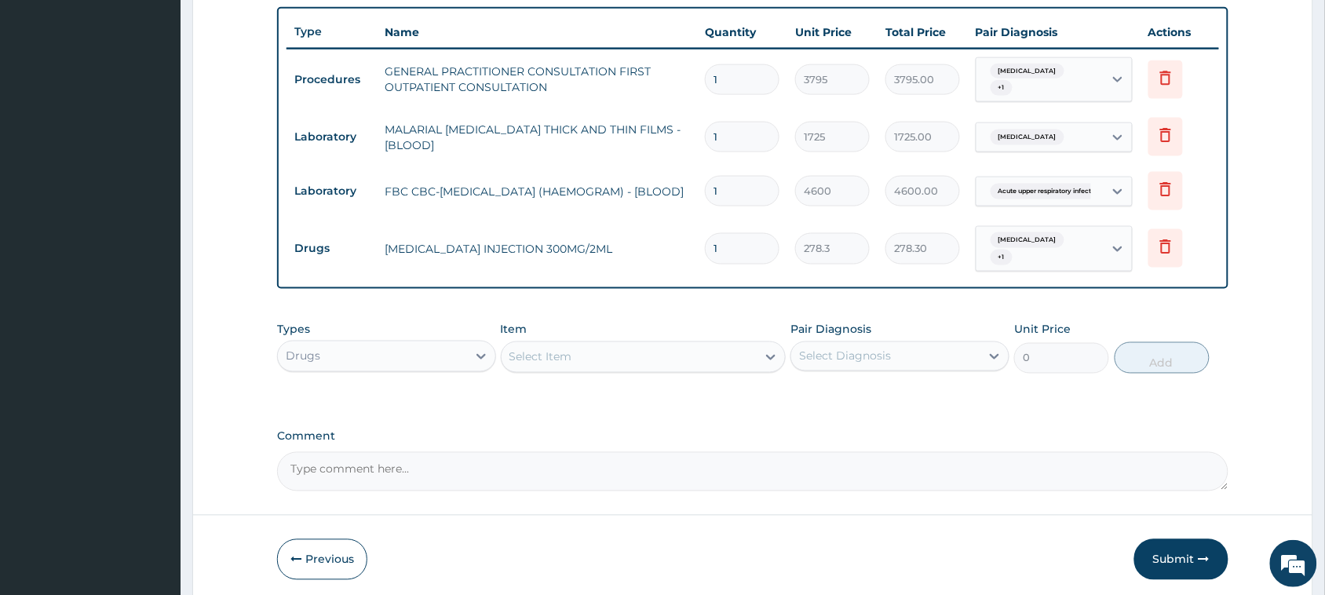
click at [637, 354] on div "Select Item" at bounding box center [630, 357] width 256 height 25
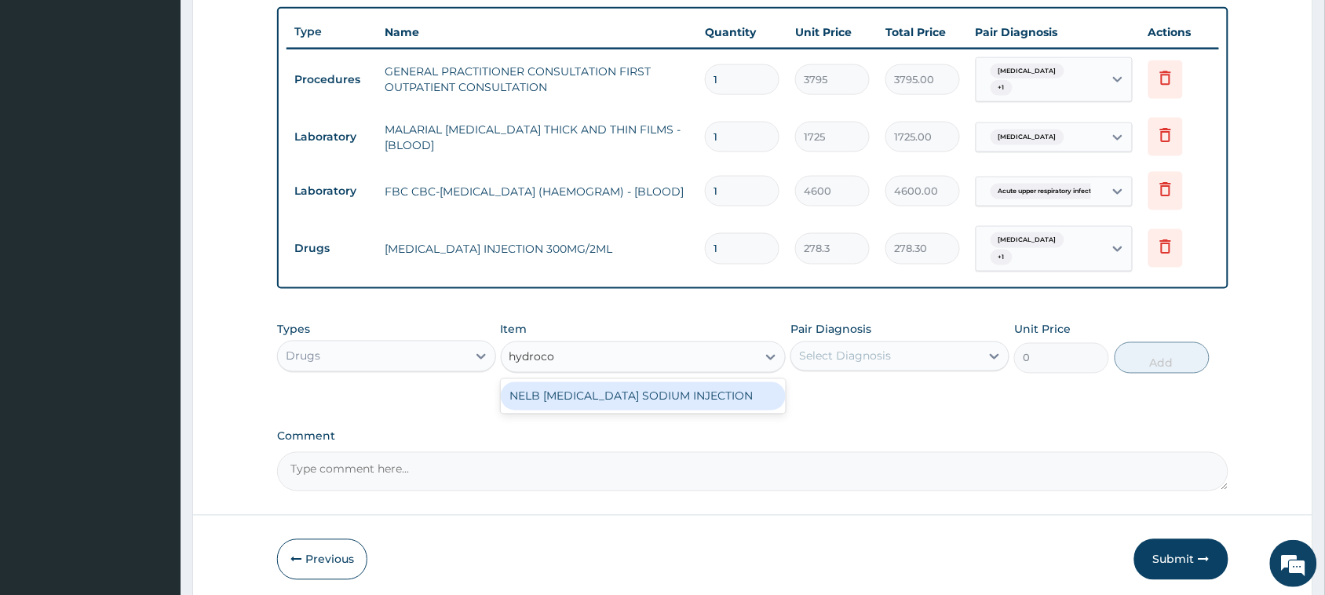
type input "hydrocor"
drag, startPoint x: 629, startPoint y: 397, endPoint x: 858, endPoint y: 381, distance: 229.8
click at [630, 397] on div "NELB [MEDICAL_DATA] SODIUM INJECTION" at bounding box center [644, 396] width 286 height 28
type input "632.5"
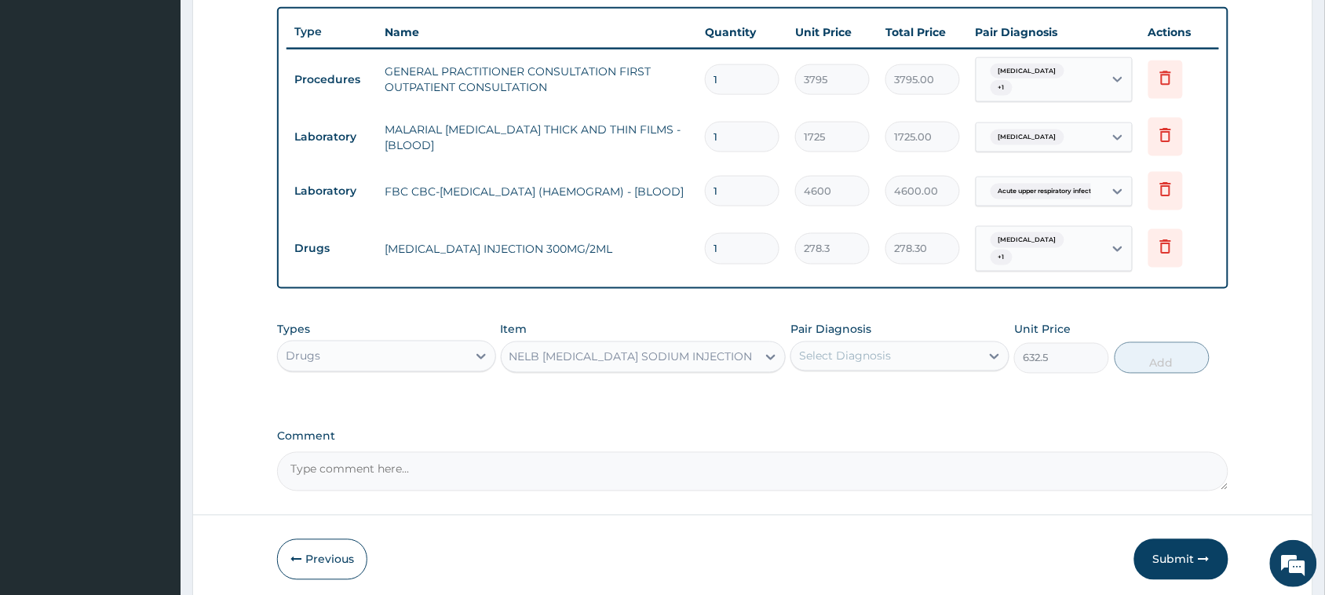
click at [856, 356] on div "Select Diagnosis" at bounding box center [845, 357] width 92 height 16
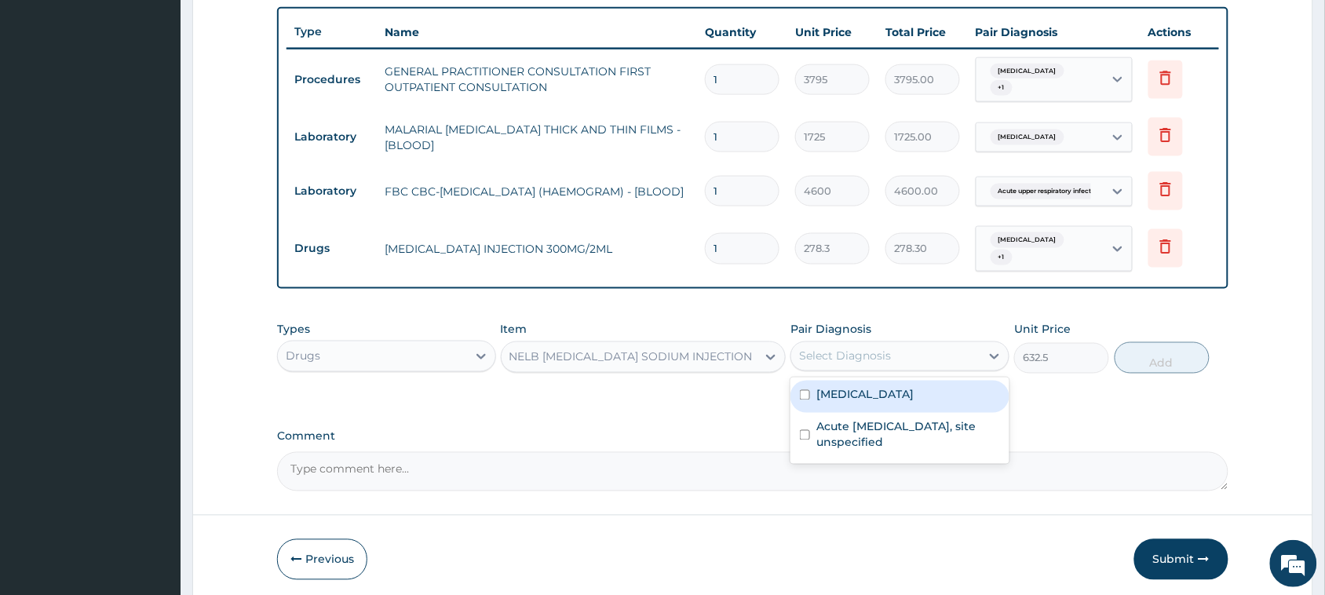
click at [877, 403] on div "[MEDICAL_DATA]" at bounding box center [899, 397] width 219 height 32
checkbox input "true"
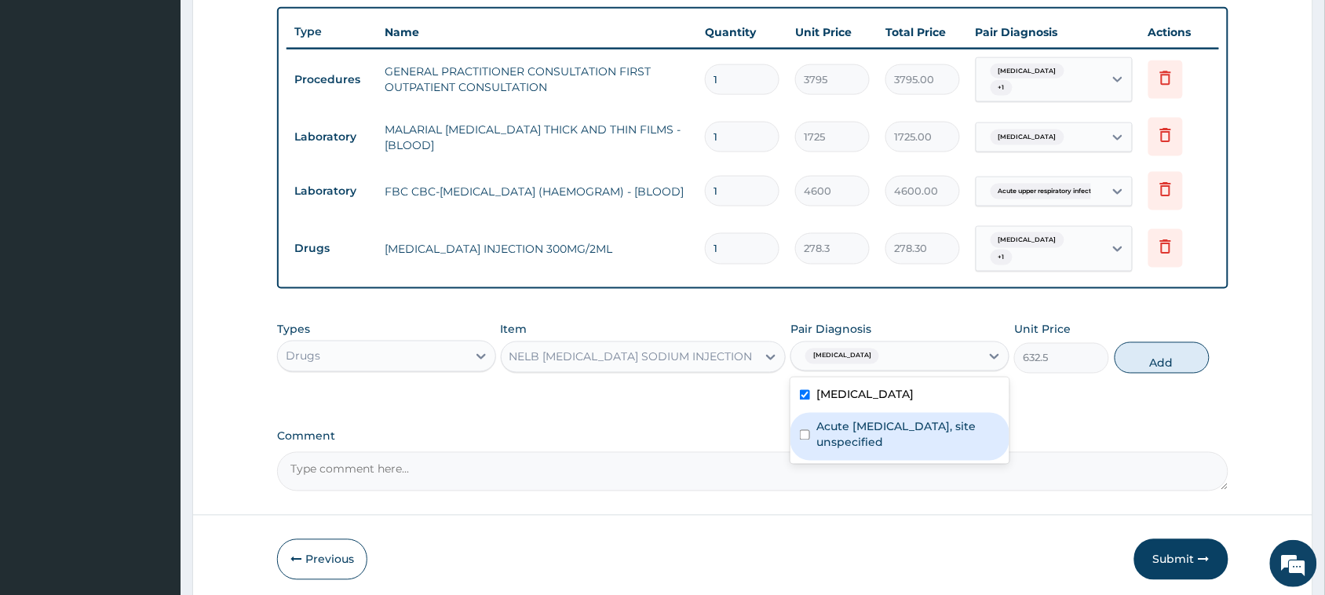
click at [875, 436] on label "Acute upper respiratory infection, site unspecified" at bounding box center [908, 434] width 184 height 31
checkbox input "true"
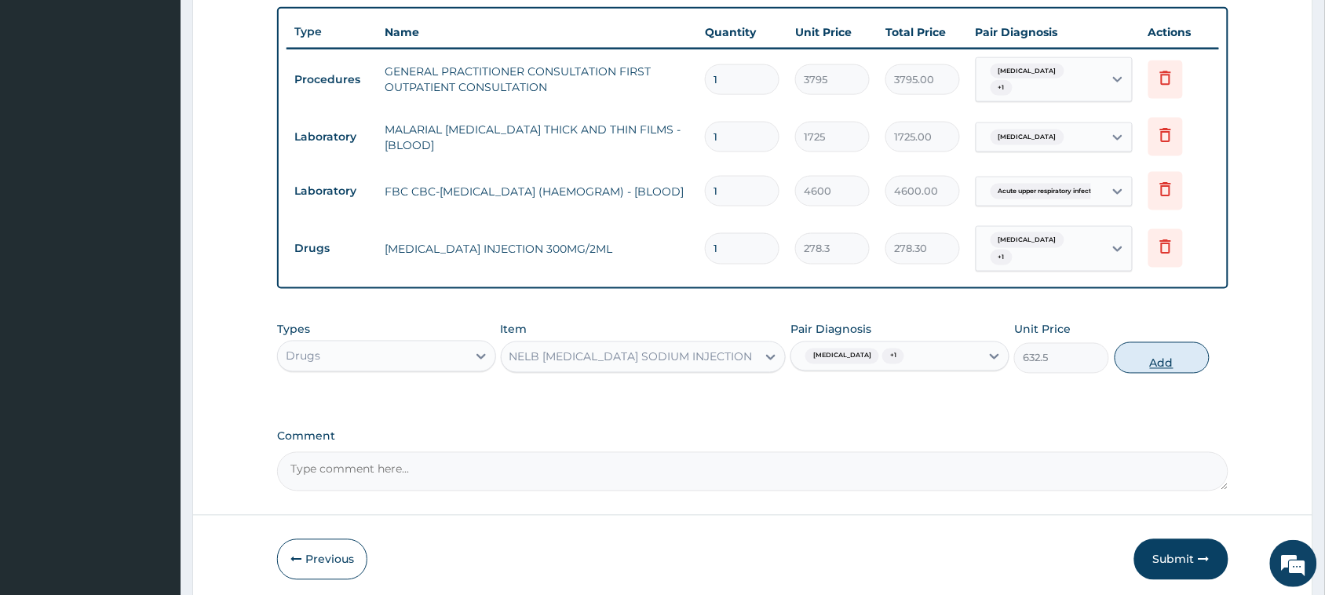
click at [1155, 363] on button "Add" at bounding box center [1162, 357] width 95 height 31
type input "0"
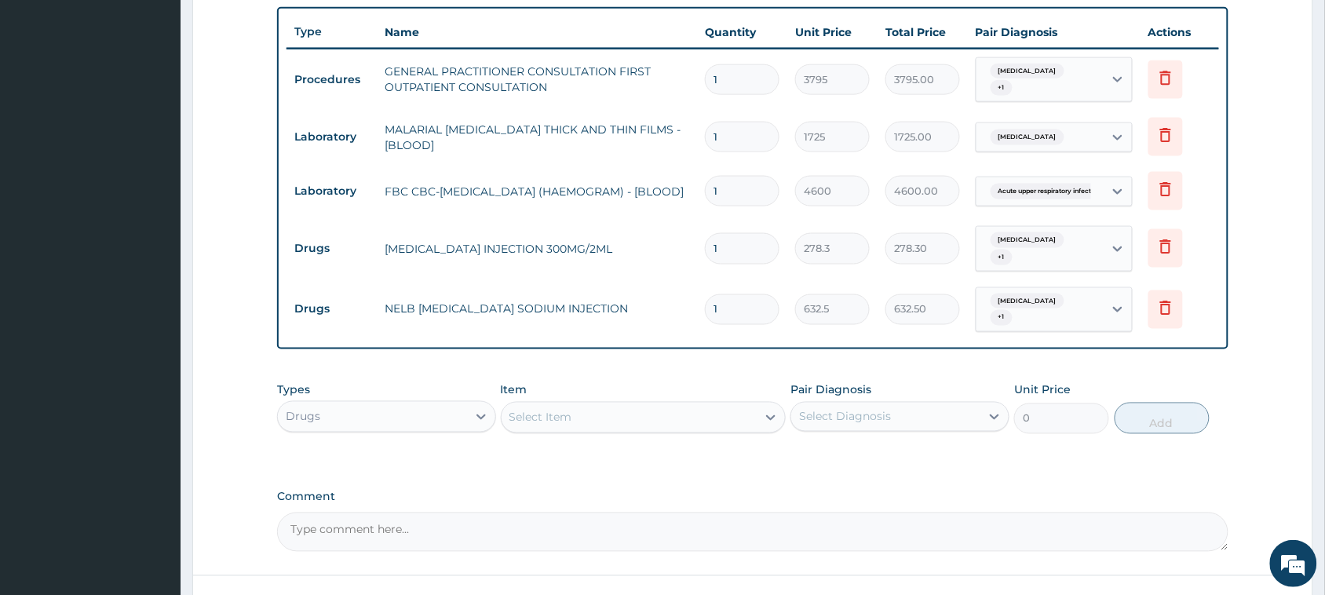
click at [665, 414] on div "Select Item" at bounding box center [630, 417] width 256 height 25
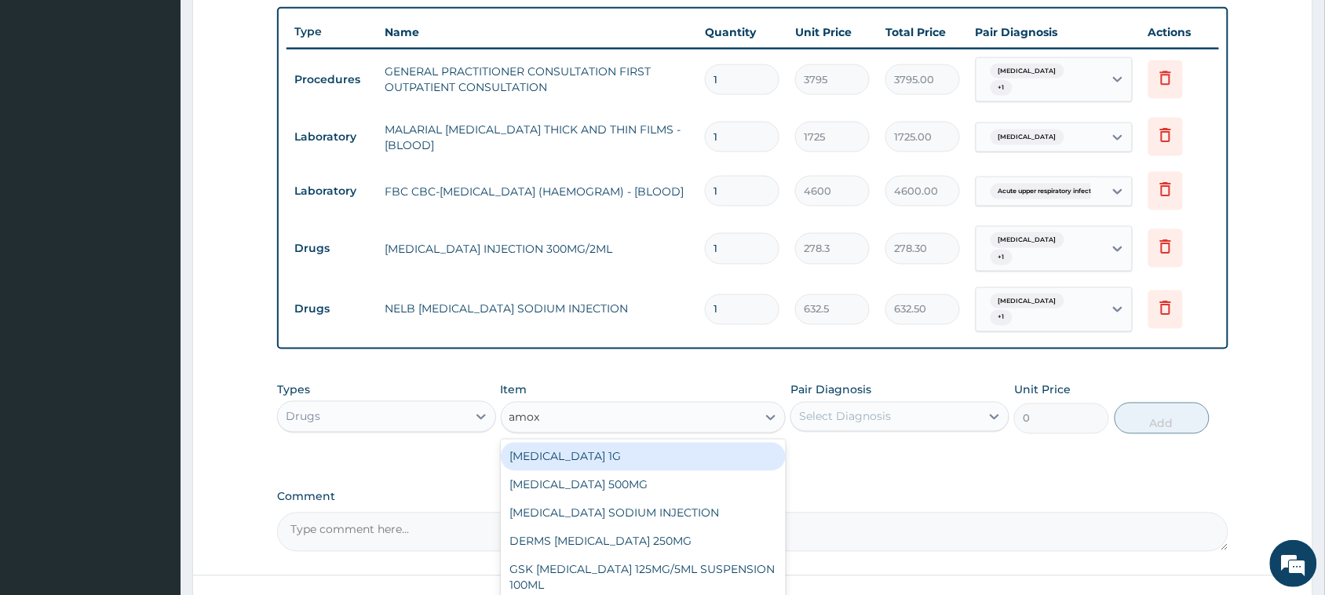
type input "amoxi"
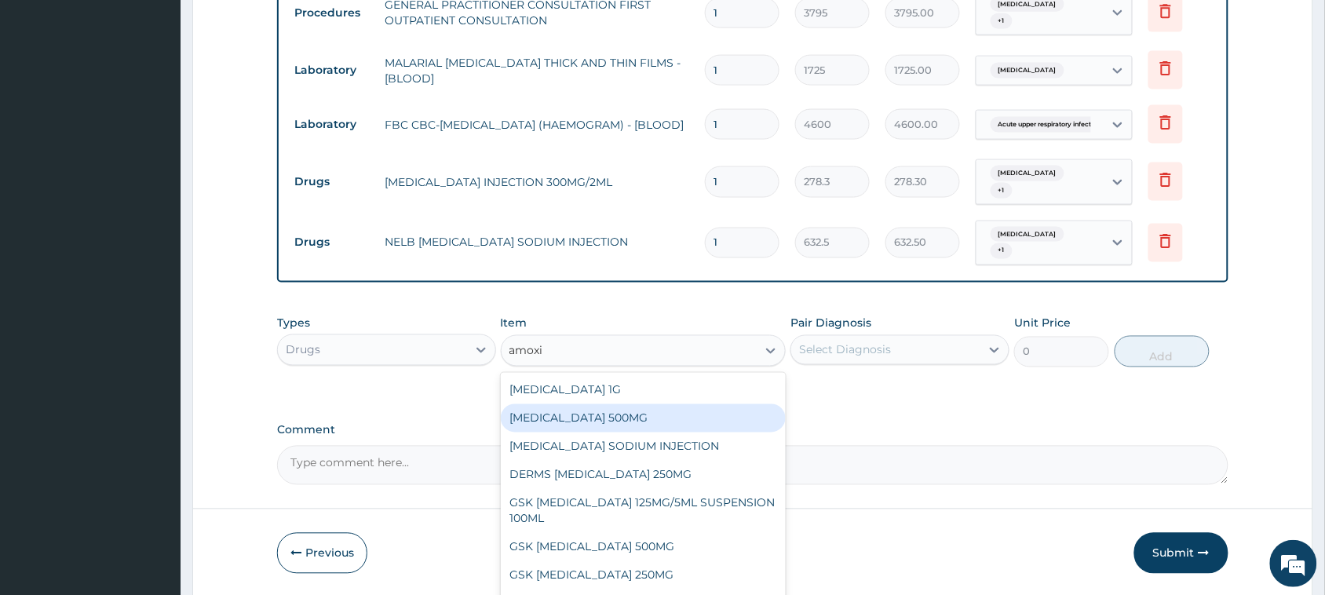
scroll to position [675, 0]
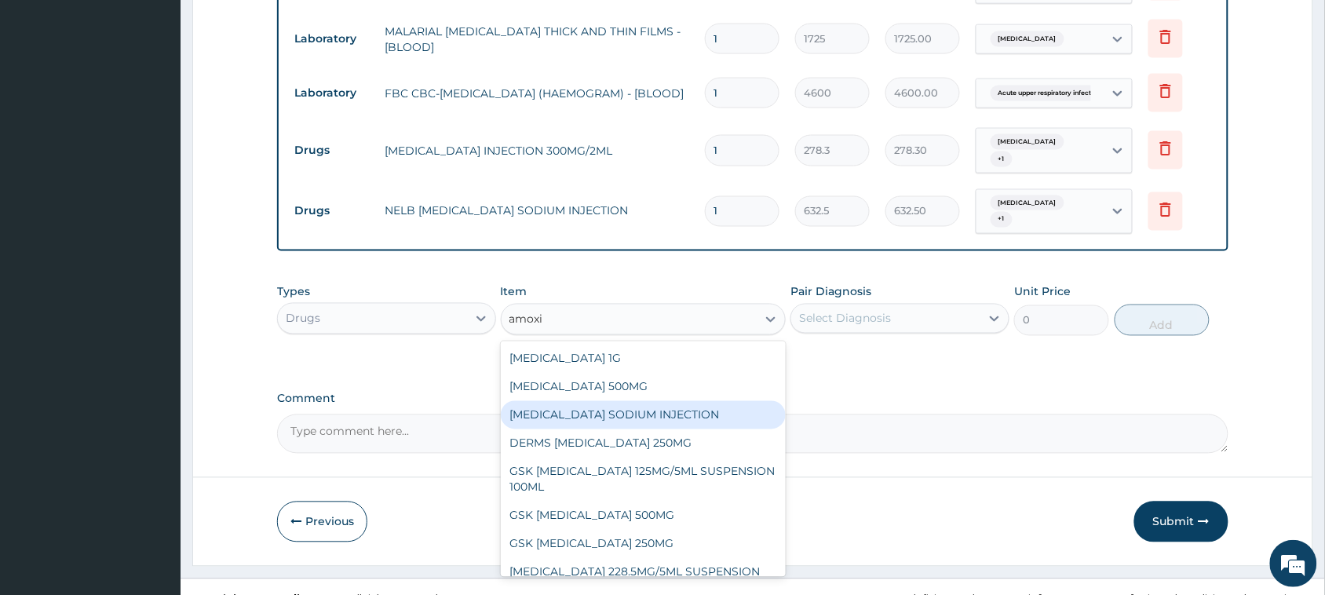
click at [629, 410] on div "[MEDICAL_DATA] SODIUM INJECTION" at bounding box center [644, 415] width 286 height 28
type input "632.5"
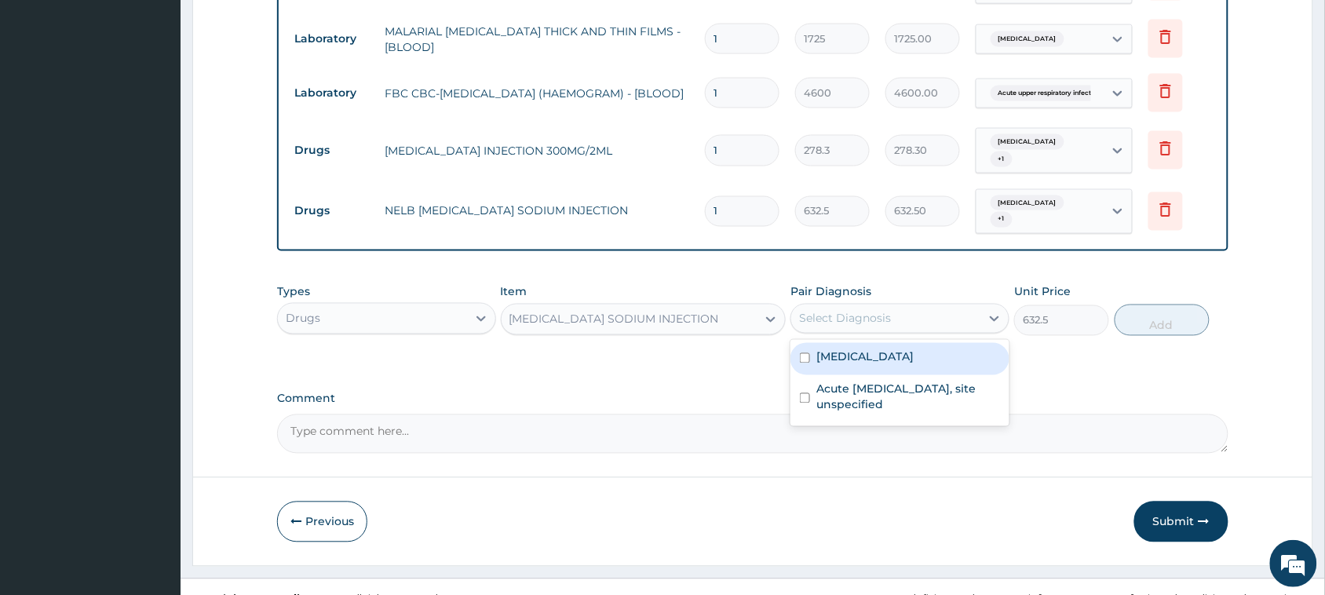
click at [918, 312] on div "Select Diagnosis" at bounding box center [885, 318] width 189 height 25
click at [685, 327] on div "[MEDICAL_DATA] SODIUM INJECTION" at bounding box center [630, 319] width 256 height 25
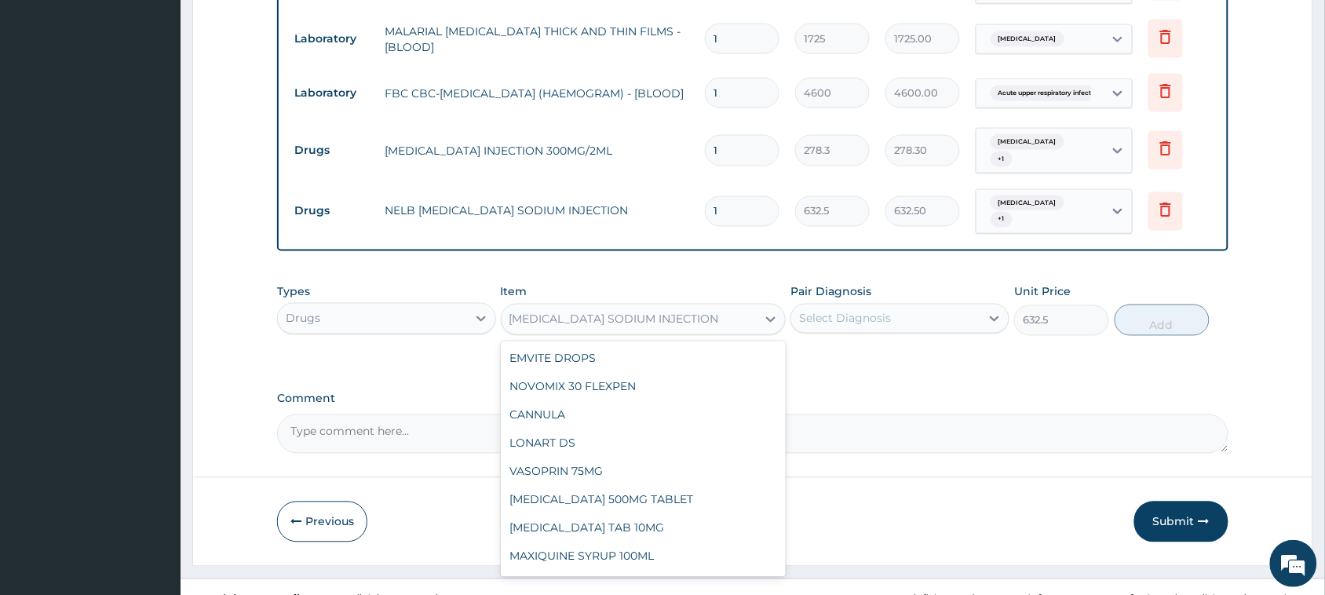
scroll to position [5026, 0]
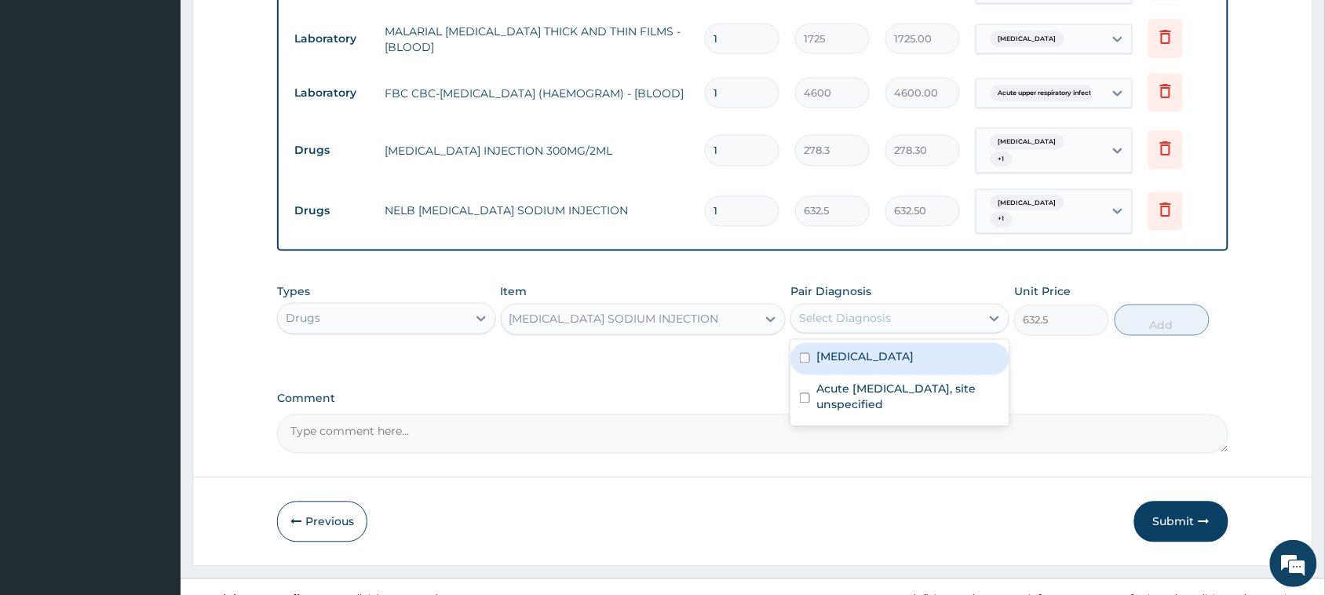
click at [943, 318] on div "Select Diagnosis" at bounding box center [885, 318] width 189 height 25
drag, startPoint x: 892, startPoint y: 366, endPoint x: 887, endPoint y: 385, distance: 19.4
click at [892, 367] on div "[MEDICAL_DATA]" at bounding box center [899, 359] width 219 height 32
checkbox input "true"
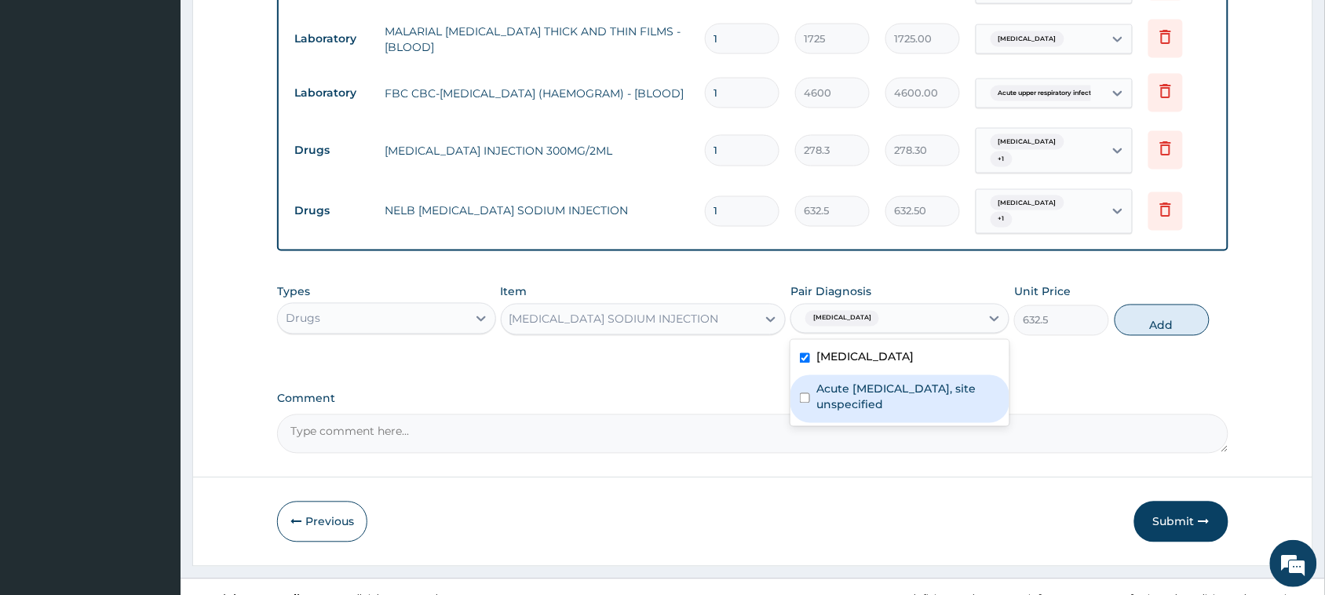
click at [887, 386] on label "Acute upper respiratory infection, site unspecified" at bounding box center [908, 396] width 184 height 31
checkbox input "true"
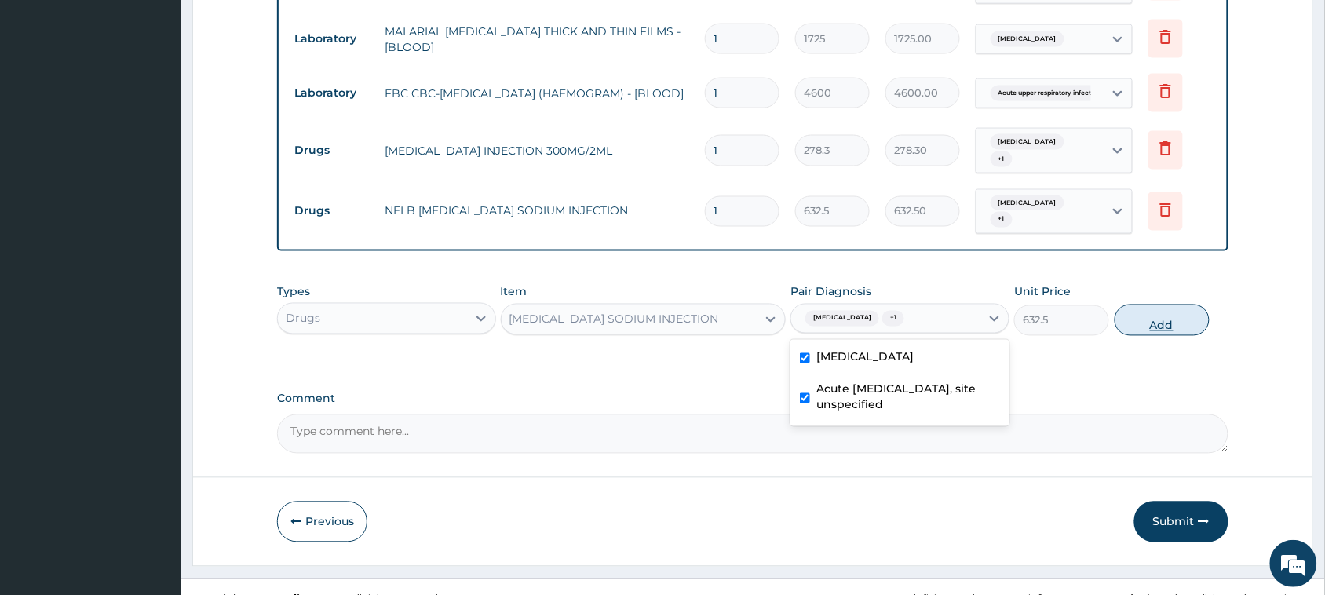
drag, startPoint x: 1167, startPoint y: 330, endPoint x: 1093, endPoint y: 341, distance: 75.5
click at [1166, 330] on button "Add" at bounding box center [1162, 320] width 95 height 31
type input "0"
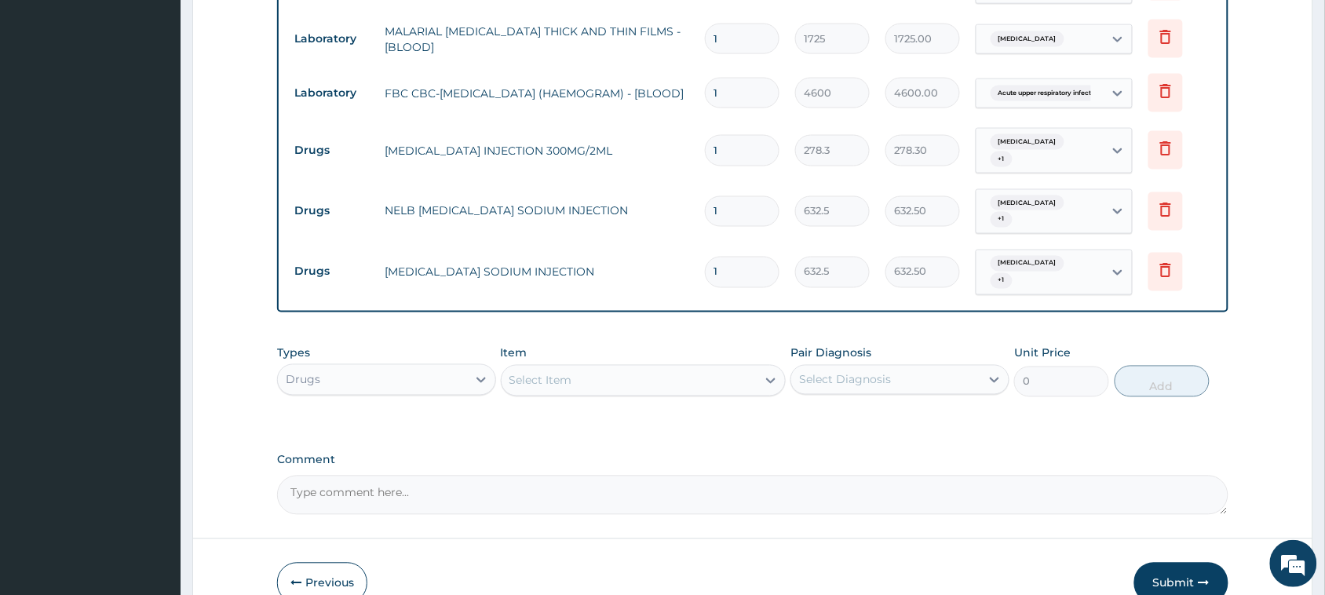
drag, startPoint x: 752, startPoint y: 265, endPoint x: 680, endPoint y: 283, distance: 74.4
click at [680, 283] on tr "Drugs AMOXICILLIN SODIUM INJECTION 1 632.5 632.50 Malaria, unspecified + 1 Dele…" at bounding box center [752, 272] width 932 height 61
type input "3"
type input "1897.50"
type input "3"
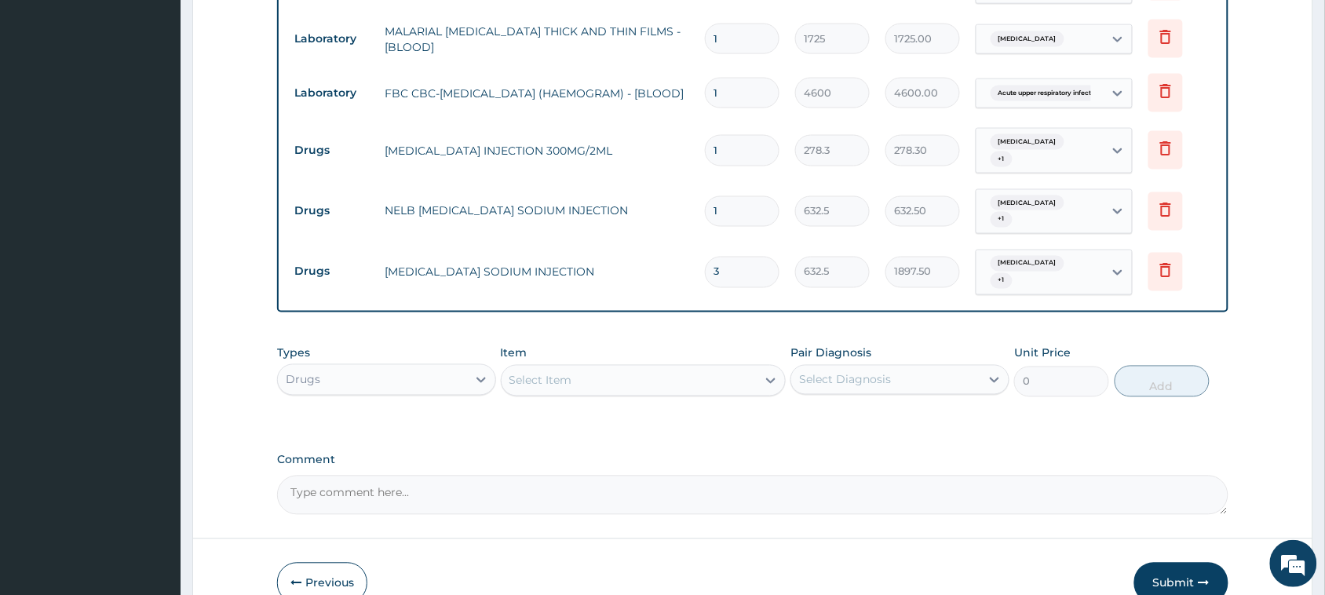
click at [710, 363] on div "Item Select Item" at bounding box center [644, 371] width 286 height 52
click at [700, 385] on div "Select Item" at bounding box center [630, 380] width 256 height 25
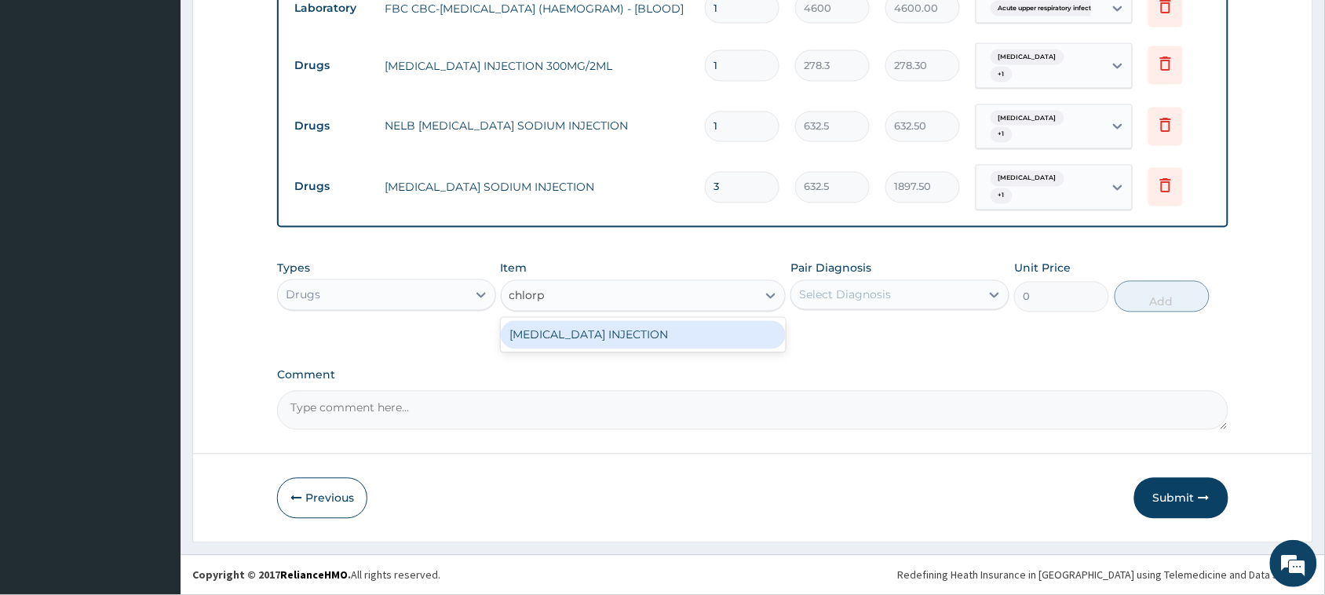
scroll to position [0, 0]
type input "chlorph"
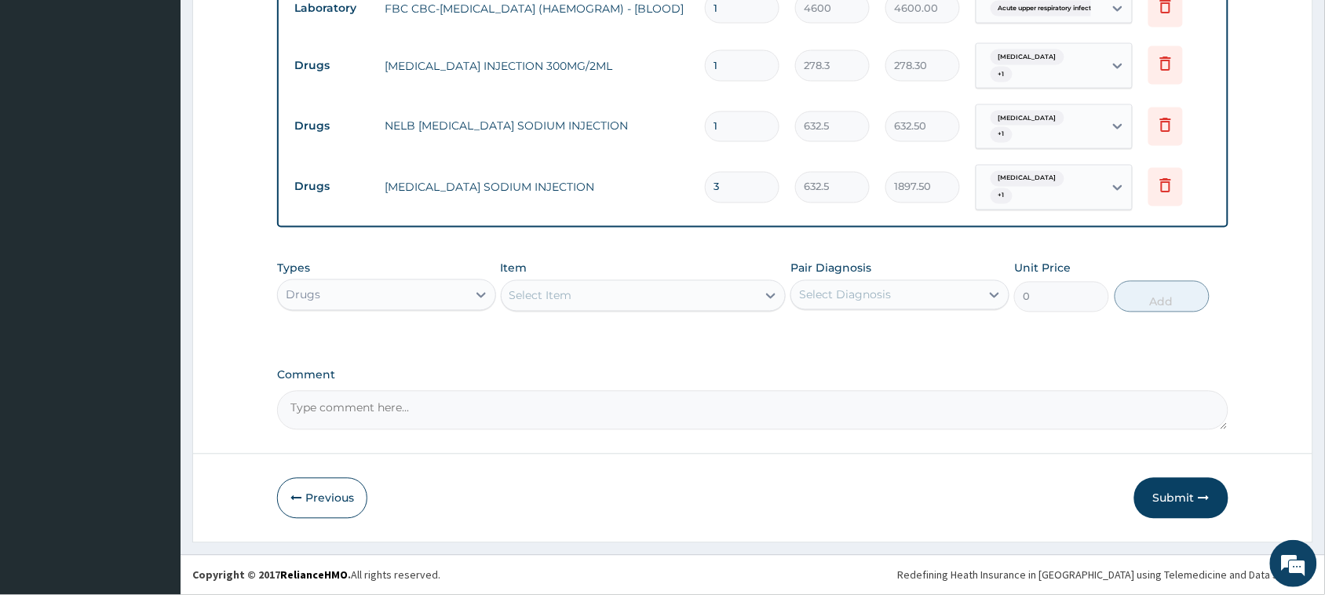
drag, startPoint x: 581, startPoint y: 295, endPoint x: 518, endPoint y: 297, distance: 62.8
click at [518, 297] on div "Select Item" at bounding box center [630, 295] width 256 height 25
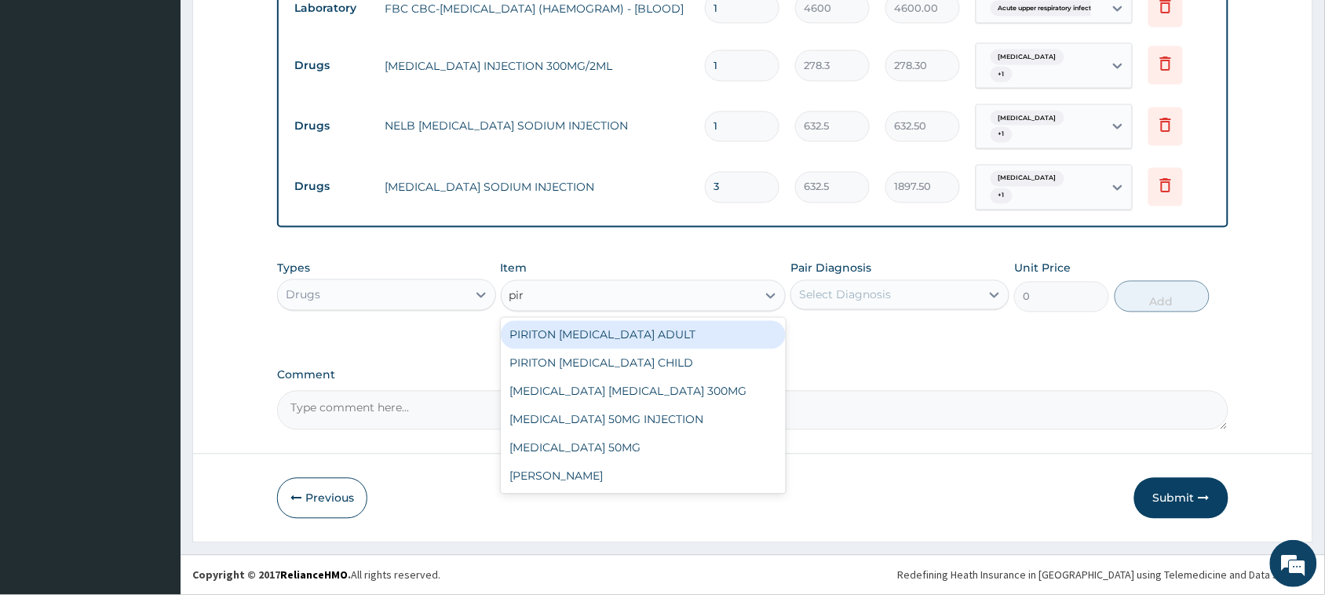
type input "piri"
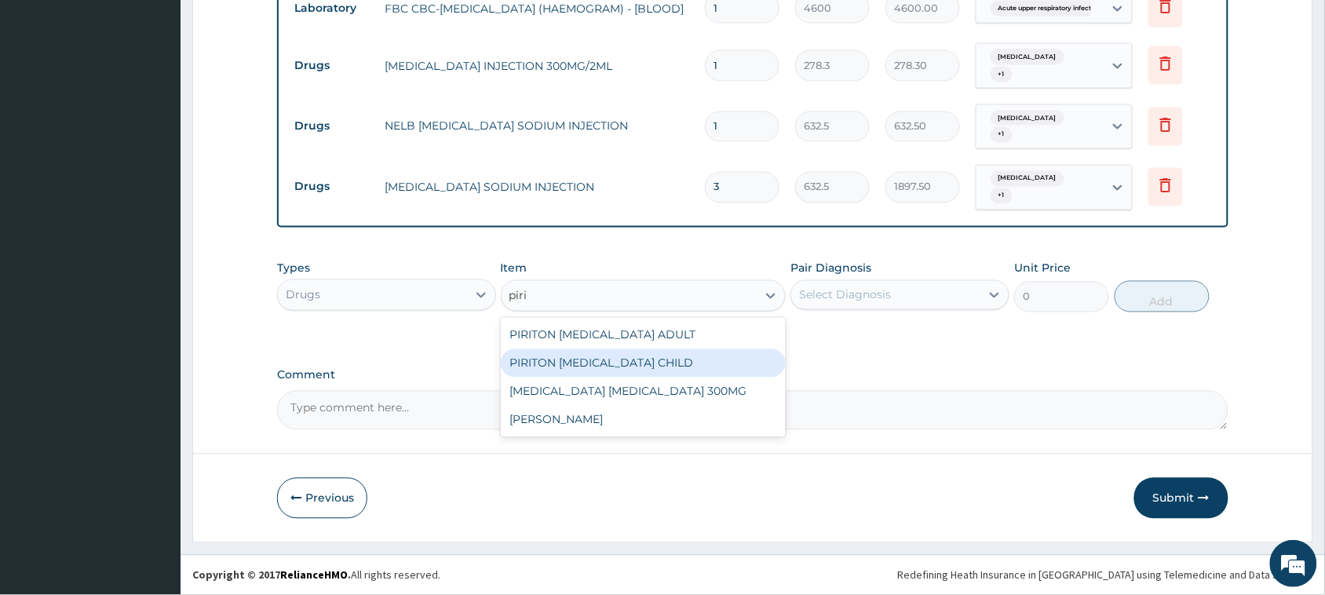
click at [681, 365] on div "PIRITON [MEDICAL_DATA] CHILD" at bounding box center [644, 363] width 286 height 28
type input "1265"
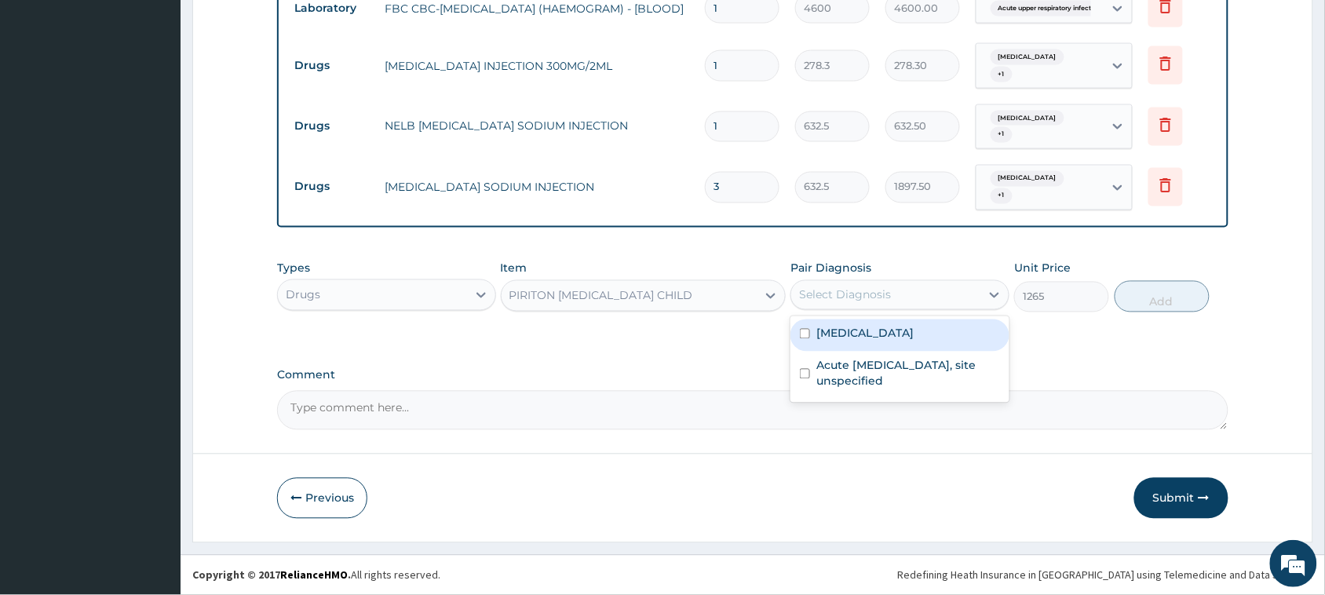
click at [871, 301] on div "Select Diagnosis" at bounding box center [845, 295] width 92 height 16
click at [877, 330] on label "[MEDICAL_DATA]" at bounding box center [864, 334] width 97 height 16
checkbox input "true"
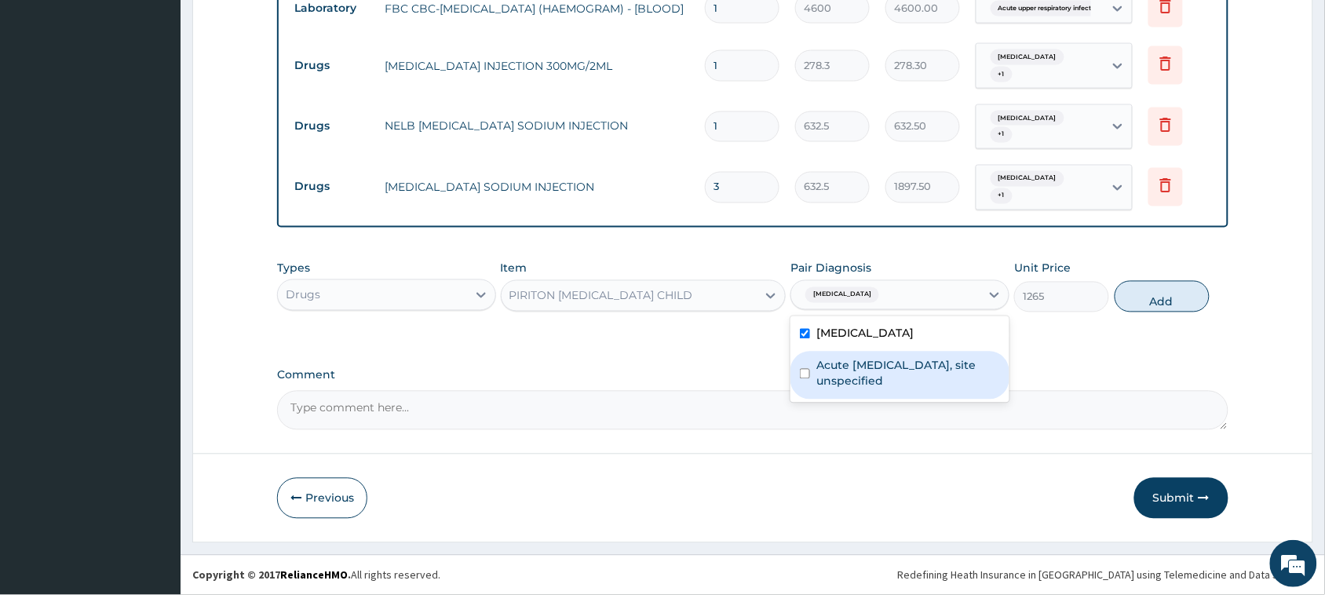
drag, startPoint x: 879, startPoint y: 359, endPoint x: 907, endPoint y: 357, distance: 27.6
click at [881, 361] on label "Acute upper respiratory infection, site unspecified" at bounding box center [908, 373] width 184 height 31
checkbox input "true"
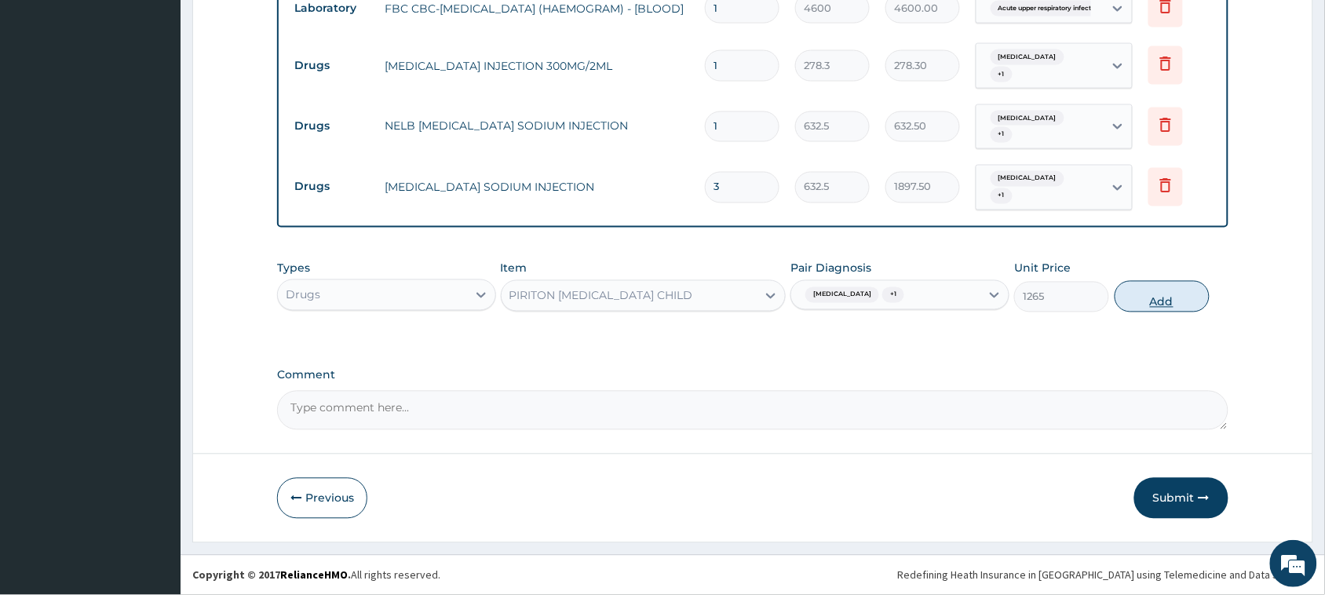
click at [1162, 307] on button "Add" at bounding box center [1162, 296] width 95 height 31
type input "0"
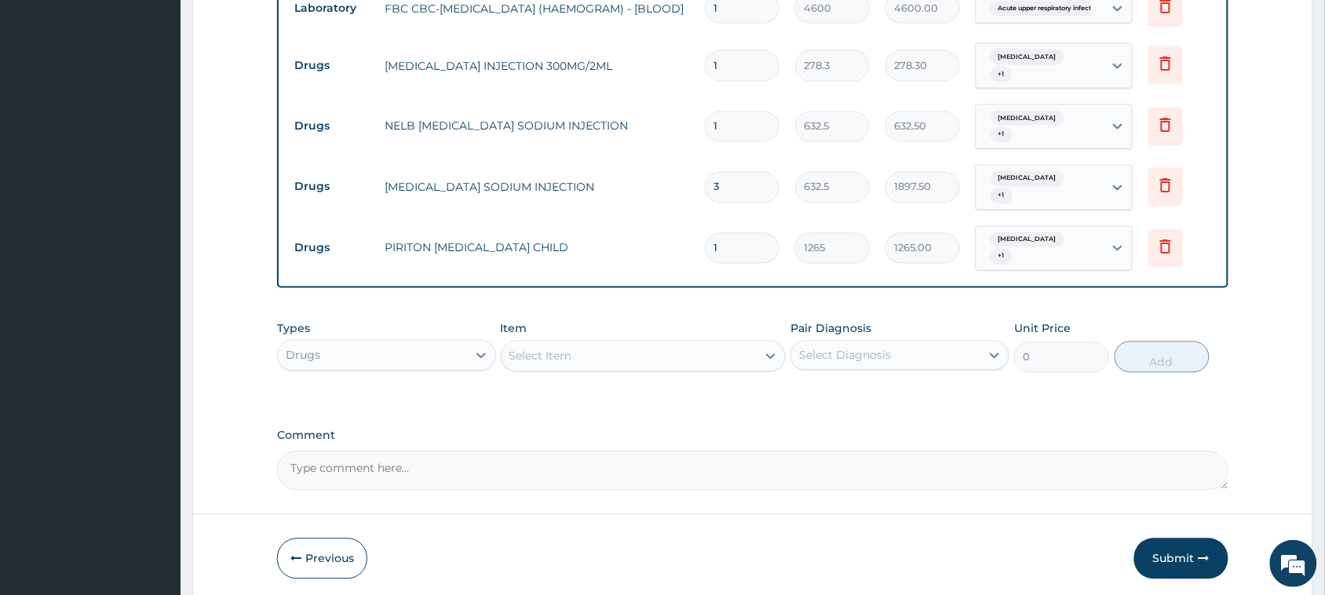
click at [672, 352] on div "Select Item" at bounding box center [630, 356] width 256 height 25
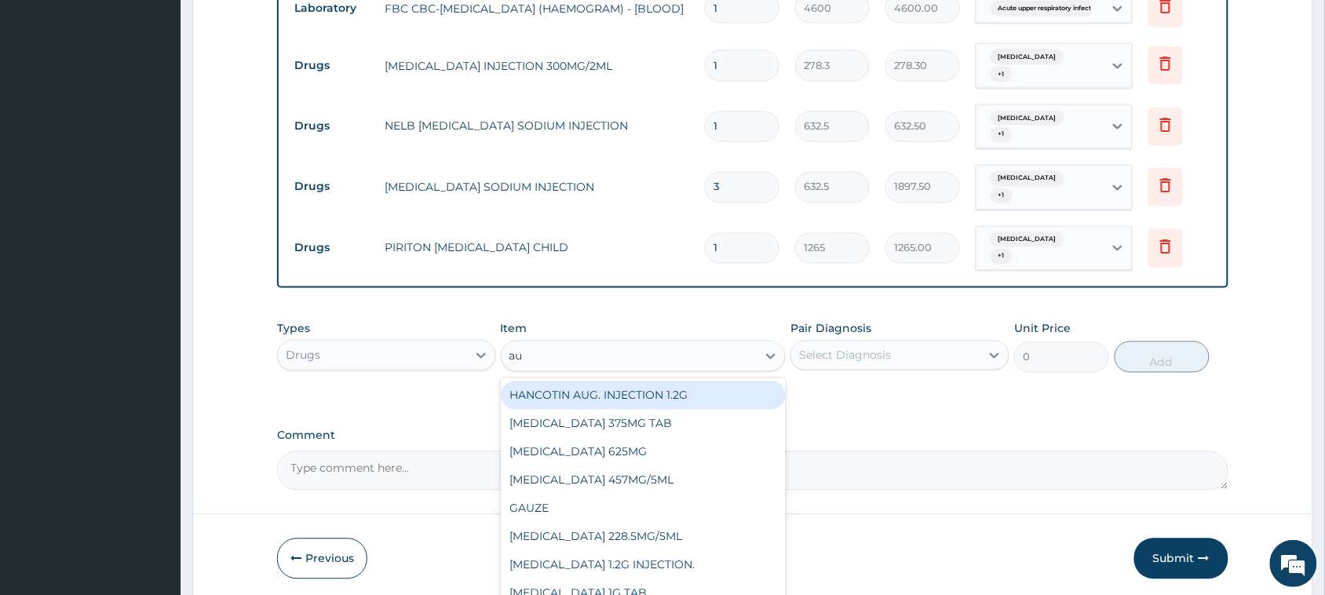
type input "aug"
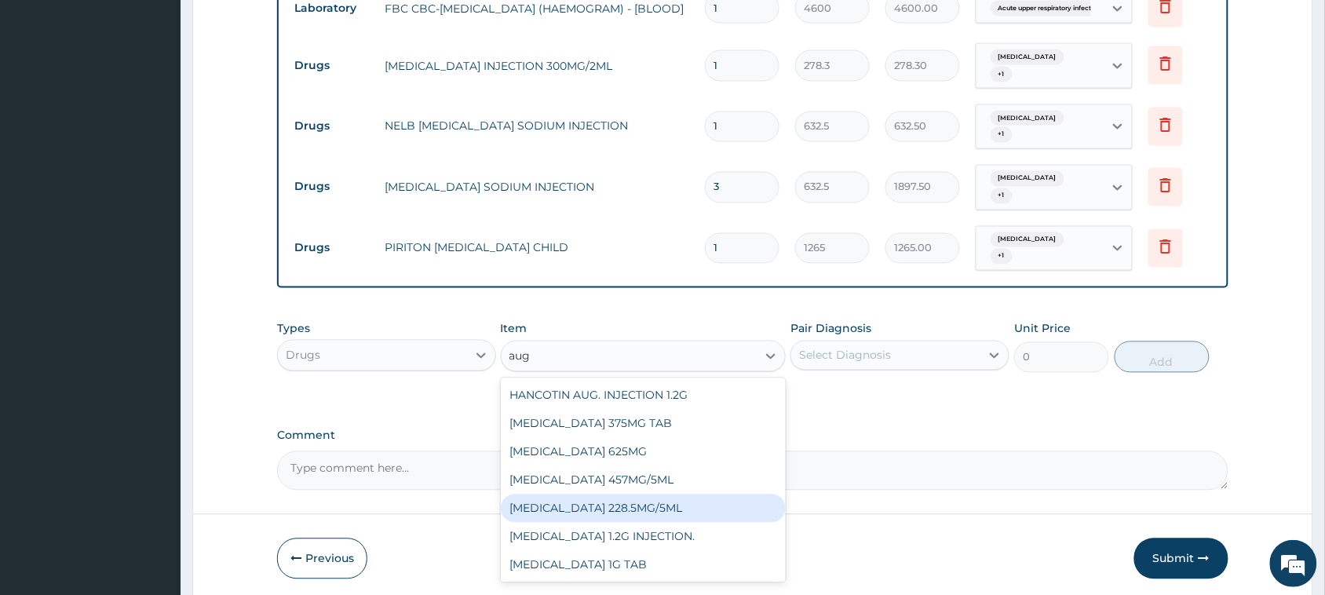
click at [629, 499] on div "[MEDICAL_DATA] 228.5MG/5ML" at bounding box center [644, 508] width 286 height 28
type input "7590"
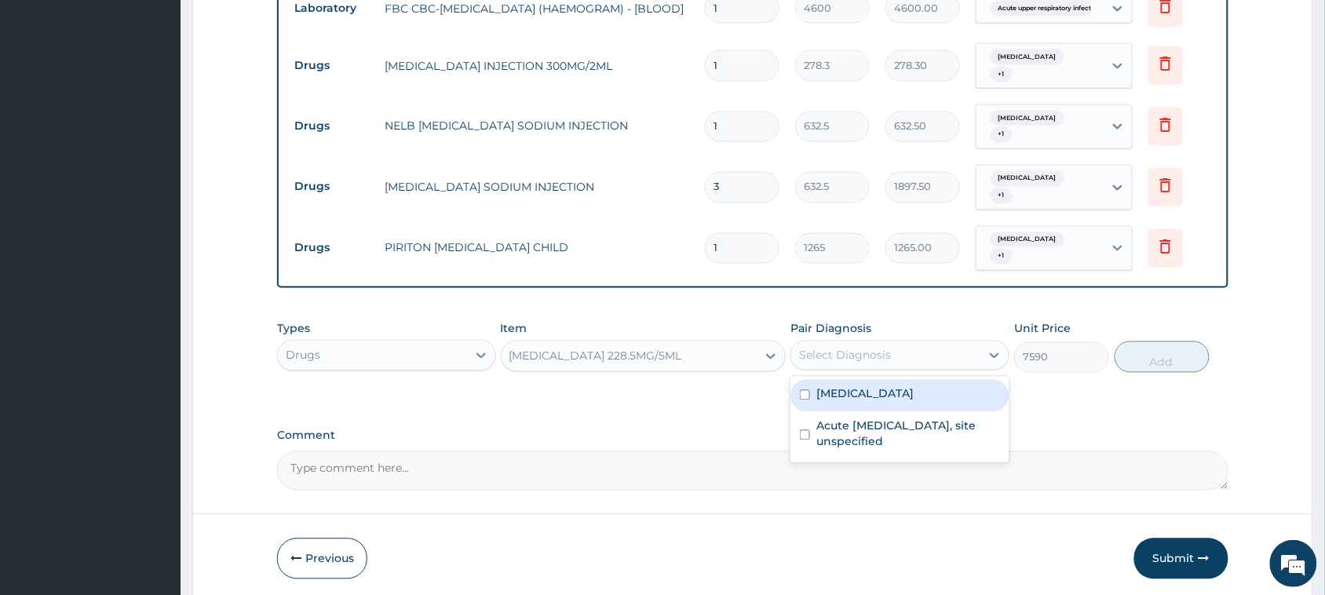
click at [918, 352] on div "Select Diagnosis" at bounding box center [885, 355] width 189 height 25
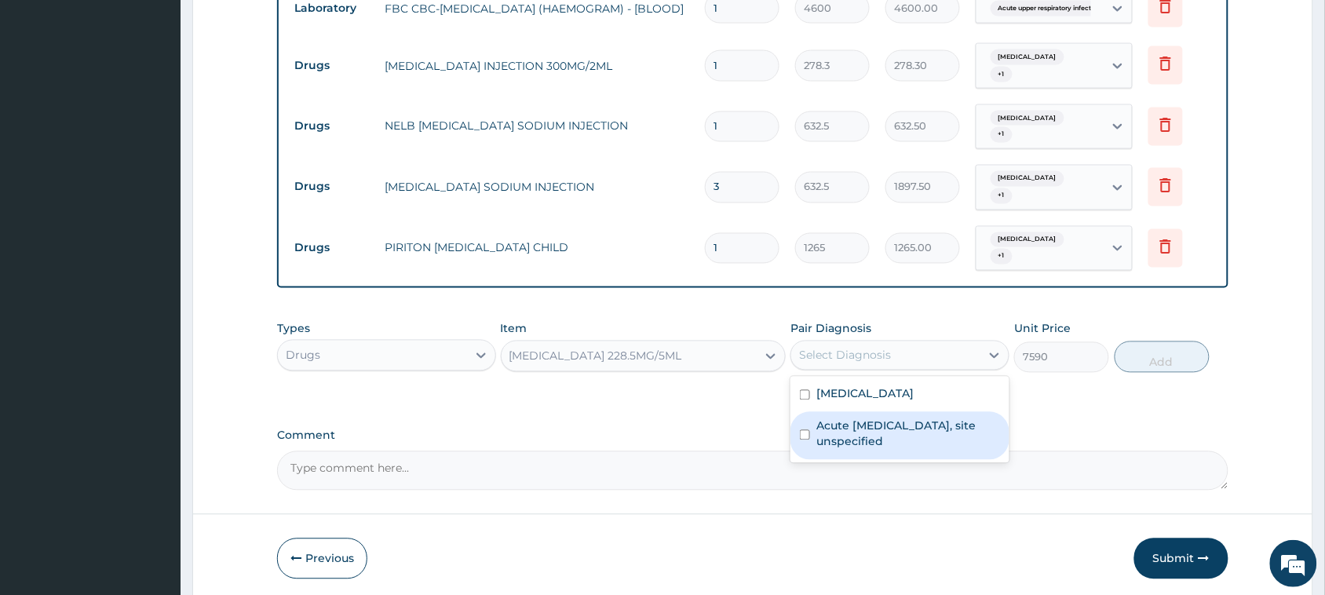
click at [889, 433] on label "Acute upper respiratory infection, site unspecified" at bounding box center [908, 433] width 184 height 31
checkbox input "true"
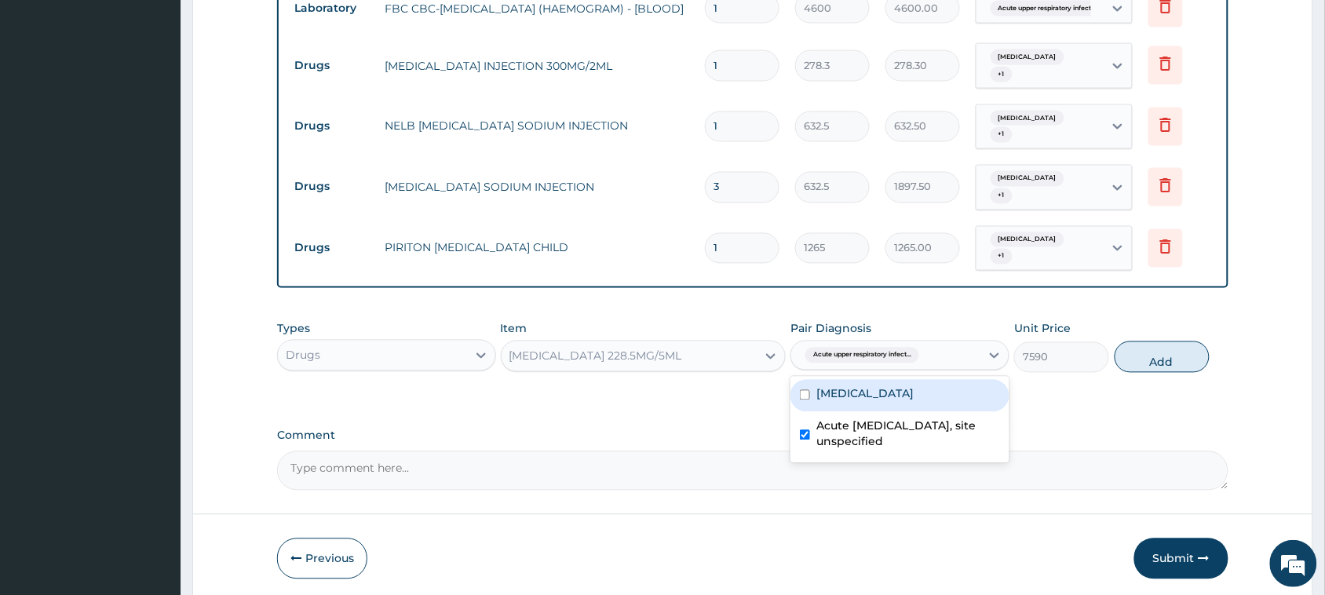
drag, startPoint x: 907, startPoint y: 403, endPoint x: 1101, endPoint y: 378, distance: 195.4
click at [911, 402] on div "[MEDICAL_DATA]" at bounding box center [899, 396] width 219 height 32
checkbox input "true"
drag, startPoint x: 1160, startPoint y: 363, endPoint x: 1131, endPoint y: 349, distance: 32.0
click at [1160, 362] on button "Add" at bounding box center [1162, 356] width 95 height 31
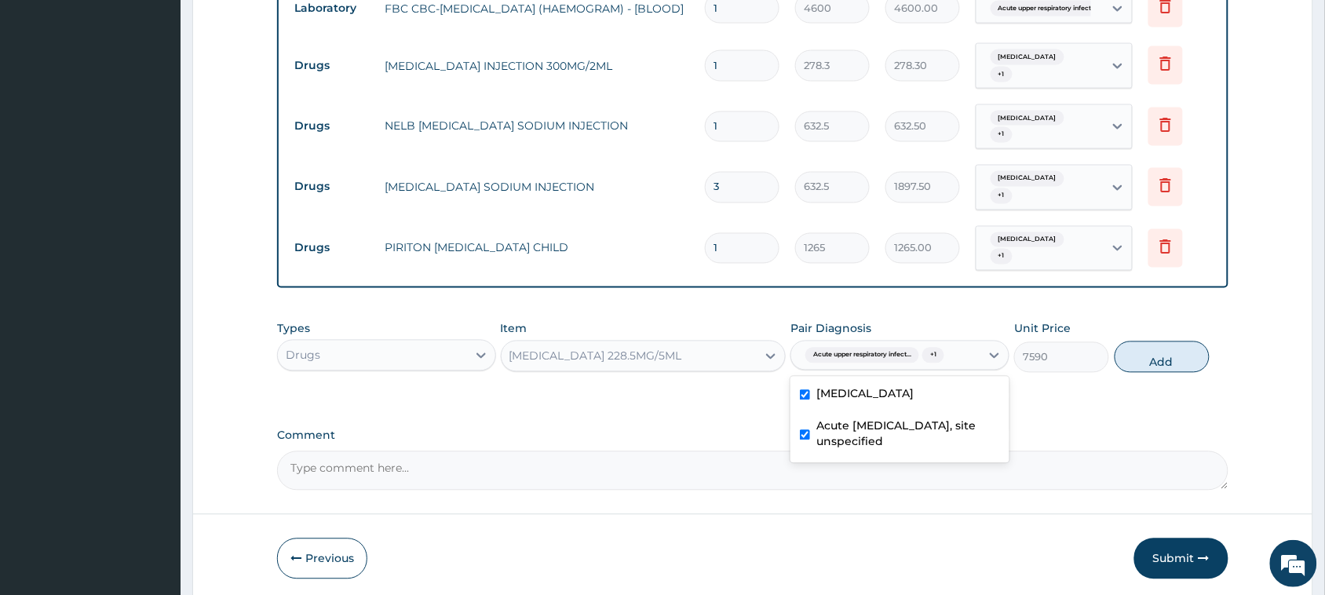
type input "0"
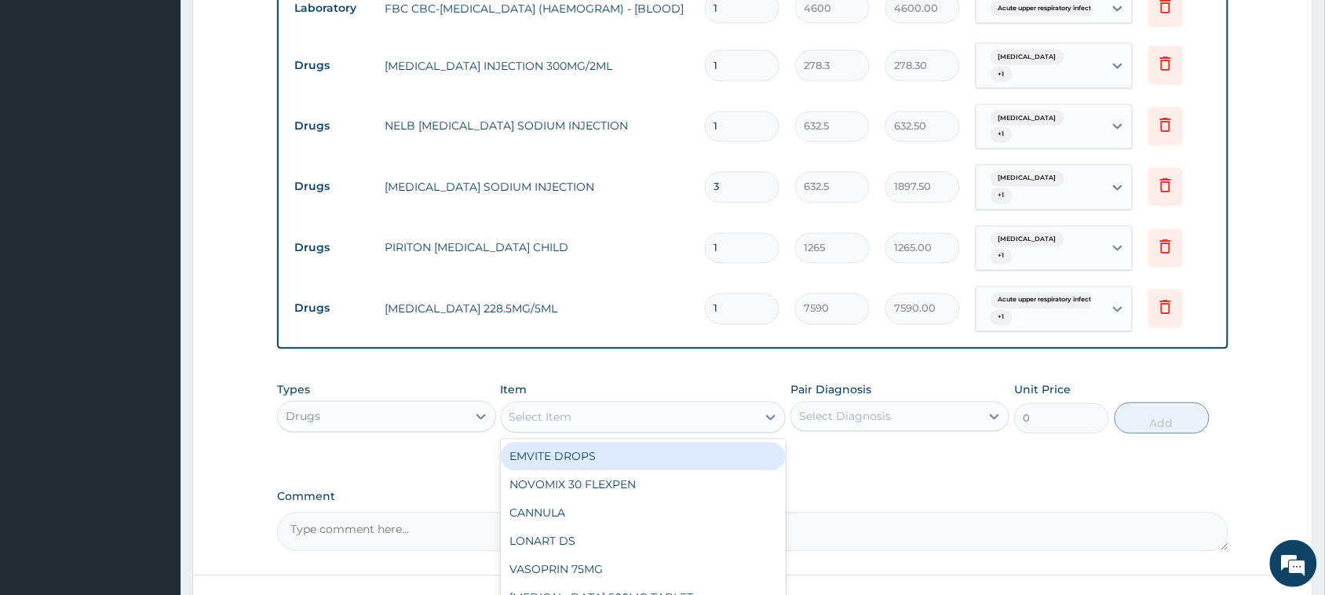
click at [697, 422] on div "Select Item" at bounding box center [630, 417] width 256 height 25
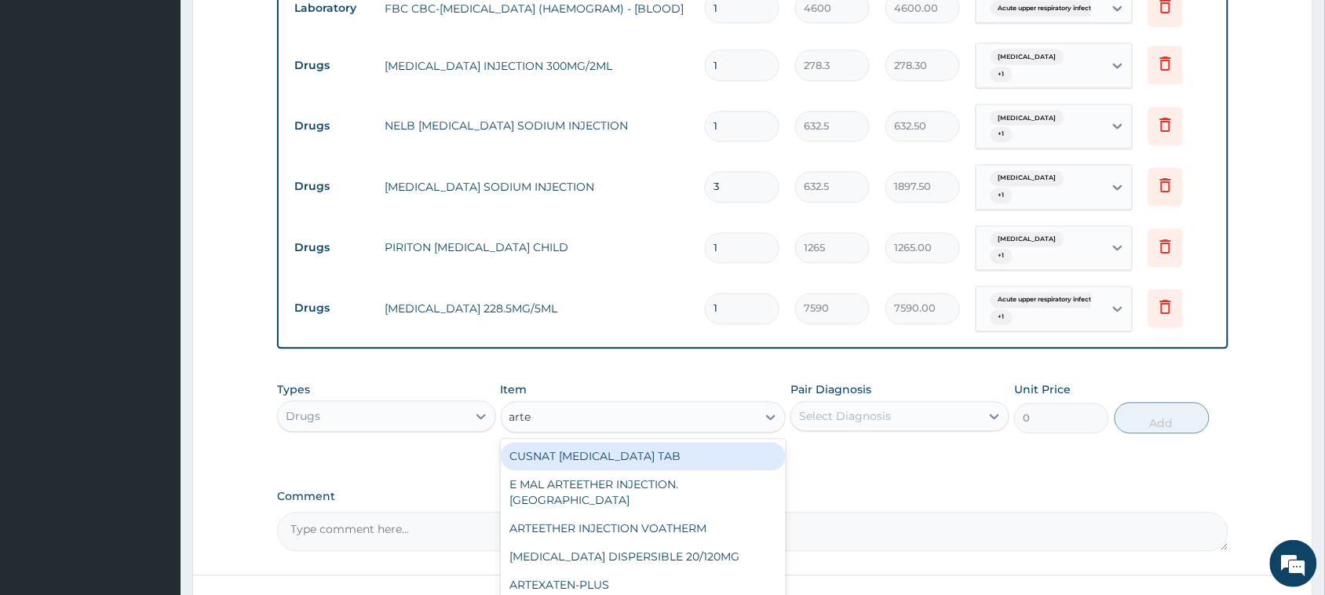
type input "artes"
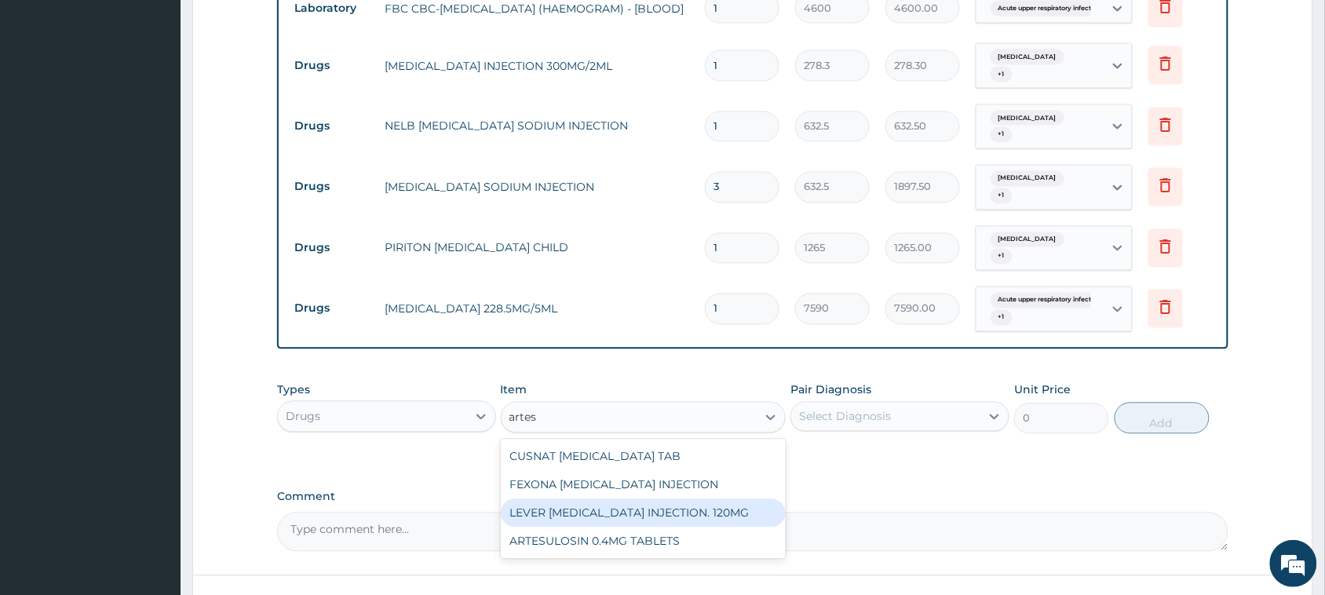
click at [662, 507] on div "LEVER [MEDICAL_DATA] INJECTION. 120MG" at bounding box center [644, 513] width 286 height 28
type input "2530"
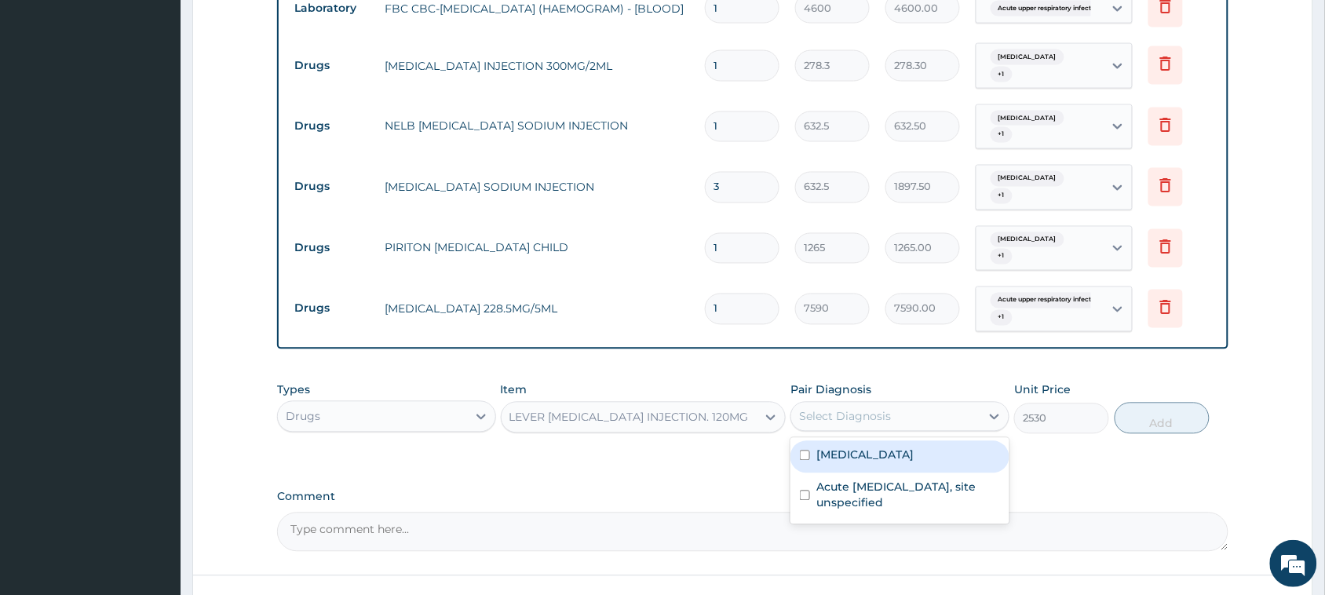
click at [866, 404] on div "Select Diagnosis" at bounding box center [885, 416] width 189 height 25
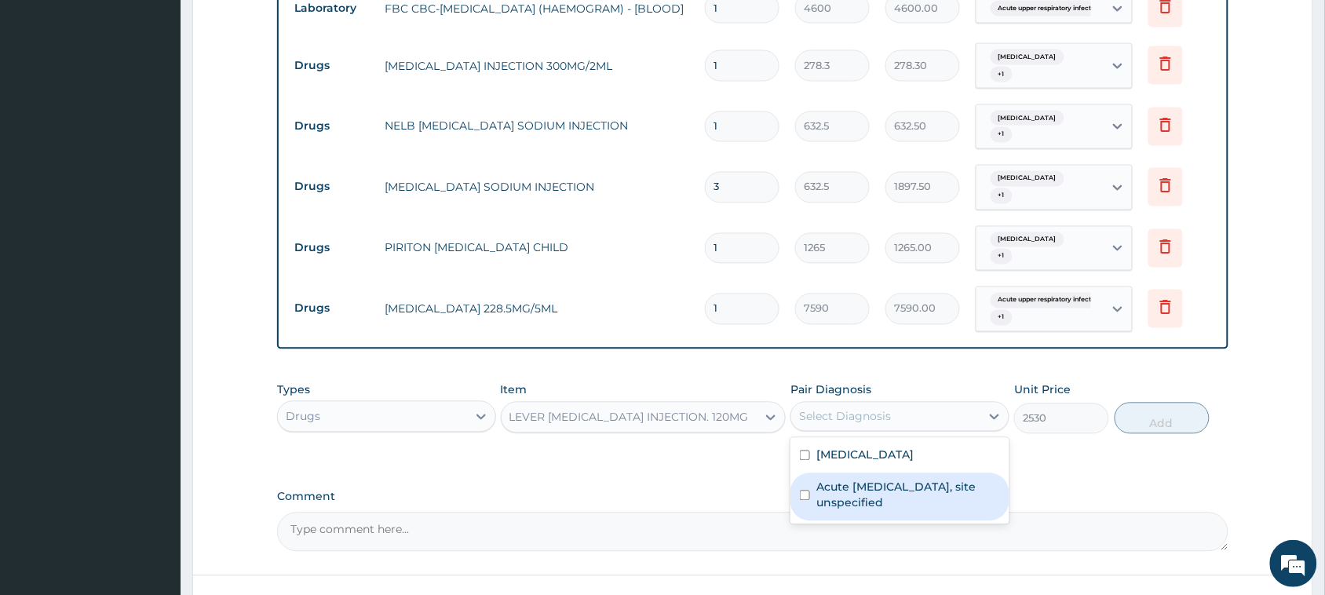
click at [861, 496] on label "Acute upper respiratory infection, site unspecified" at bounding box center [908, 495] width 184 height 31
checkbox input "true"
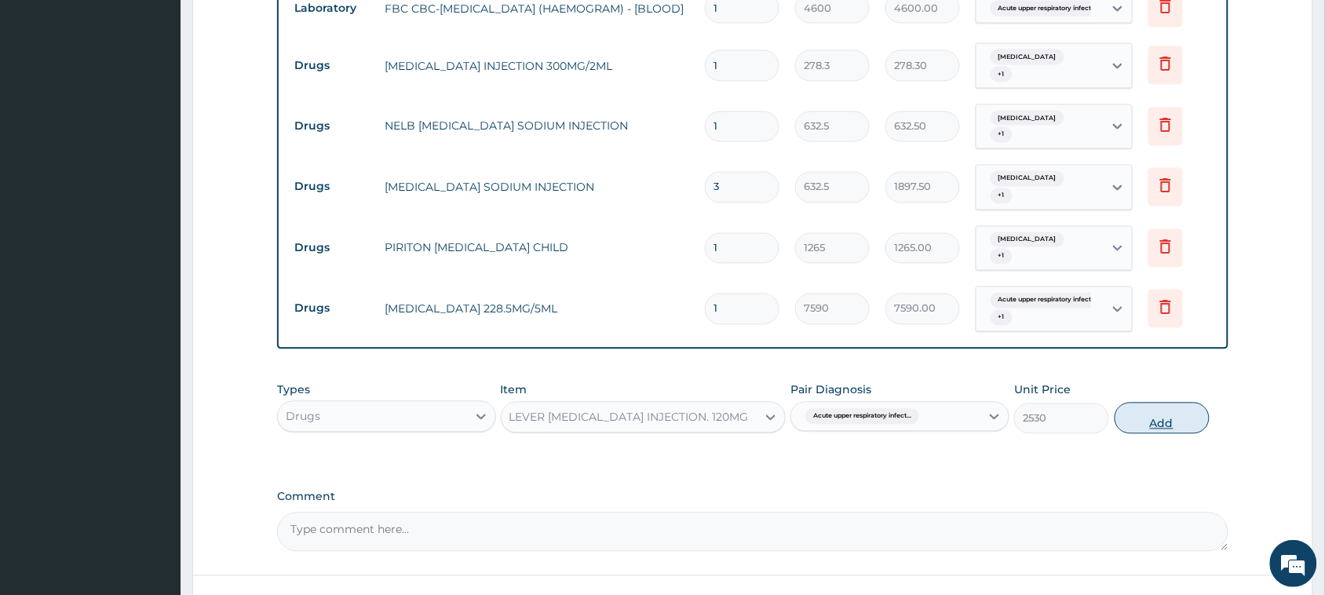
click at [1168, 425] on button "Add" at bounding box center [1162, 418] width 95 height 31
type input "0"
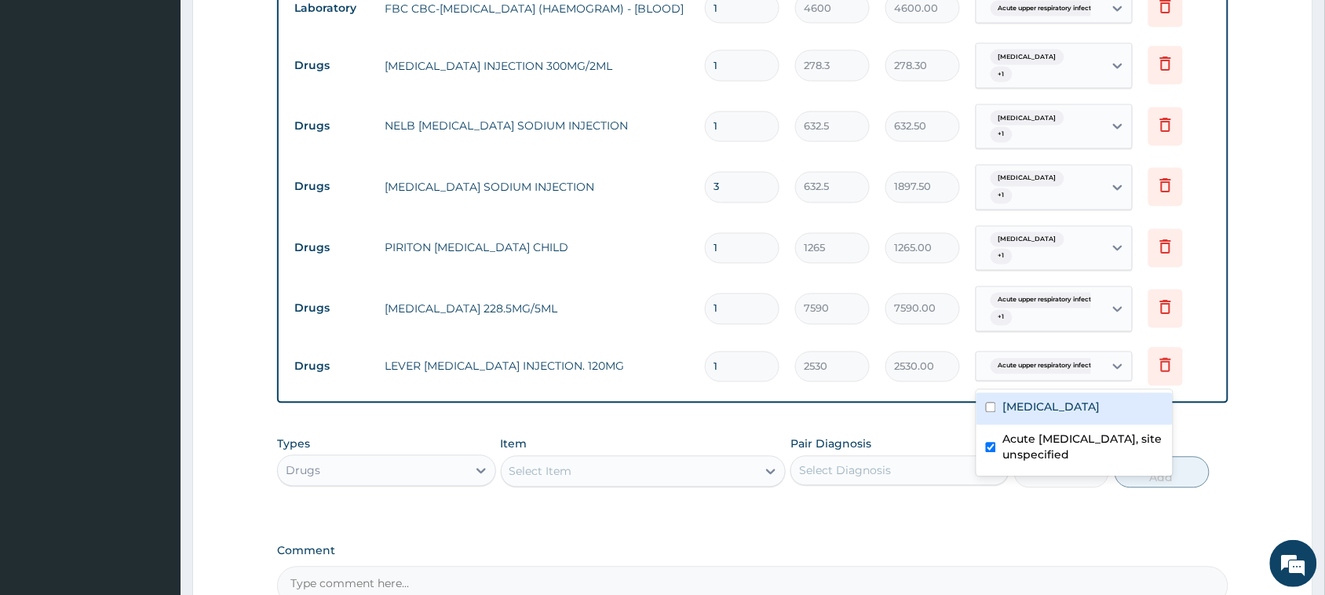
click at [1096, 370] on input "text" at bounding box center [1095, 367] width 2 height 16
click at [1066, 408] on label "[MEDICAL_DATA]" at bounding box center [1050, 408] width 97 height 16
checkbox input "true"
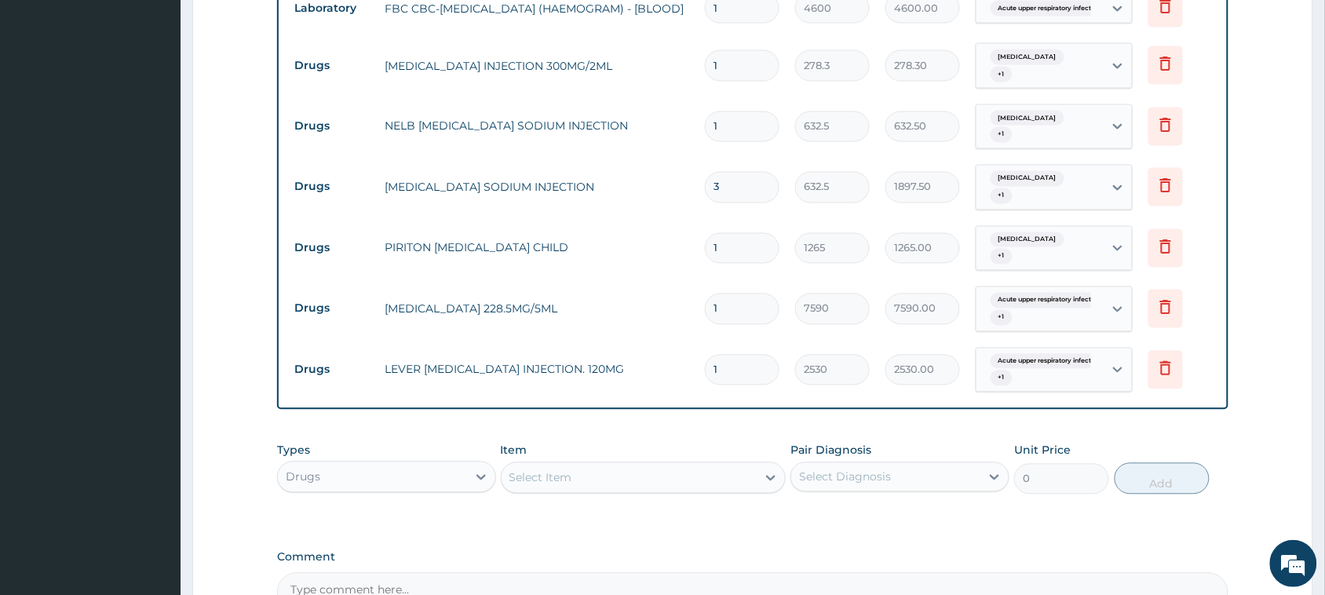
drag, startPoint x: 747, startPoint y: 366, endPoint x: 648, endPoint y: 371, distance: 99.1
click at [648, 371] on tr "Drugs LEVER ARTESUNATE INJECTION. 120MG 1 2530 2530.00 Acute upper respiratory …" at bounding box center [752, 370] width 932 height 61
type input "2"
type input "5060.00"
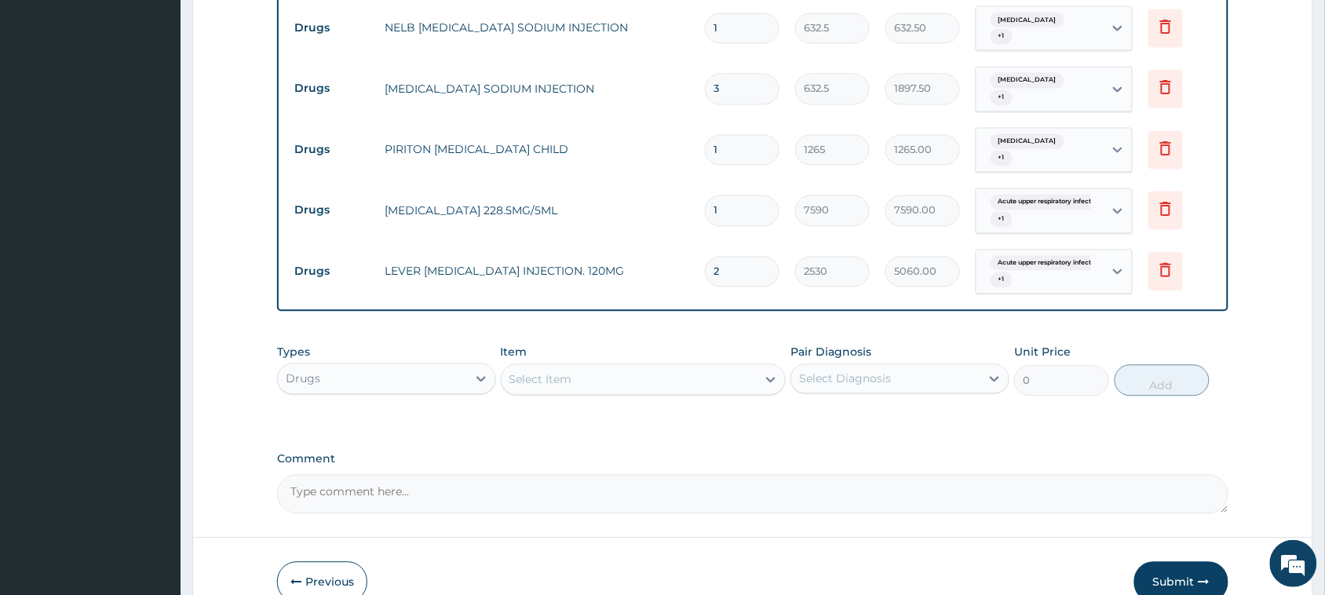
type input "2"
click at [779, 460] on label "Comment" at bounding box center [752, 459] width 951 height 13
click at [779, 475] on textarea "Comment" at bounding box center [752, 494] width 951 height 39
click at [626, 389] on div "Select Item" at bounding box center [630, 379] width 256 height 25
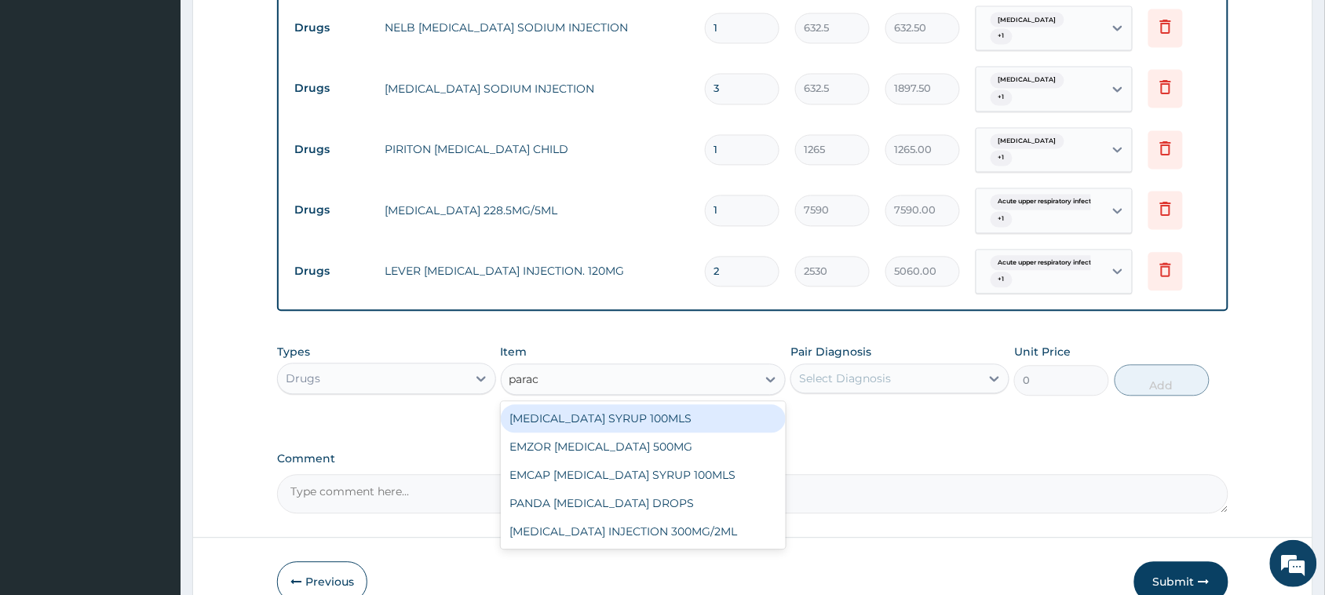
type input "parace"
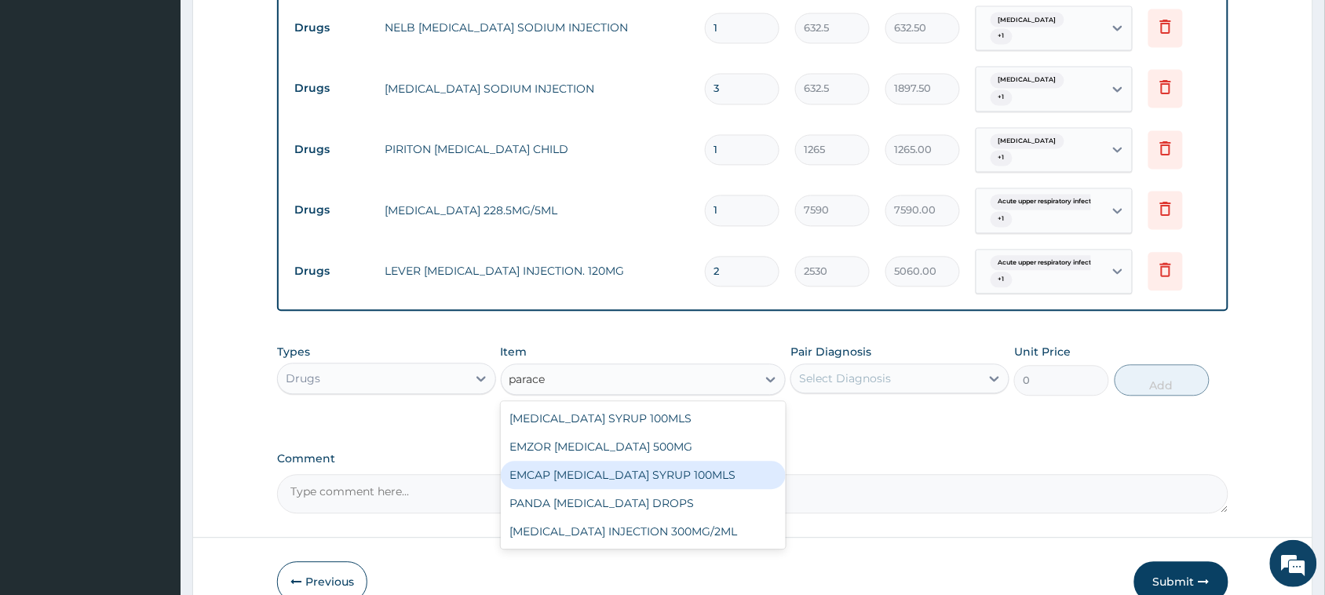
click at [683, 469] on div "EMCAP [MEDICAL_DATA] SYRUP 100MLS" at bounding box center [644, 476] width 286 height 28
type input "632.5"
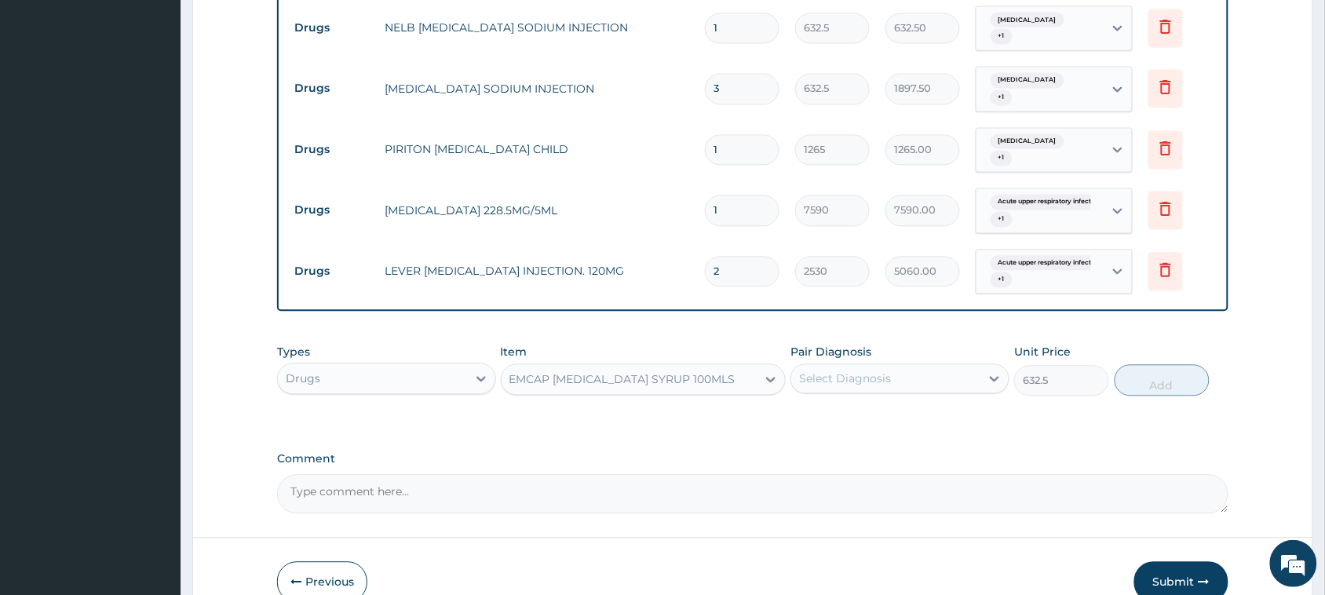
click at [673, 382] on div "EMCAP [MEDICAL_DATA] SYRUP 100MLS" at bounding box center [622, 380] width 226 height 16
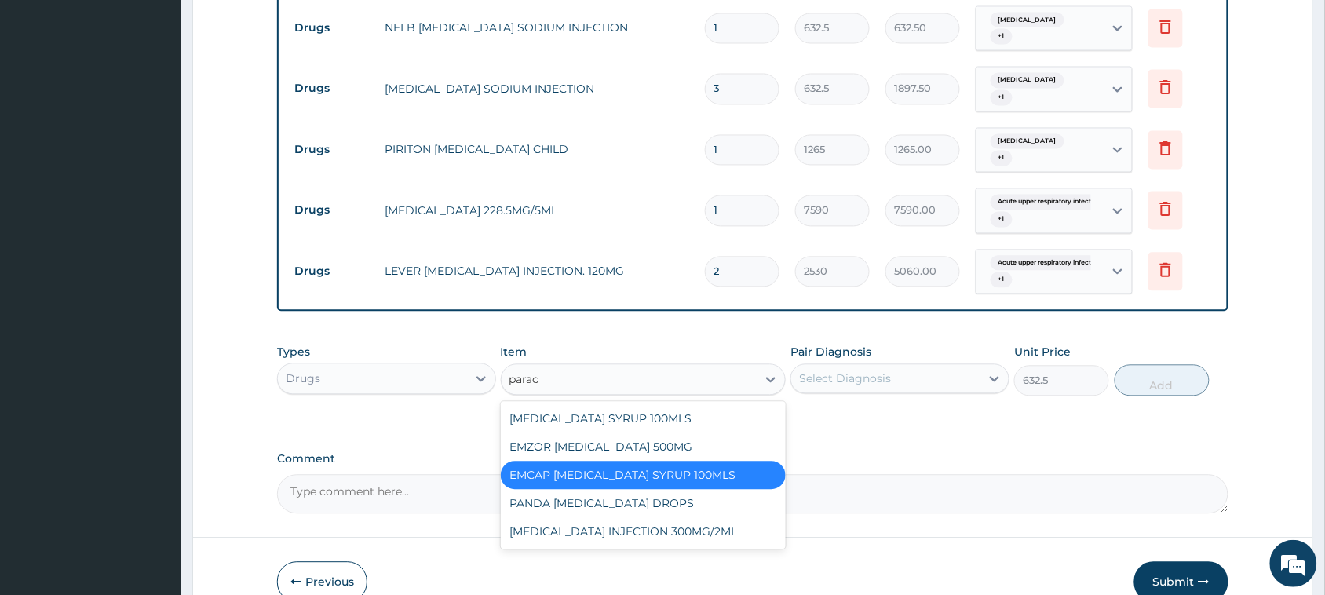
scroll to position [0, 0]
type input "parace"
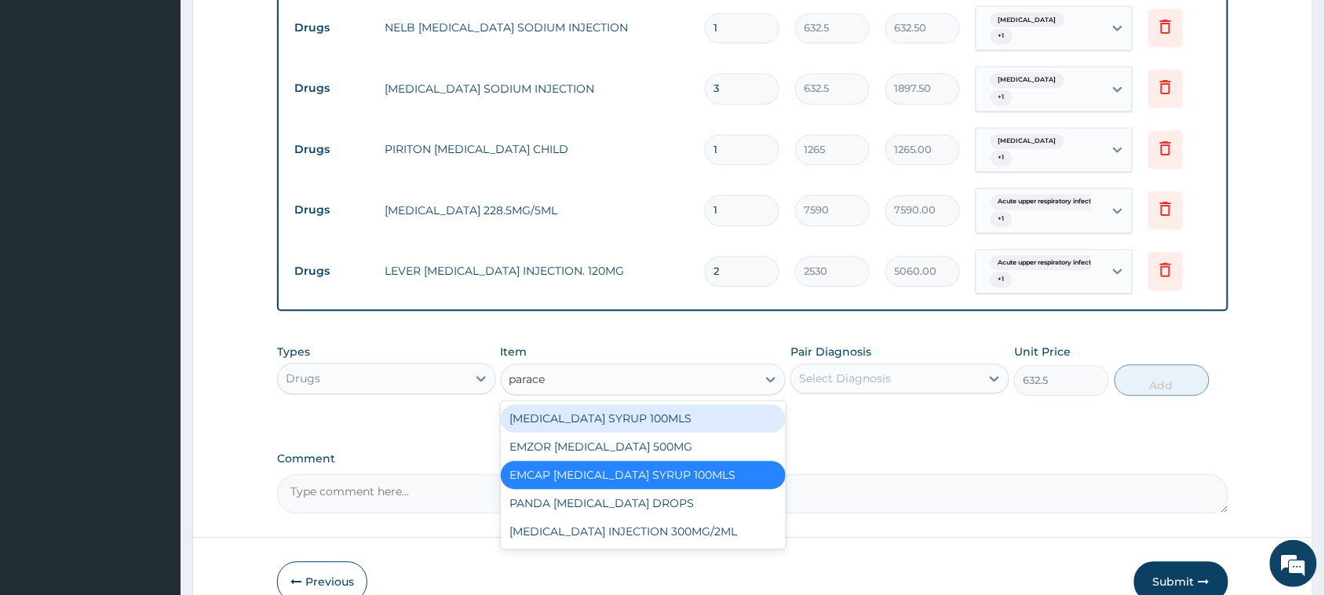
click at [692, 418] on div "[MEDICAL_DATA] SYRUP 100MLS" at bounding box center [644, 419] width 286 height 28
type input "759"
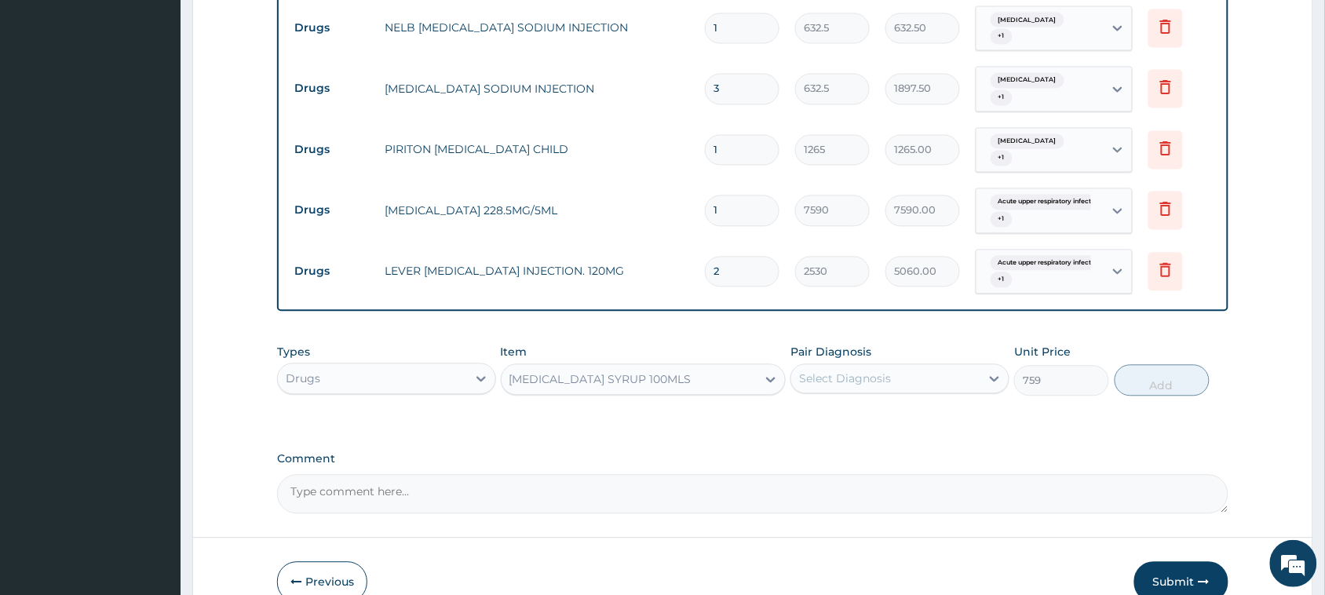
click at [921, 389] on div "Select Diagnosis" at bounding box center [885, 379] width 189 height 25
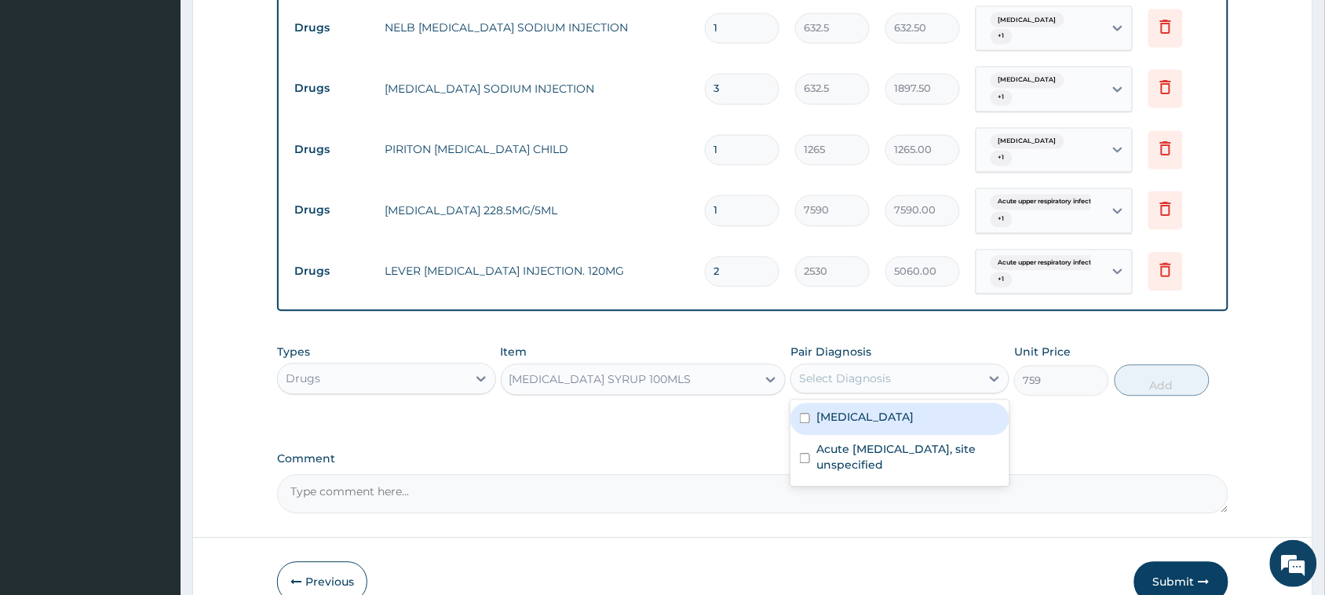
click at [917, 432] on div "[MEDICAL_DATA]" at bounding box center [899, 419] width 219 height 32
checkbox input "true"
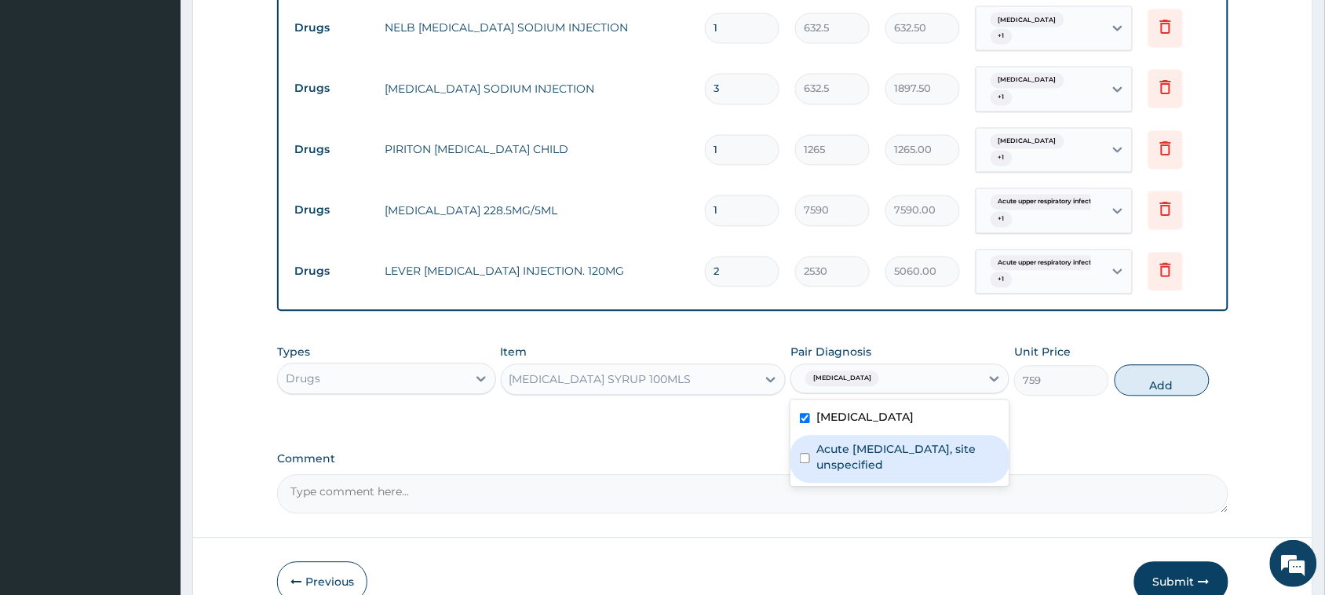
click at [913, 457] on label "Acute upper respiratory infection, site unspecified" at bounding box center [908, 457] width 184 height 31
checkbox input "true"
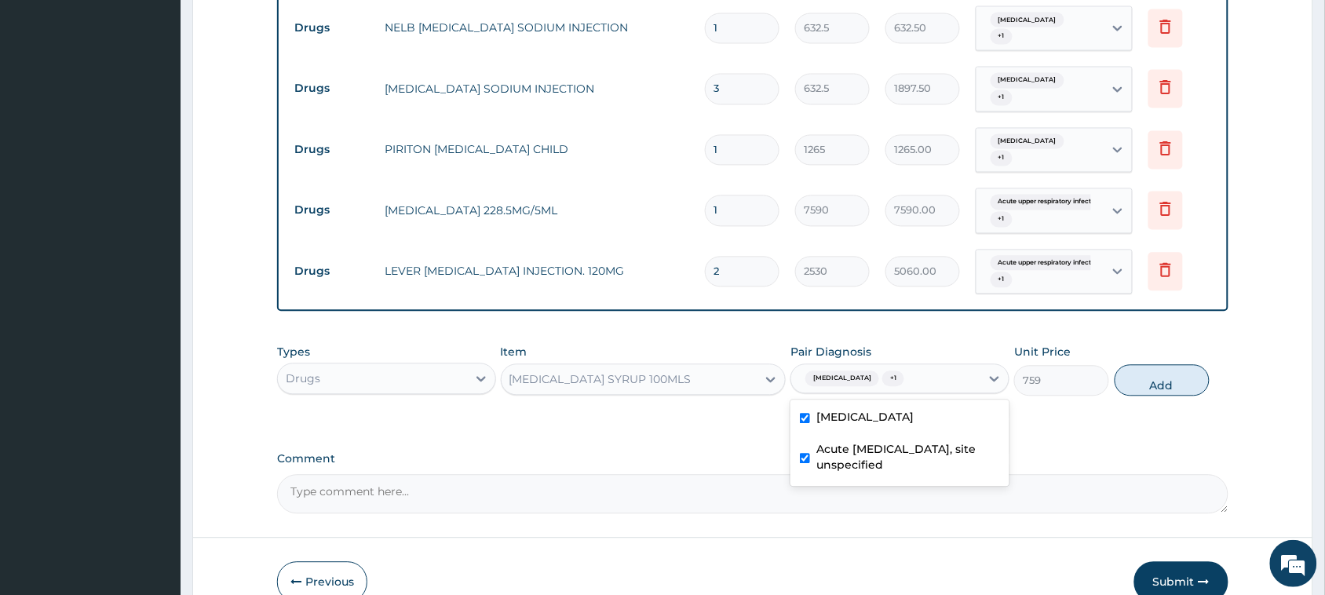
click at [1155, 375] on button "Add" at bounding box center [1162, 380] width 95 height 31
type input "0"
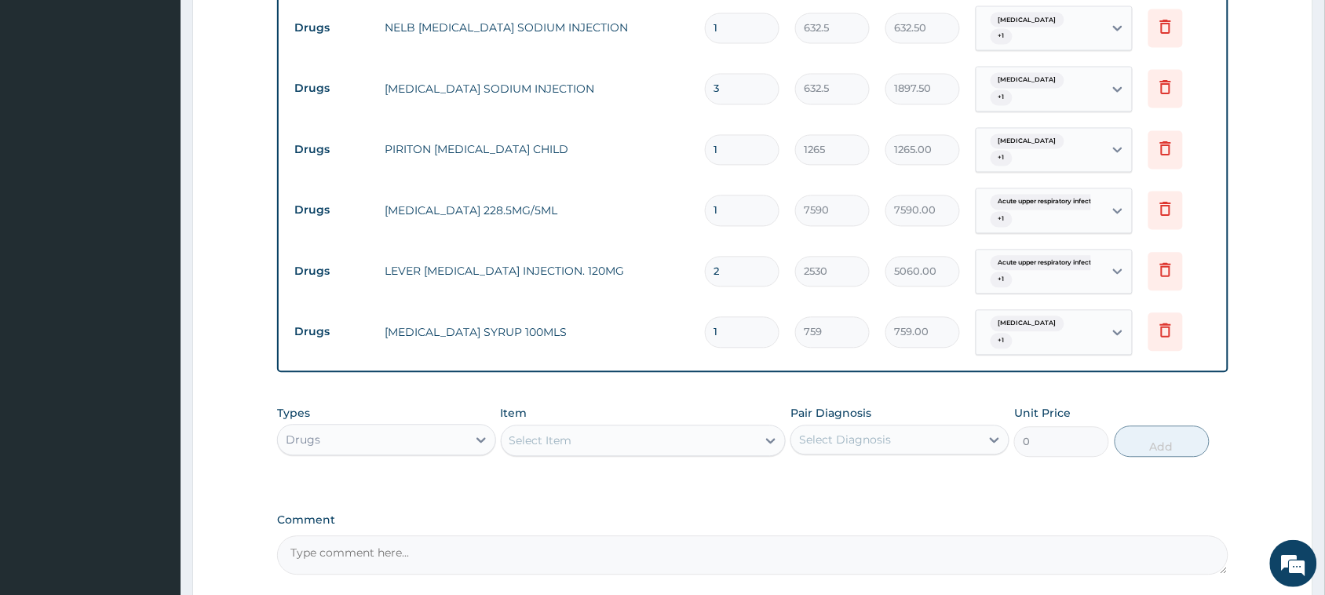
click at [622, 436] on div "Select Item" at bounding box center [630, 441] width 256 height 25
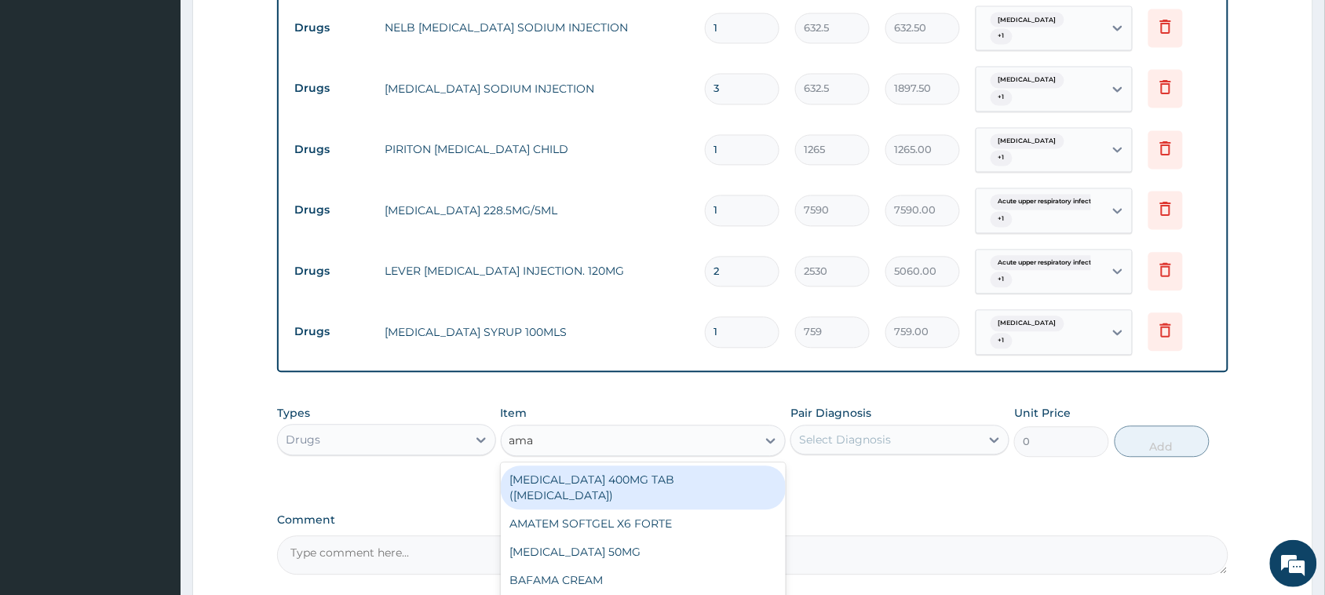
type input "amat"
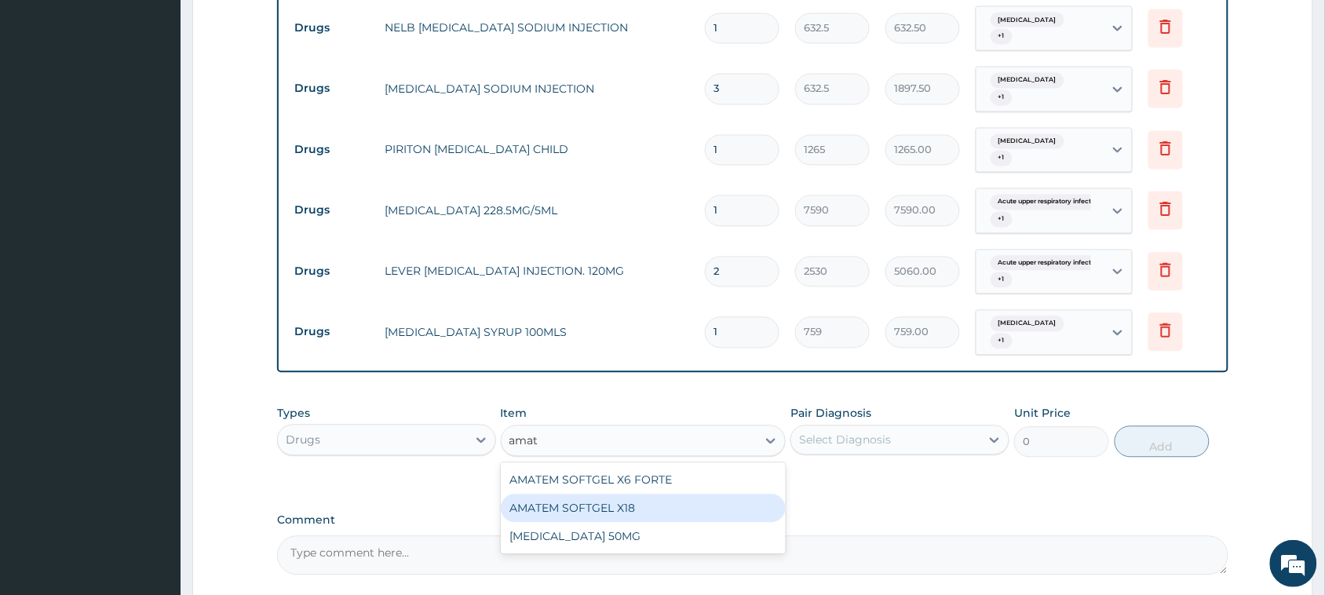
click at [663, 504] on div "AMATEM SOFTGEL X18" at bounding box center [644, 508] width 286 height 28
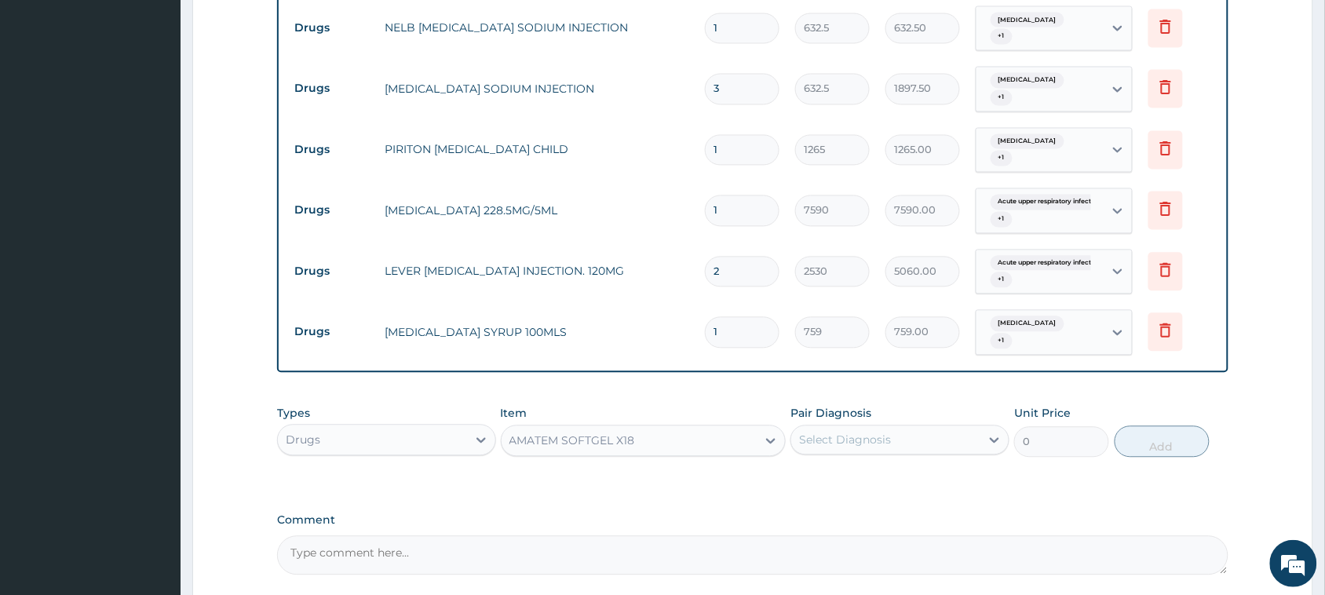
type input "111.32"
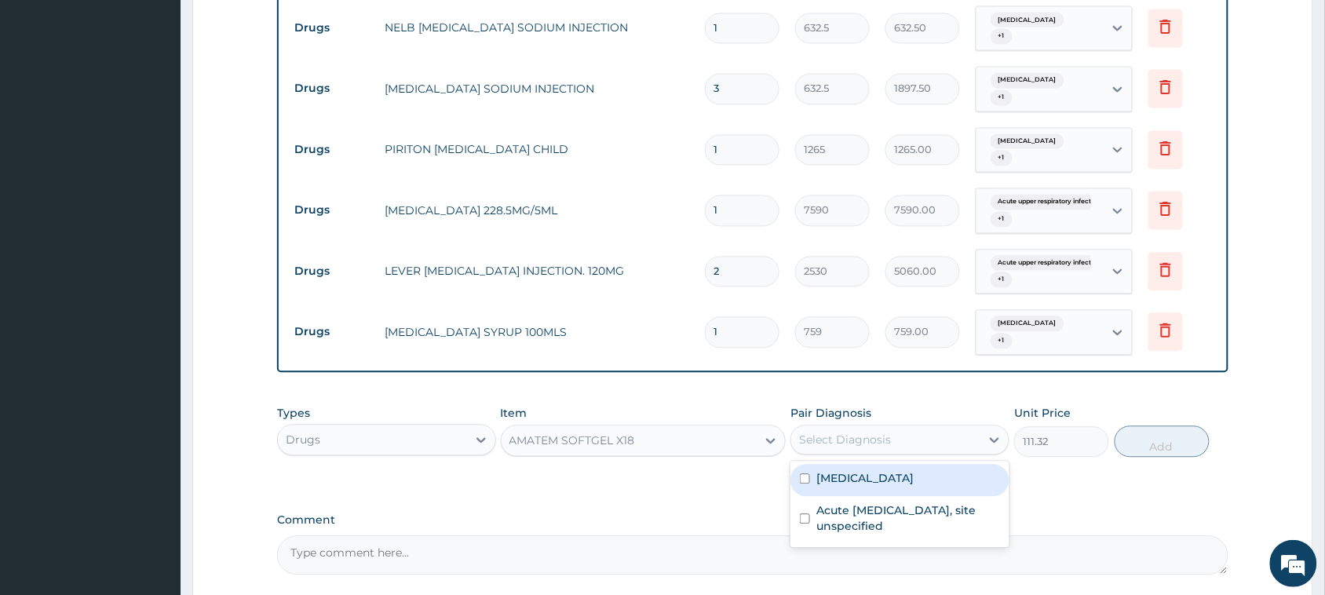
click at [943, 438] on div "Select Diagnosis" at bounding box center [885, 440] width 189 height 25
click at [914, 485] on label "[MEDICAL_DATA]" at bounding box center [864, 479] width 97 height 16
checkbox input "true"
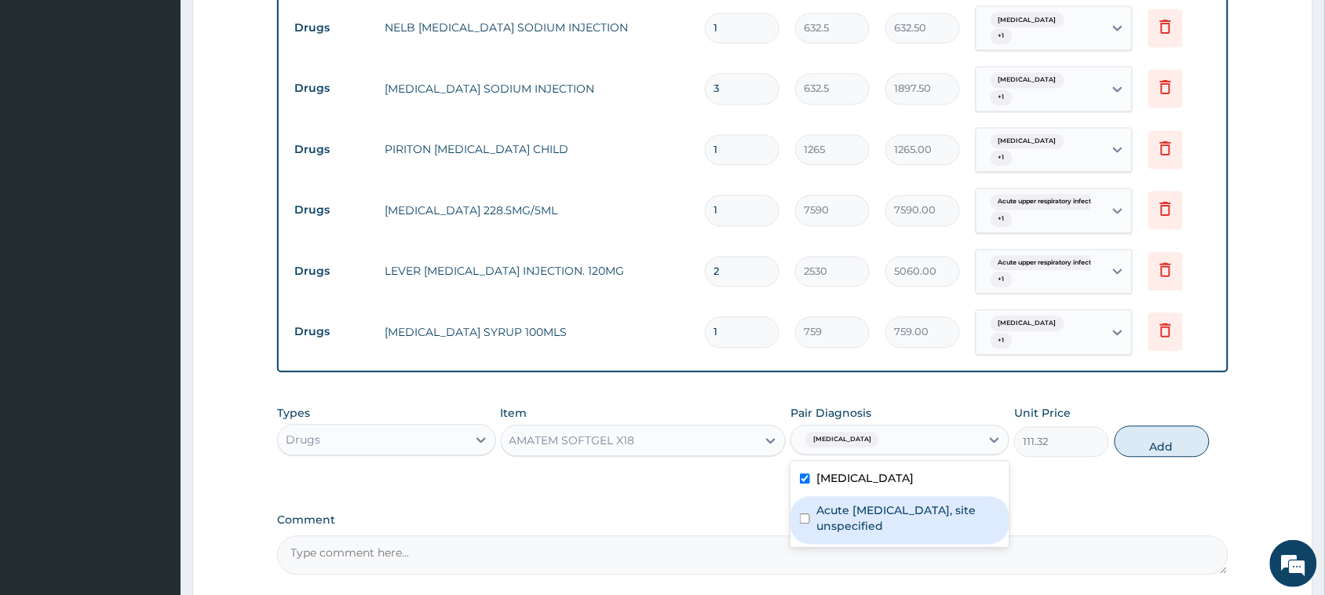
click at [955, 519] on label "Acute upper respiratory infection, site unspecified" at bounding box center [908, 518] width 184 height 31
checkbox input "true"
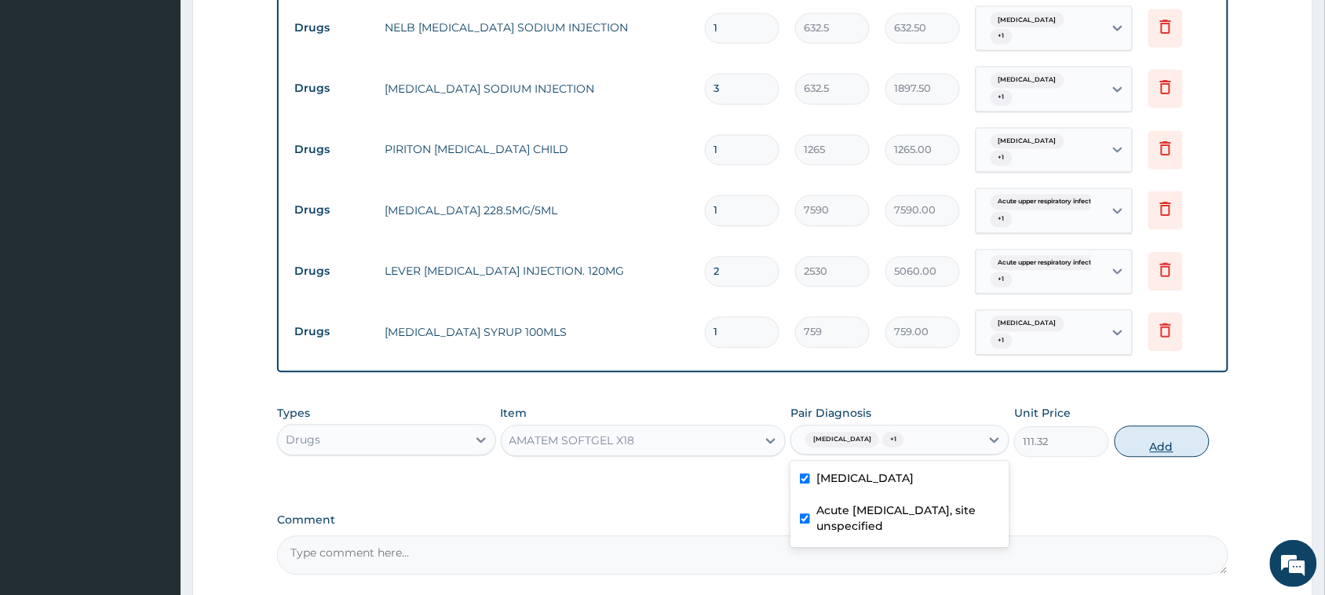
click at [1174, 443] on button "Add" at bounding box center [1162, 441] width 95 height 31
type input "0"
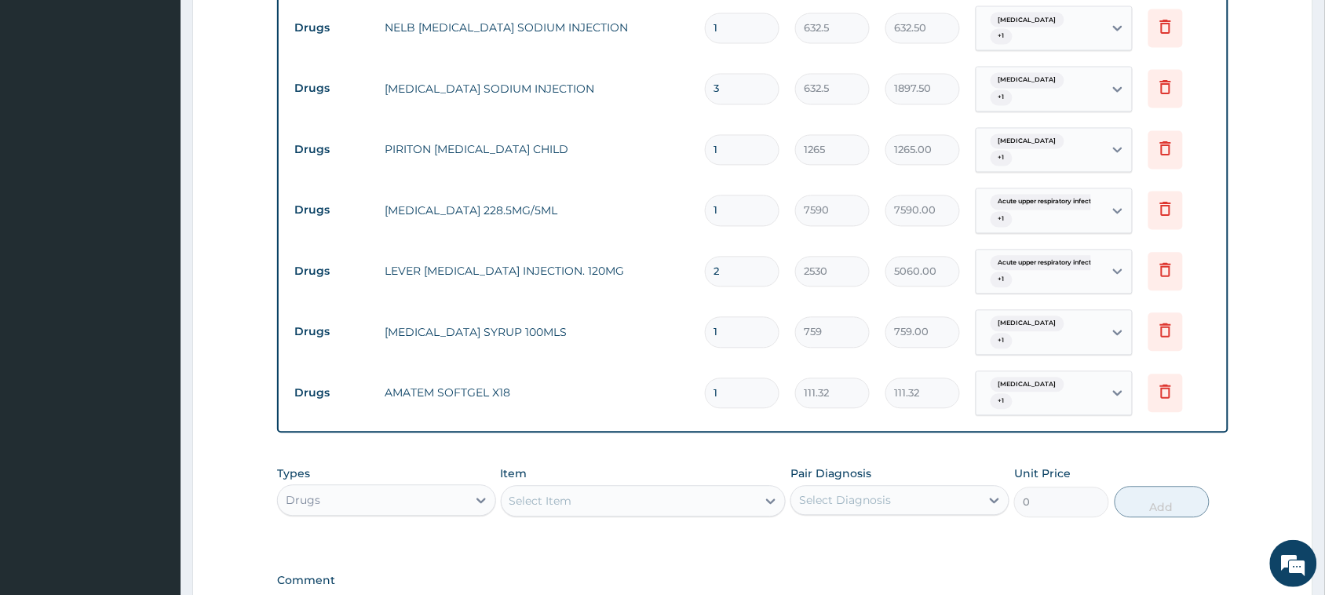
drag, startPoint x: 754, startPoint y: 390, endPoint x: 653, endPoint y: 359, distance: 106.0
click at [571, 385] on tr "Drugs AMATEM SOFTGEL X18 1 111.32 111.32 Malaria, unspecified + 1 Delete" at bounding box center [752, 393] width 932 height 61
type input "6"
type input "667.92"
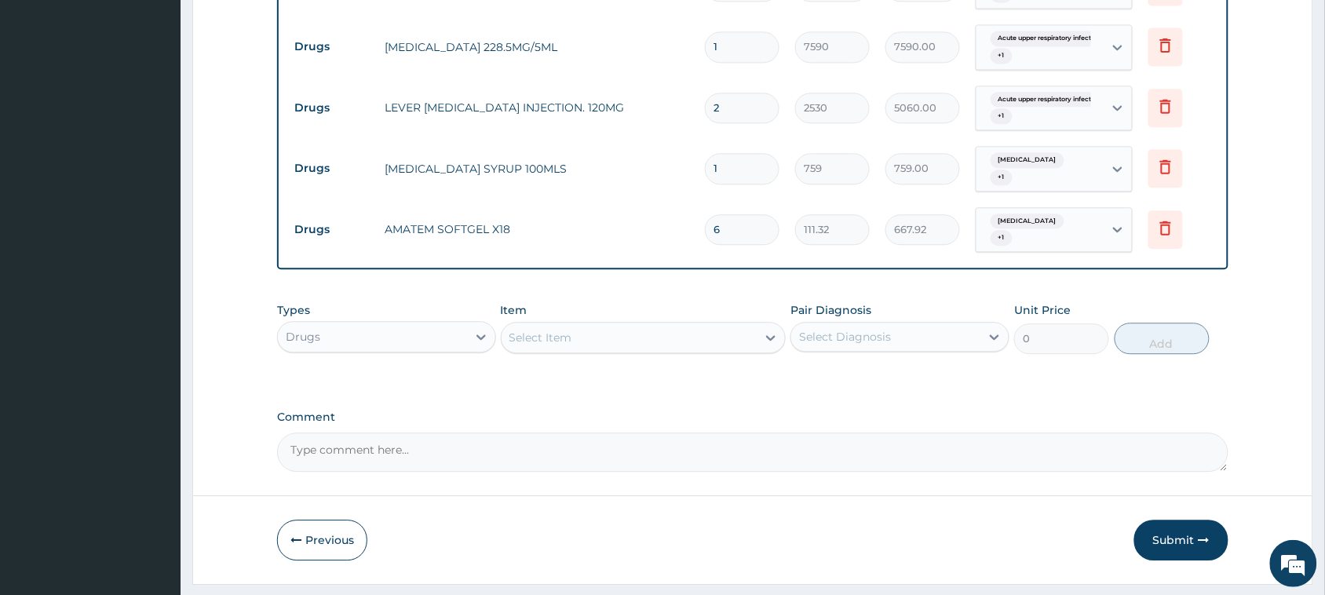
scroll to position [1066, 0]
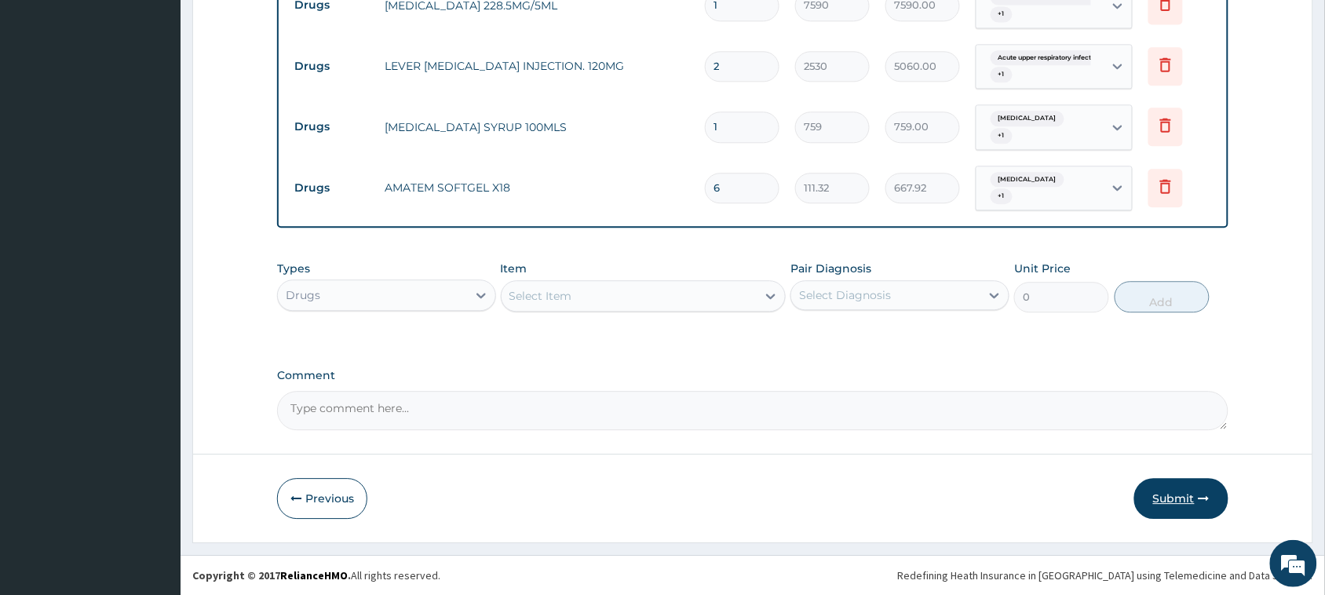
type input "6"
drag, startPoint x: 1197, startPoint y: 496, endPoint x: 1135, endPoint y: 489, distance: 62.4
click at [1195, 494] on button "Submit" at bounding box center [1181, 498] width 94 height 41
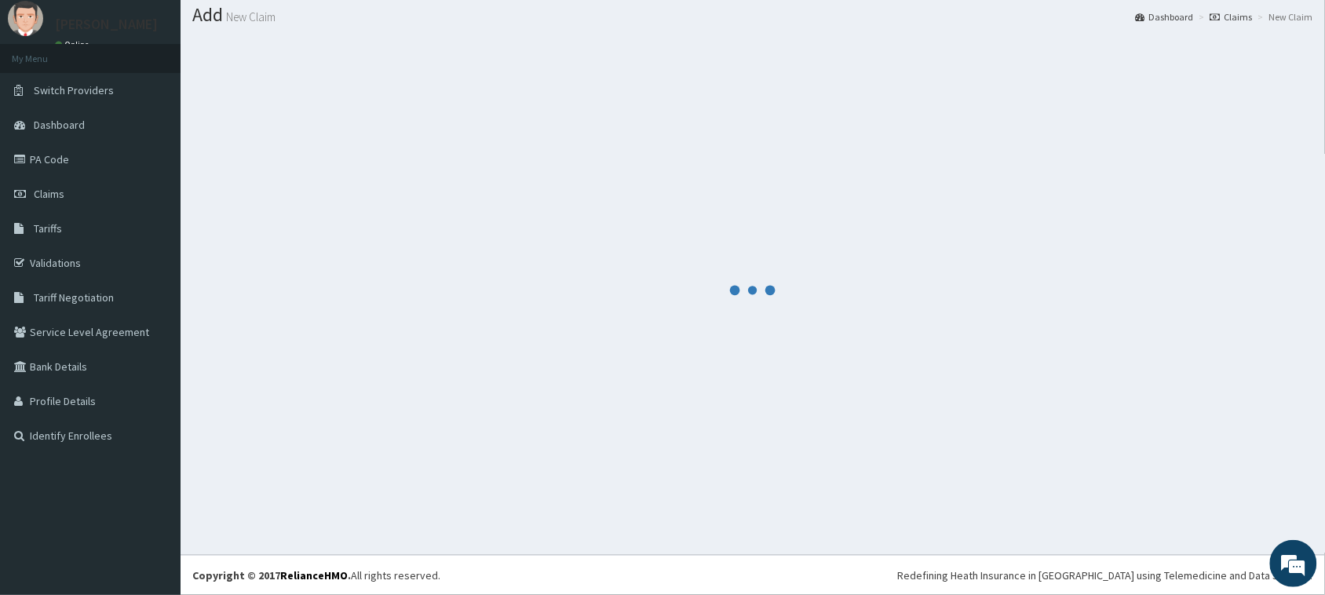
scroll to position [46, 0]
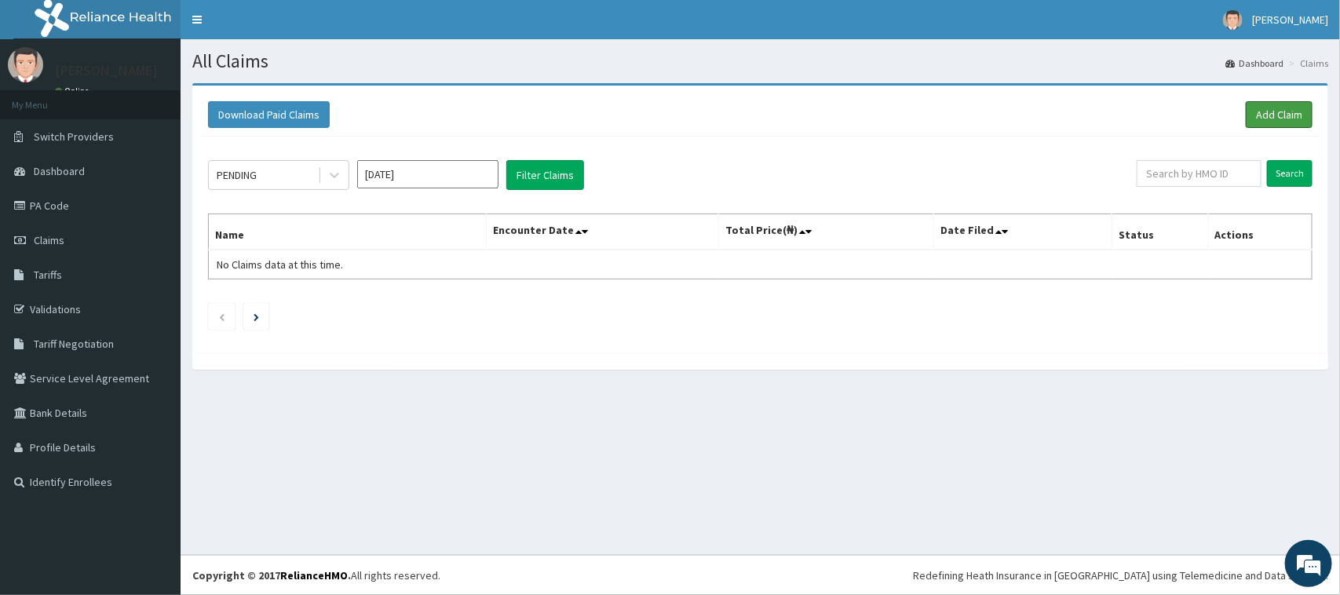
drag, startPoint x: 1278, startPoint y: 114, endPoint x: 1084, endPoint y: 106, distance: 194.0
click at [1276, 112] on link "Add Claim" at bounding box center [1279, 114] width 67 height 27
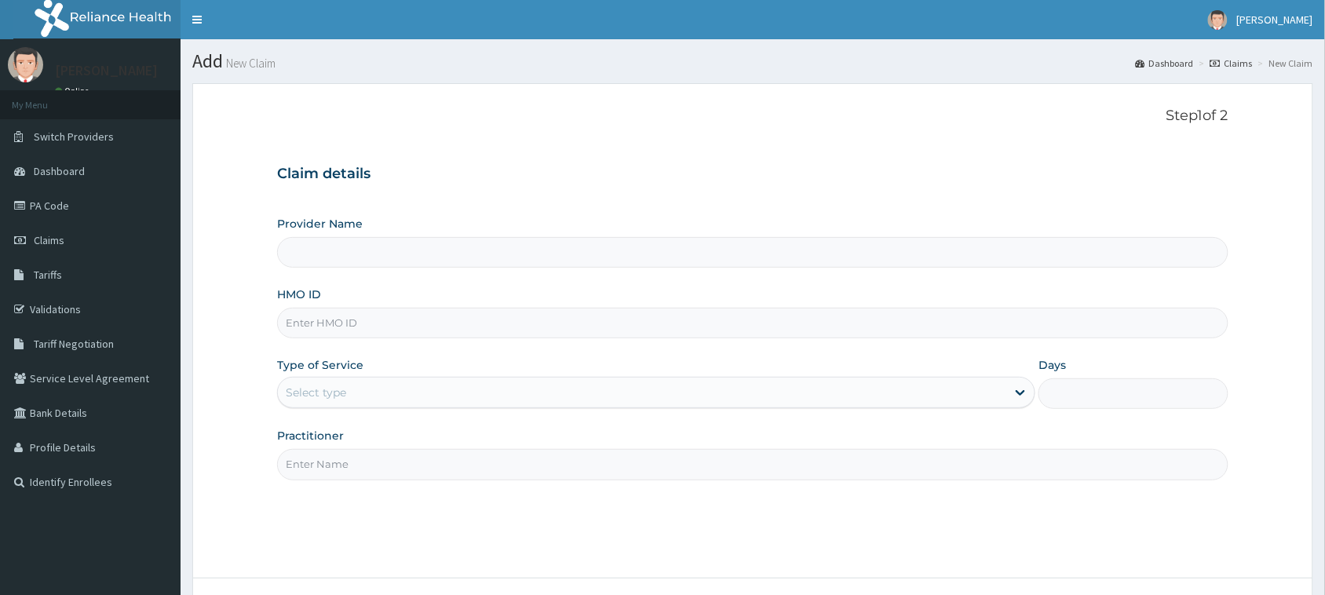
type input "[GEOGRAPHIC_DATA]"
click at [425, 322] on input "HMO ID" at bounding box center [752, 323] width 951 height 31
type input "pes/10049/d"
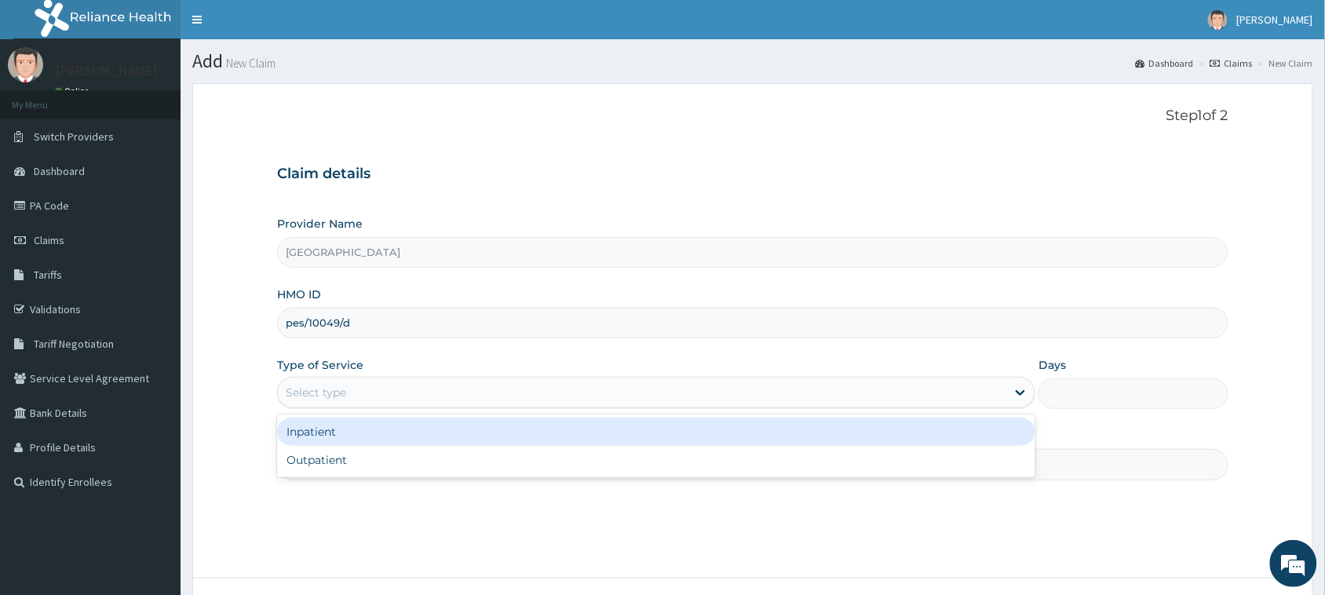
click at [387, 398] on div "Select type" at bounding box center [642, 392] width 728 height 25
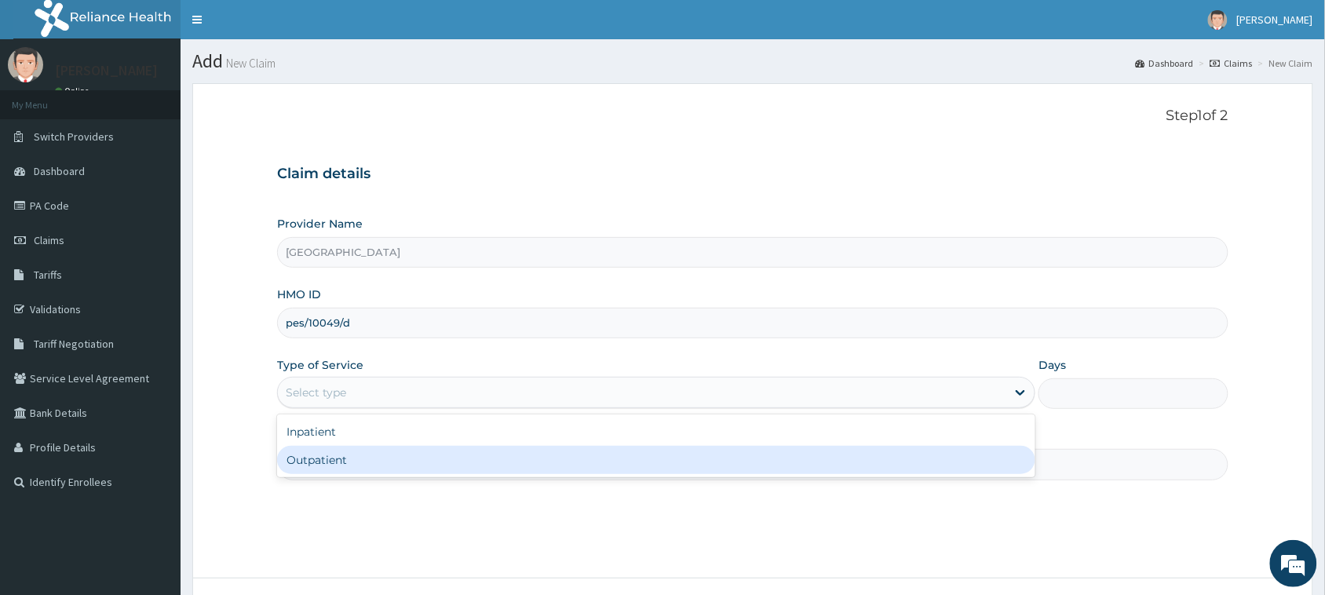
click at [365, 460] on div "Outpatient" at bounding box center [656, 460] width 758 height 28
type input "1"
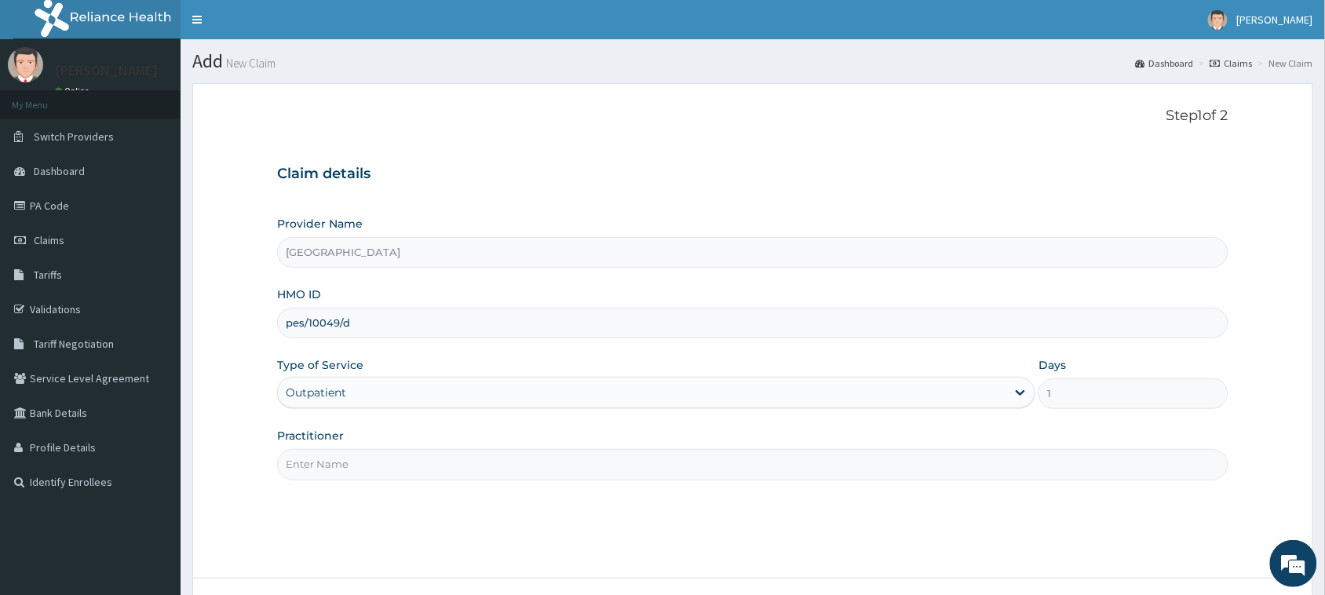
click at [362, 455] on input "Practitioner" at bounding box center [752, 464] width 951 height 31
type input "[PERSON_NAME]"
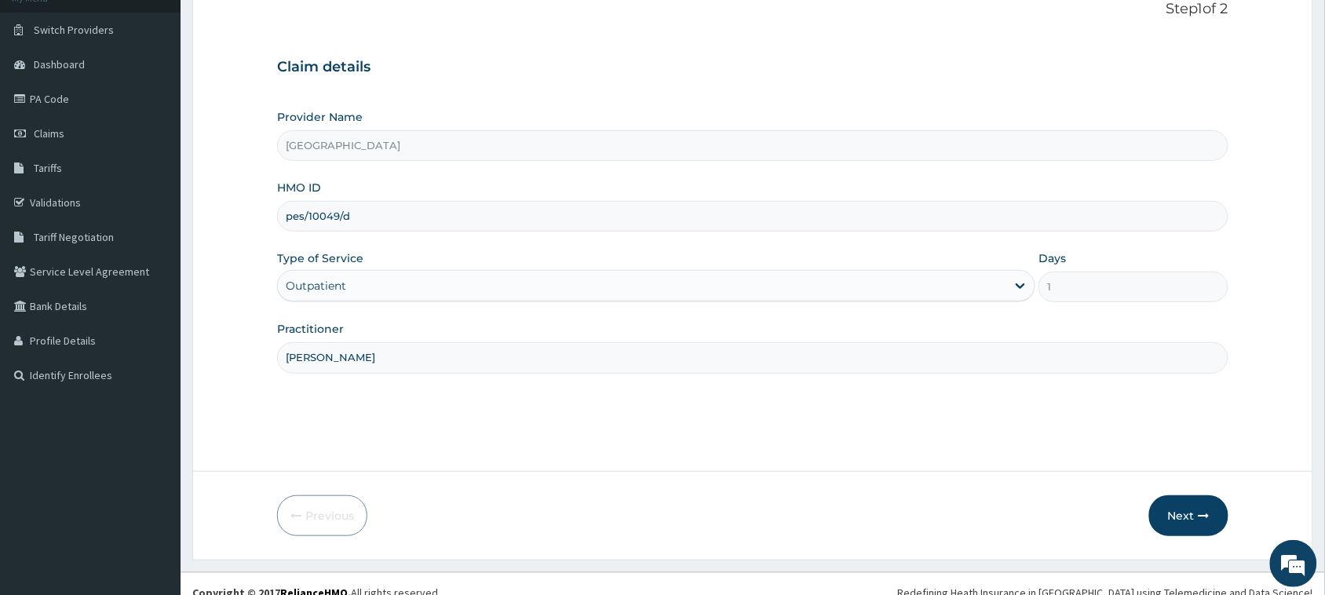
scroll to position [124, 0]
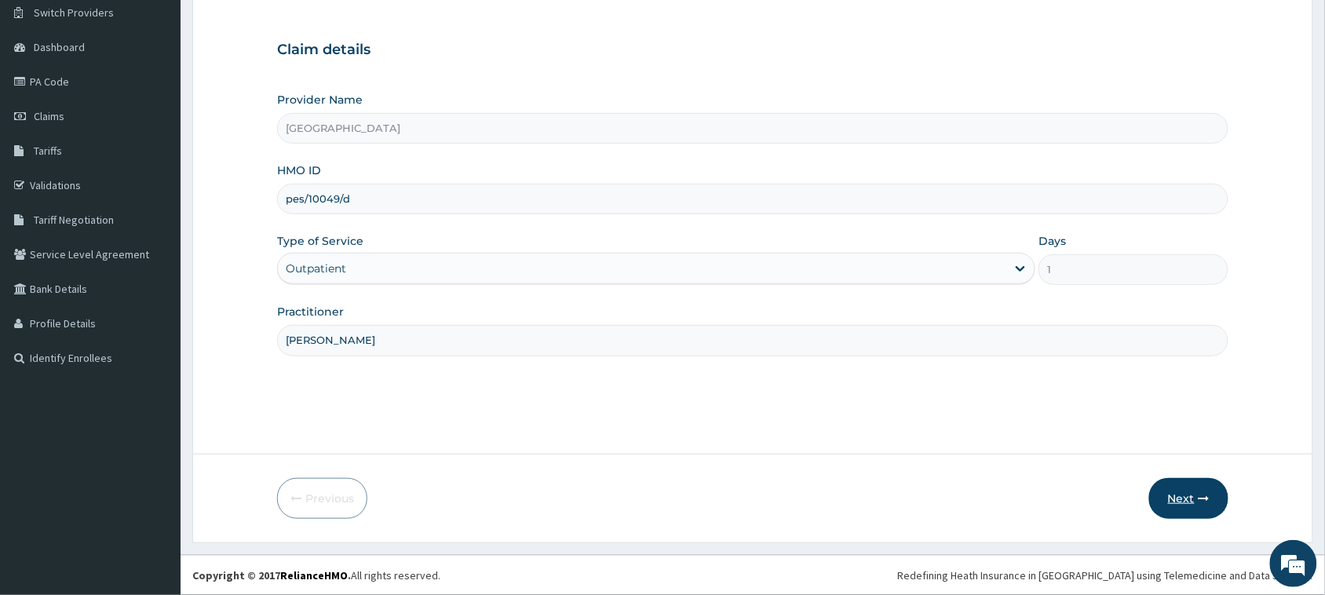
click at [1186, 512] on button "Next" at bounding box center [1188, 498] width 79 height 41
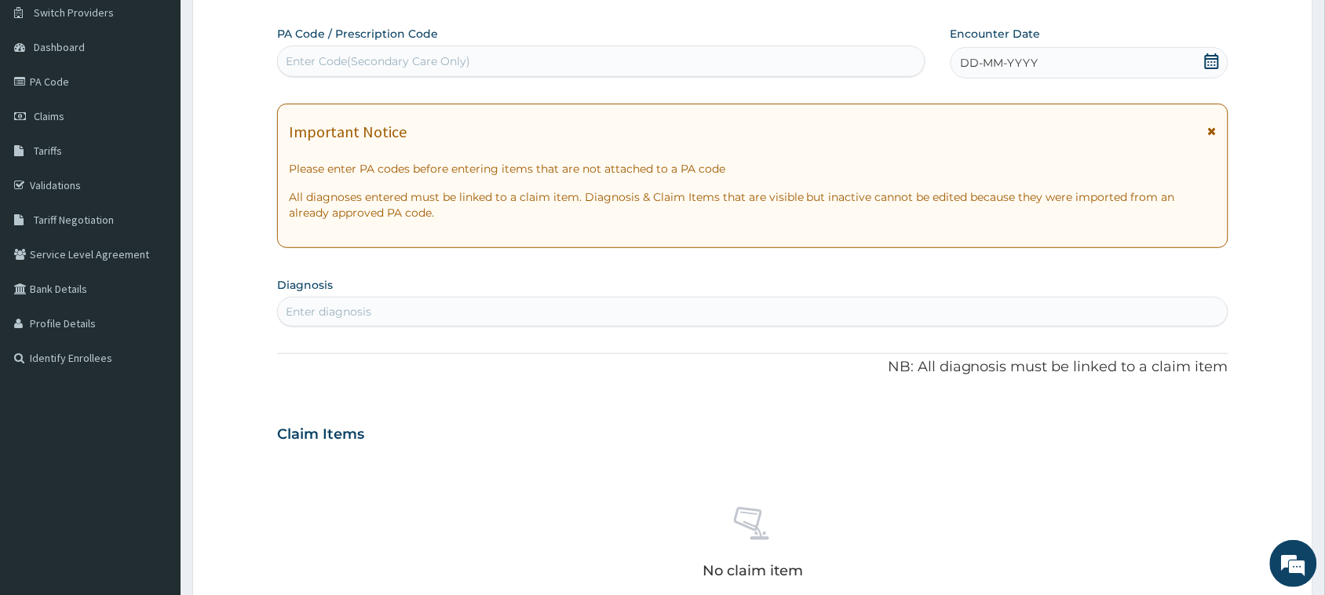
click at [402, 55] on div "Enter Code(Secondary Care Only)" at bounding box center [378, 61] width 184 height 16
click at [1215, 61] on icon at bounding box center [1212, 61] width 14 height 16
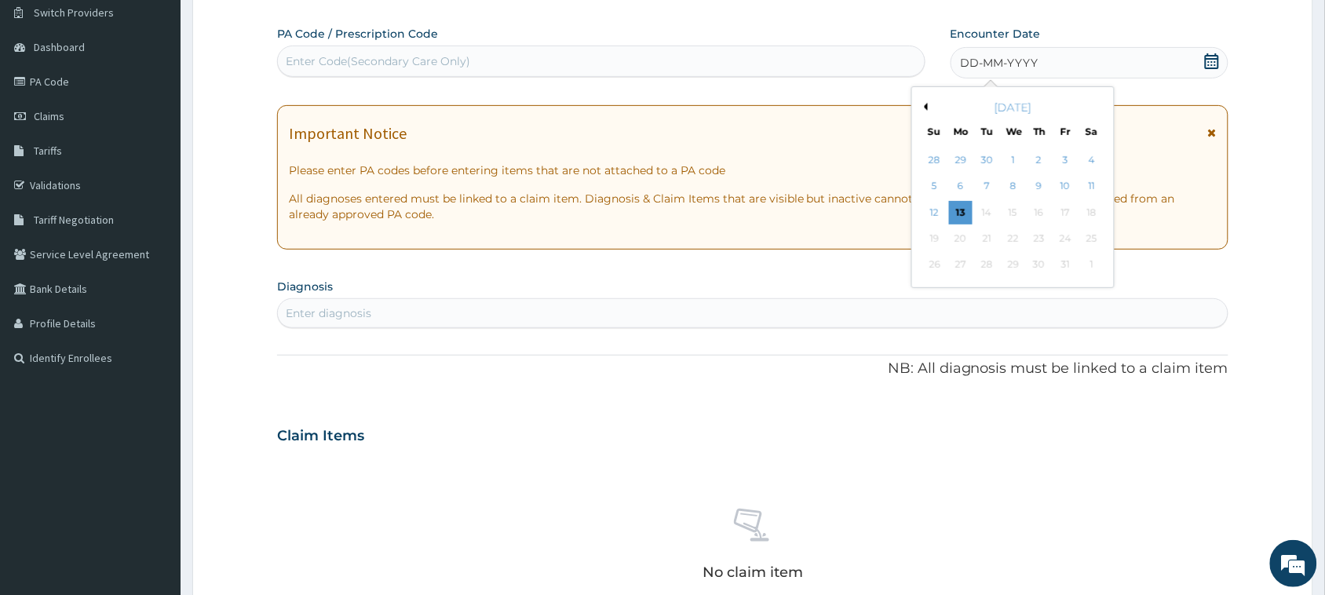
click at [925, 103] on button "Previous Month" at bounding box center [924, 107] width 8 height 8
click at [1006, 237] on div "24" at bounding box center [1014, 239] width 24 height 24
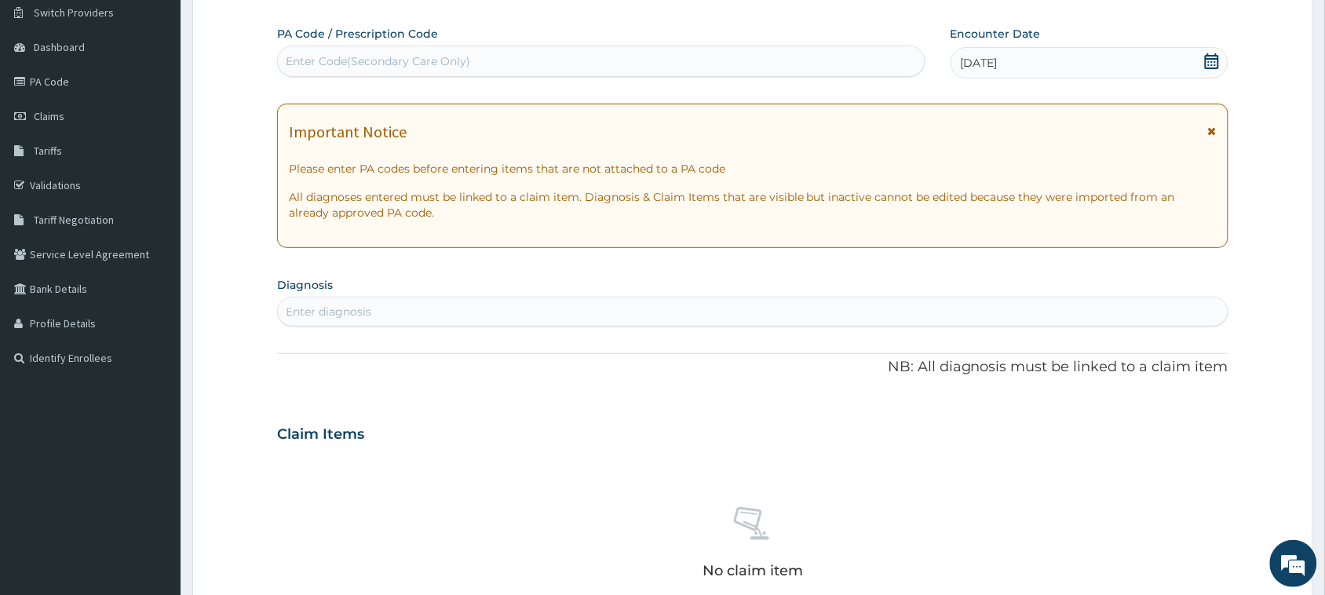
click at [410, 310] on div "Enter diagnosis" at bounding box center [753, 311] width 950 height 25
type input "cough"
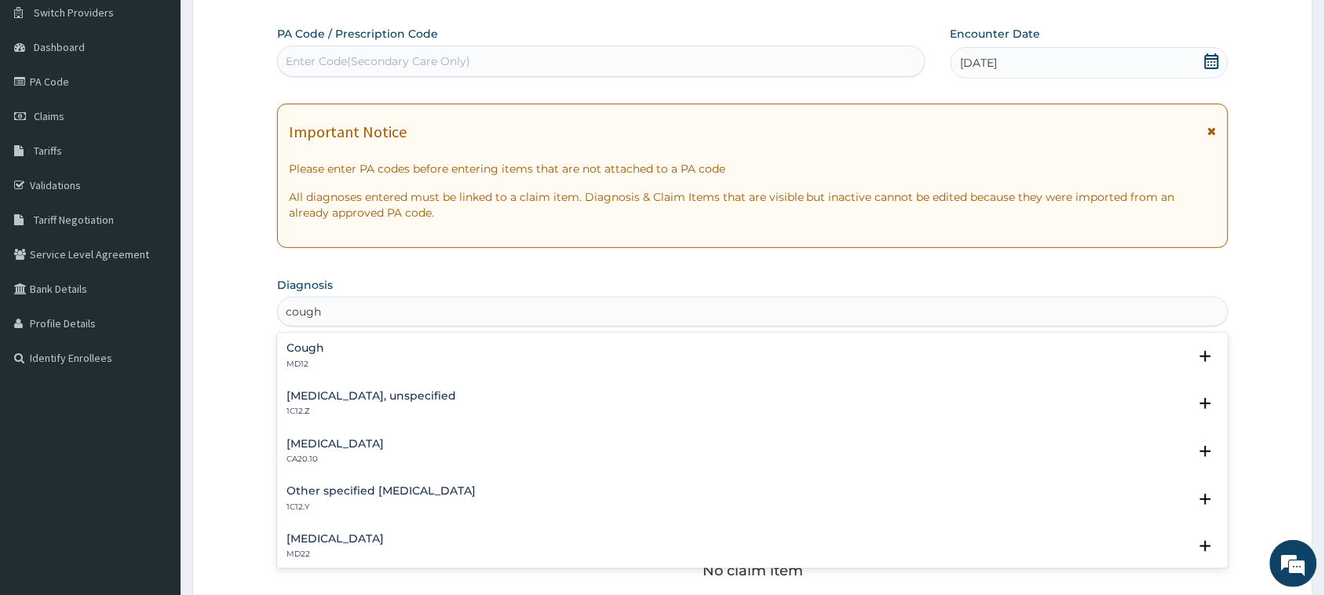
click at [339, 343] on div "Cough MD12" at bounding box center [752, 355] width 932 height 27
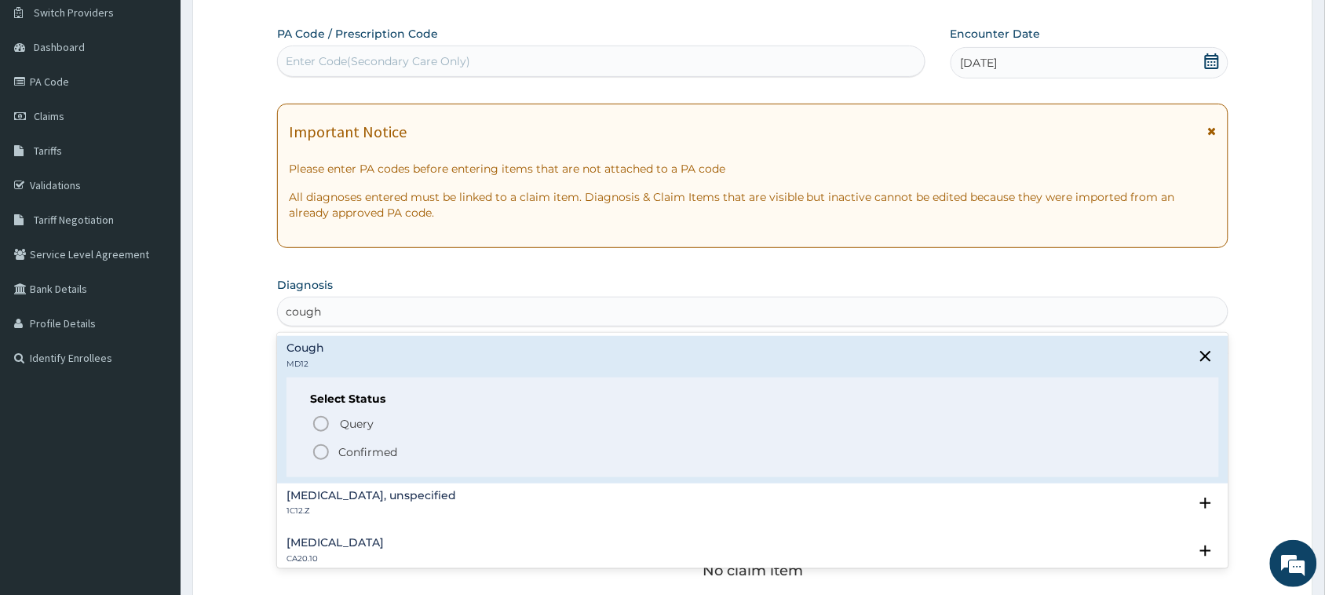
click at [359, 451] on p "Confirmed" at bounding box center [367, 452] width 59 height 16
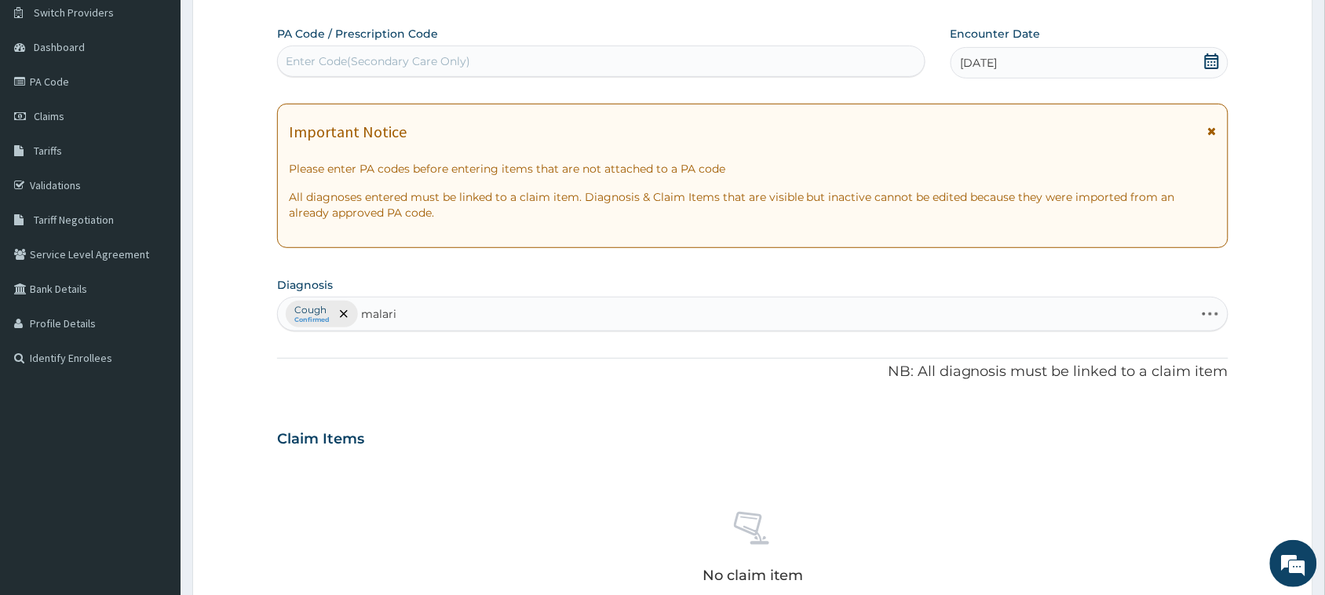
type input "[MEDICAL_DATA]"
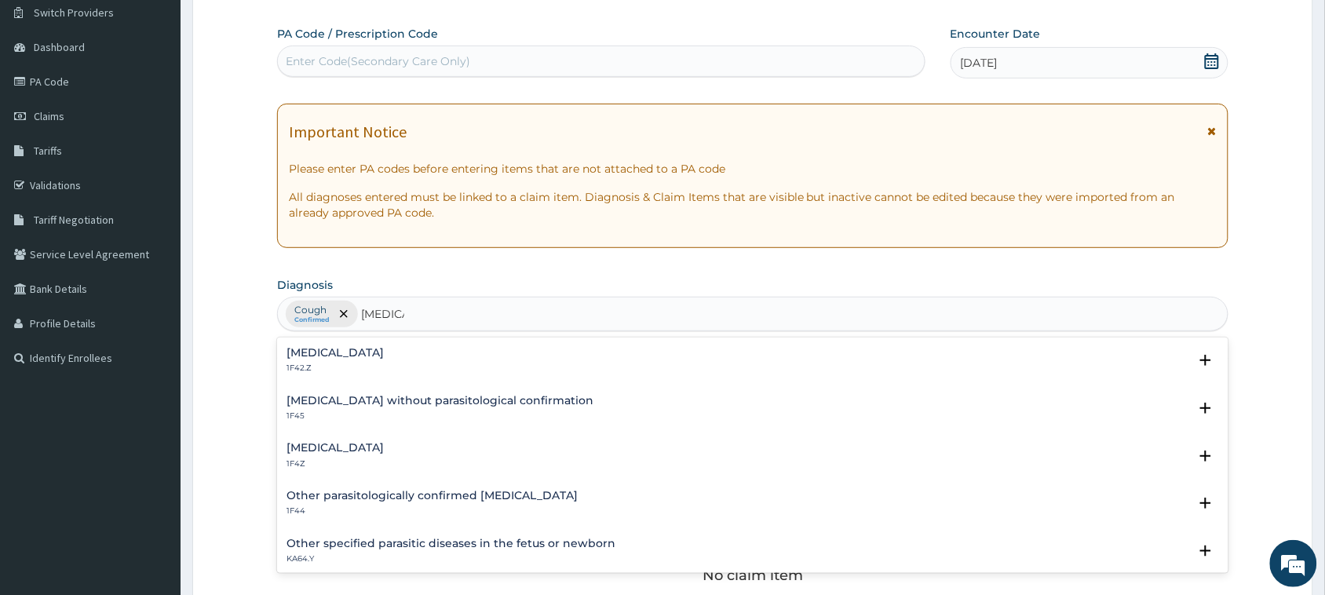
click at [362, 447] on h4 "[MEDICAL_DATA]" at bounding box center [334, 448] width 97 height 12
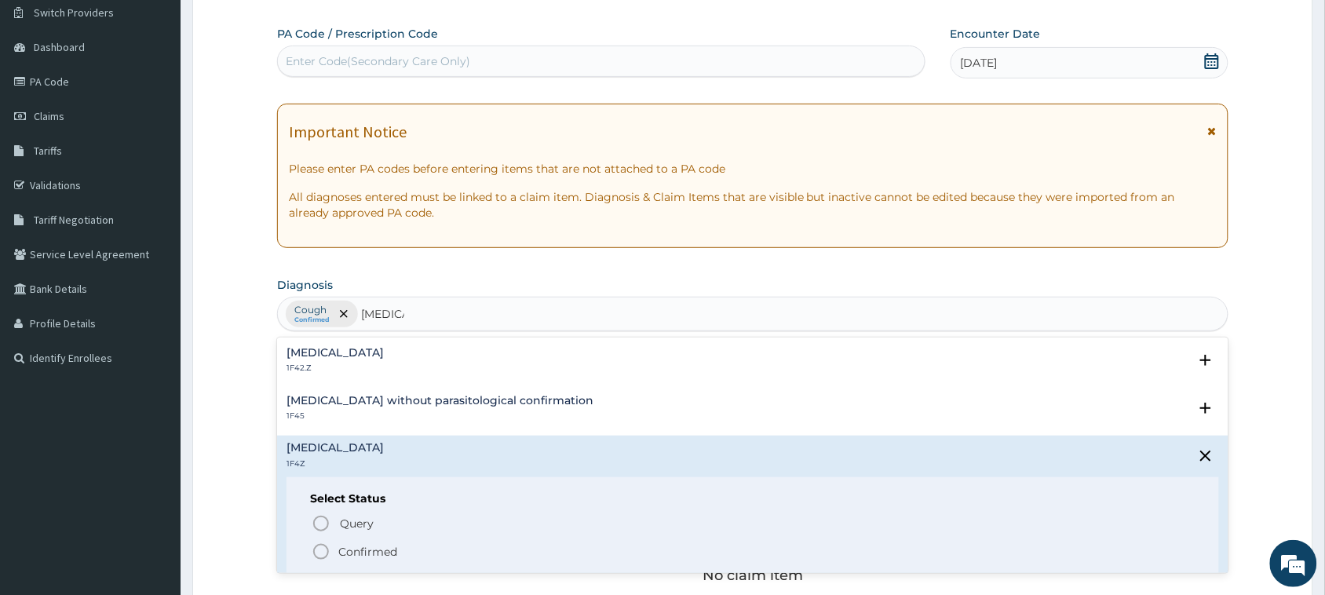
click at [349, 548] on p "Confirmed" at bounding box center [367, 552] width 59 height 16
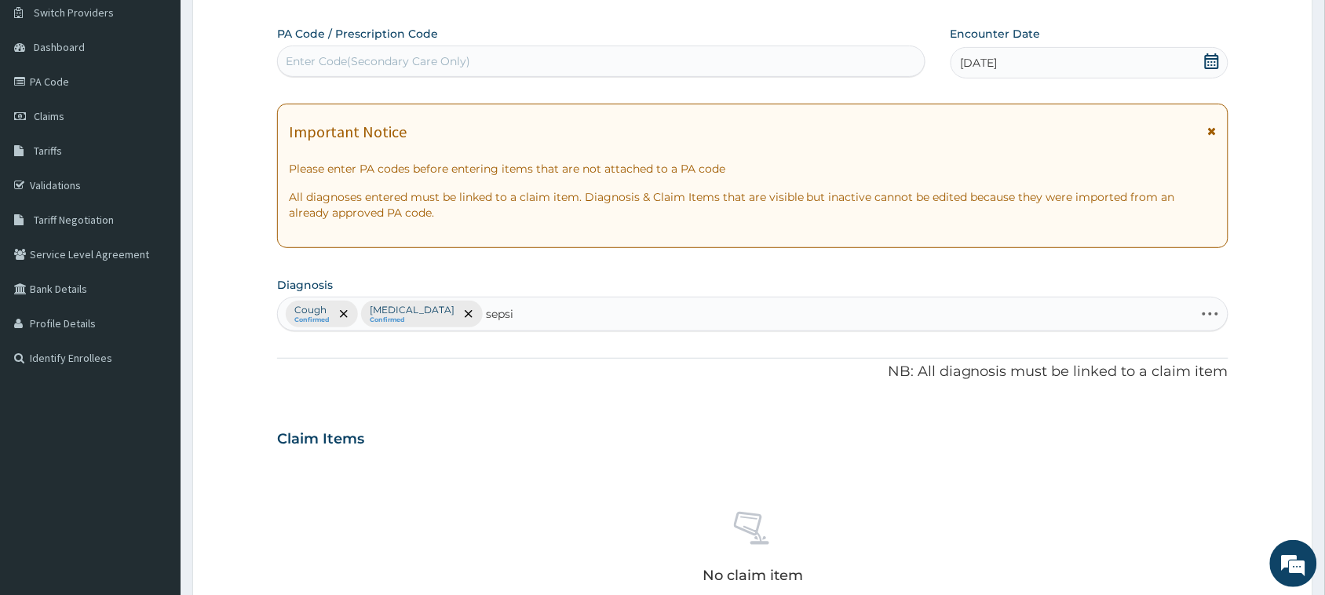
type input "[MEDICAL_DATA]"
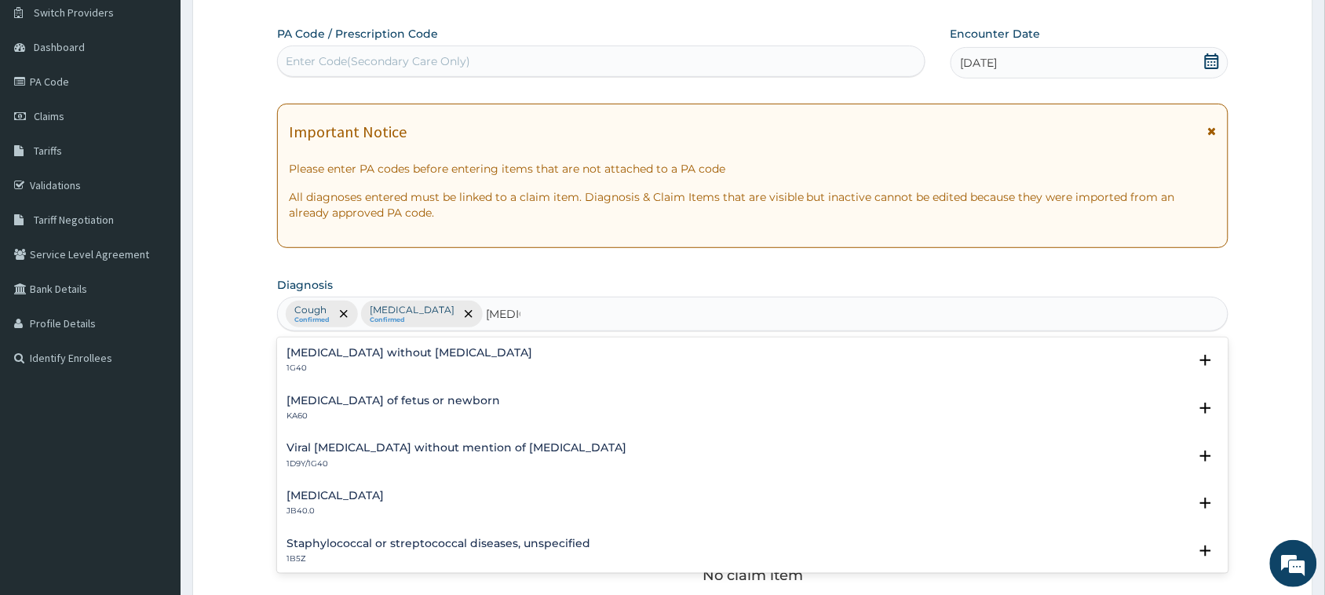
click at [395, 358] on h4 "[MEDICAL_DATA] without [MEDICAL_DATA]" at bounding box center [409, 353] width 246 height 12
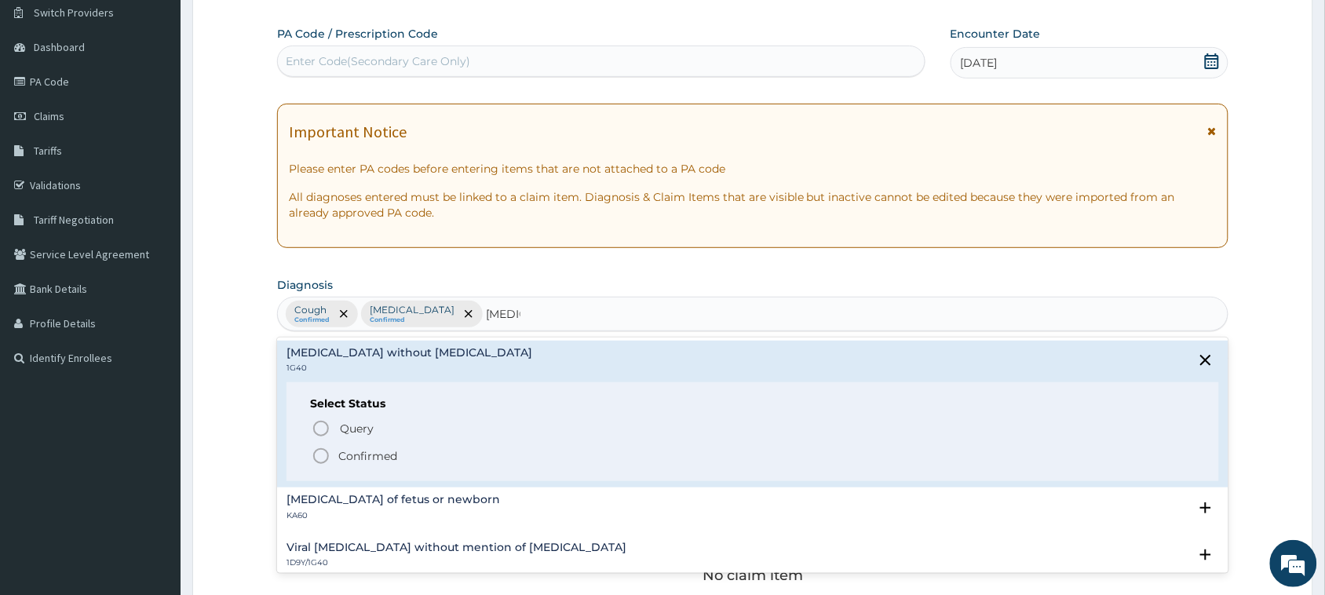
click at [371, 460] on p "Confirmed" at bounding box center [367, 456] width 59 height 16
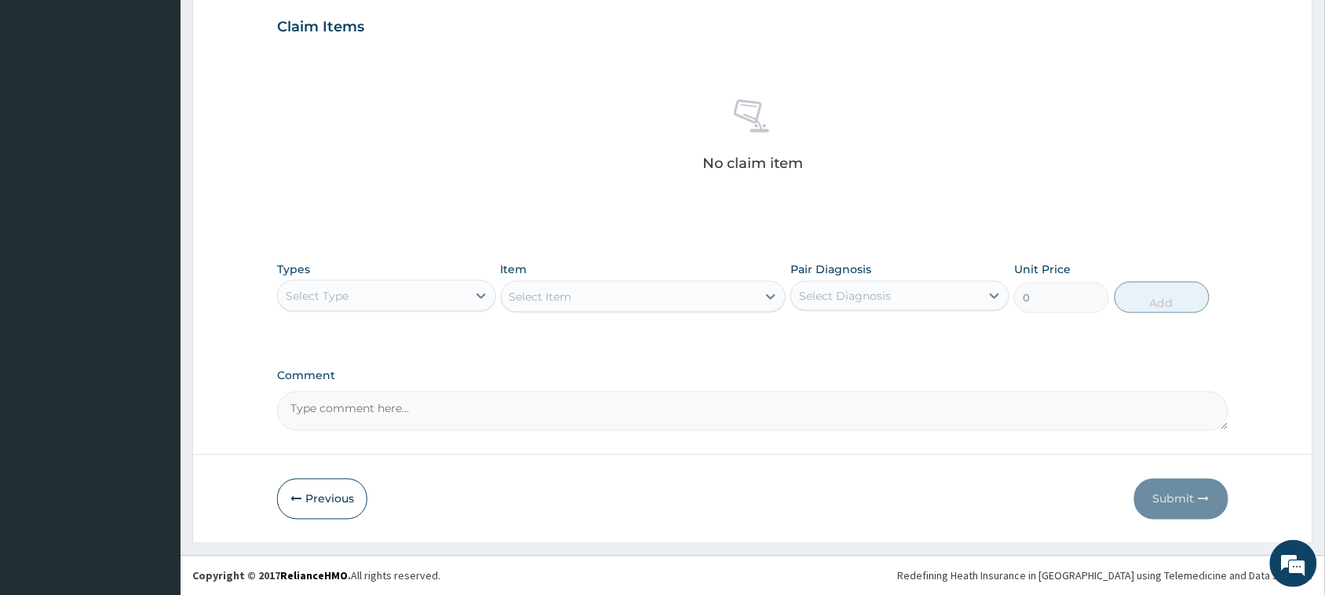
scroll to position [538, 0]
click at [457, 301] on div "Select Type" at bounding box center [372, 295] width 189 height 25
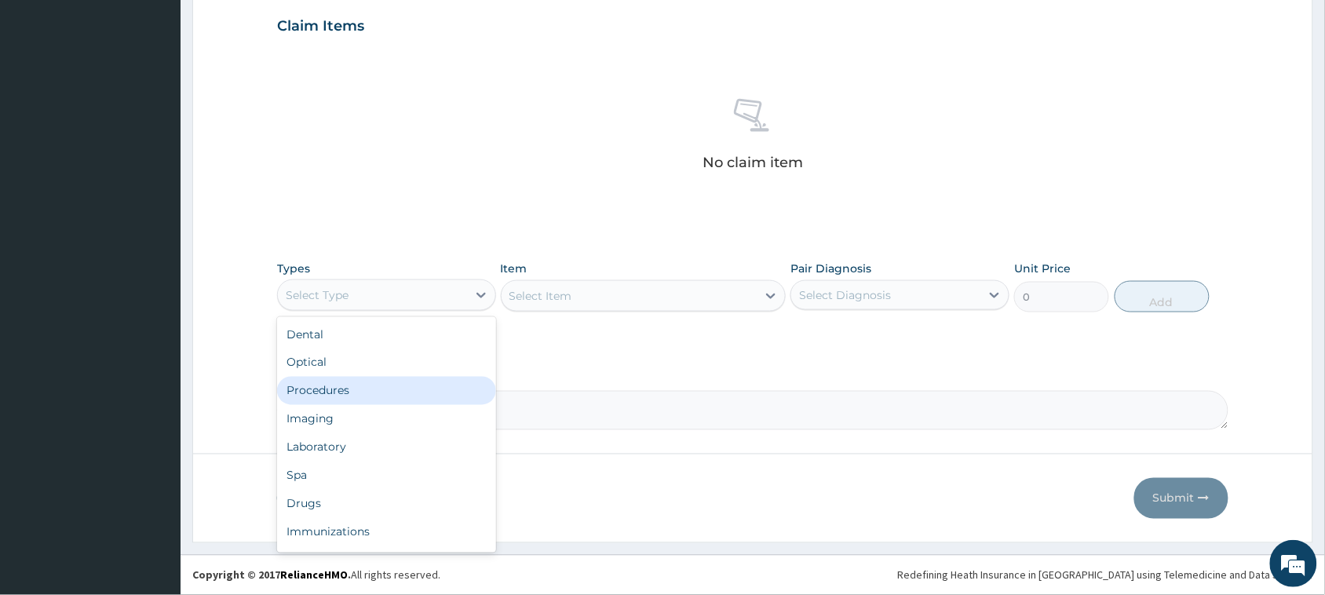
click at [369, 387] on div "Procedures" at bounding box center [386, 391] width 219 height 28
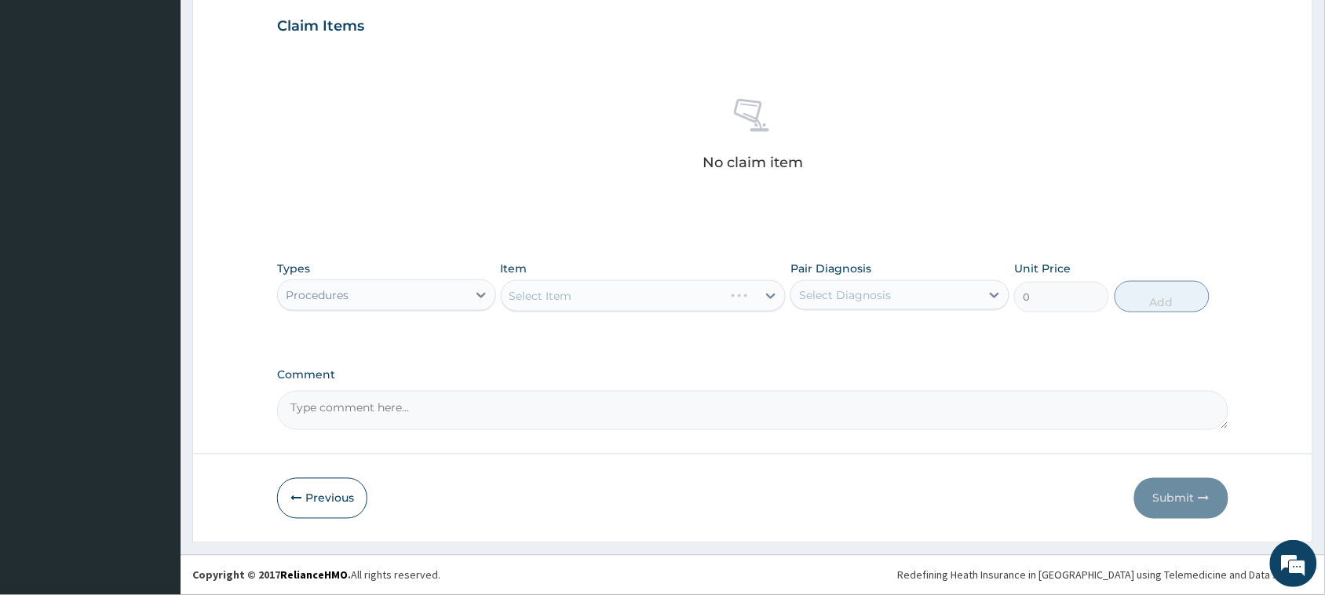
click at [628, 305] on div "Select Item" at bounding box center [644, 295] width 286 height 31
click at [563, 297] on div "Select Item" at bounding box center [540, 296] width 63 height 16
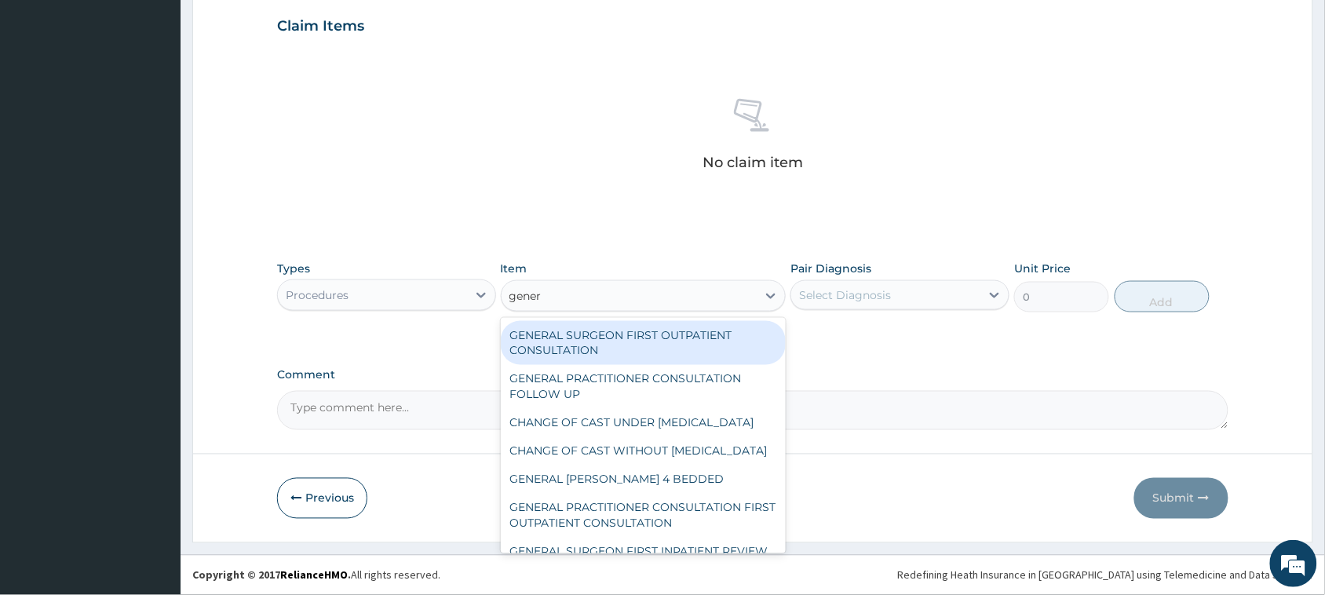
type input "genera"
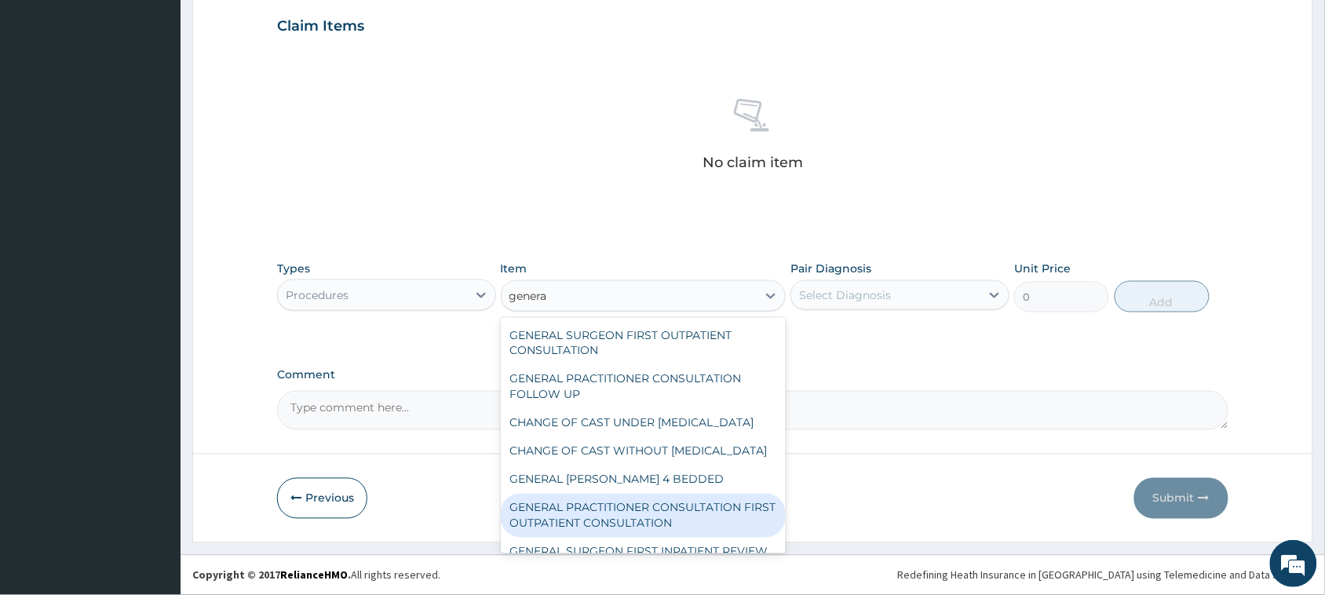
click at [636, 538] on div "GENERAL PRACTITIONER CONSULTATION FIRST OUTPATIENT CONSULTATION" at bounding box center [644, 516] width 286 height 44
type input "3795"
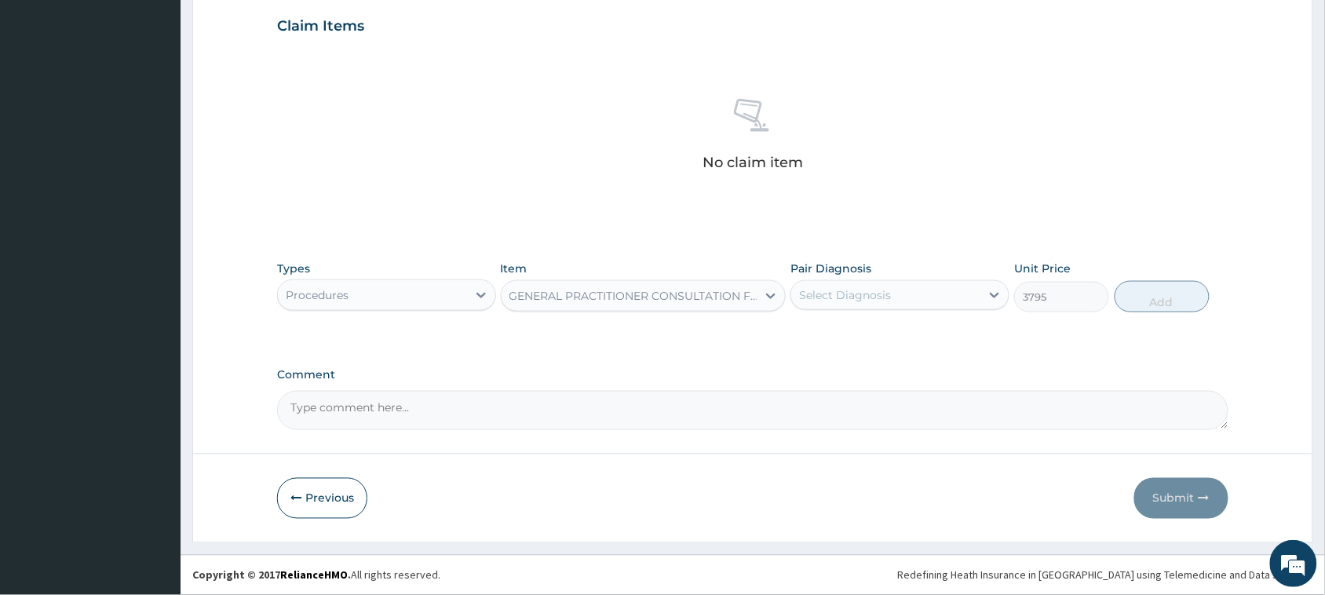
click at [900, 284] on div "Select Diagnosis" at bounding box center [885, 295] width 189 height 25
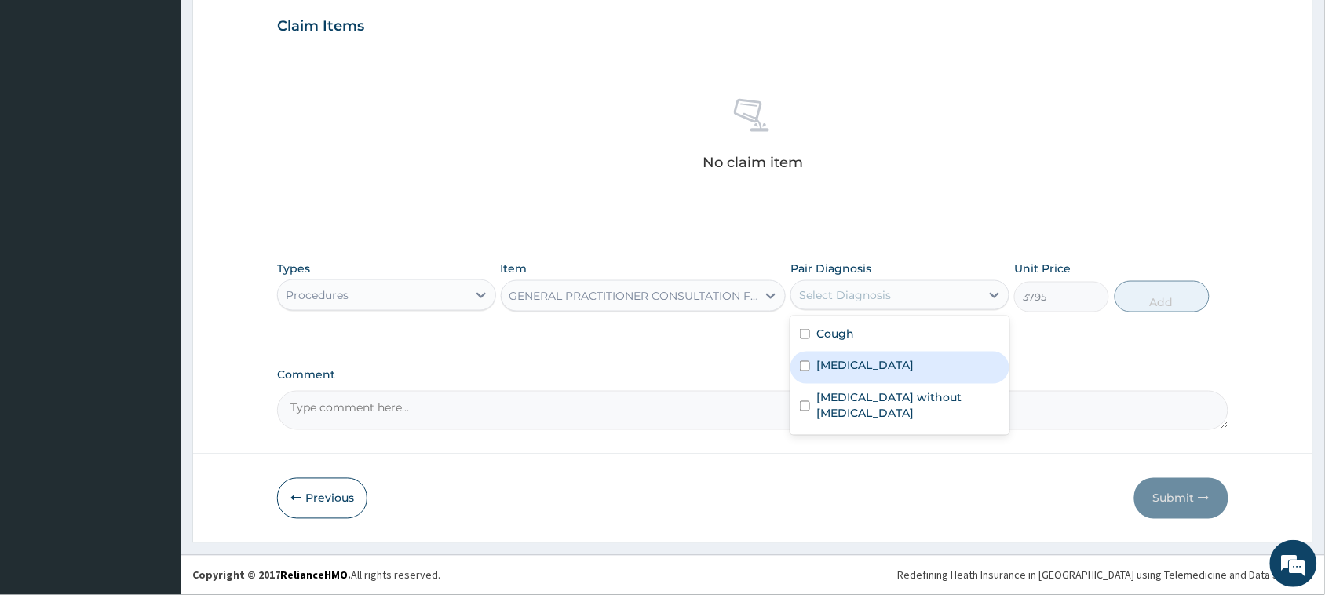
click at [888, 370] on label "[MEDICAL_DATA]" at bounding box center [864, 366] width 97 height 16
checkbox input "true"
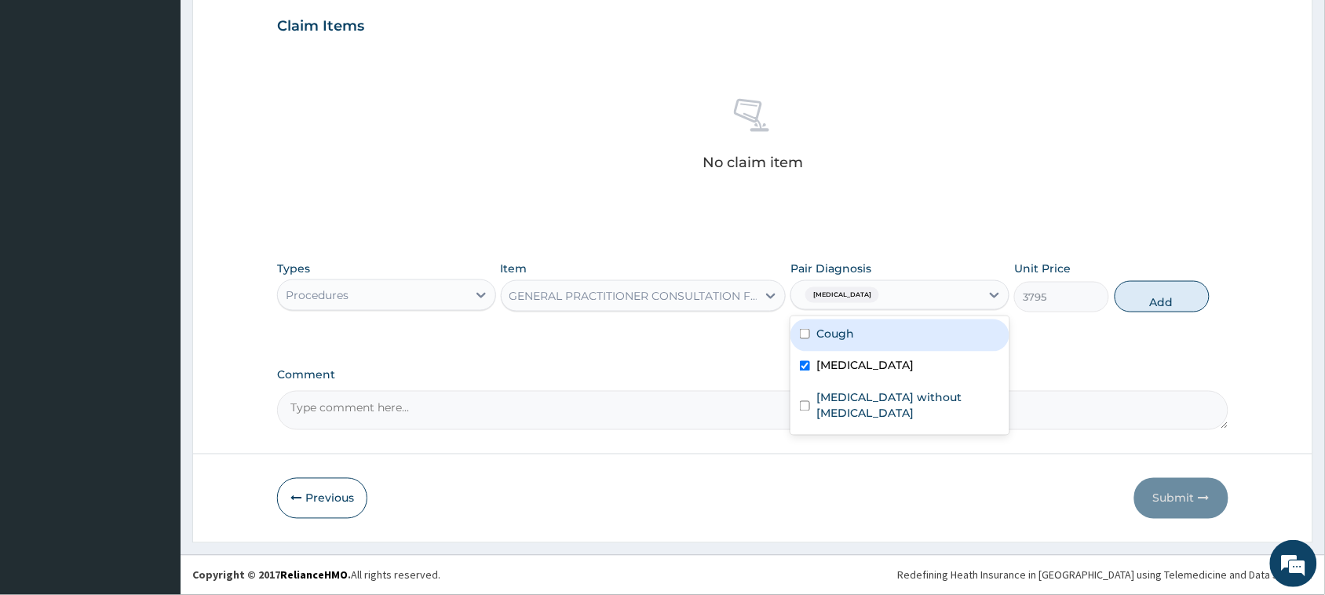
click at [870, 328] on div "Cough" at bounding box center [899, 335] width 219 height 32
checkbox input "true"
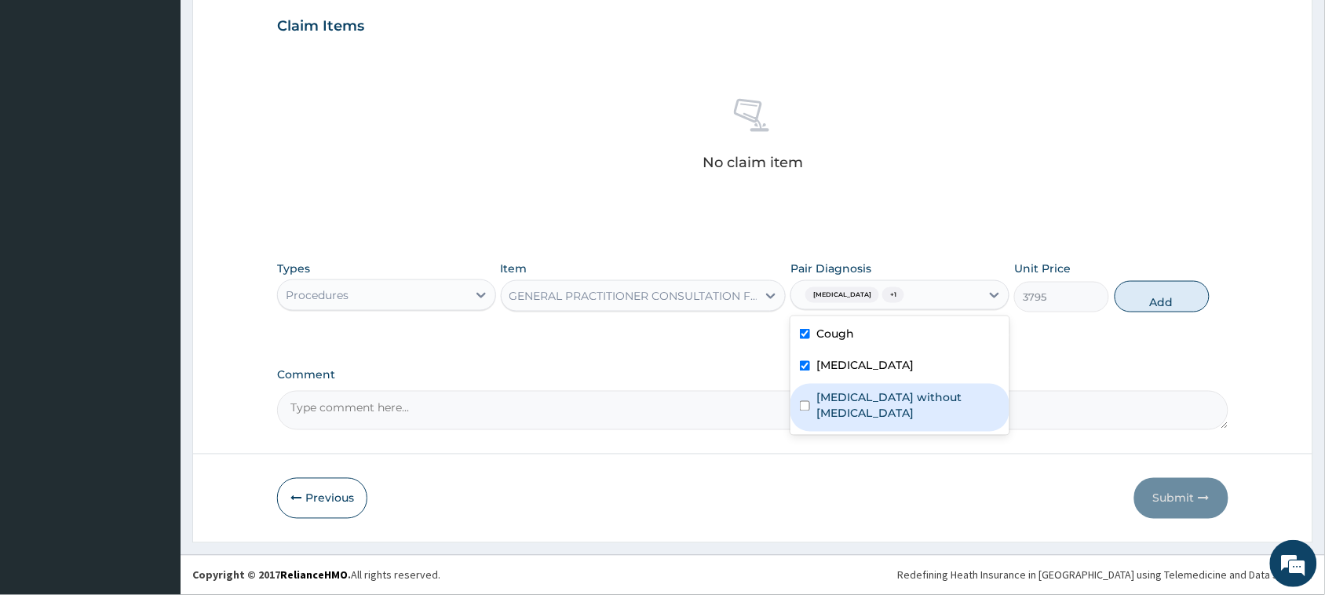
click at [870, 390] on label "[MEDICAL_DATA] without [MEDICAL_DATA]" at bounding box center [908, 405] width 184 height 31
checkbox input "true"
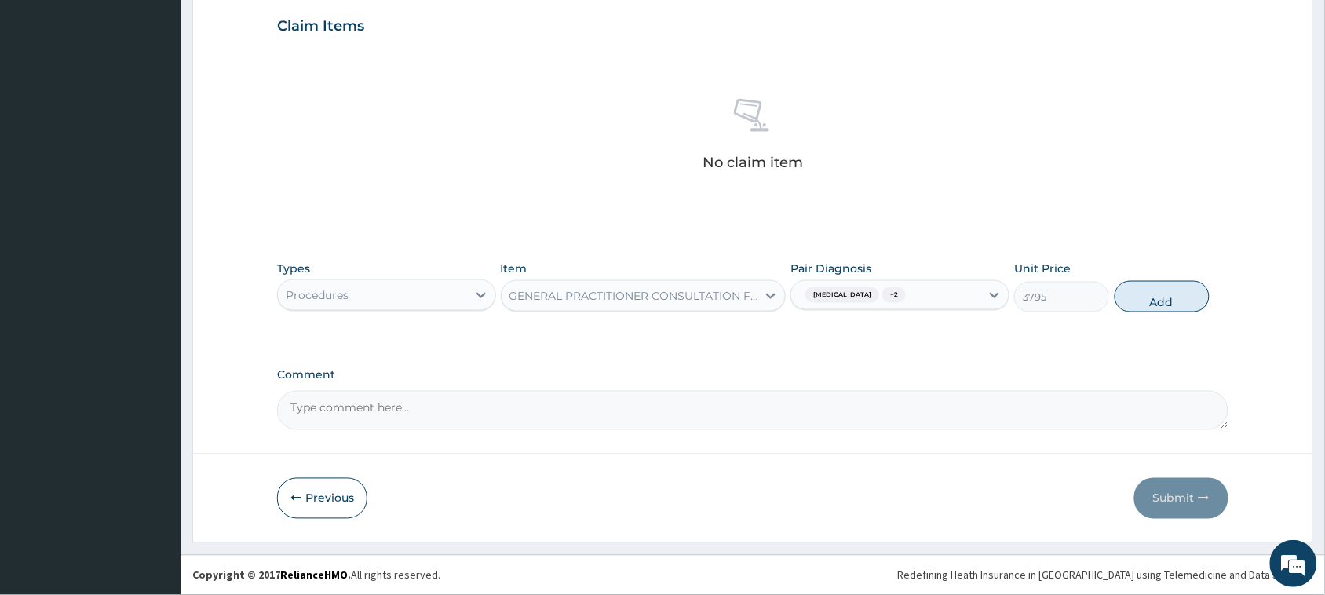
drag, startPoint x: 1148, startPoint y: 299, endPoint x: 836, endPoint y: 314, distance: 312.0
click at [1148, 301] on button "Add" at bounding box center [1162, 296] width 95 height 31
type input "0"
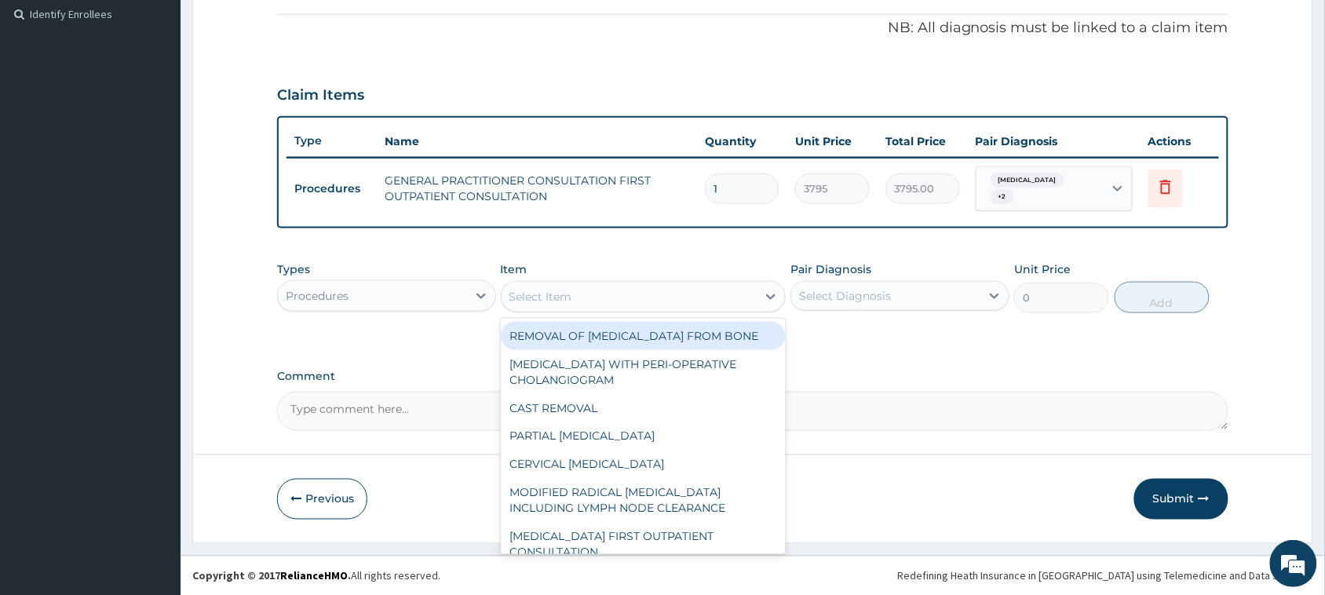
click at [581, 299] on div "Select Item" at bounding box center [630, 296] width 256 height 25
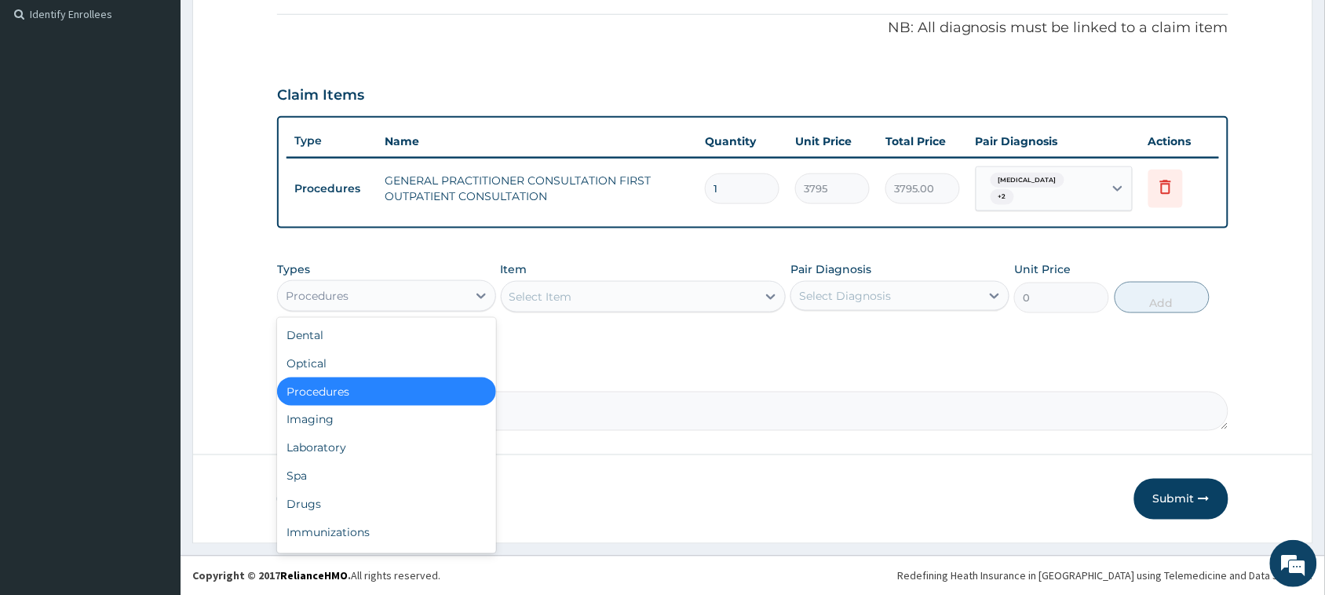
click at [450, 307] on div "Procedures" at bounding box center [372, 295] width 189 height 25
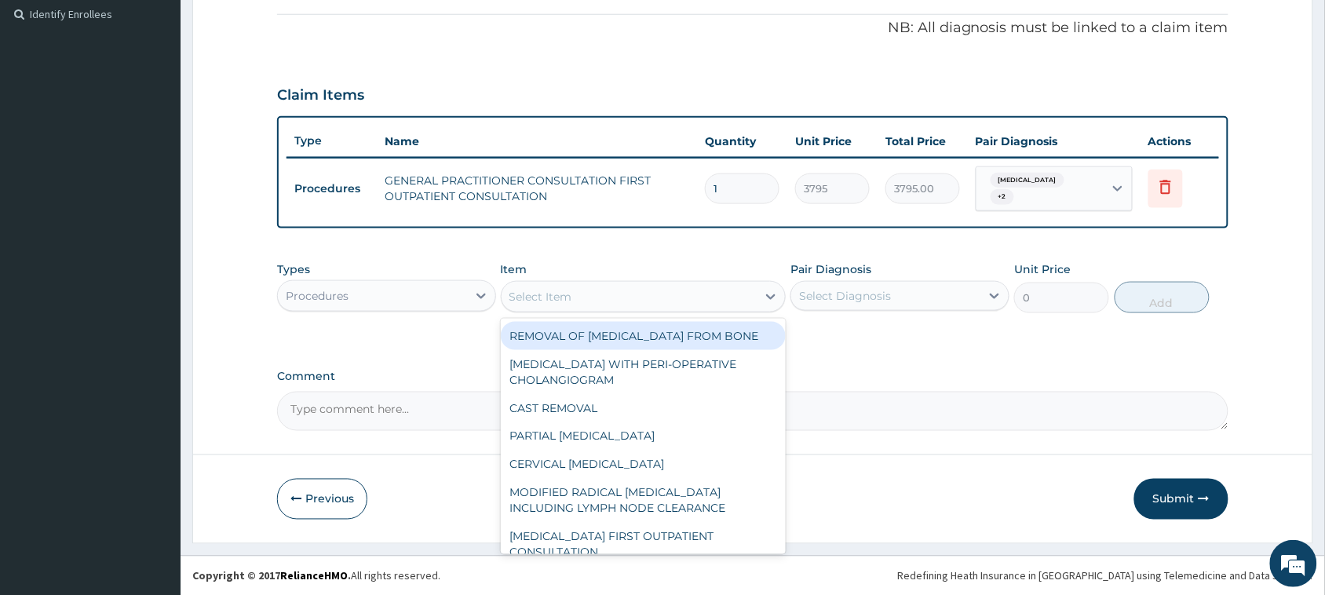
click at [542, 290] on div "Select Item" at bounding box center [540, 297] width 63 height 16
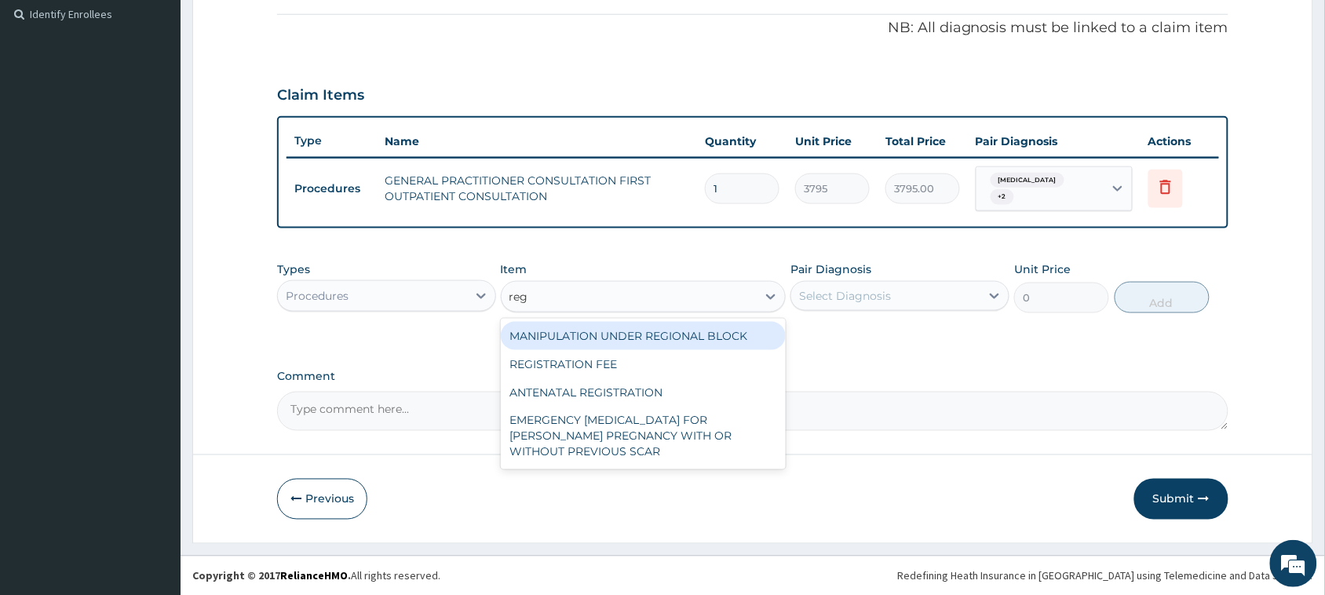
type input "regi"
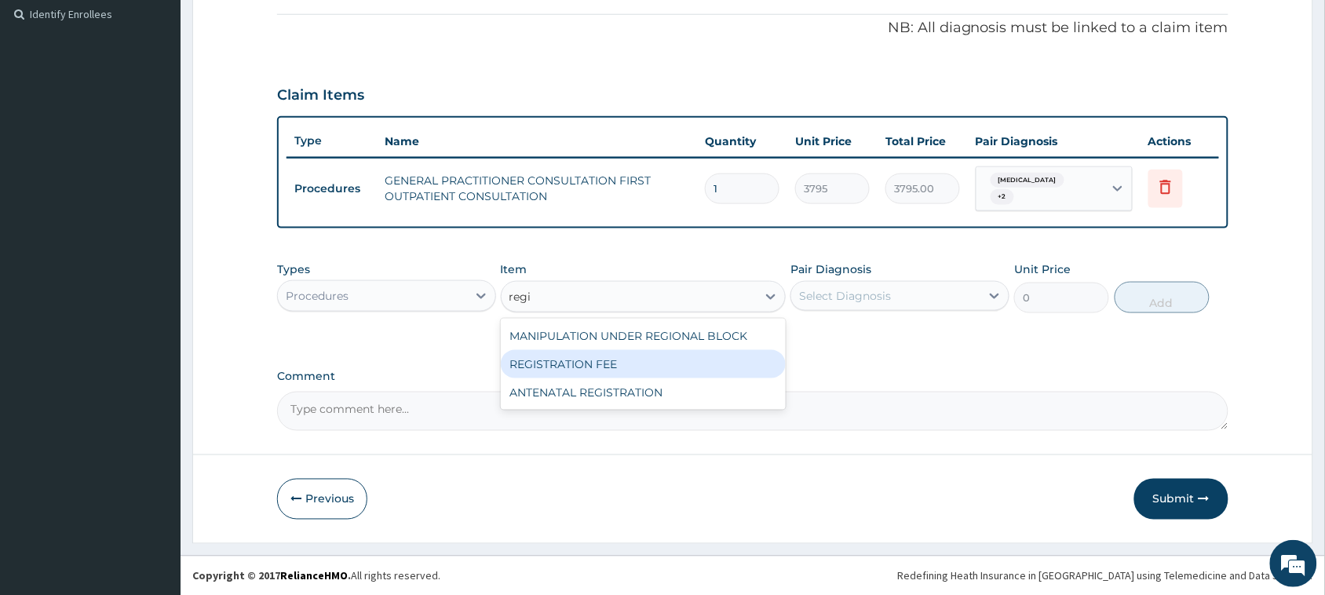
click at [621, 370] on div "REGISTRATION FEE" at bounding box center [644, 364] width 286 height 28
type input "2164.741712362911"
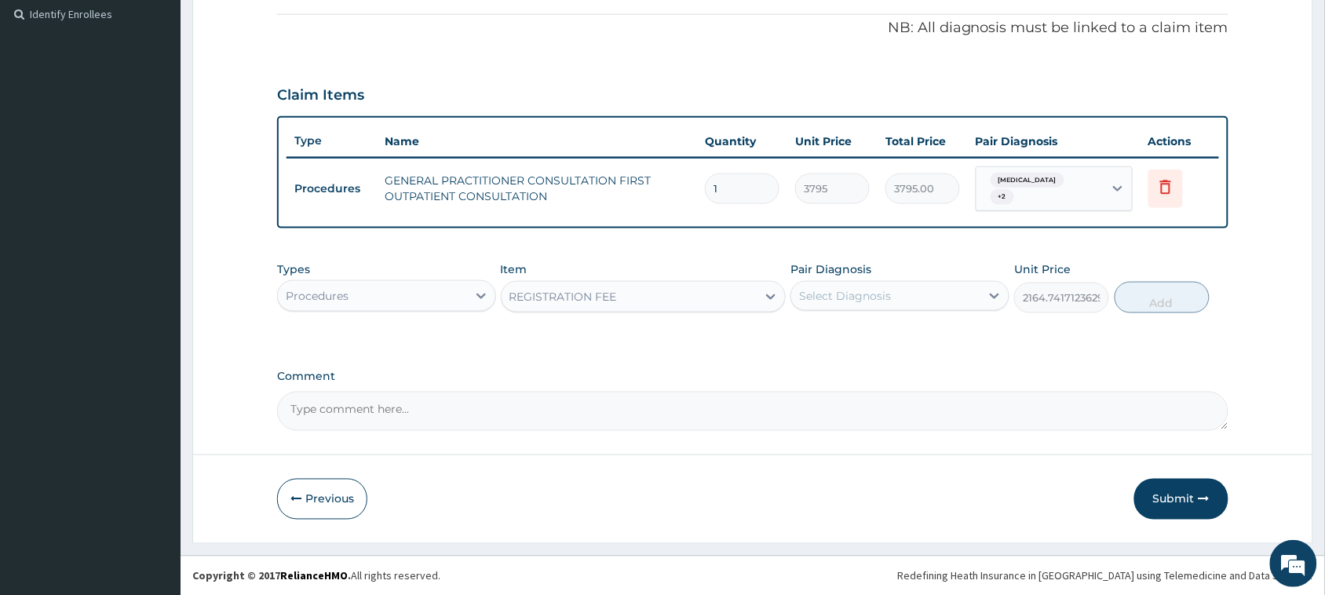
click at [864, 302] on div "Select Diagnosis" at bounding box center [845, 296] width 92 height 16
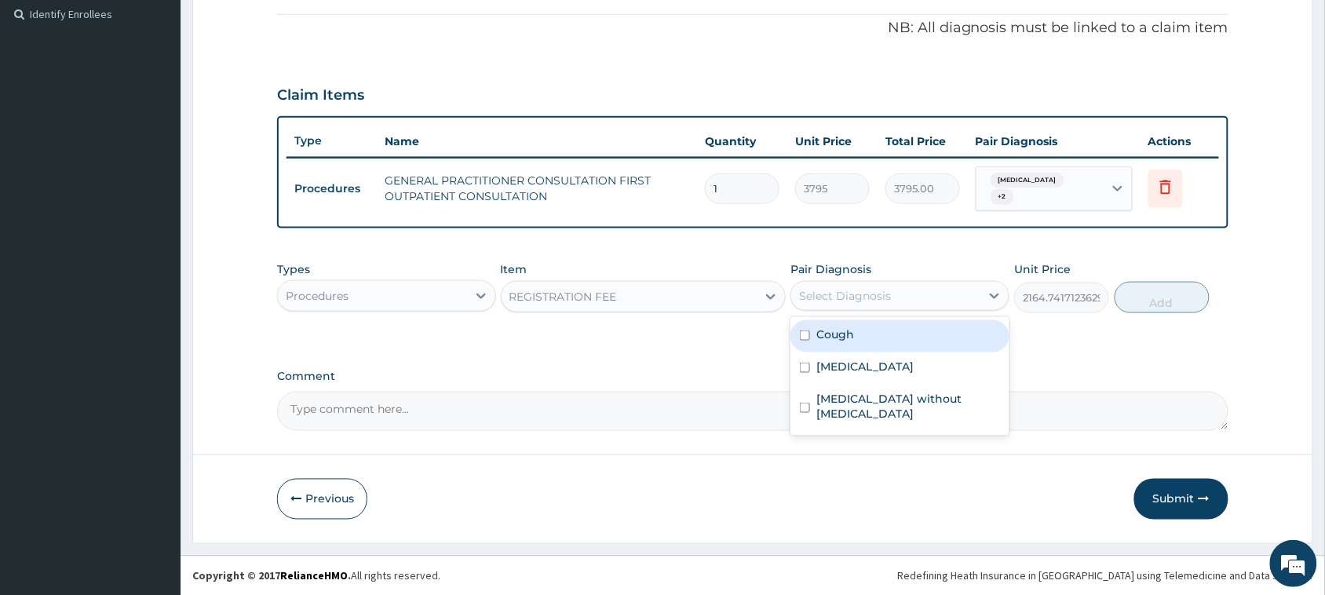
drag, startPoint x: 862, startPoint y: 340, endPoint x: 865, endPoint y: 359, distance: 19.9
click at [861, 341] on div "Cough" at bounding box center [899, 336] width 219 height 32
checkbox input "true"
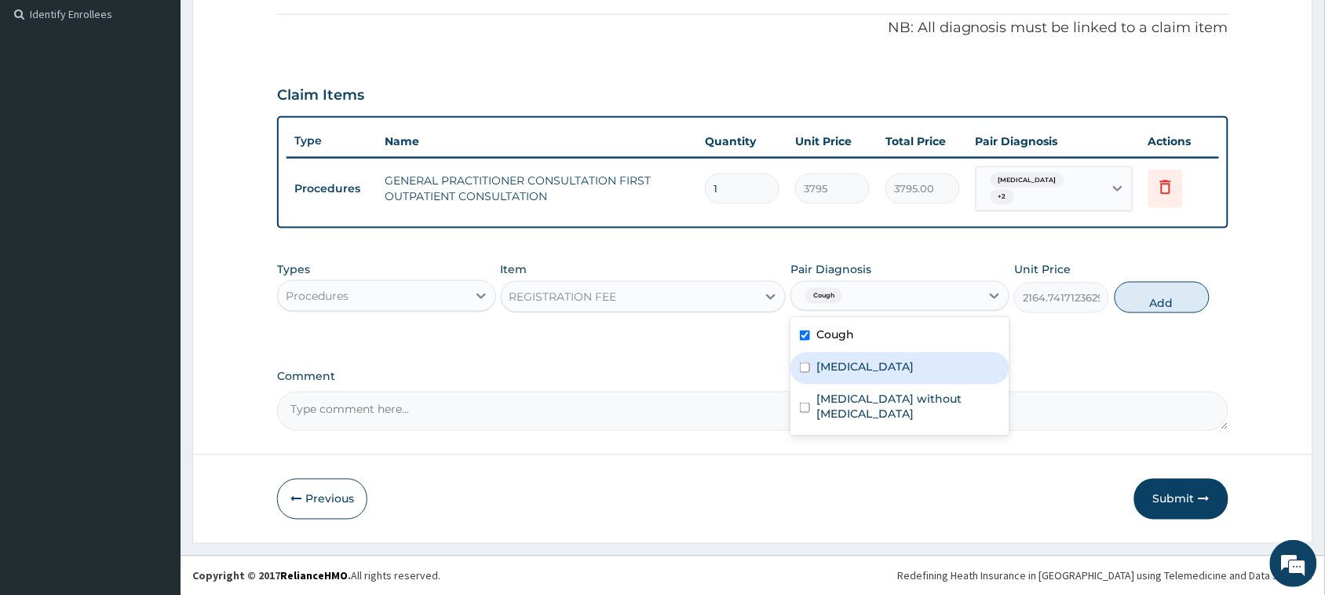
click at [865, 363] on label "[MEDICAL_DATA]" at bounding box center [864, 367] width 97 height 16
checkbox input "true"
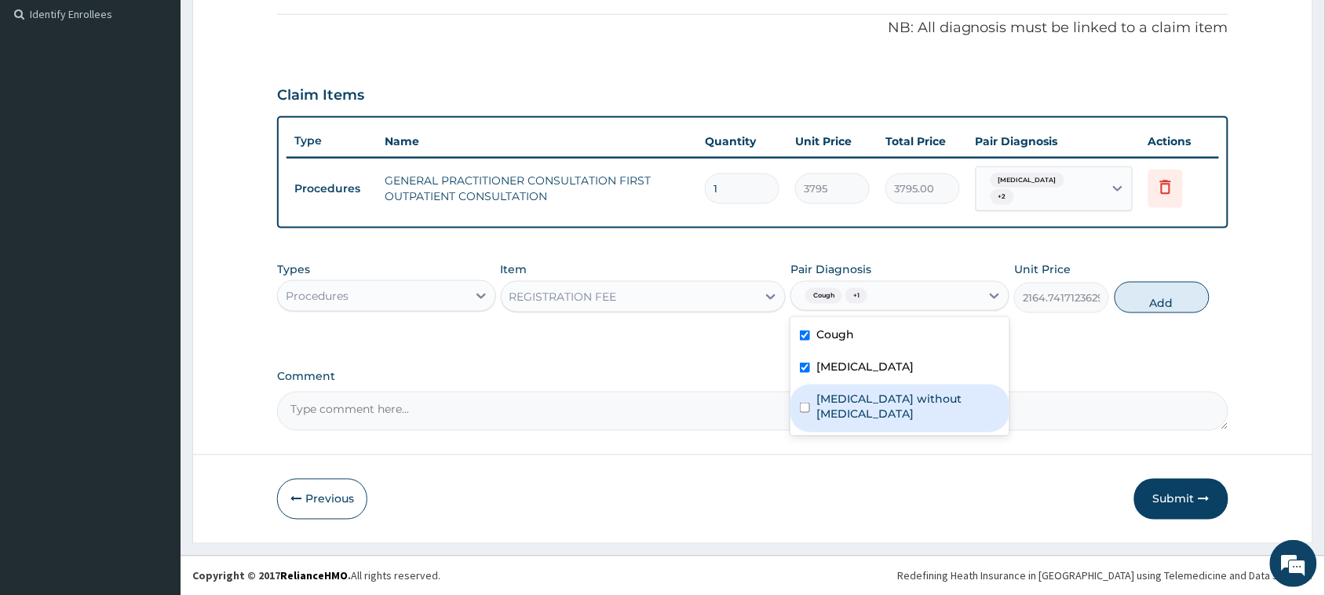
click at [877, 394] on label "[MEDICAL_DATA] without [MEDICAL_DATA]" at bounding box center [908, 406] width 184 height 31
checkbox input "true"
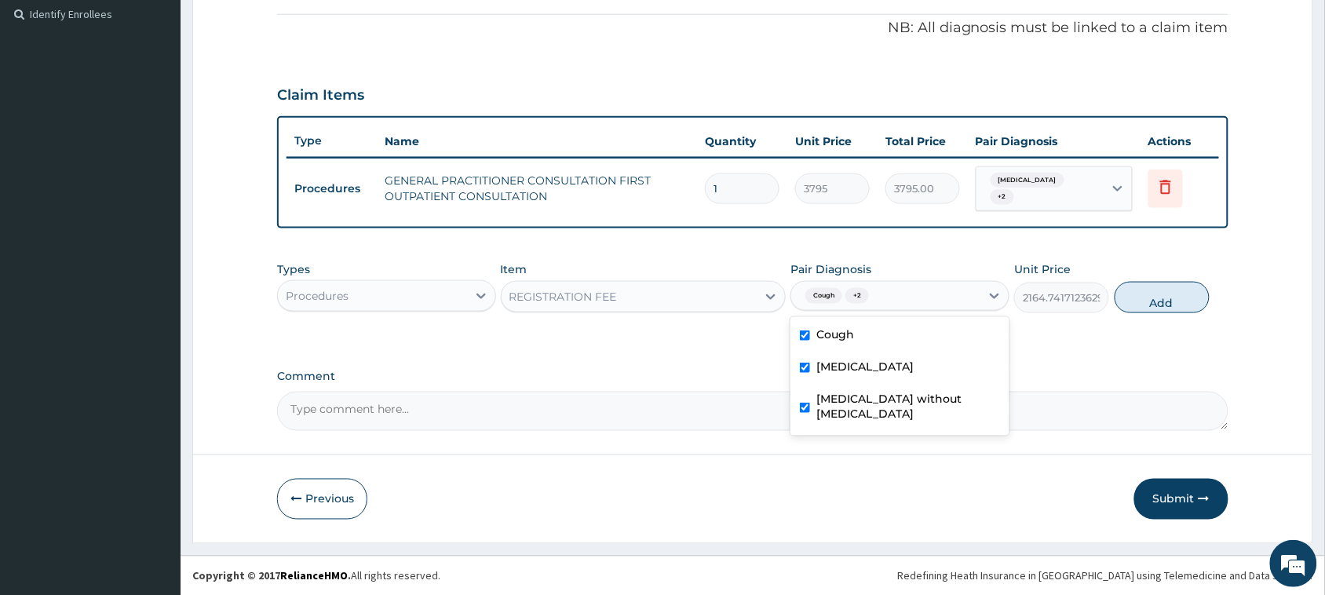
drag, startPoint x: 1152, startPoint y: 304, endPoint x: 1139, endPoint y: 307, distance: 13.7
click at [1150, 304] on button "Add" at bounding box center [1162, 297] width 95 height 31
type input "0"
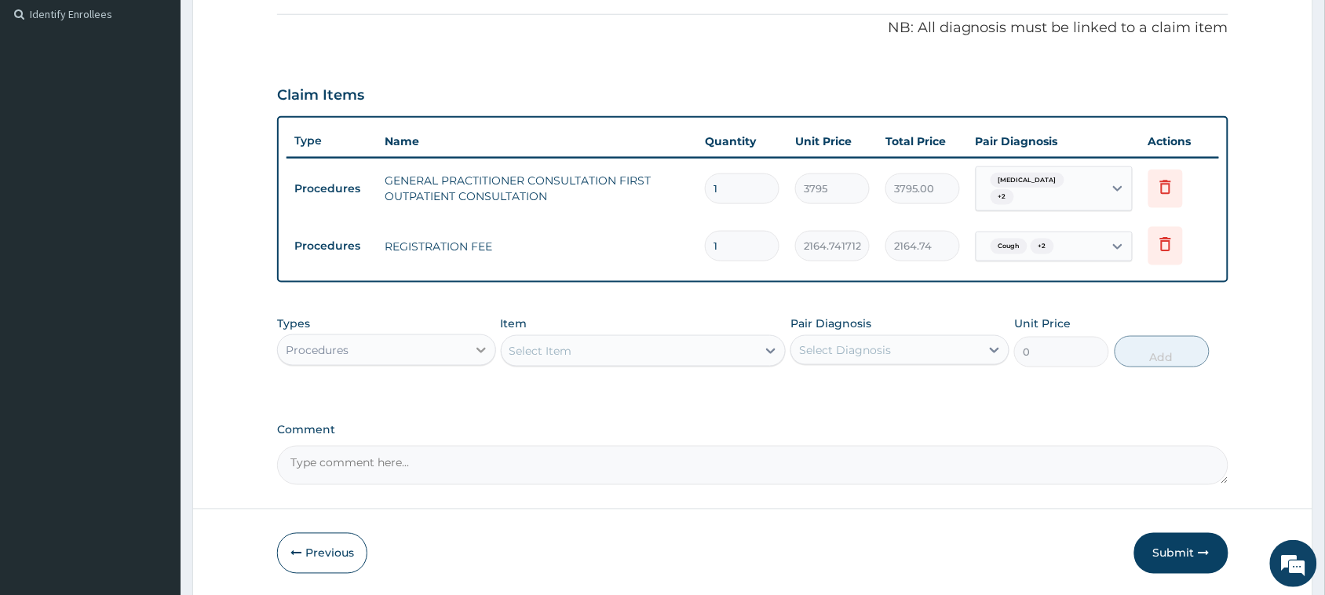
click at [488, 338] on div at bounding box center [481, 350] width 28 height 28
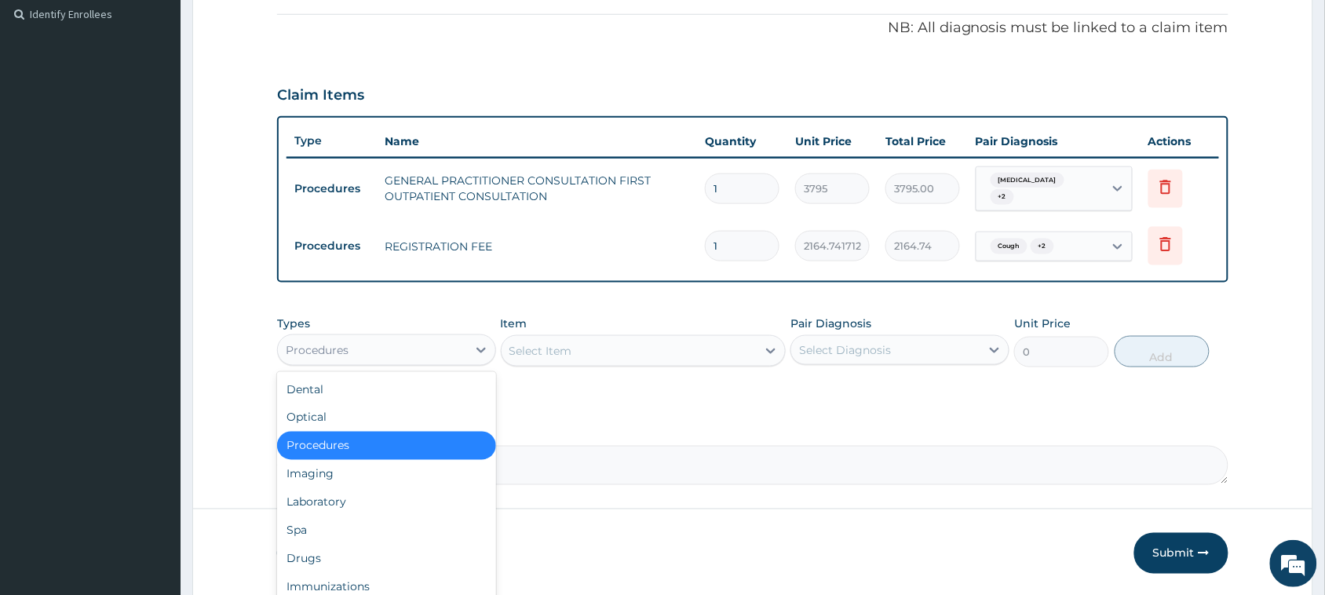
scroll to position [523, 0]
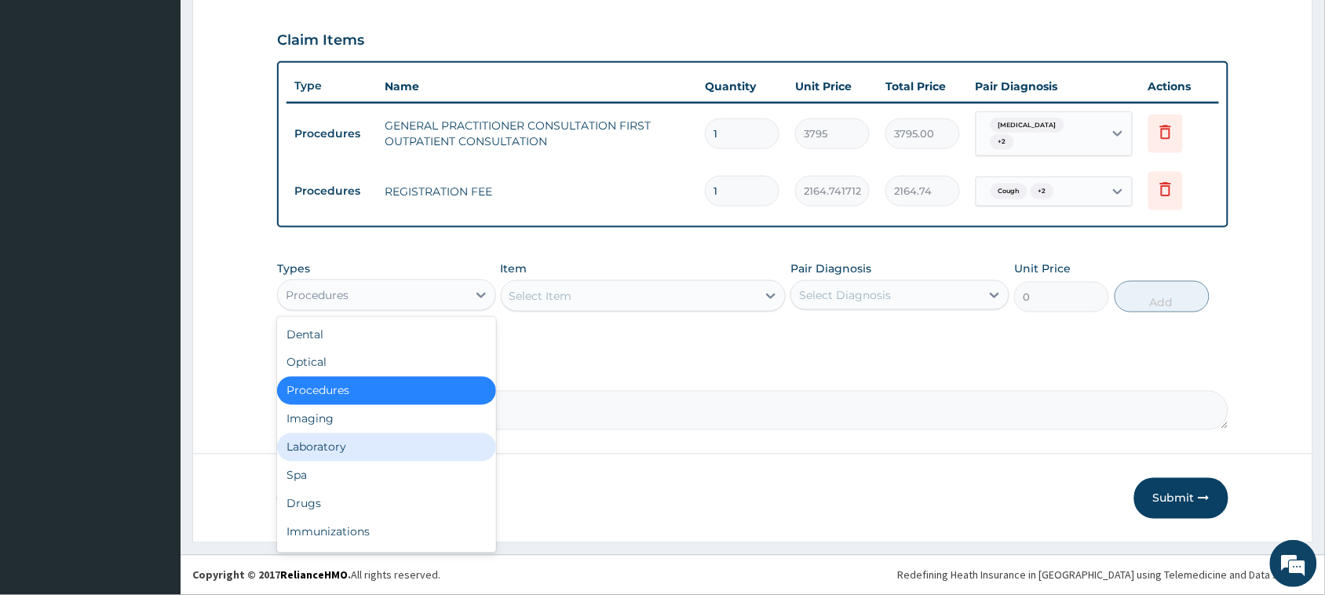
click at [343, 445] on div "Laboratory" at bounding box center [386, 447] width 219 height 28
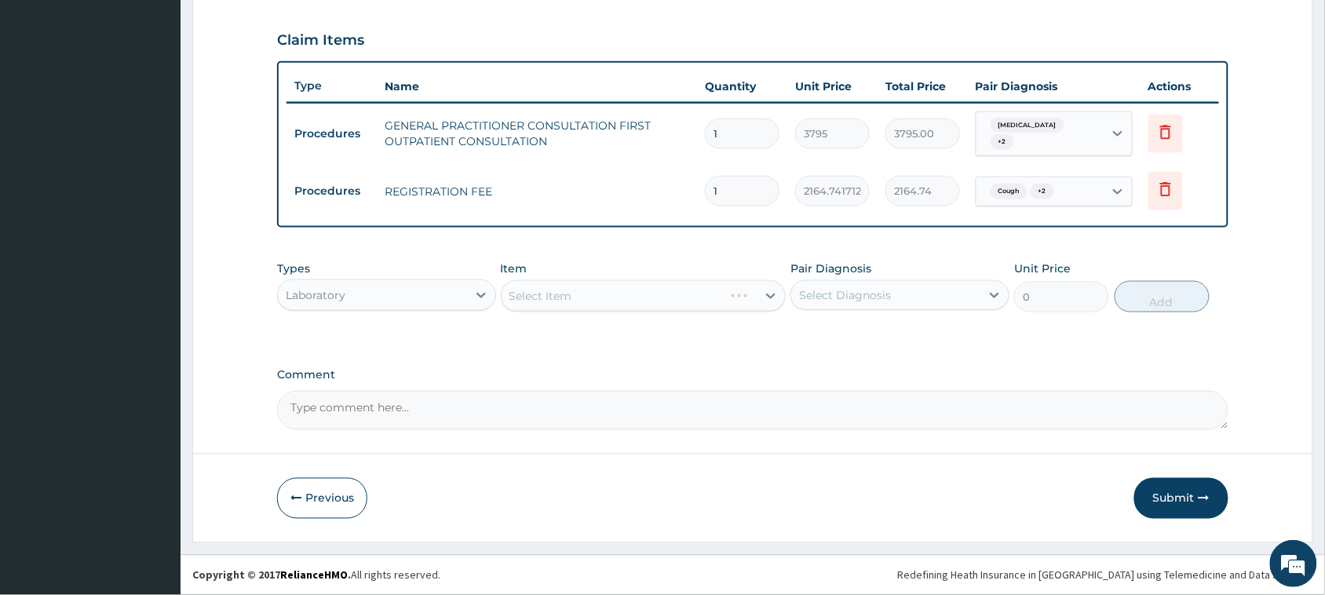
click at [546, 294] on div "Select Item" at bounding box center [644, 295] width 286 height 31
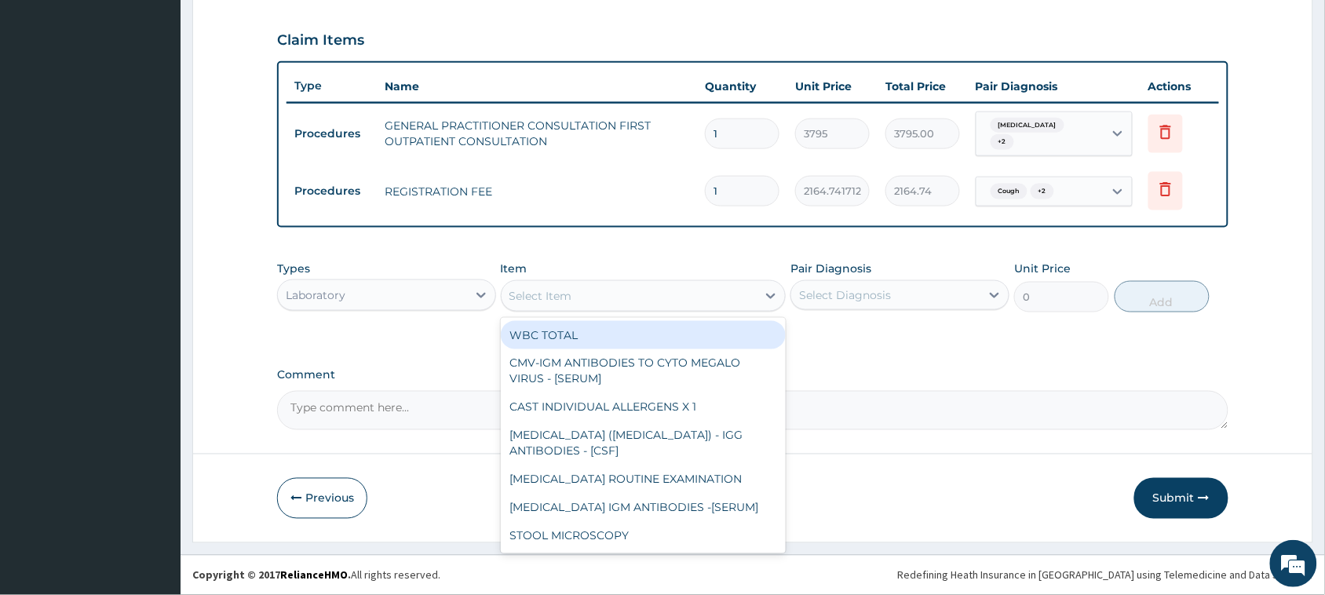
click at [578, 298] on div "Select Item" at bounding box center [630, 295] width 256 height 25
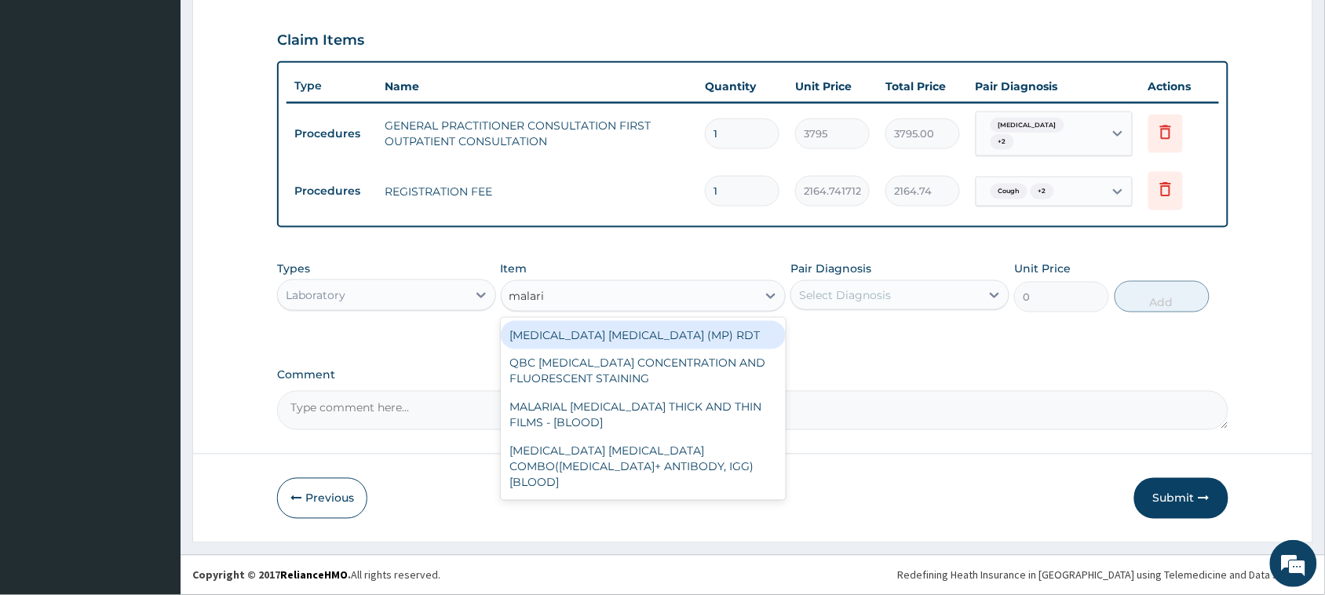
type input "[MEDICAL_DATA]"
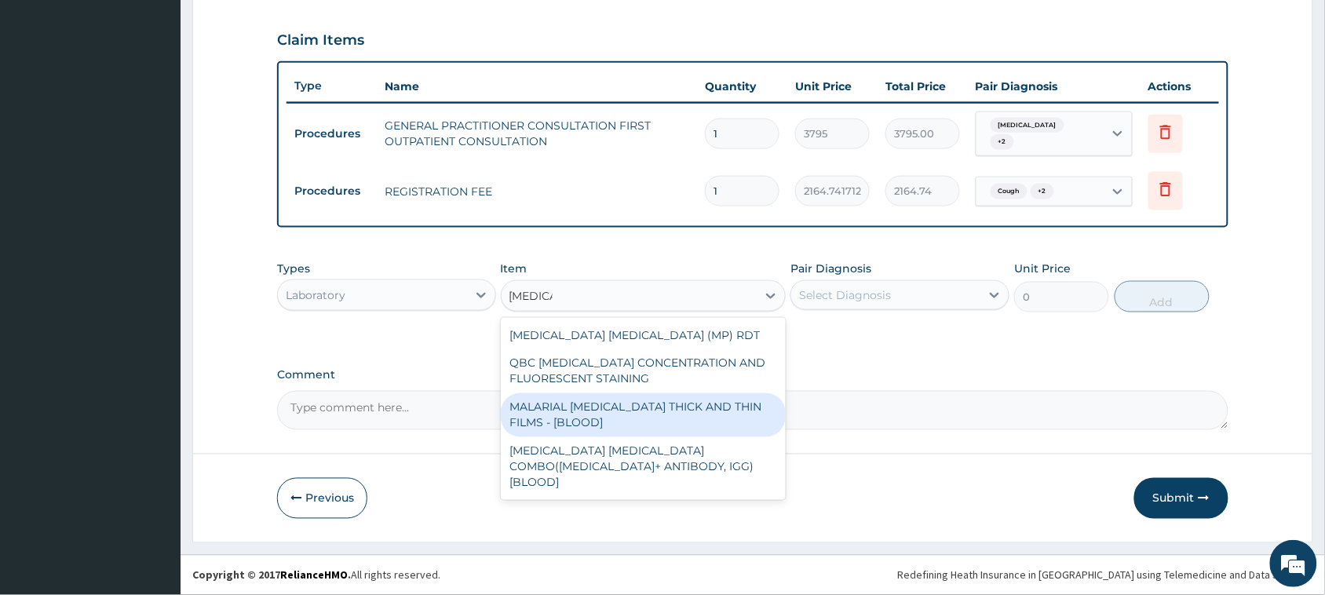
click at [614, 411] on div "MALARIAL [MEDICAL_DATA] THICK AND THIN FILMS - [BLOOD]" at bounding box center [644, 415] width 286 height 44
type input "1725"
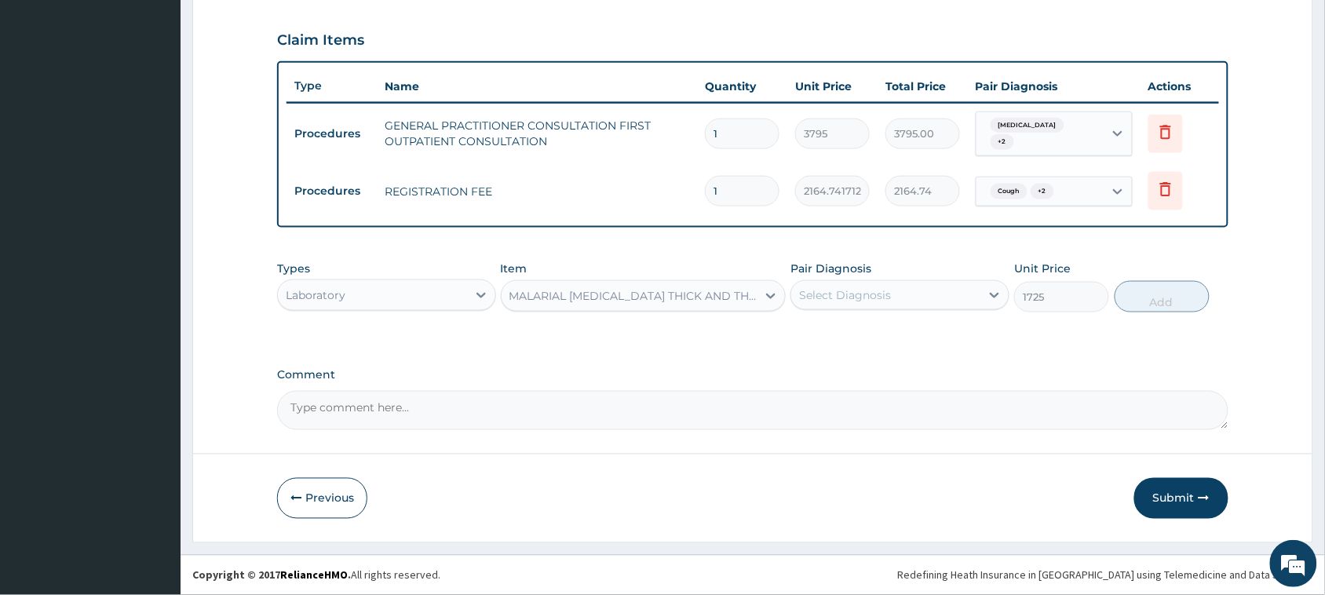
click at [861, 304] on div "Select Diagnosis" at bounding box center [885, 295] width 189 height 25
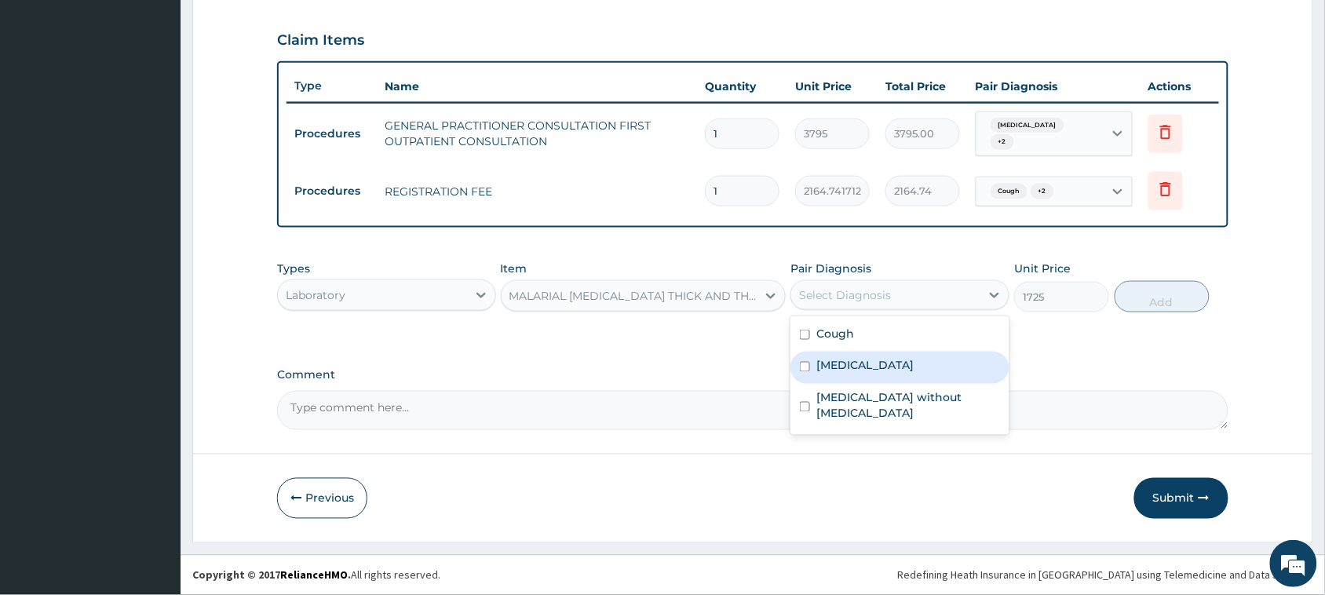
click at [859, 361] on label "[MEDICAL_DATA]" at bounding box center [864, 366] width 97 height 16
checkbox input "true"
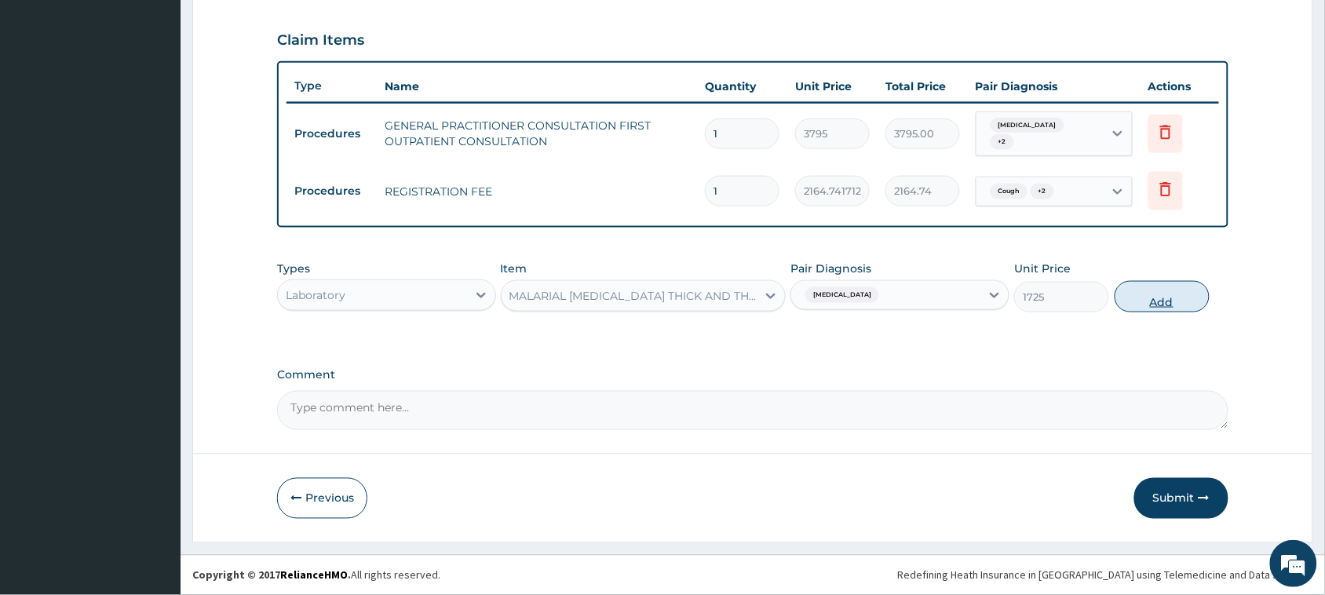
click at [1166, 305] on button "Add" at bounding box center [1162, 296] width 95 height 31
type input "0"
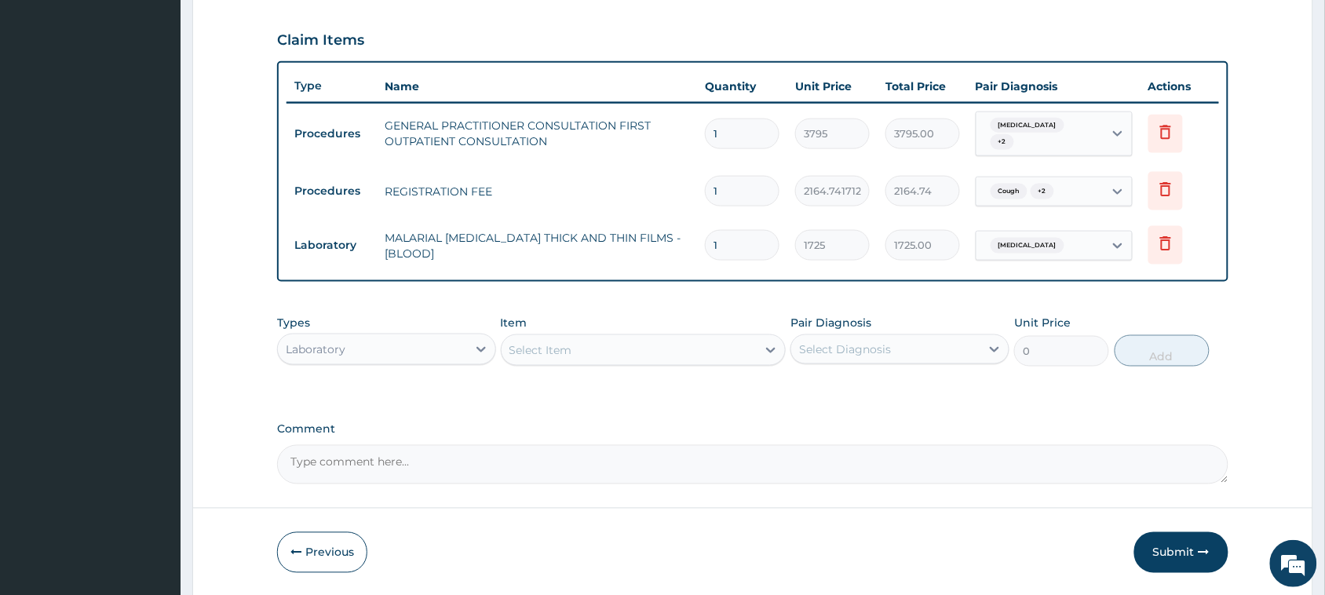
click at [619, 341] on div "Select Item" at bounding box center [630, 350] width 256 height 25
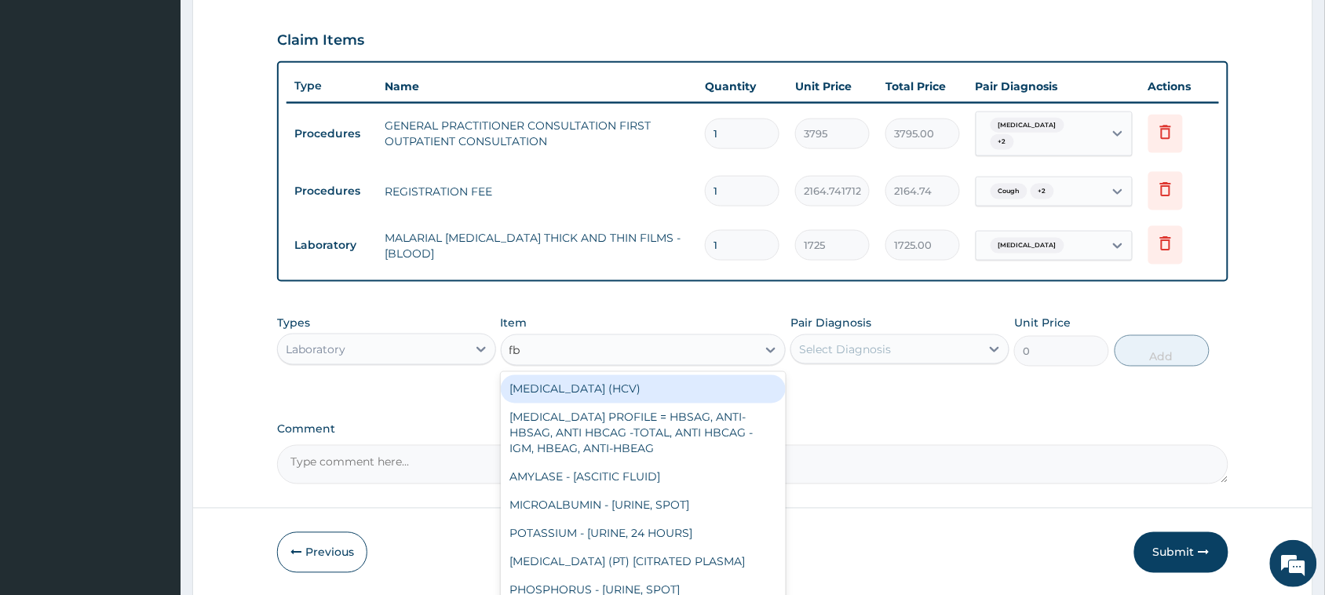
type input "fbc"
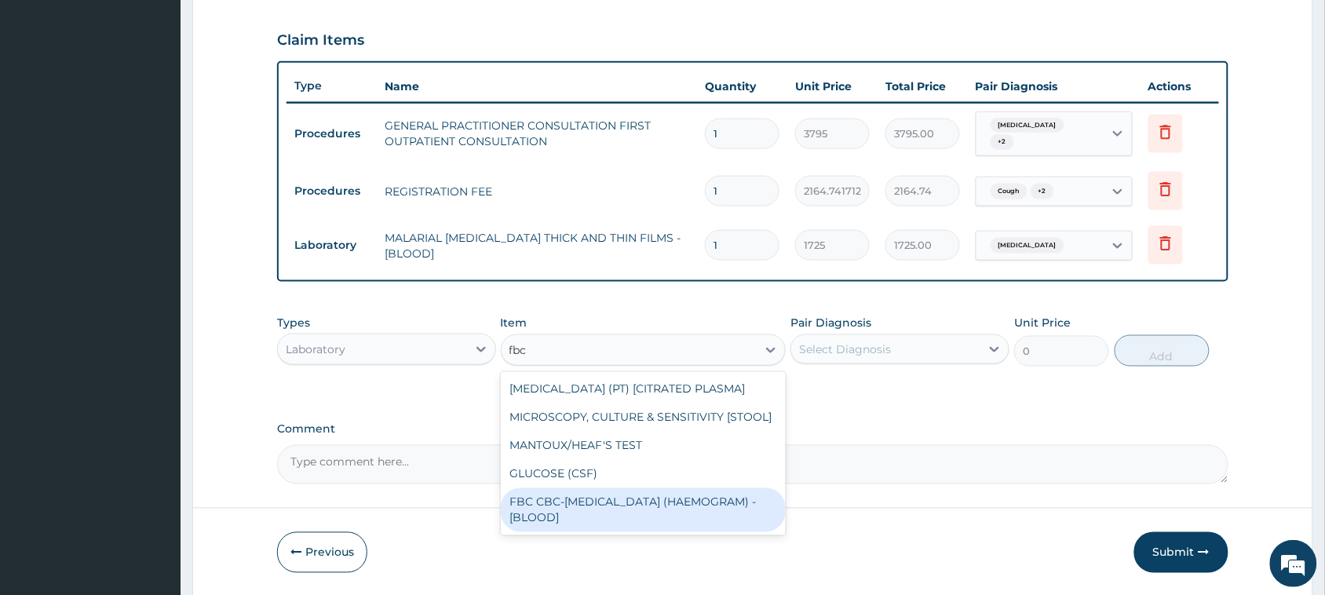
click at [664, 498] on div "FBC CBC-[MEDICAL_DATA] (HAEMOGRAM) - [BLOOD]" at bounding box center [644, 510] width 286 height 44
type input "4600"
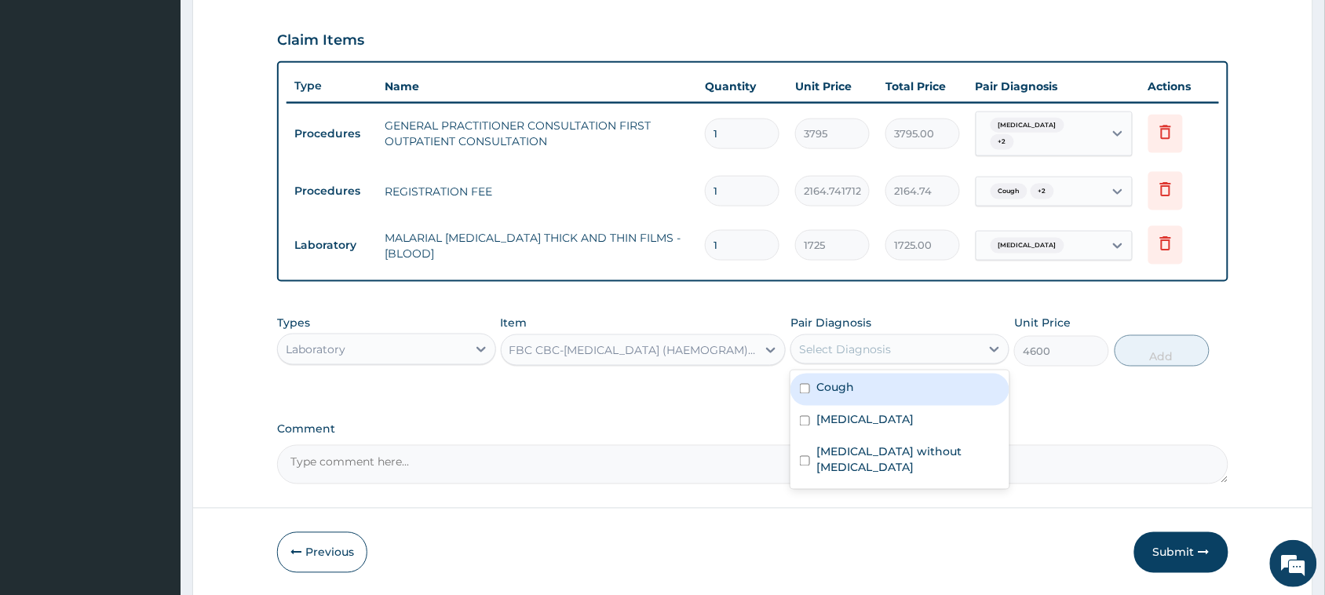
click at [868, 357] on div "Select Diagnosis" at bounding box center [885, 349] width 189 height 25
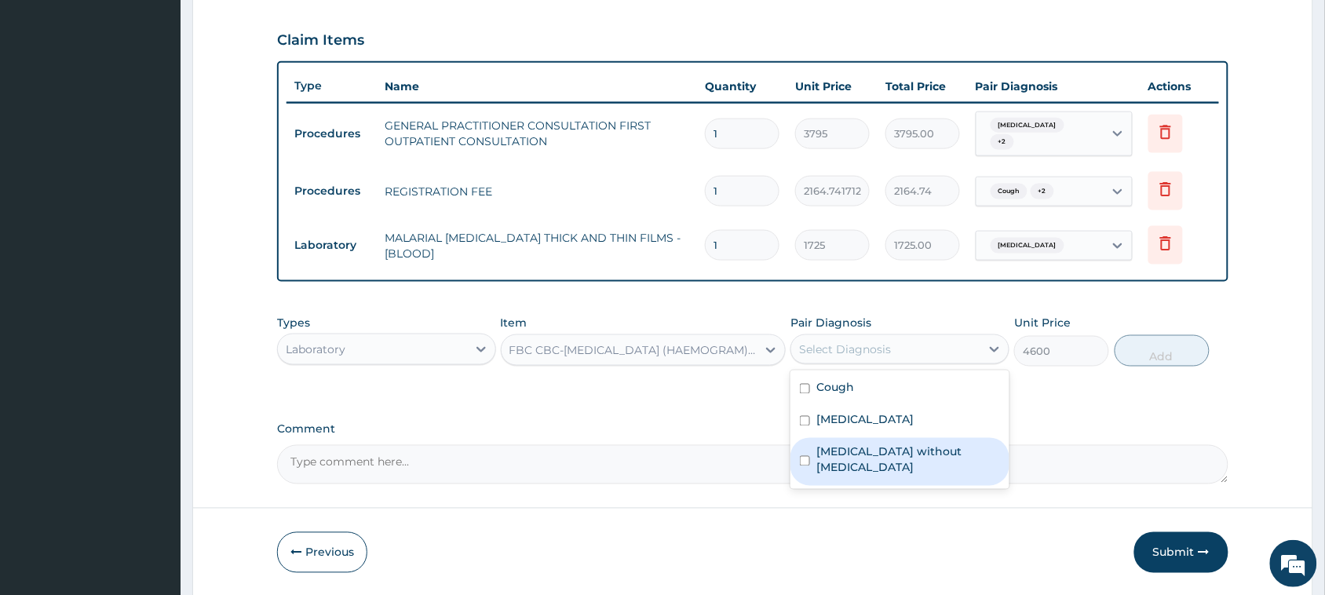
drag, startPoint x: 860, startPoint y: 452, endPoint x: 881, endPoint y: 445, distance: 22.3
click at [860, 453] on label "[MEDICAL_DATA] without [MEDICAL_DATA]" at bounding box center [908, 459] width 184 height 31
checkbox input "true"
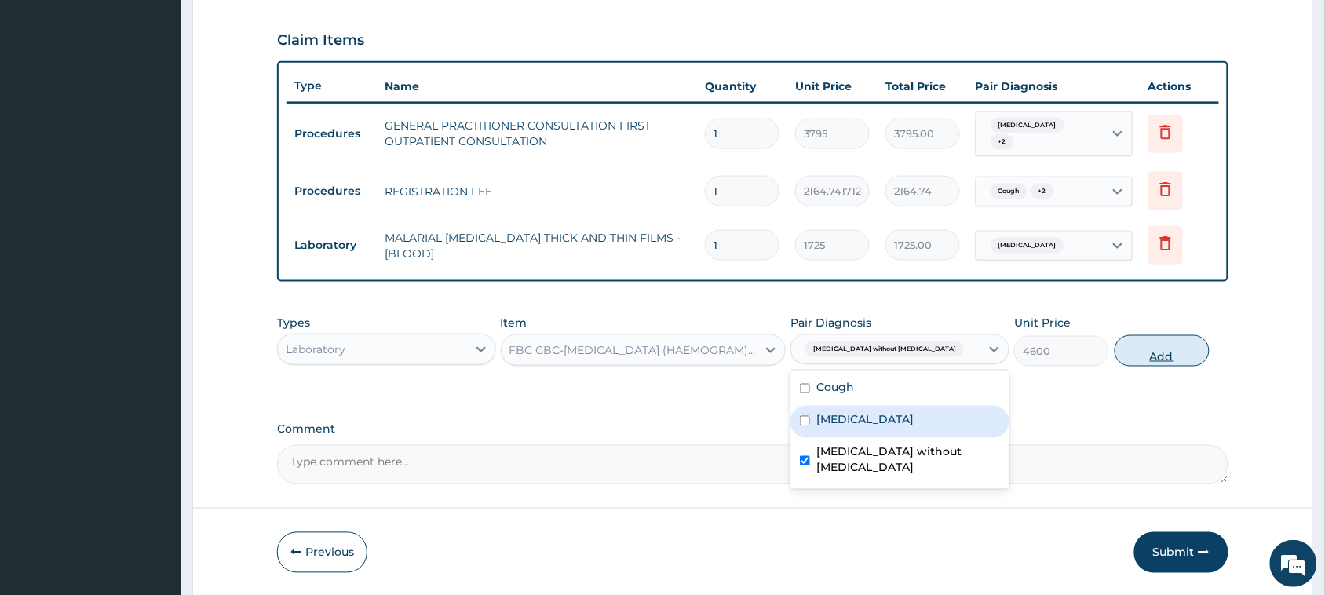
click at [1135, 359] on button "Add" at bounding box center [1162, 350] width 95 height 31
type input "0"
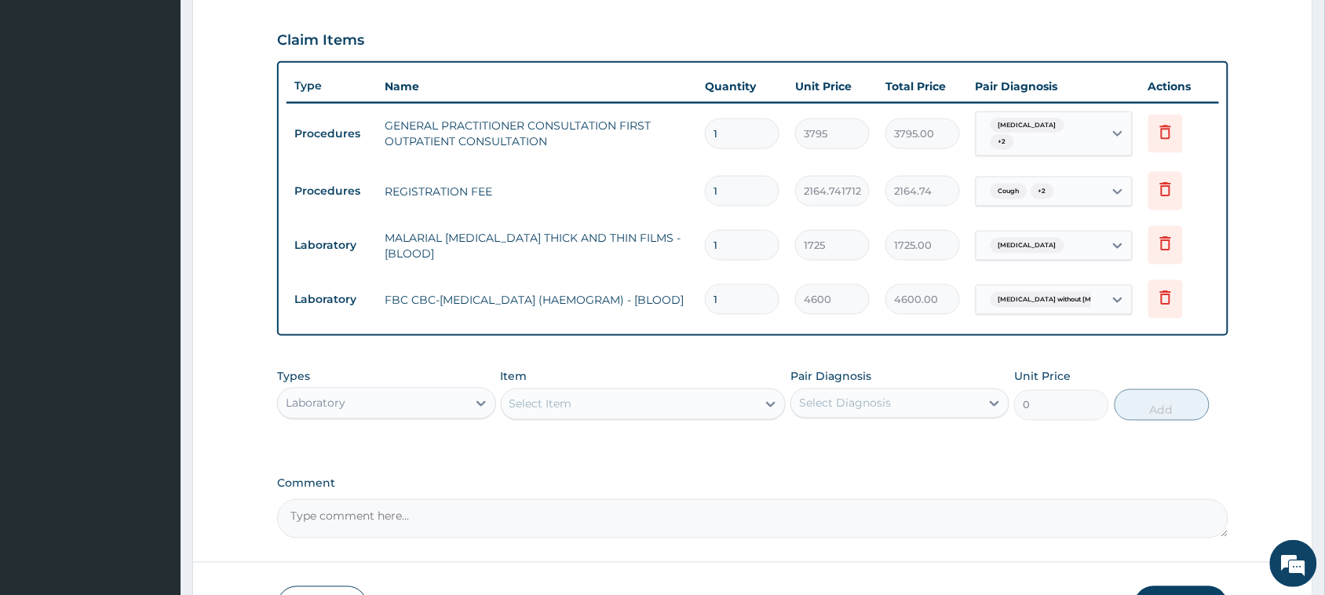
click at [349, 398] on div "Laboratory" at bounding box center [372, 403] width 189 height 25
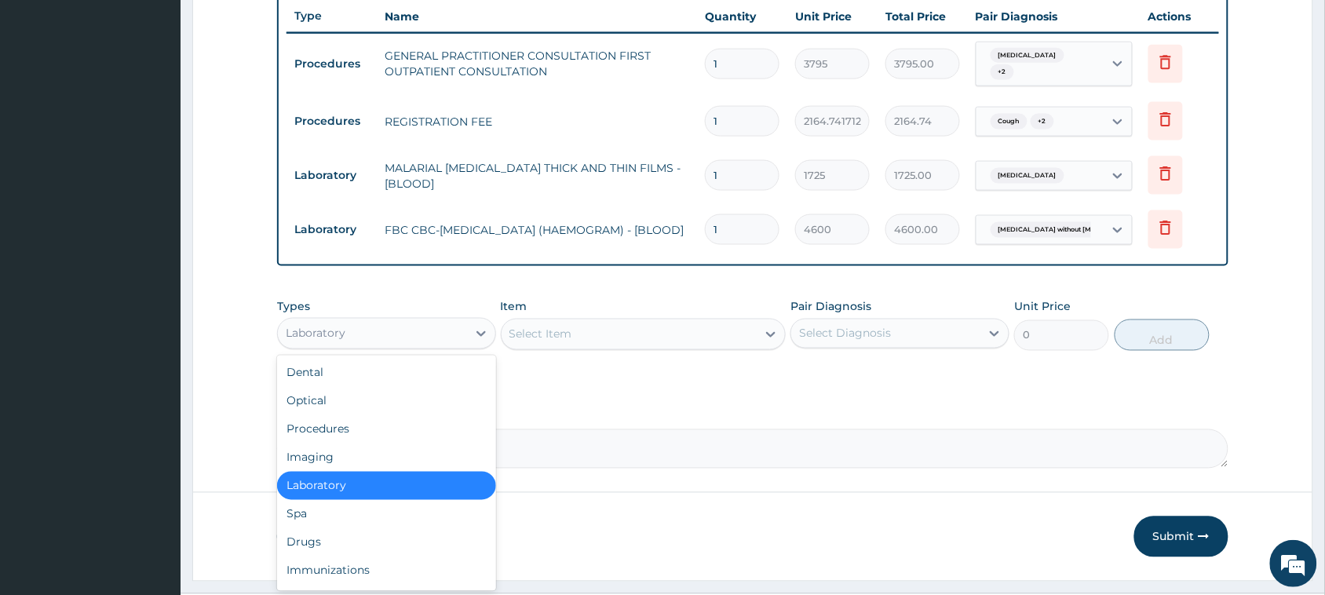
scroll to position [621, 0]
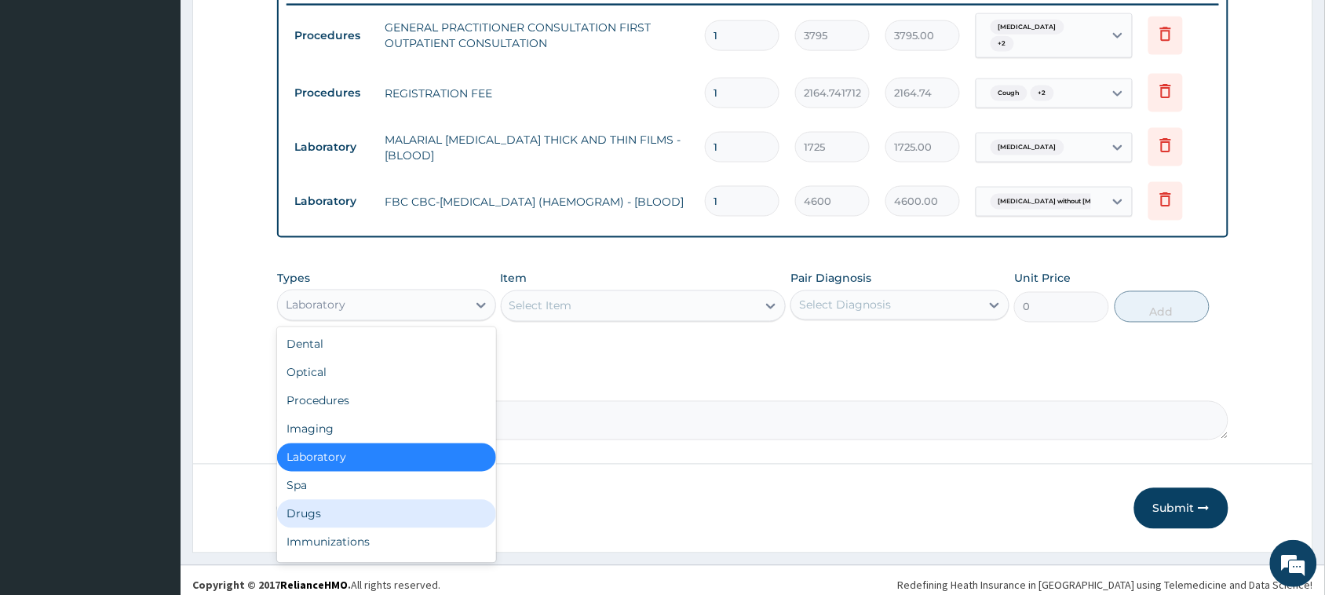
click at [304, 516] on div "Drugs" at bounding box center [386, 514] width 219 height 28
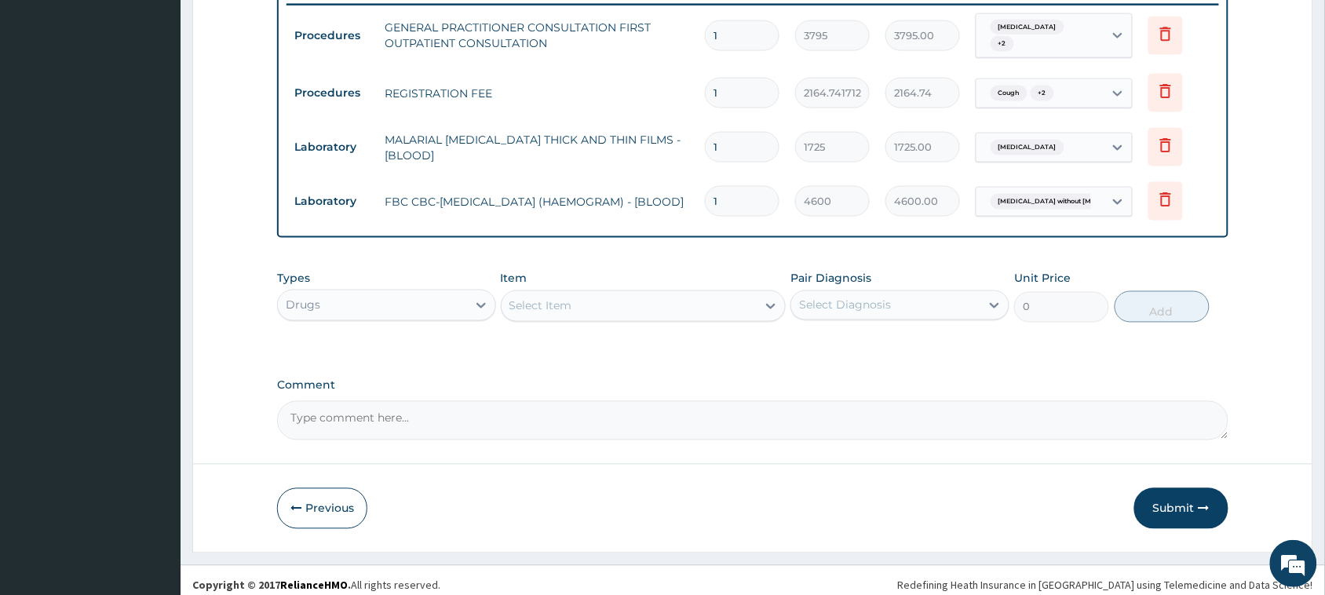
click at [586, 308] on div "Select Item" at bounding box center [630, 306] width 256 height 25
click at [638, 295] on div "Select Item" at bounding box center [630, 306] width 256 height 25
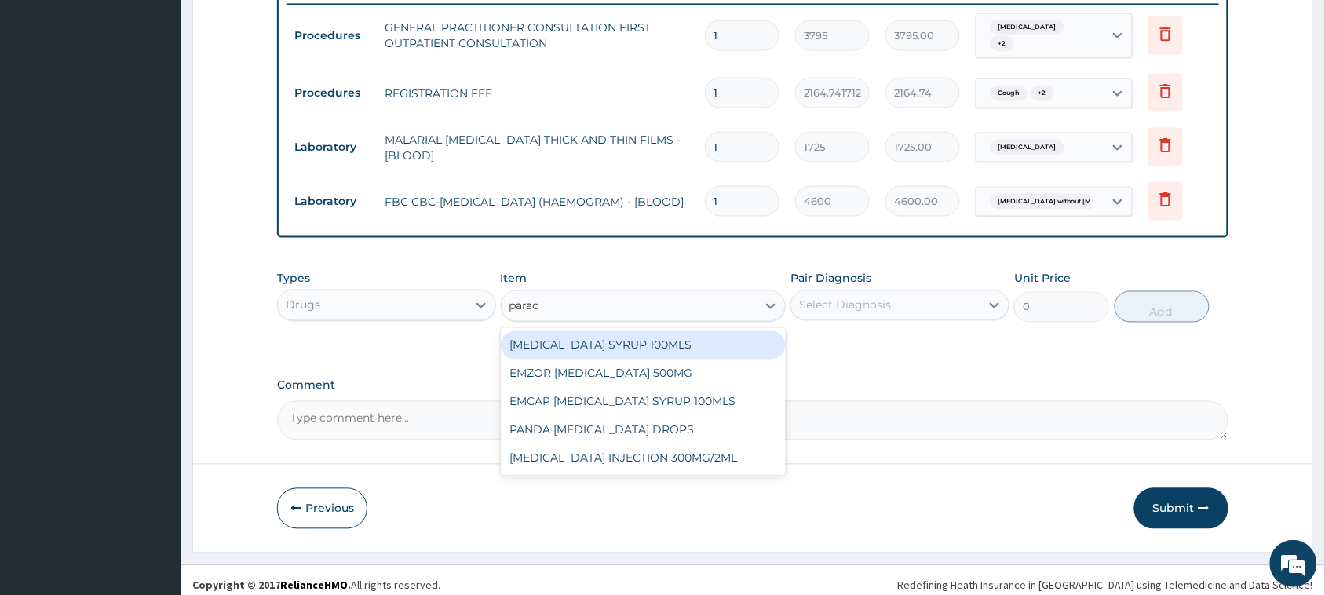
type input "parace"
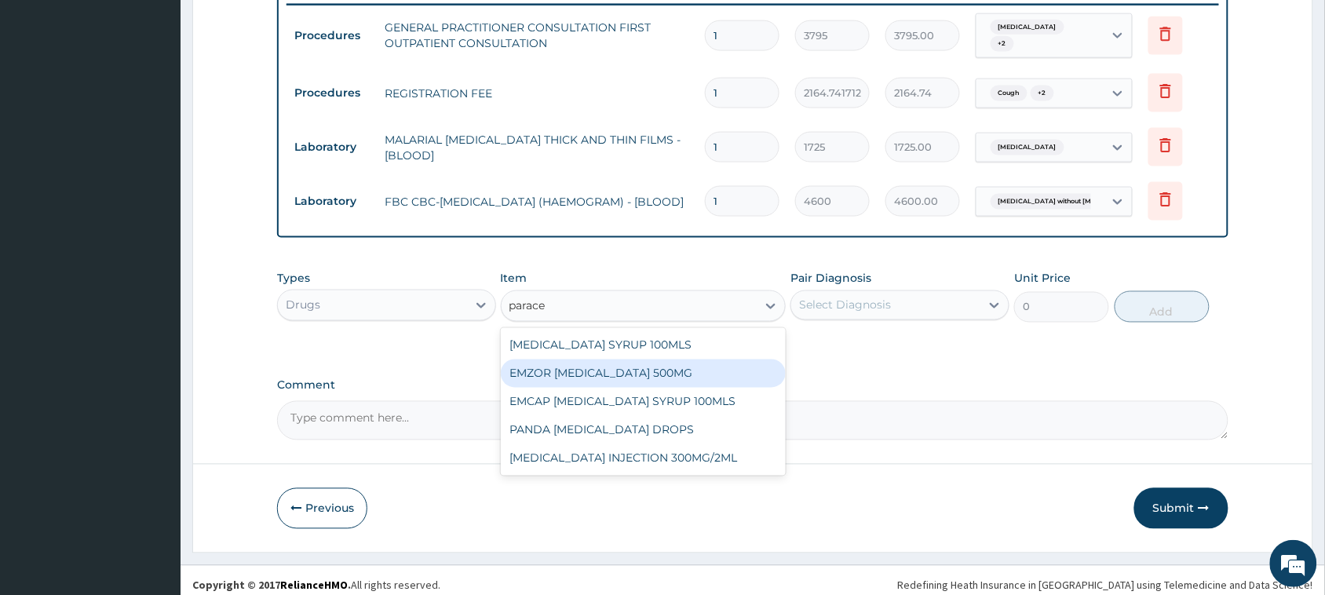
click at [640, 362] on div "EMZOR [MEDICAL_DATA] 500MG" at bounding box center [644, 373] width 286 height 28
type input "25.3"
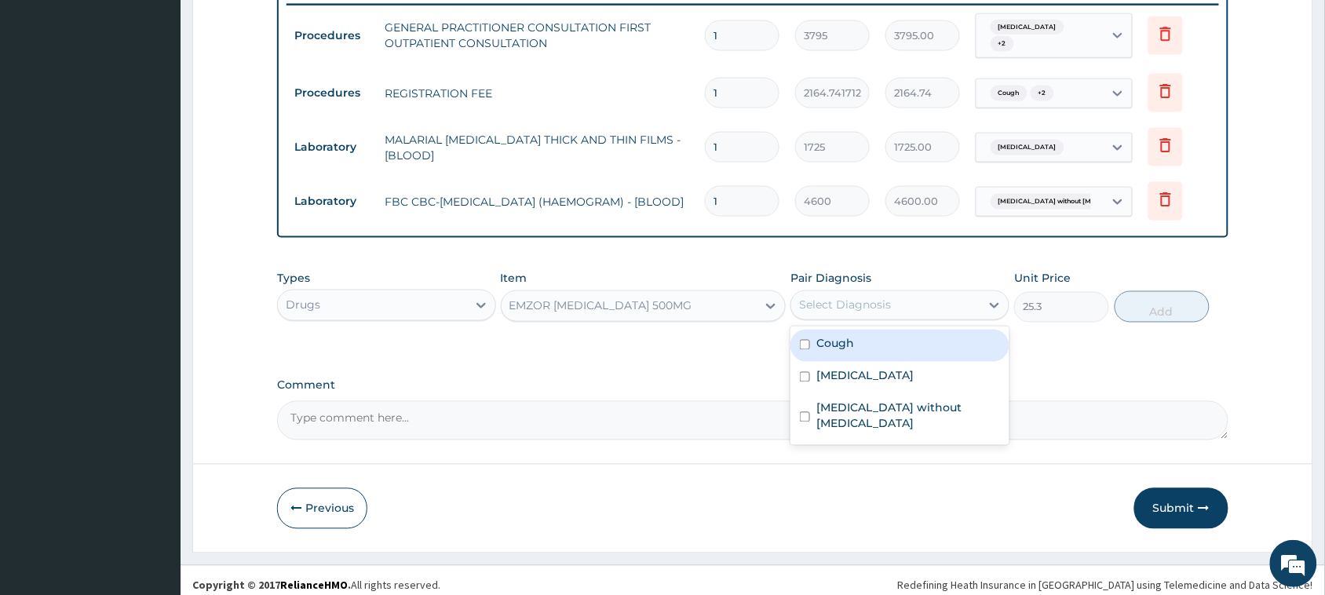
click at [825, 301] on div "Select Diagnosis" at bounding box center [845, 305] width 92 height 16
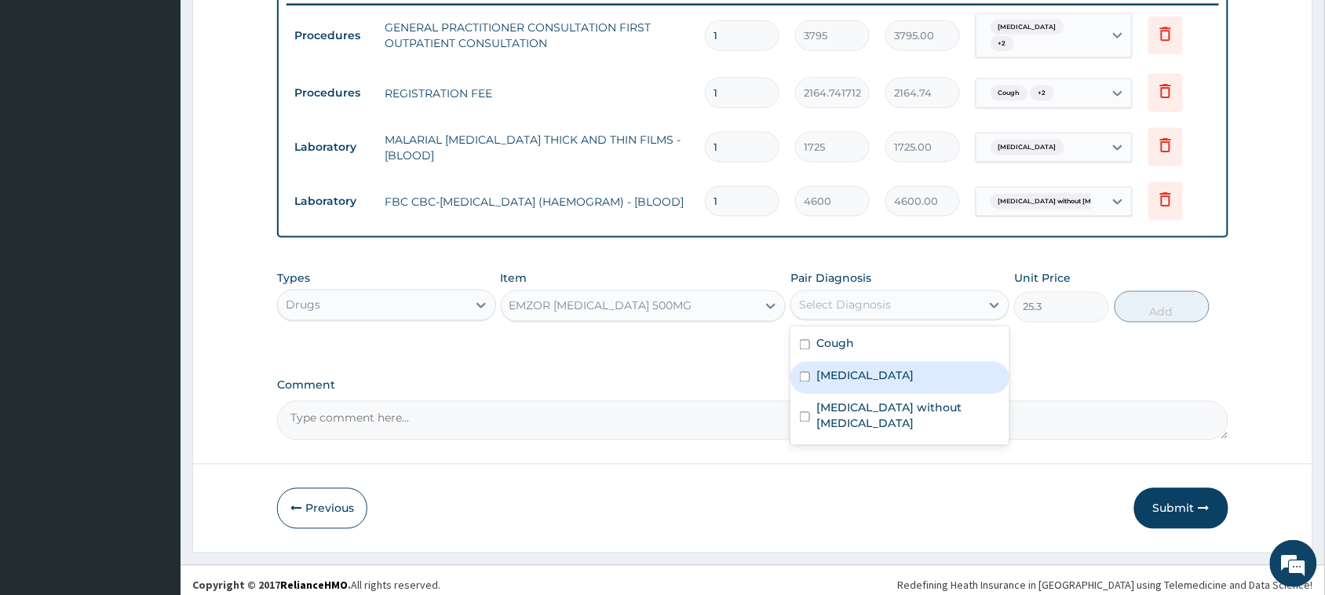
click at [858, 363] on div "[MEDICAL_DATA]" at bounding box center [899, 378] width 219 height 32
checkbox input "true"
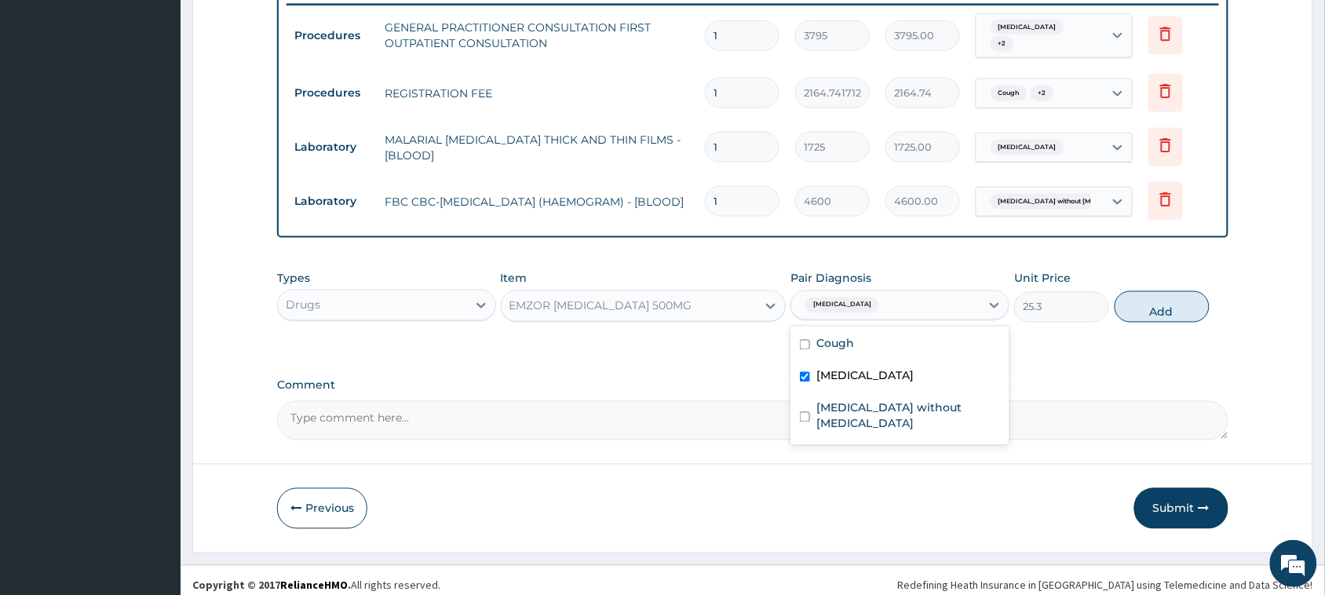
click at [864, 400] on label "[MEDICAL_DATA] without [MEDICAL_DATA]" at bounding box center [908, 415] width 184 height 31
checkbox input "true"
click at [1193, 316] on button "Add" at bounding box center [1162, 306] width 95 height 31
type input "0"
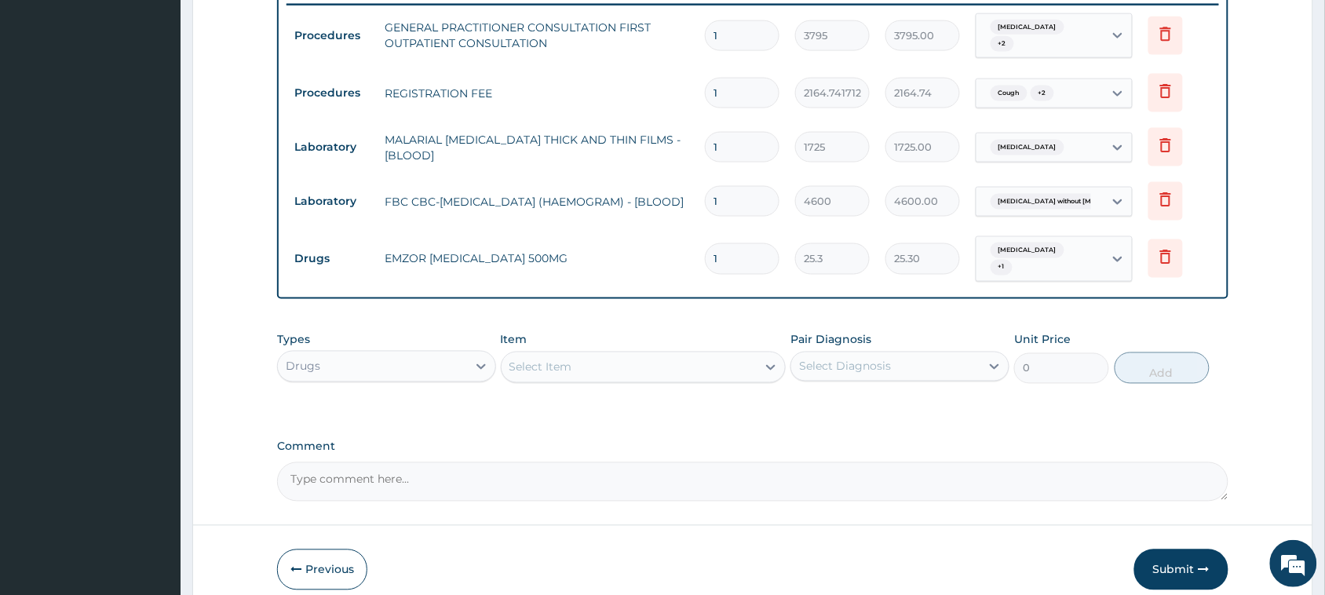
click at [751, 256] on input "1" at bounding box center [742, 258] width 75 height 31
type input "18"
type input "455.40"
type input "18"
click at [567, 366] on div "Select Item" at bounding box center [540, 367] width 63 height 16
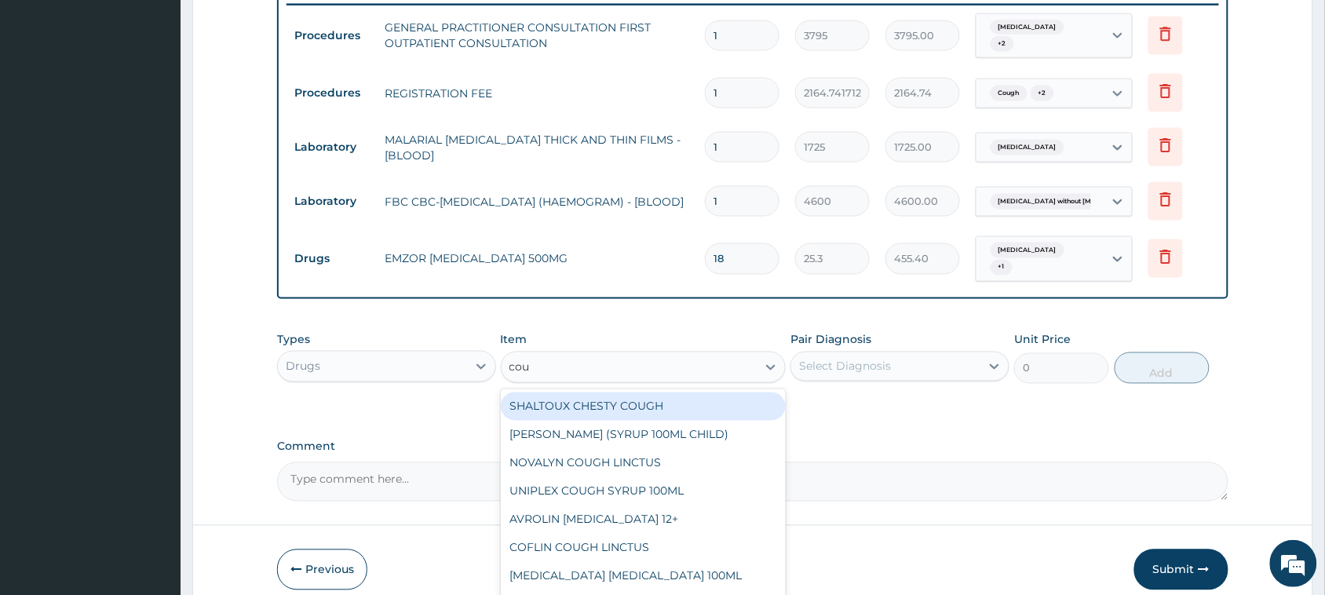
type input "coug"
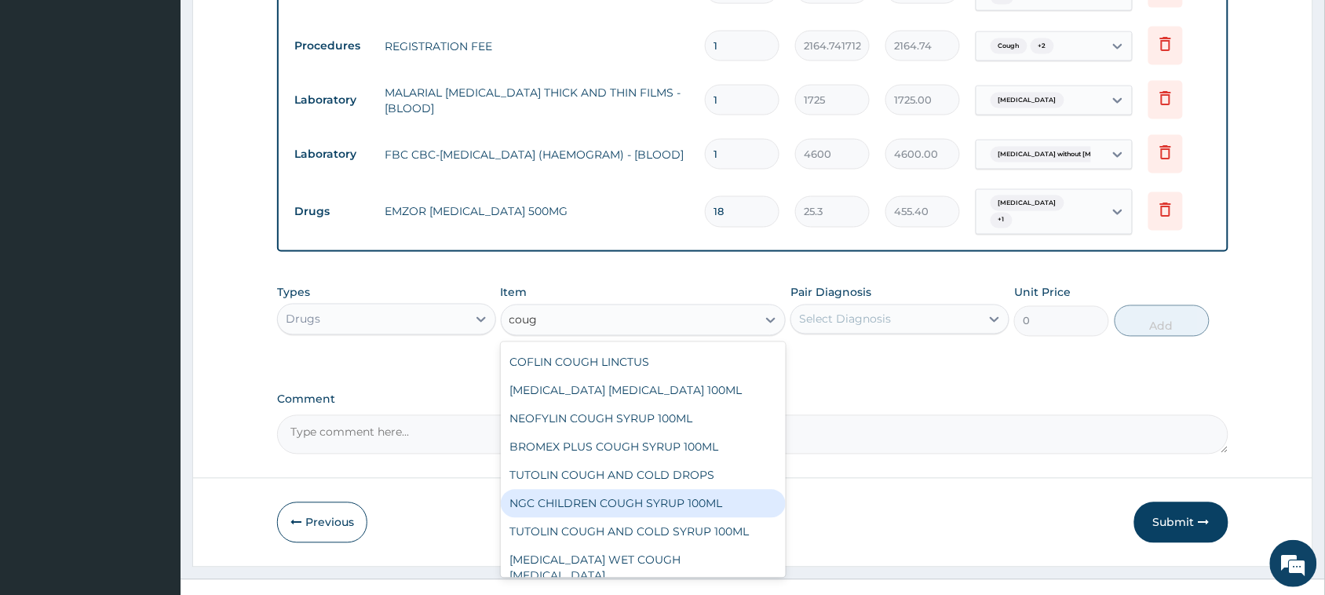
scroll to position [692, 0]
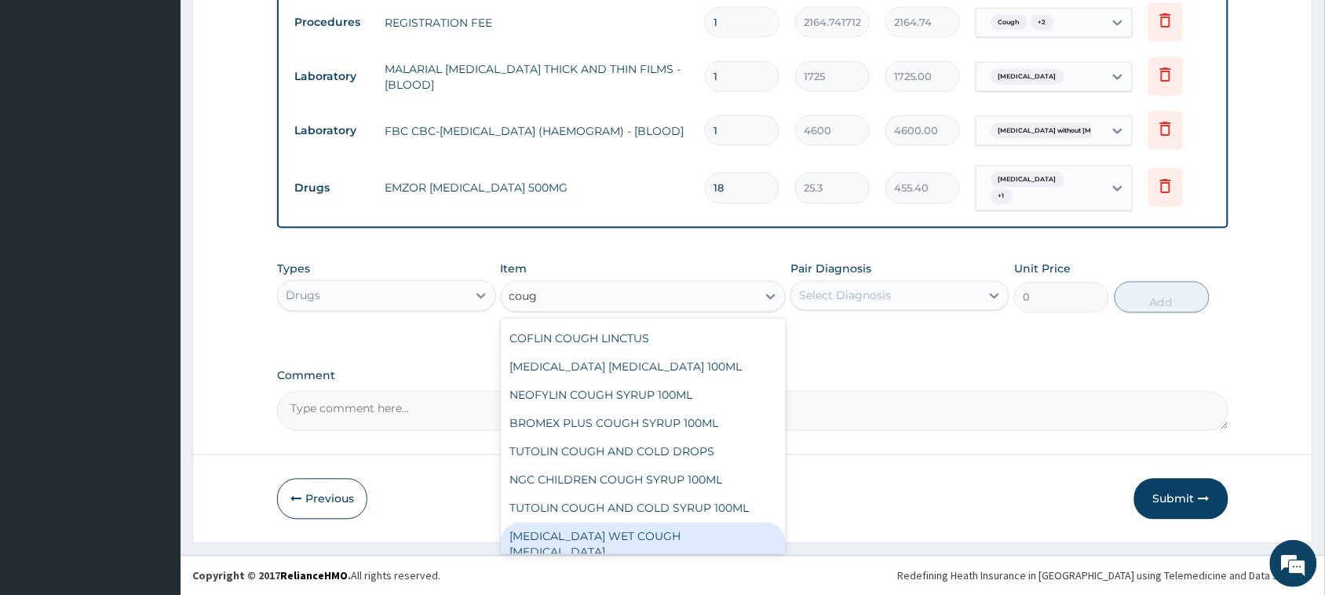
drag, startPoint x: 620, startPoint y: 535, endPoint x: 633, endPoint y: 522, distance: 17.8
click at [629, 531] on div "[MEDICAL_DATA] WET COUGH [MEDICAL_DATA]" at bounding box center [644, 545] width 286 height 44
type input "1897.5"
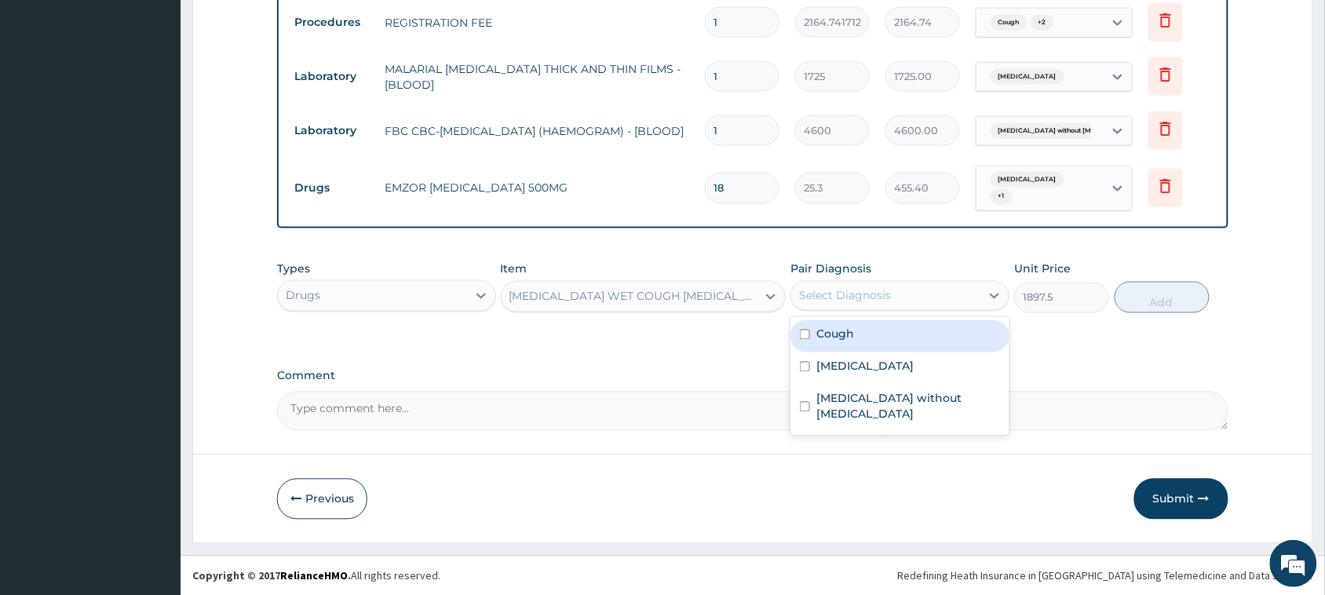
click at [896, 295] on div "Select Diagnosis" at bounding box center [885, 295] width 189 height 25
click at [885, 334] on div "Cough" at bounding box center [899, 336] width 219 height 32
checkbox input "true"
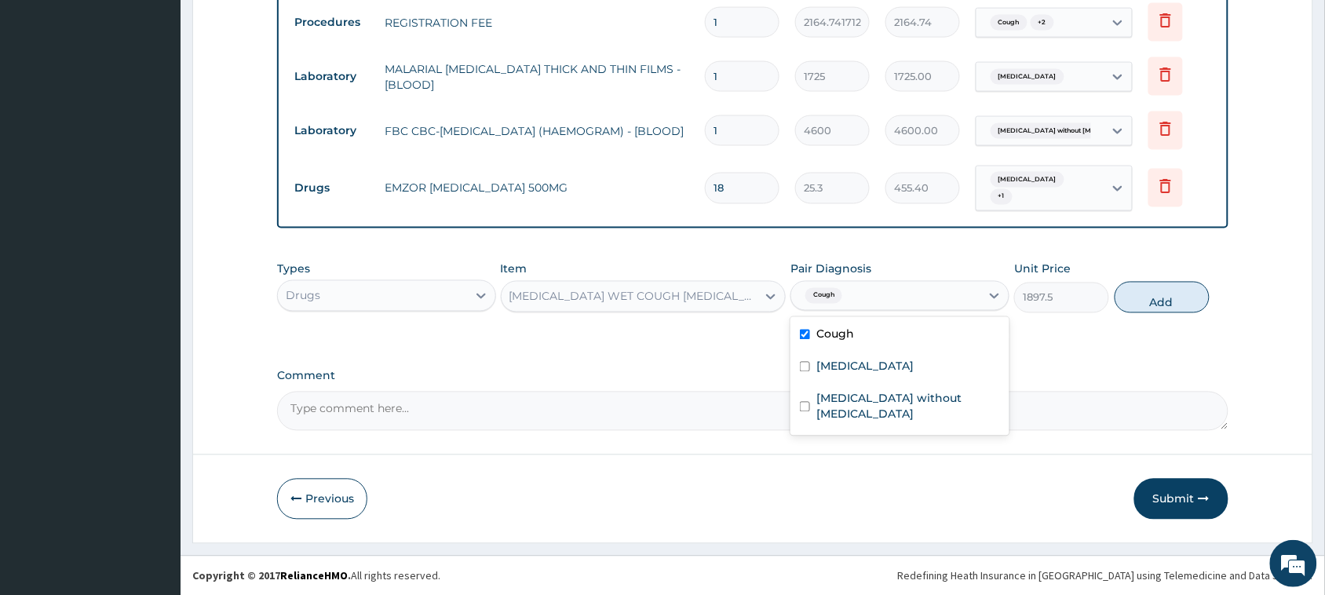
click at [1170, 302] on button "Add" at bounding box center [1162, 297] width 95 height 31
type input "0"
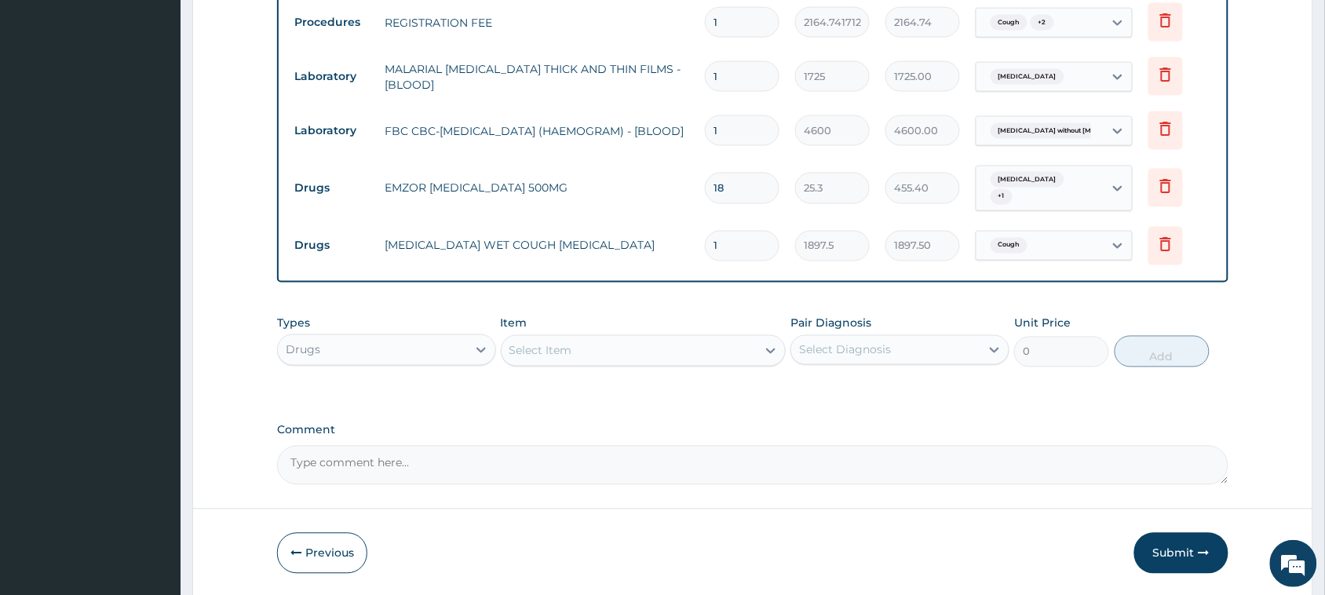
click at [654, 349] on div "Select Item" at bounding box center [630, 350] width 256 height 25
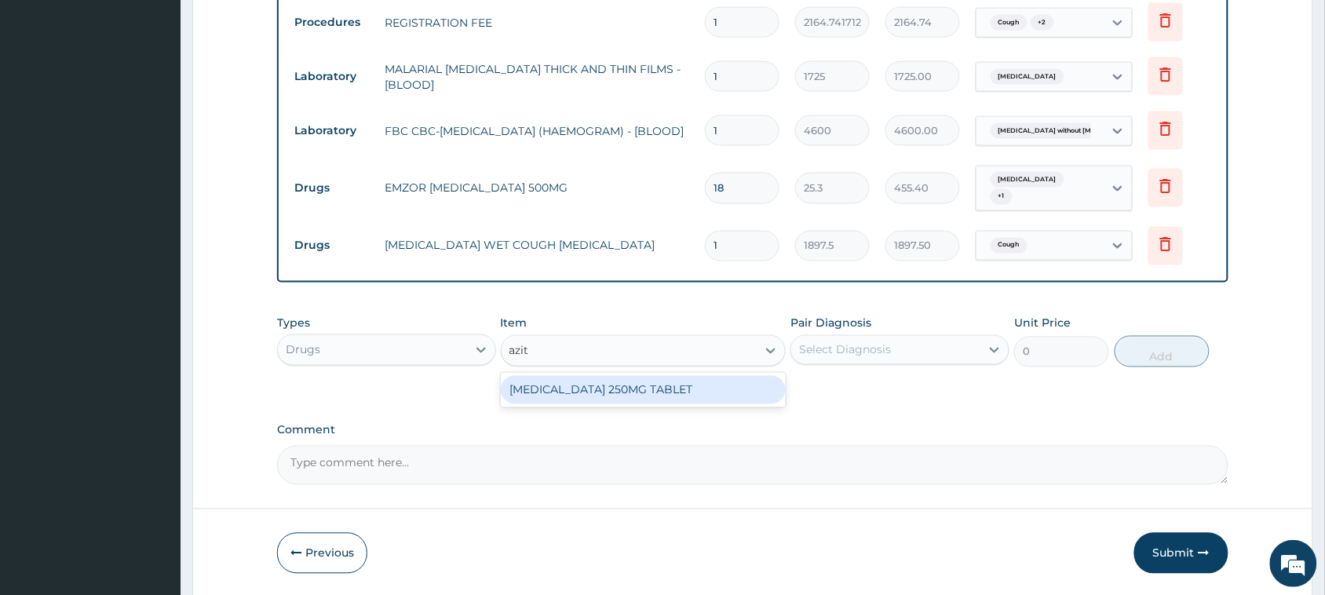
type input "azith"
click at [724, 383] on div "[MEDICAL_DATA] 250MG TABLET" at bounding box center [644, 390] width 286 height 28
type input "189.75"
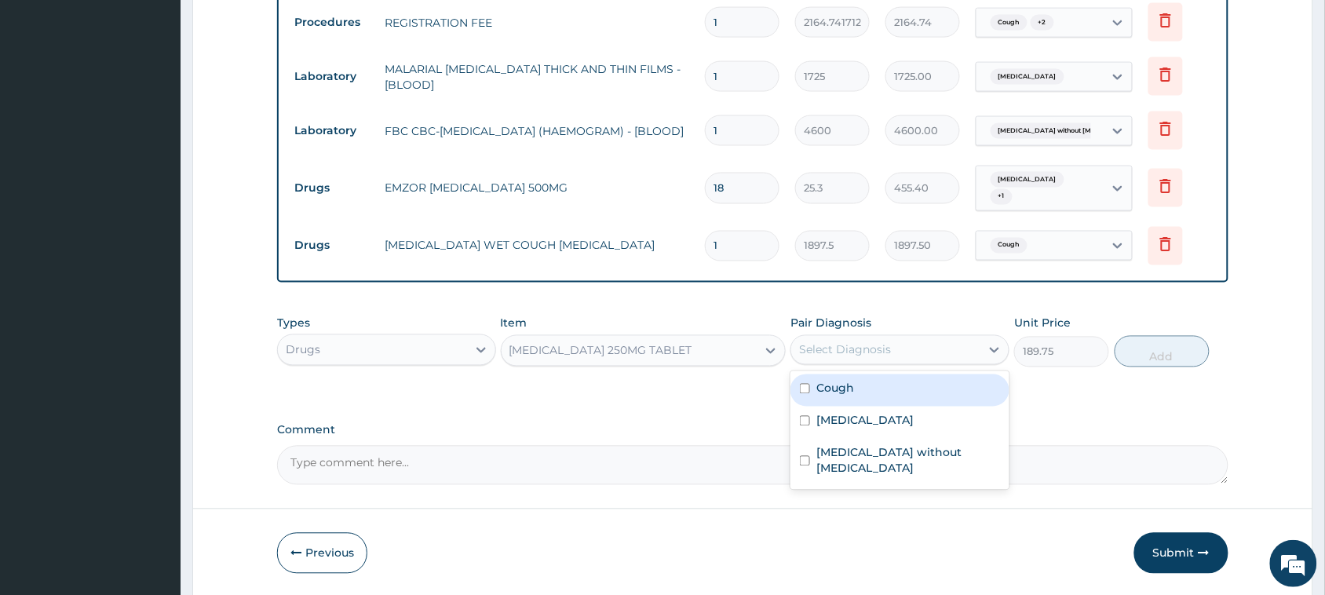
click at [842, 354] on div "Select Diagnosis" at bounding box center [845, 350] width 92 height 16
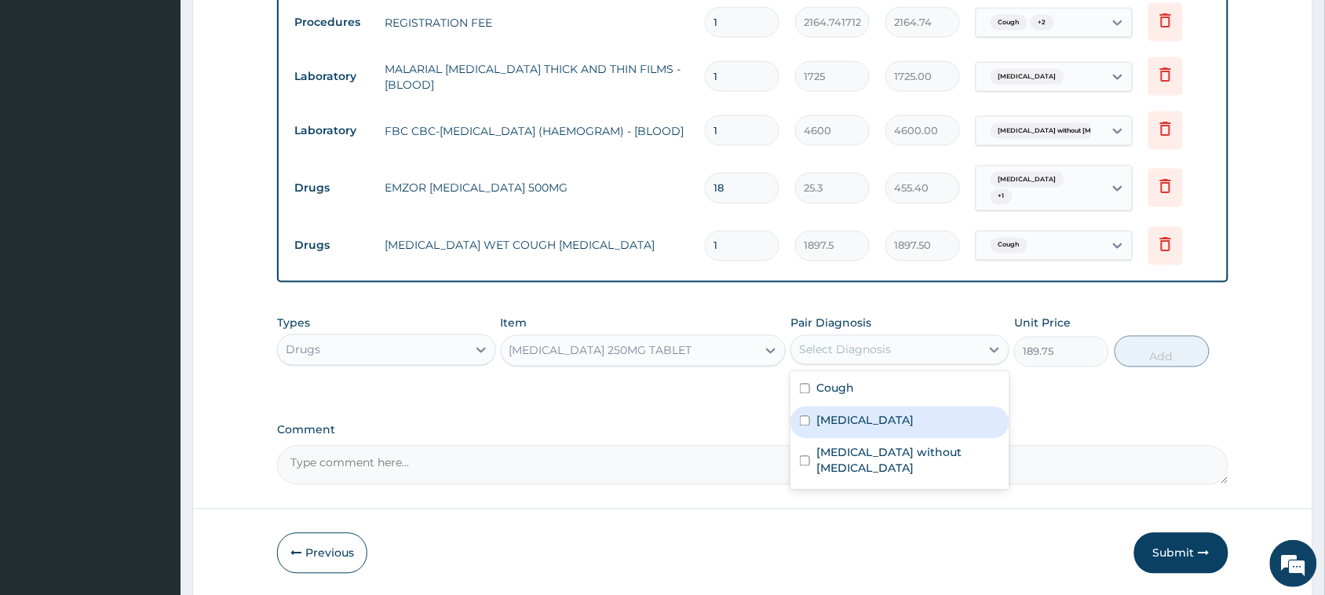
drag, startPoint x: 935, startPoint y: 402, endPoint x: 927, endPoint y: 434, distance: 33.1
click at [927, 434] on div "Cough [MEDICAL_DATA] [MEDICAL_DATA] without [MEDICAL_DATA]" at bounding box center [899, 430] width 219 height 119
click at [927, 434] on div "[MEDICAL_DATA]" at bounding box center [899, 423] width 219 height 32
checkbox input "true"
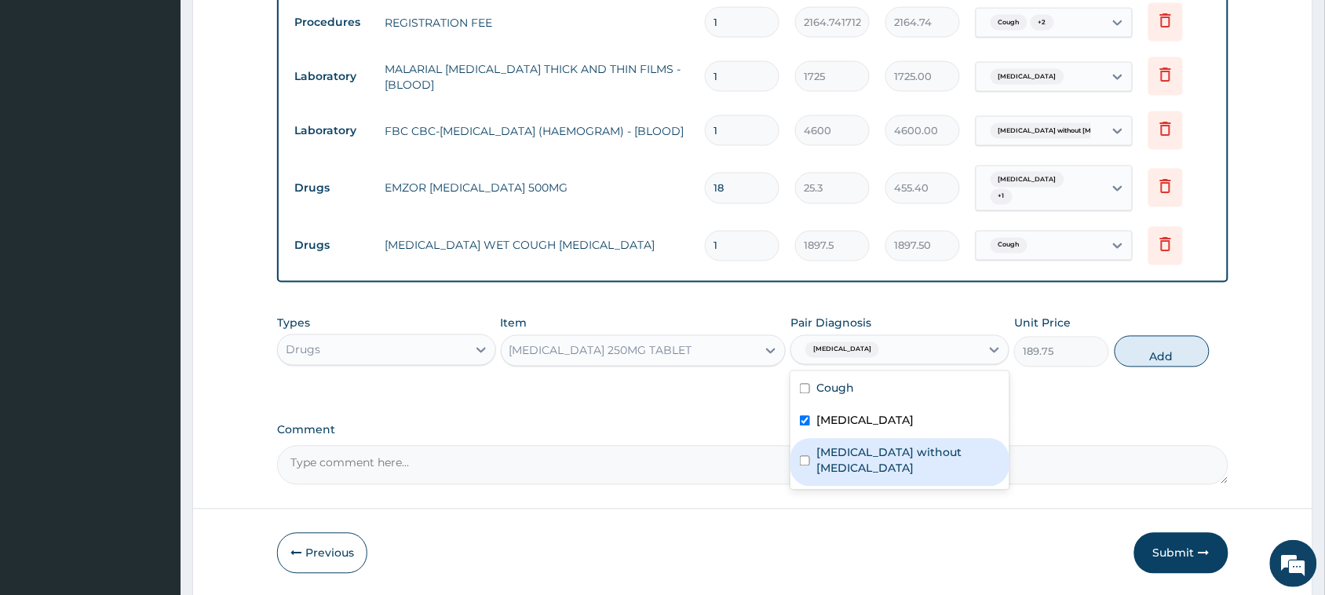
click at [923, 448] on label "[MEDICAL_DATA] without [MEDICAL_DATA]" at bounding box center [908, 460] width 184 height 31
checkbox input "true"
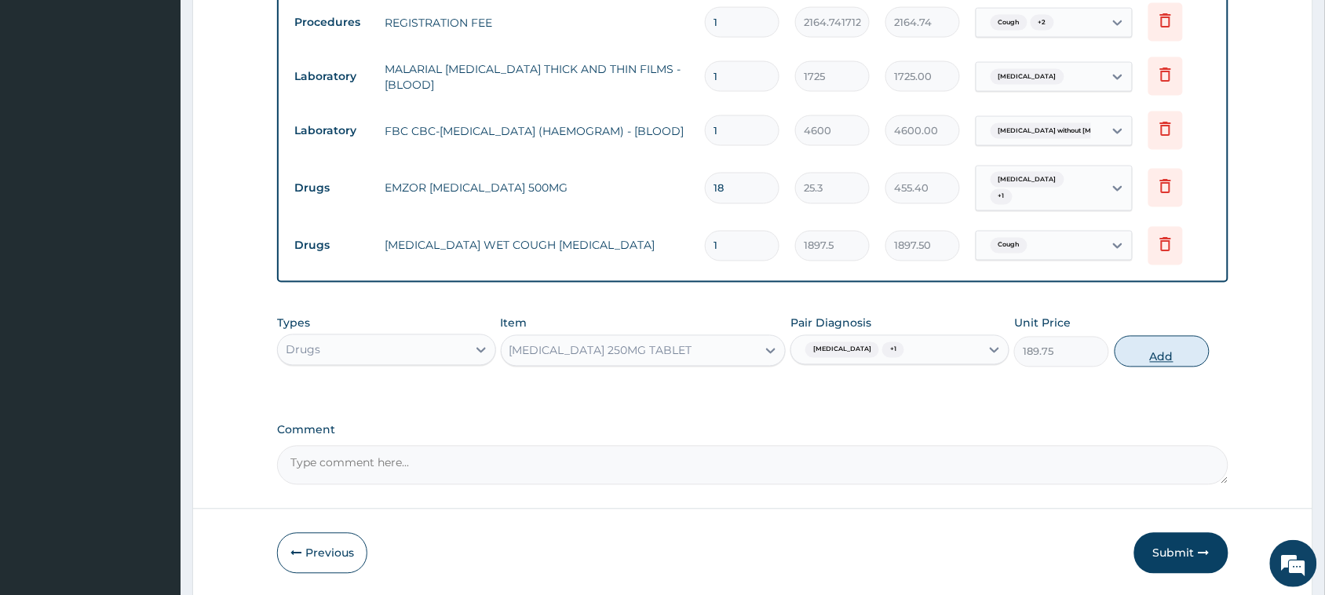
click at [1151, 352] on button "Add" at bounding box center [1162, 351] width 95 height 31
type input "0"
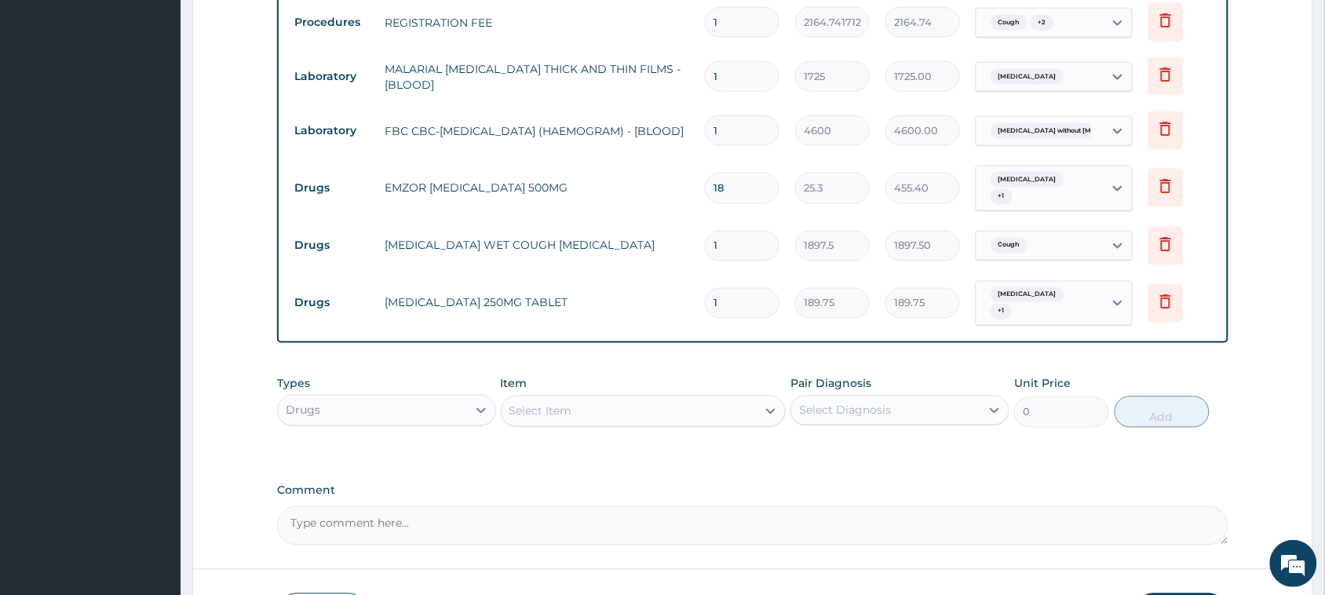
type input "10"
type input "1897.50"
type input "10"
click at [555, 411] on div "Select Item" at bounding box center [540, 411] width 63 height 16
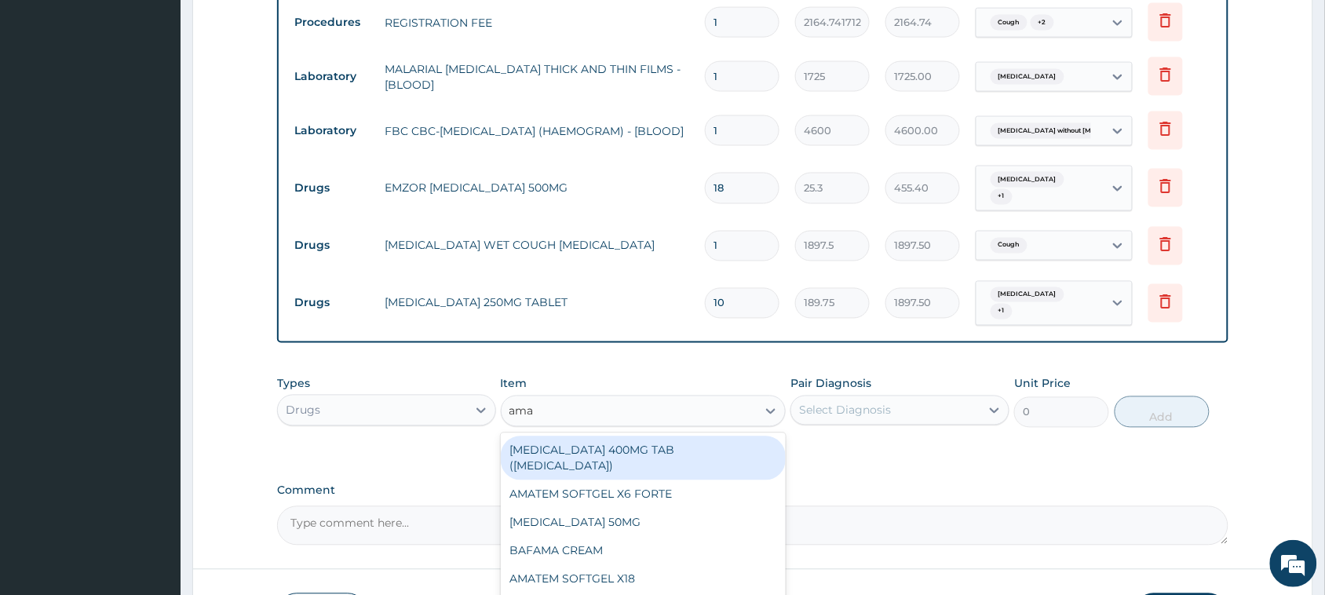
type input "amat"
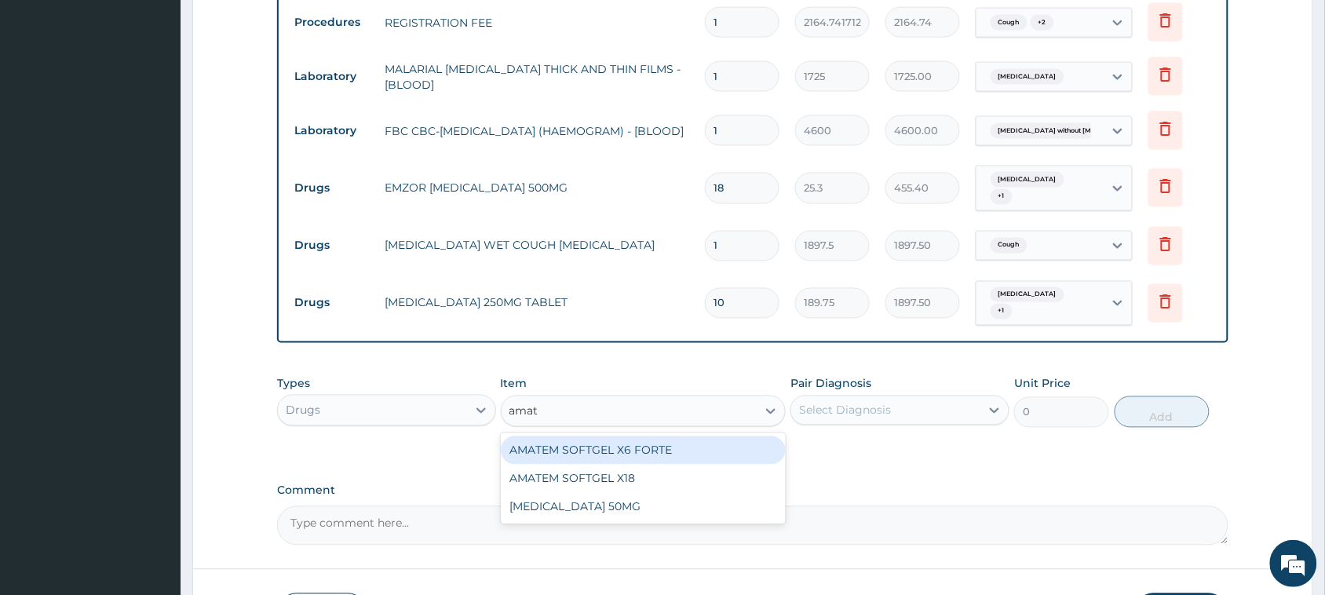
click at [661, 443] on div "AMATEM SOFTGEL X6 FORTE" at bounding box center [644, 450] width 286 height 28
type input "506"
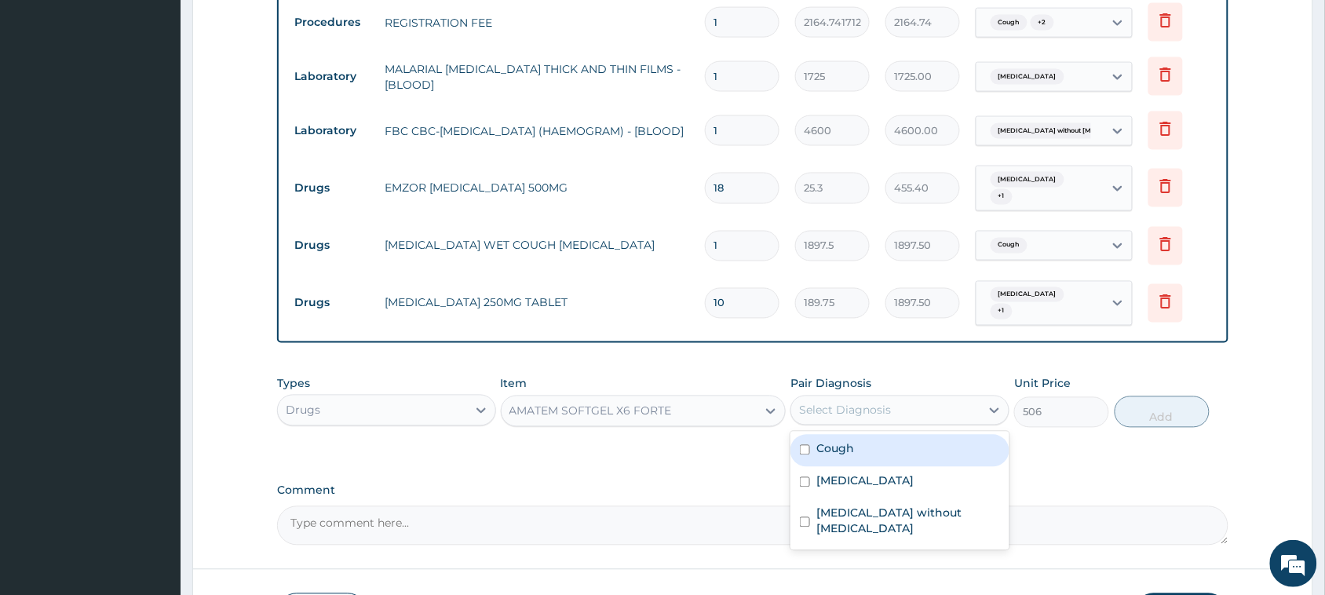
click at [837, 414] on div "Select Diagnosis" at bounding box center [845, 411] width 92 height 16
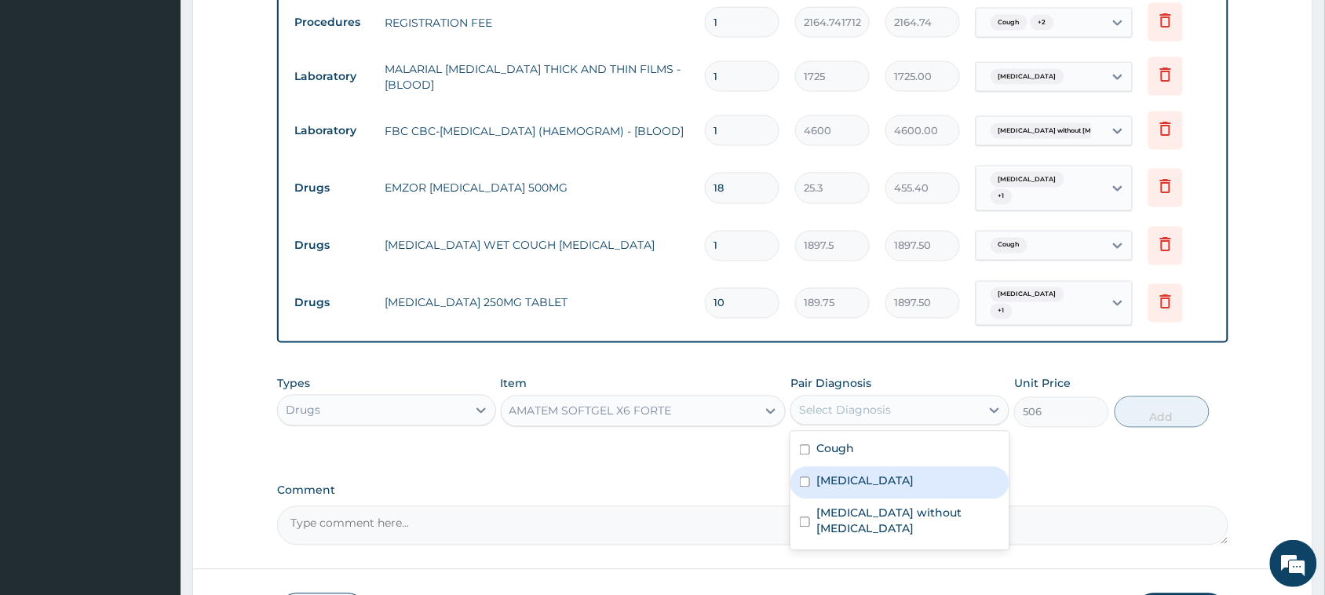
click at [880, 487] on label "[MEDICAL_DATA]" at bounding box center [864, 481] width 97 height 16
checkbox input "true"
click at [1151, 418] on button "Add" at bounding box center [1162, 411] width 95 height 31
type input "0"
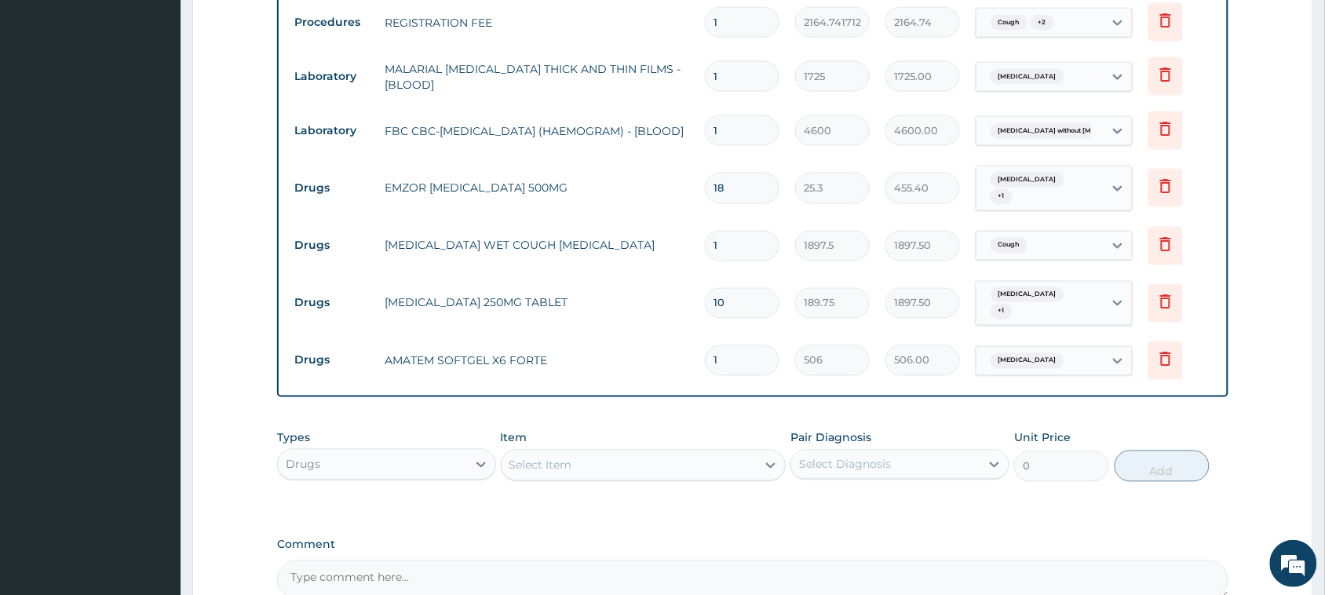
drag, startPoint x: 743, startPoint y: 358, endPoint x: 673, endPoint y: 363, distance: 70.1
click at [675, 363] on tr "Drugs AMATEM SOFTGEL X6 FORTE 1 506 506.00 [GEOGRAPHIC_DATA][MEDICAL_DATA] Dele…" at bounding box center [752, 361] width 932 height 54
type input "6"
type input "3036.00"
type input "6"
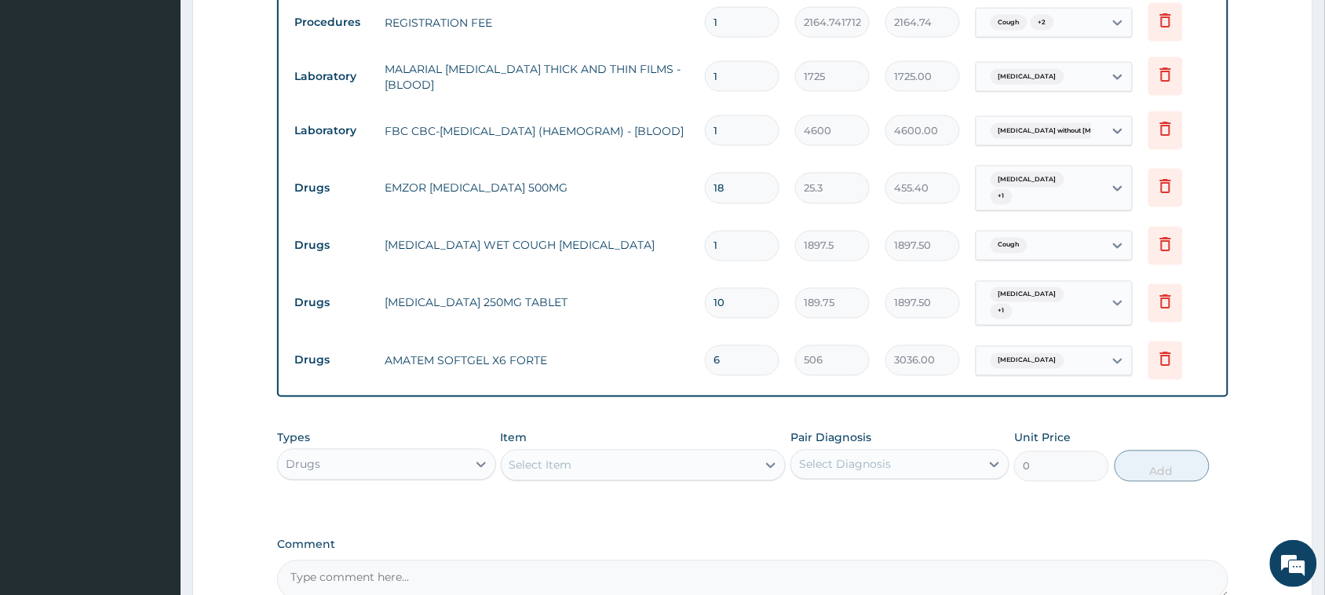
click at [586, 458] on div "Select Item" at bounding box center [630, 465] width 256 height 25
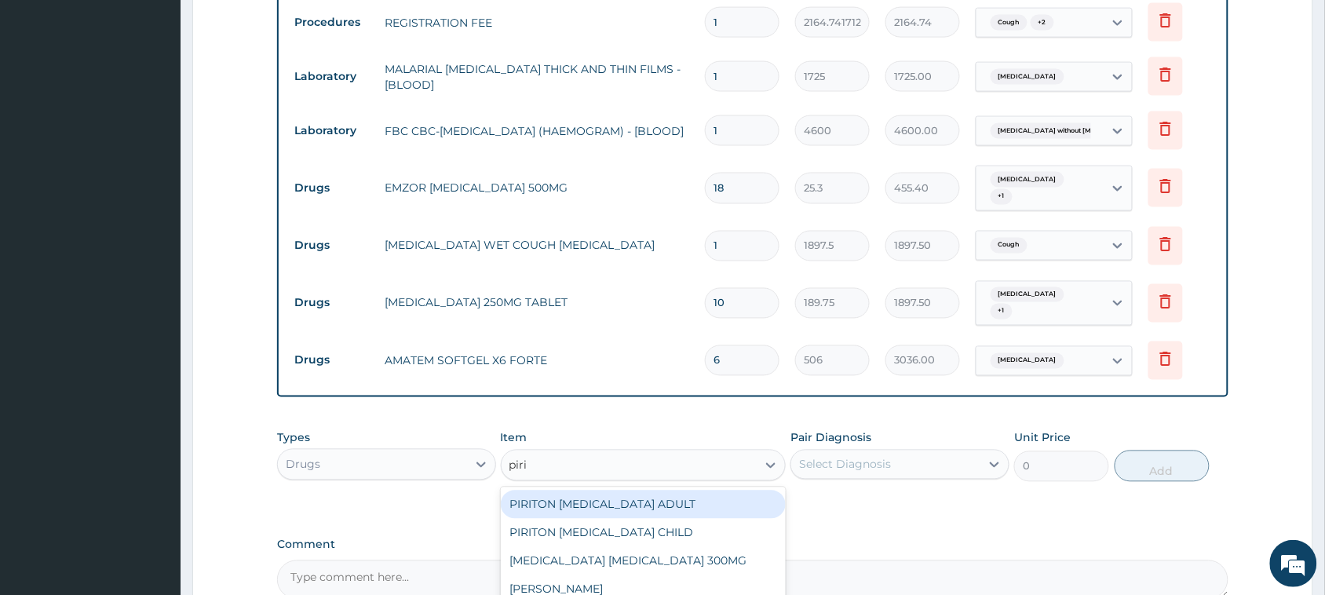
type input "pirit"
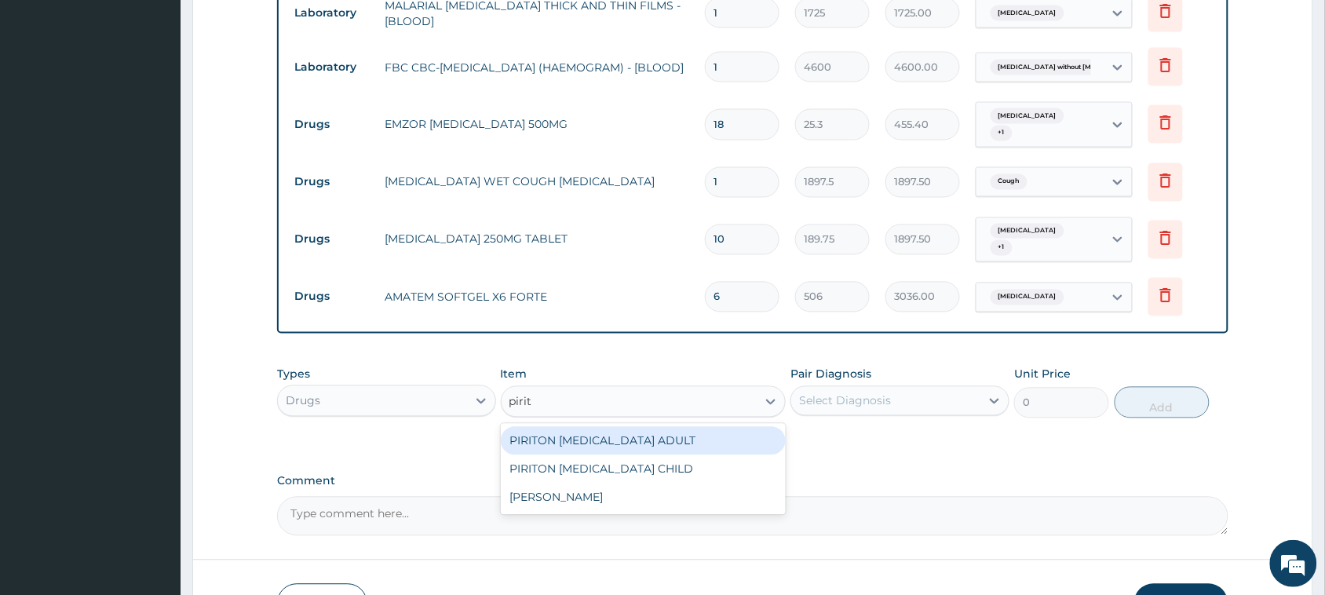
scroll to position [790, 0]
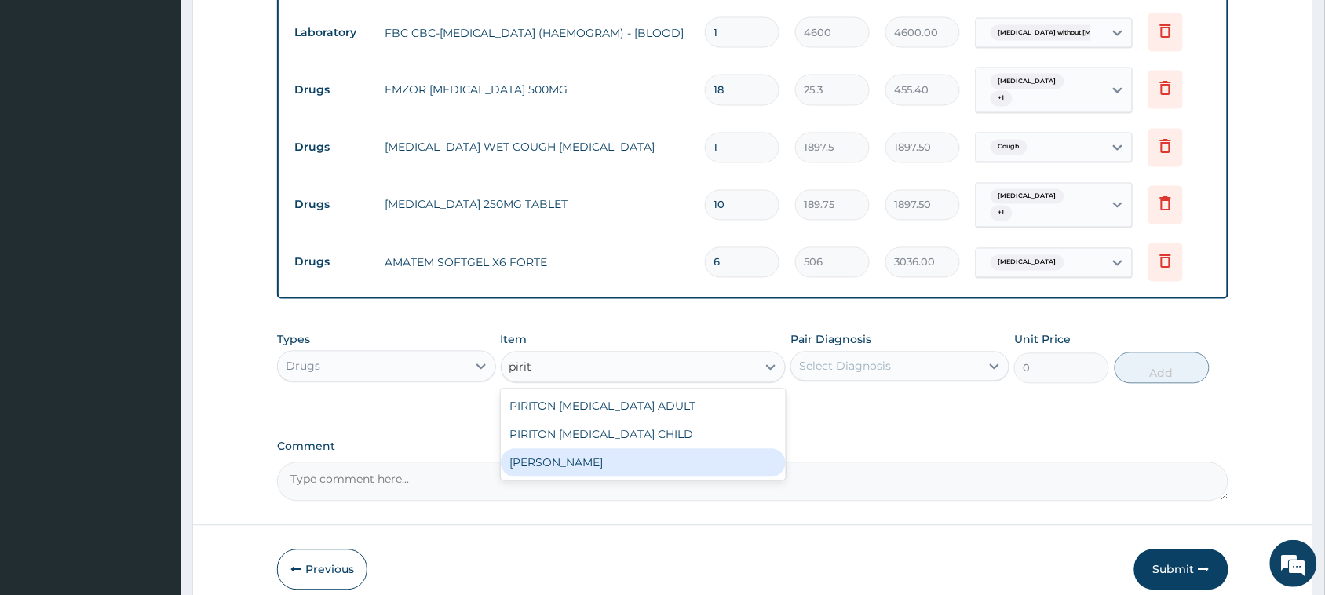
click at [644, 460] on div "[PERSON_NAME]" at bounding box center [644, 463] width 286 height 28
type input "25.3"
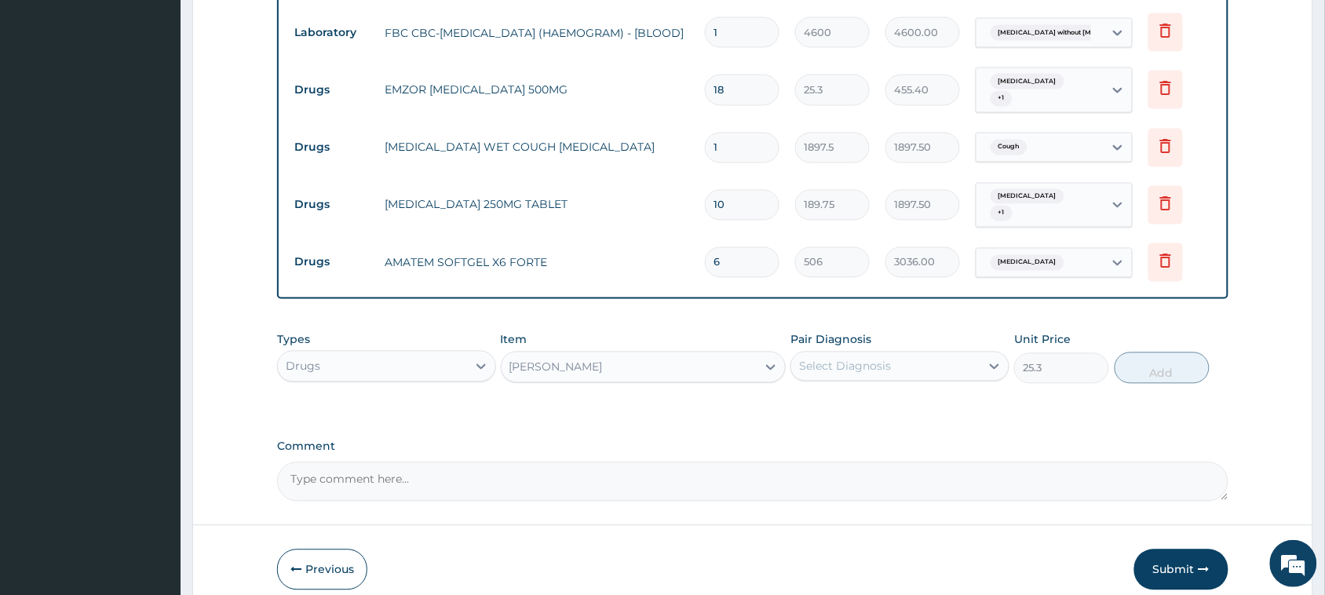
click at [845, 362] on div "Select Diagnosis" at bounding box center [845, 367] width 92 height 16
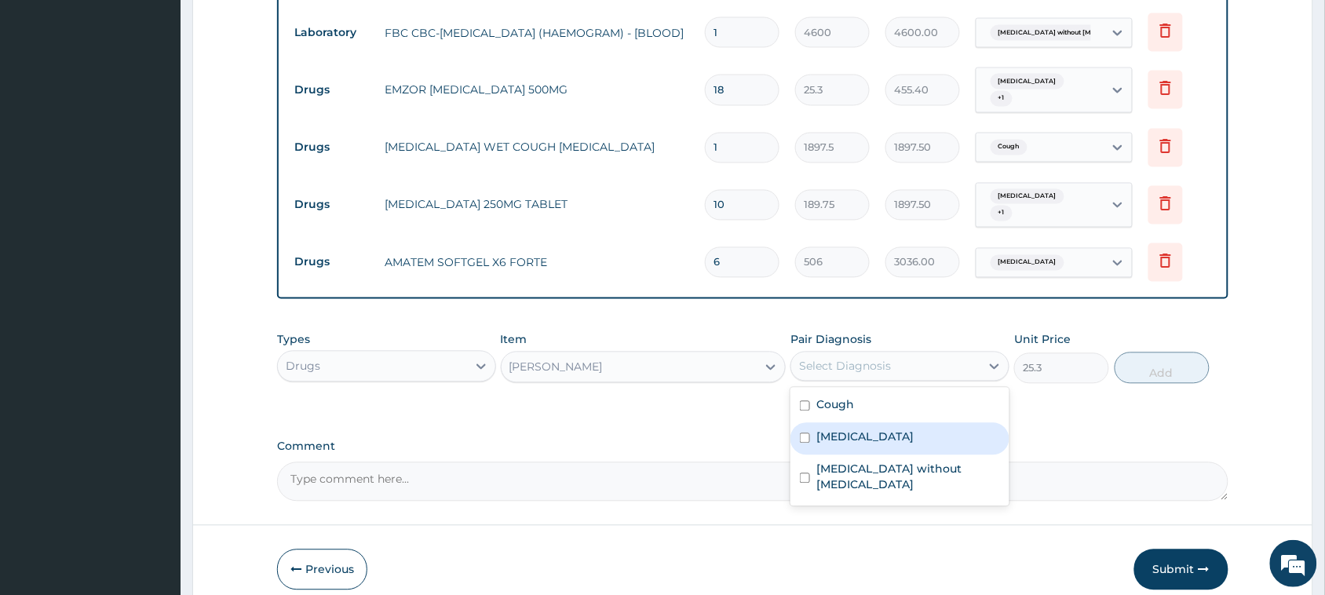
drag, startPoint x: 859, startPoint y: 429, endPoint x: 859, endPoint y: 469, distance: 40.0
click at [859, 430] on label "[MEDICAL_DATA]" at bounding box center [864, 437] width 97 height 16
checkbox input "true"
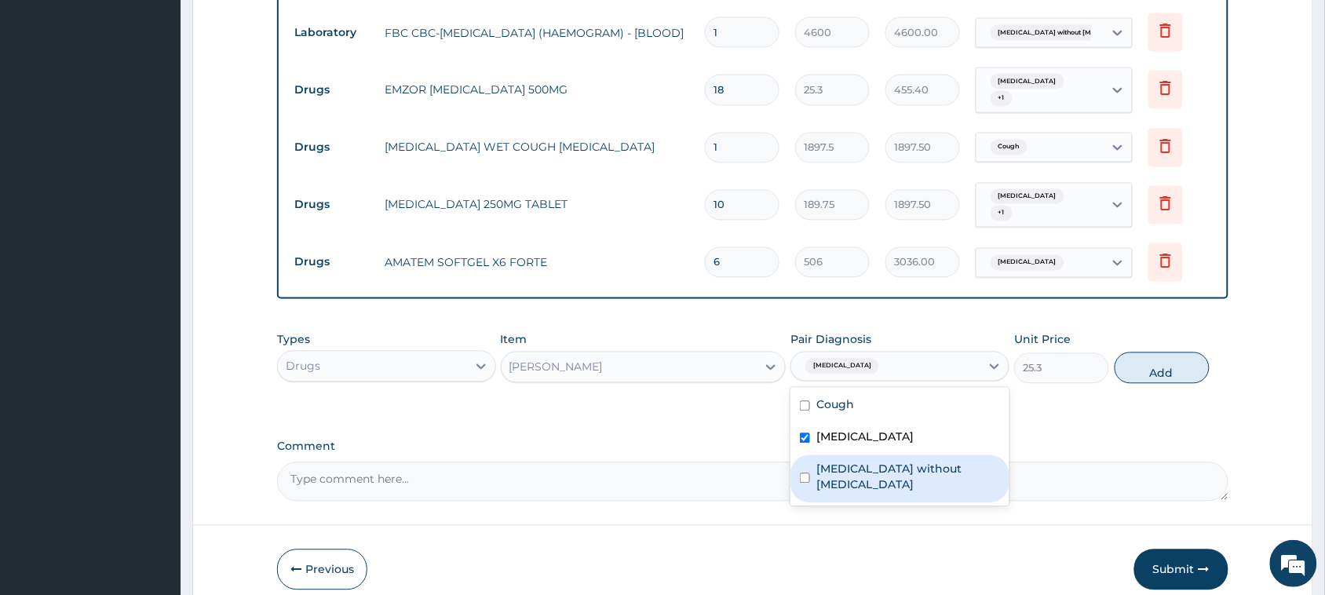
drag, startPoint x: 861, startPoint y: 479, endPoint x: 994, endPoint y: 450, distance: 135.8
click at [862, 479] on div "[MEDICAL_DATA] without [MEDICAL_DATA]" at bounding box center [899, 479] width 219 height 48
checkbox input "true"
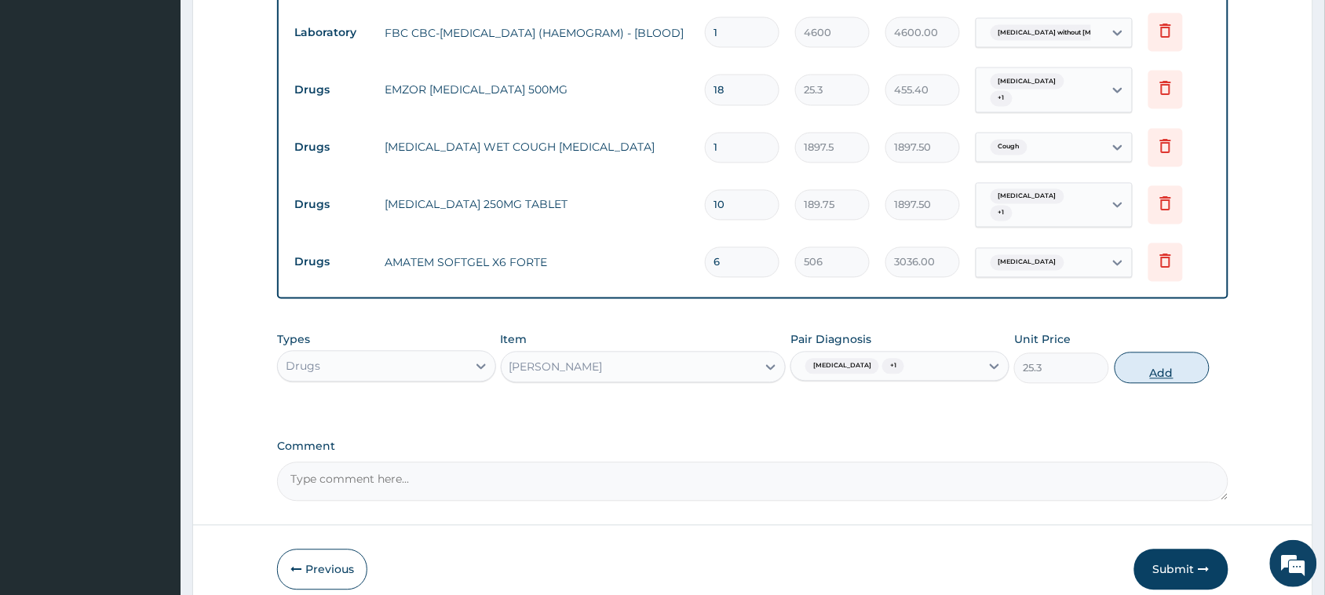
click at [1155, 362] on button "Add" at bounding box center [1162, 367] width 95 height 31
type input "0"
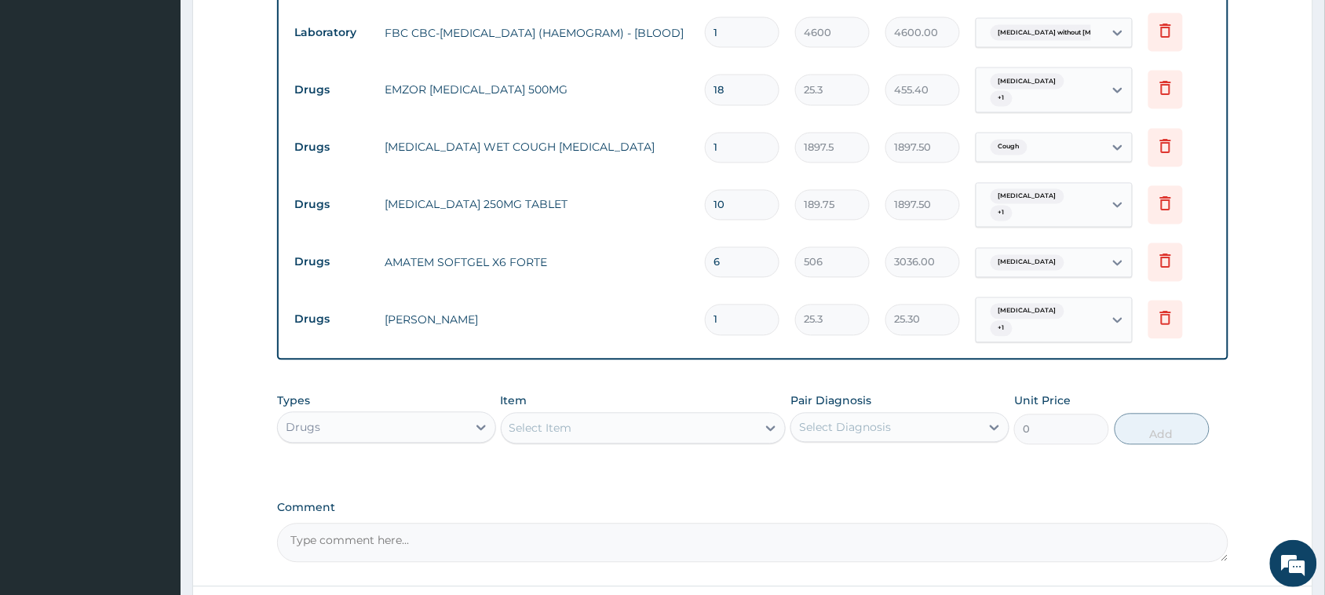
drag, startPoint x: 746, startPoint y: 331, endPoint x: 703, endPoint y: 339, distance: 44.7
click at [703, 339] on td "1" at bounding box center [742, 320] width 90 height 46
type input "5"
type input "126.50"
type input "5"
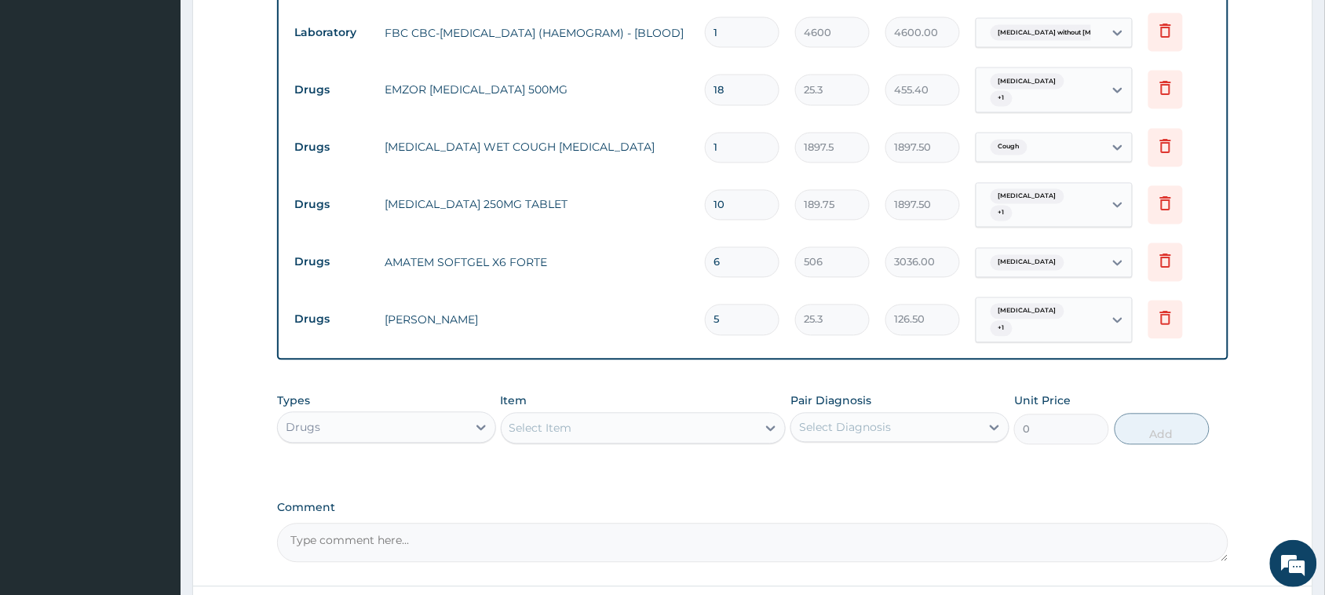
click at [653, 418] on div "Select Item" at bounding box center [630, 428] width 256 height 25
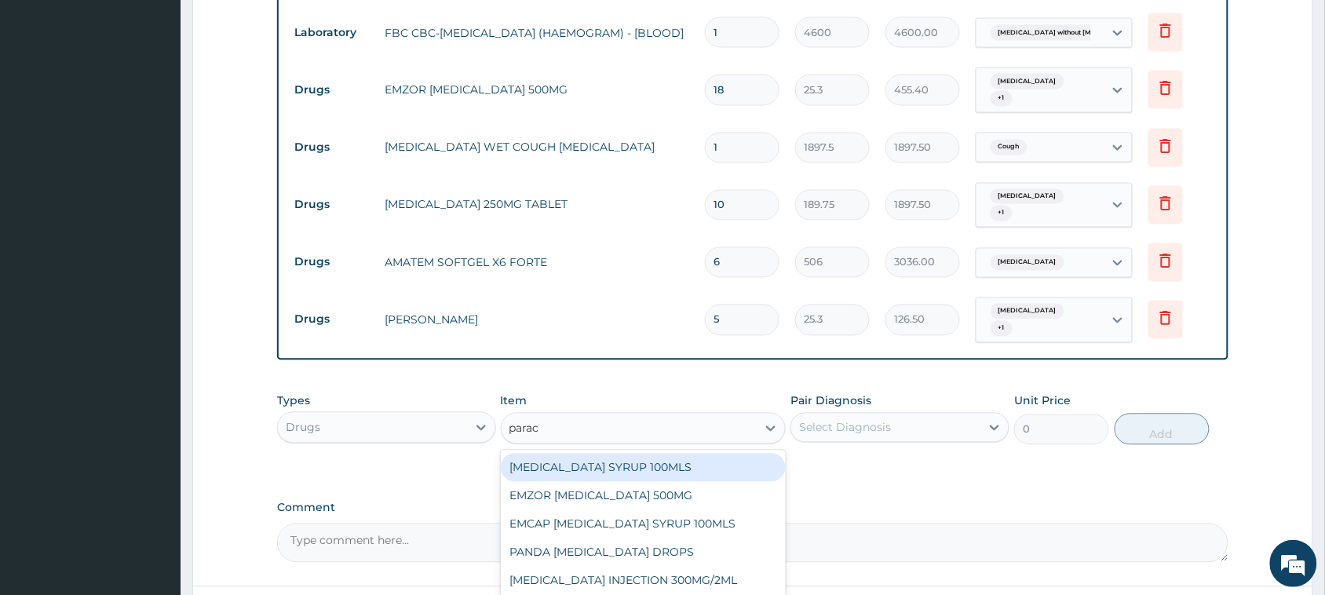
type input "parace"
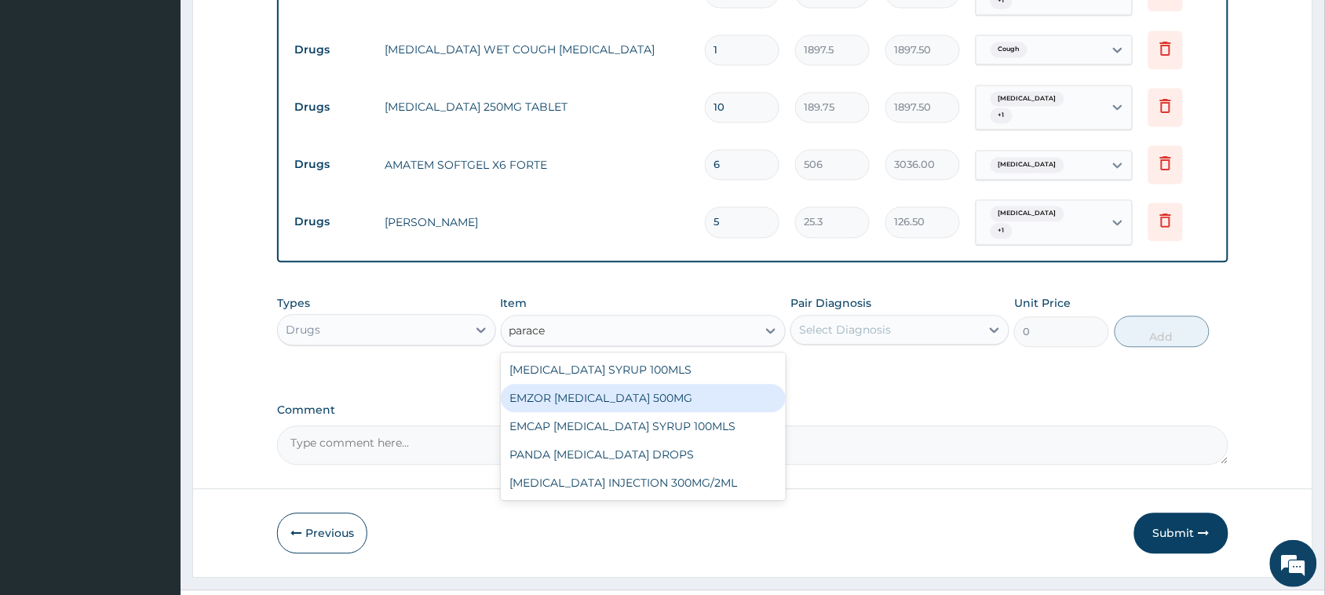
click at [651, 399] on div "EMZOR [MEDICAL_DATA] 500MG" at bounding box center [644, 398] width 286 height 28
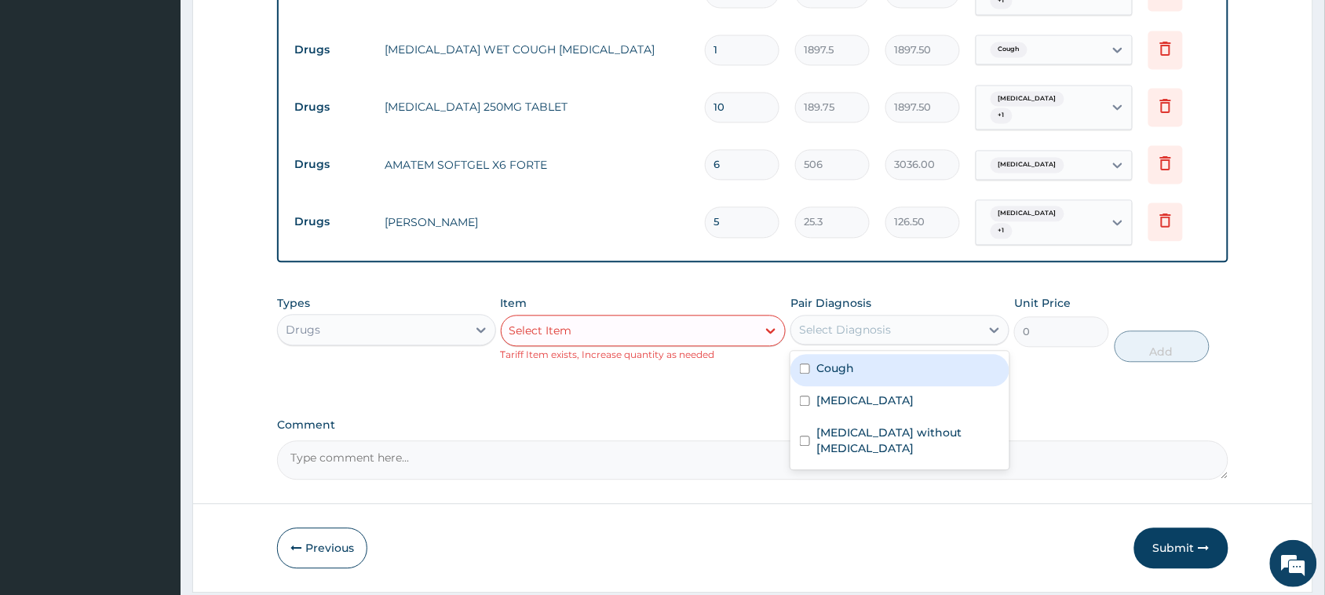
click at [877, 331] on div "Select Diagnosis" at bounding box center [845, 330] width 92 height 16
click at [670, 322] on div "Select Item" at bounding box center [630, 330] width 256 height 25
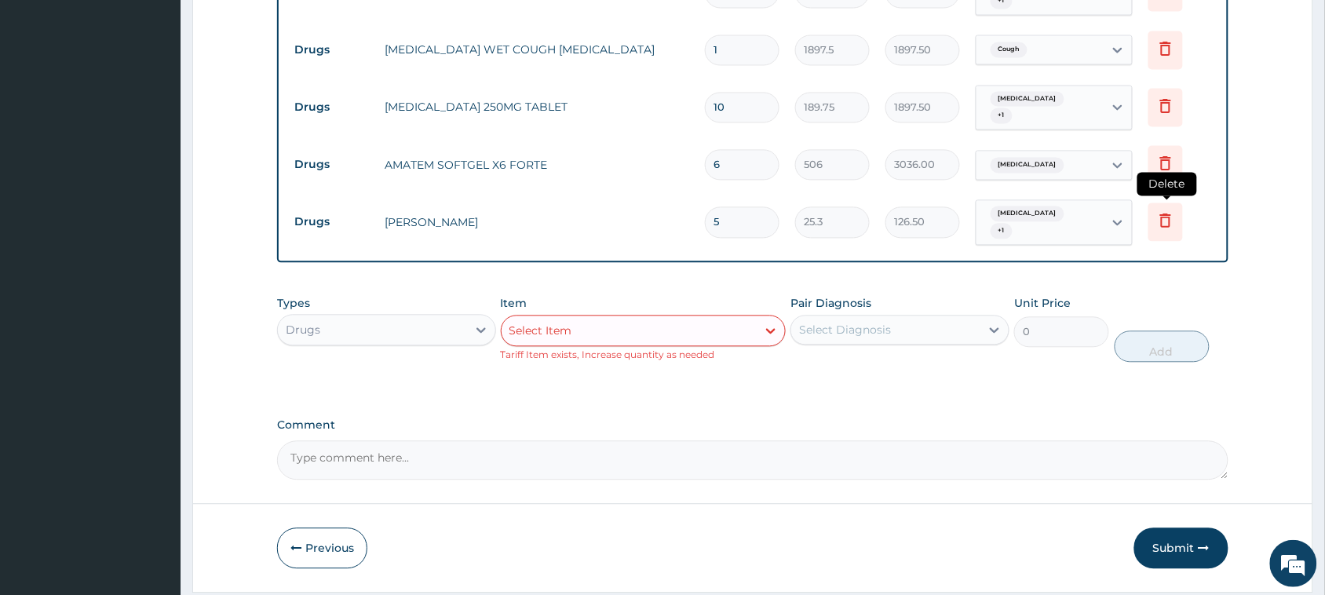
click at [1179, 218] on icon at bounding box center [1165, 222] width 35 height 38
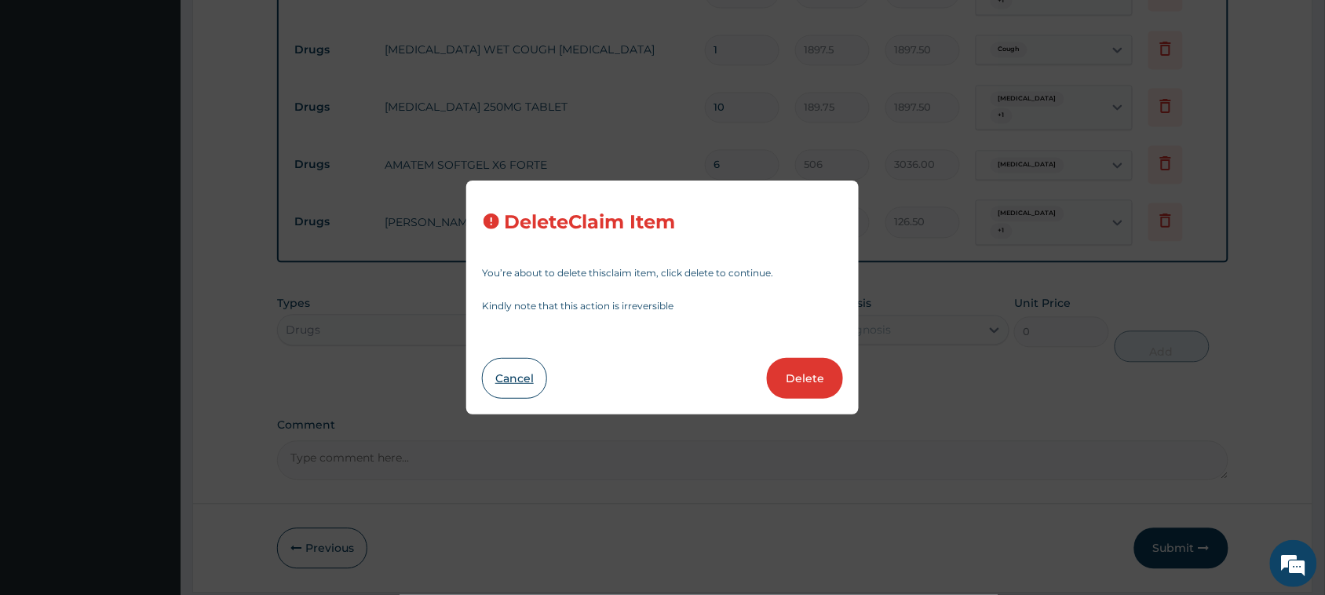
click at [522, 381] on button "Cancel" at bounding box center [514, 378] width 65 height 41
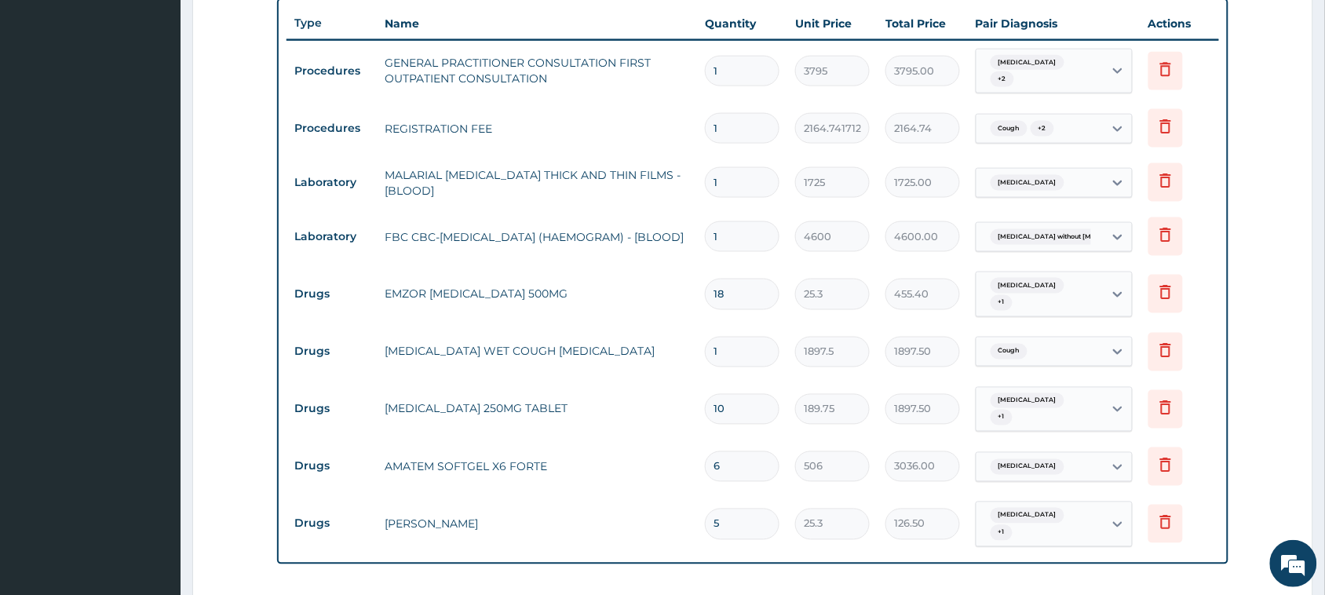
scroll to position [936, 0]
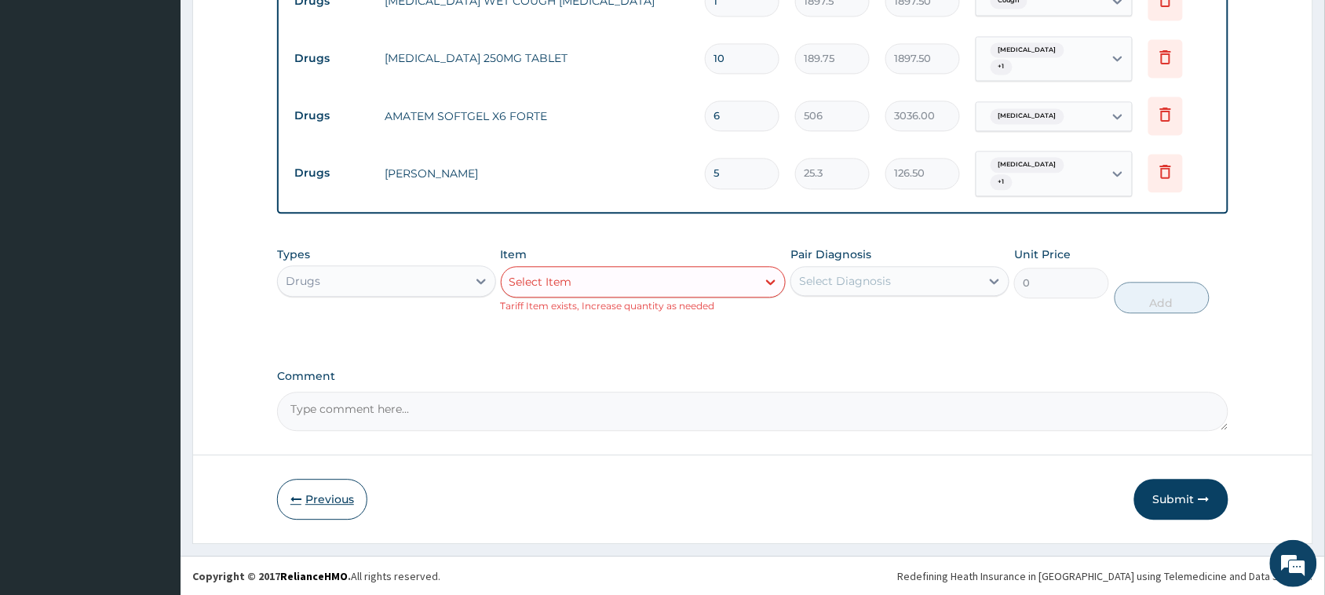
click at [319, 497] on button "Previous" at bounding box center [322, 499] width 90 height 41
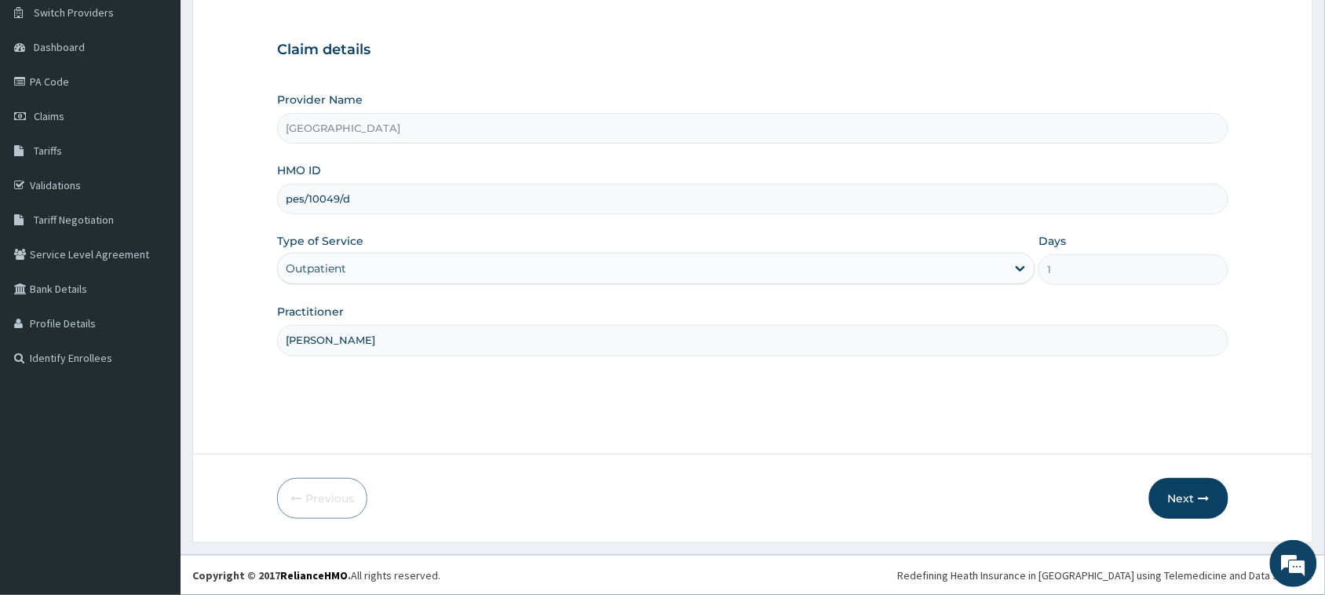
drag, startPoint x: 354, startPoint y: 196, endPoint x: 286, endPoint y: 199, distance: 67.5
click at [286, 199] on input "pes/10049/d" at bounding box center [752, 199] width 951 height 31
click at [1211, 493] on button "Next" at bounding box center [1188, 498] width 79 height 41
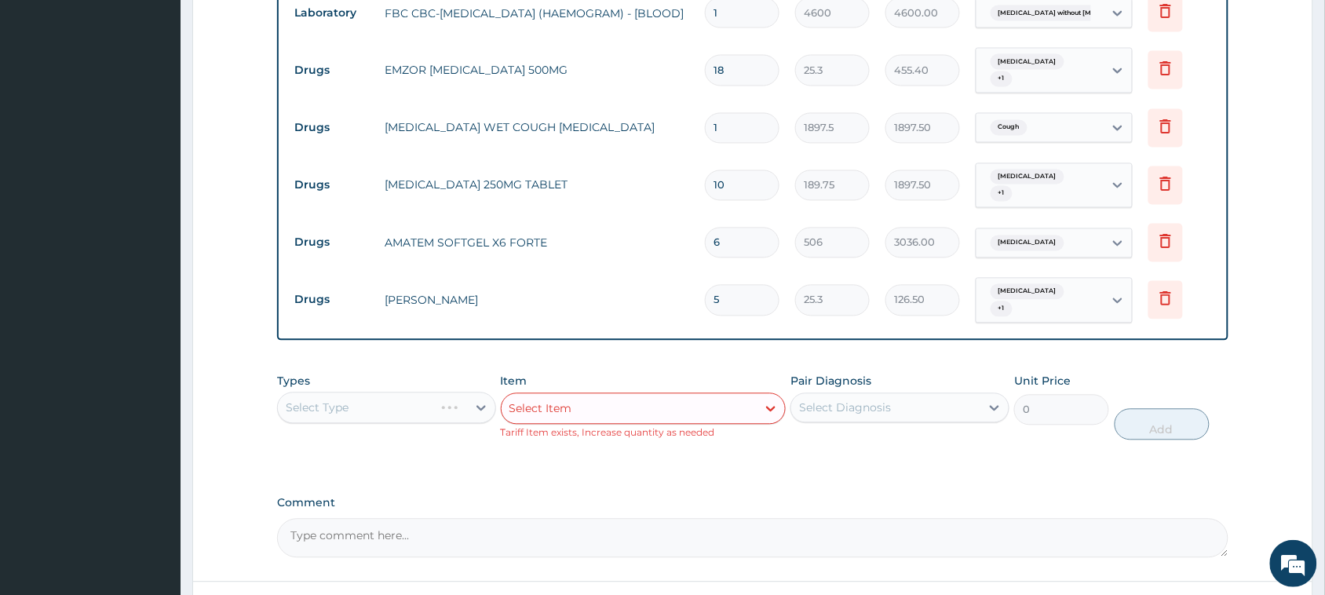
scroll to position [936, 0]
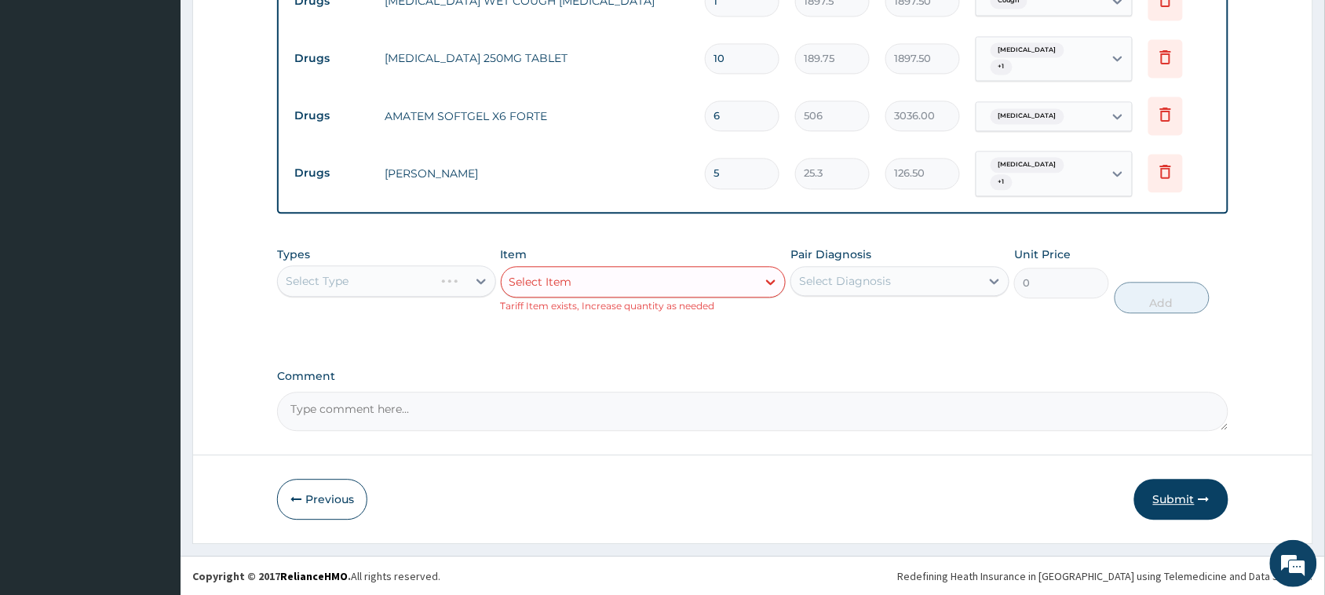
click at [1171, 497] on button "Submit" at bounding box center [1181, 499] width 94 height 41
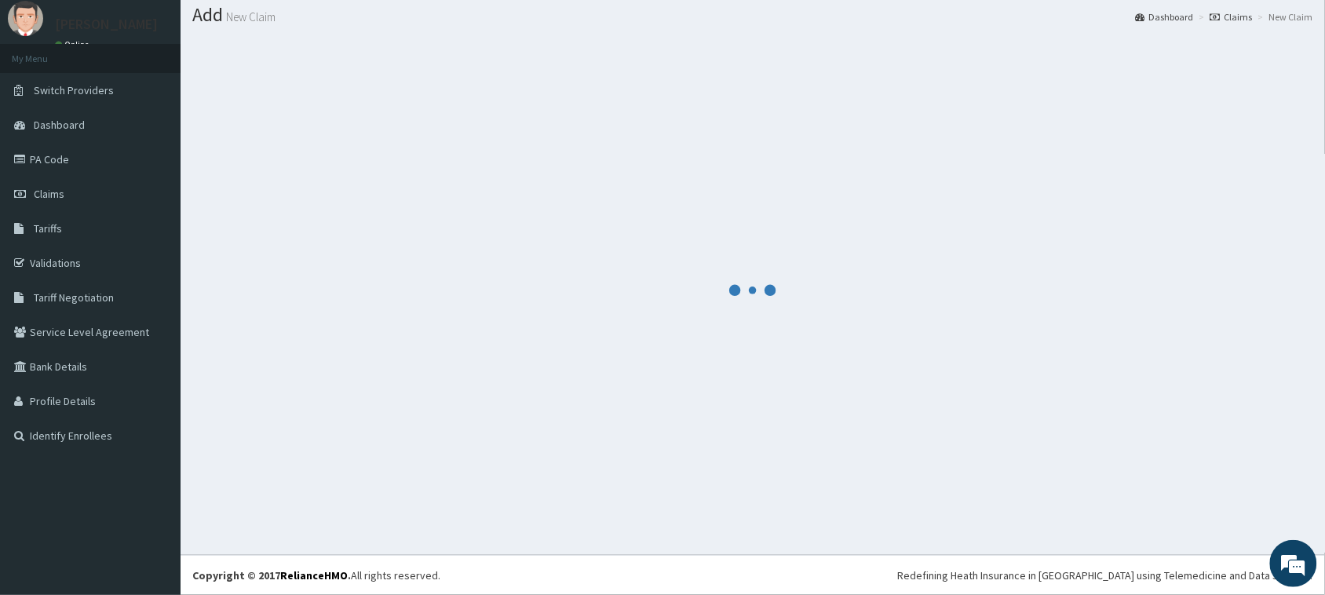
scroll to position [46, 0]
